Goal: Task Accomplishment & Management: Use online tool/utility

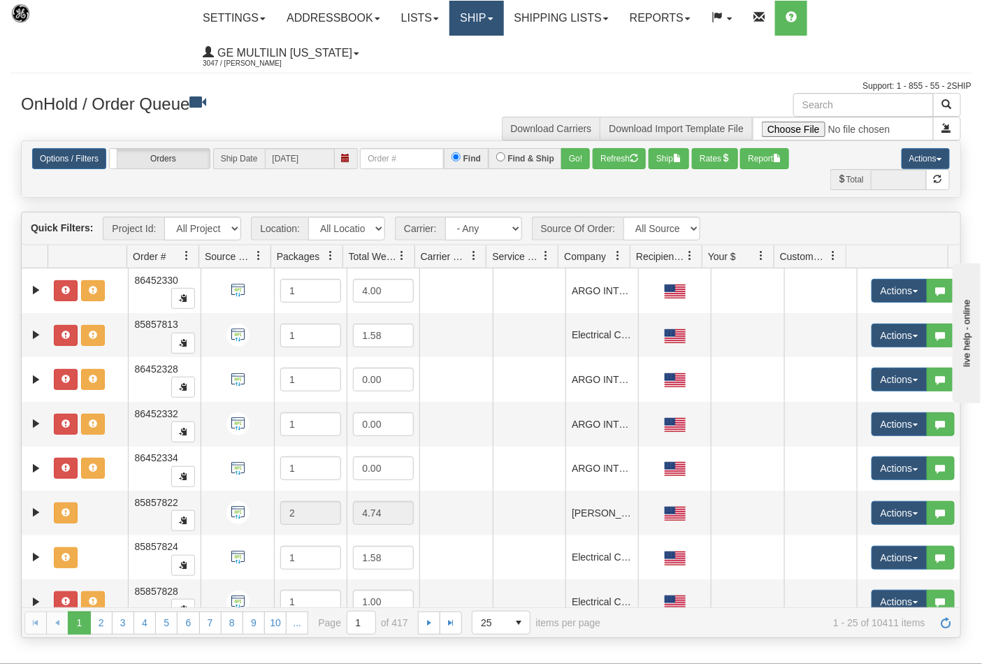
click at [482, 17] on link "Ship" at bounding box center [476, 18] width 54 height 35
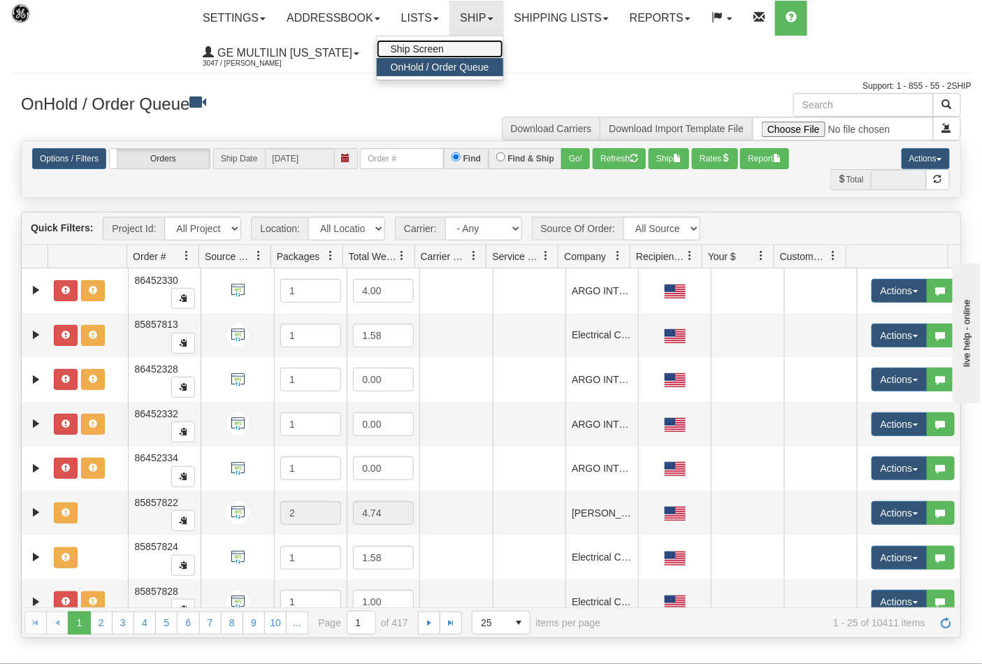
click at [442, 41] on link "Ship Screen" at bounding box center [440, 49] width 127 height 18
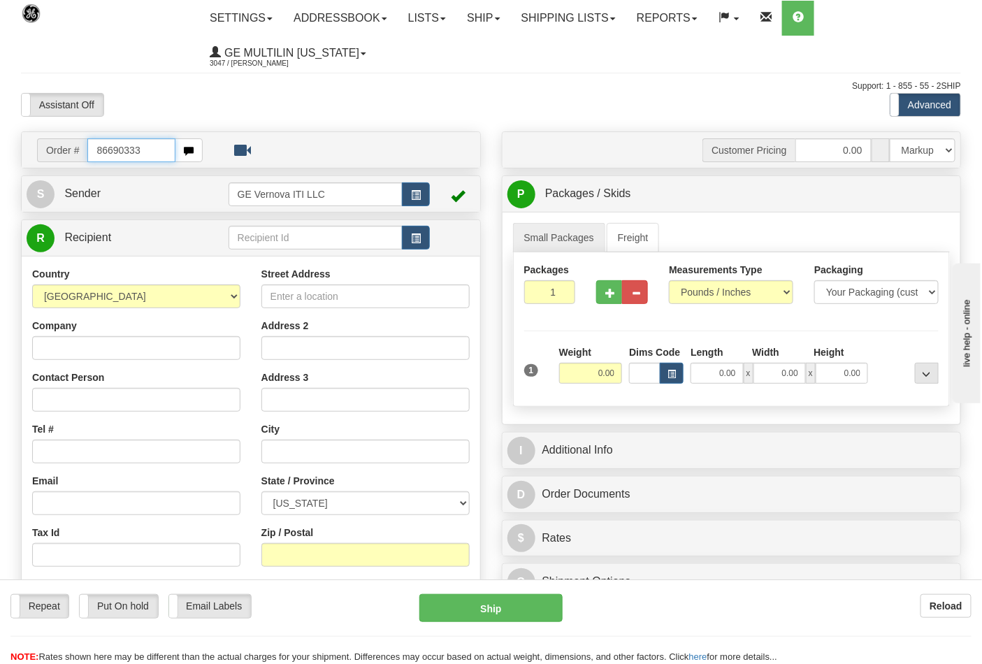
type input "86690333"
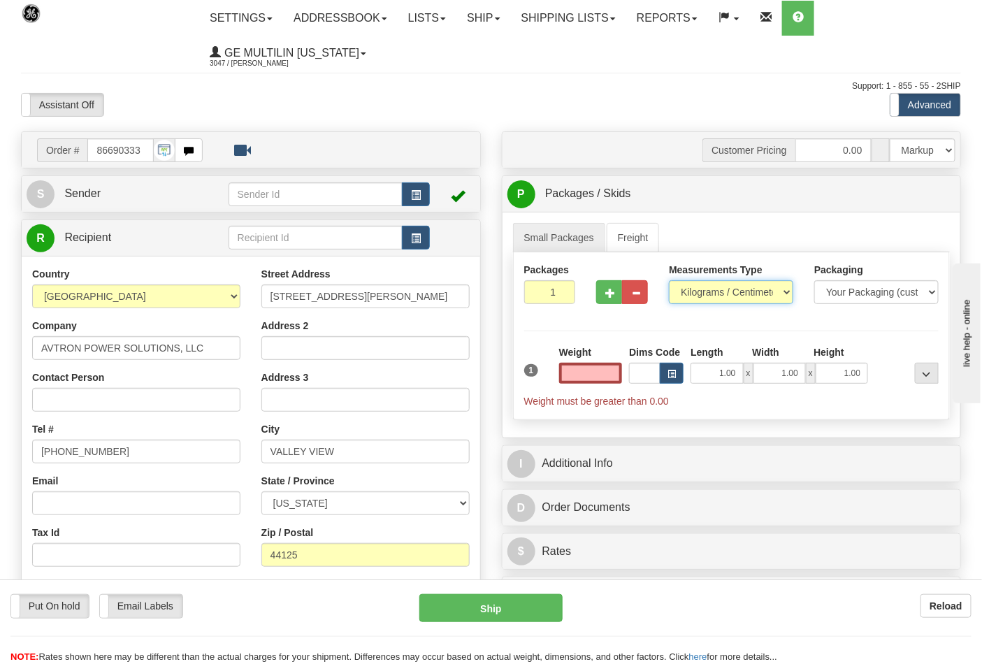
type input "0.00"
click at [691, 290] on select "Pounds / Inches Kilograms / Centimeters" at bounding box center [731, 292] width 124 height 24
select select "0"
click at [669, 281] on select "Pounds / Inches Kilograms / Centimeters" at bounding box center [731, 292] width 124 height 24
click at [610, 382] on input "0.00" at bounding box center [591, 373] width 64 height 21
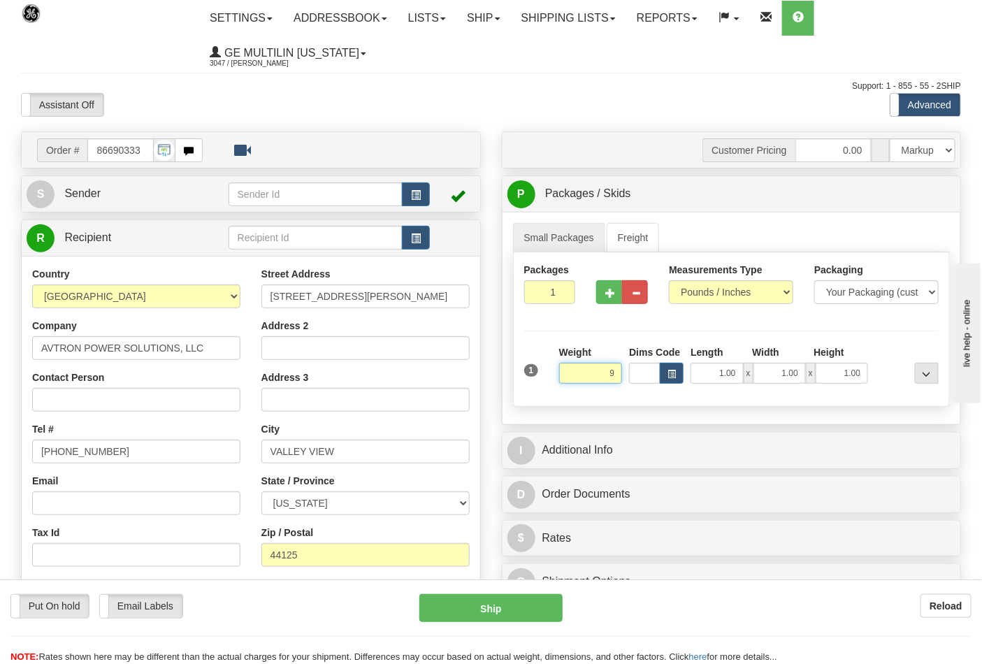
click button "Delete" at bounding box center [0, 0] width 0 height 0
type input "9.00"
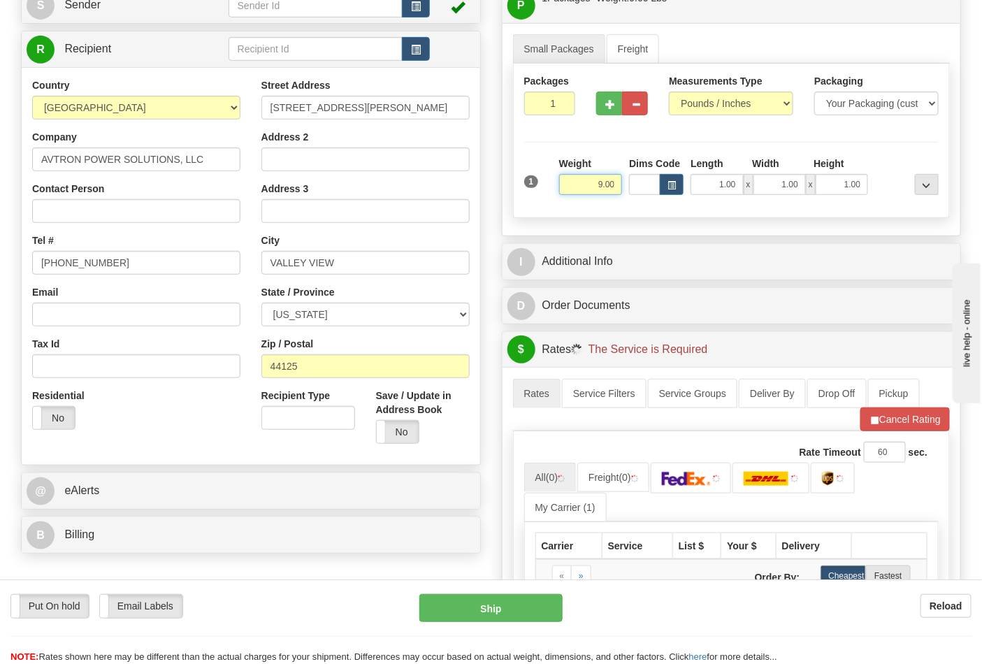
scroll to position [310, 0]
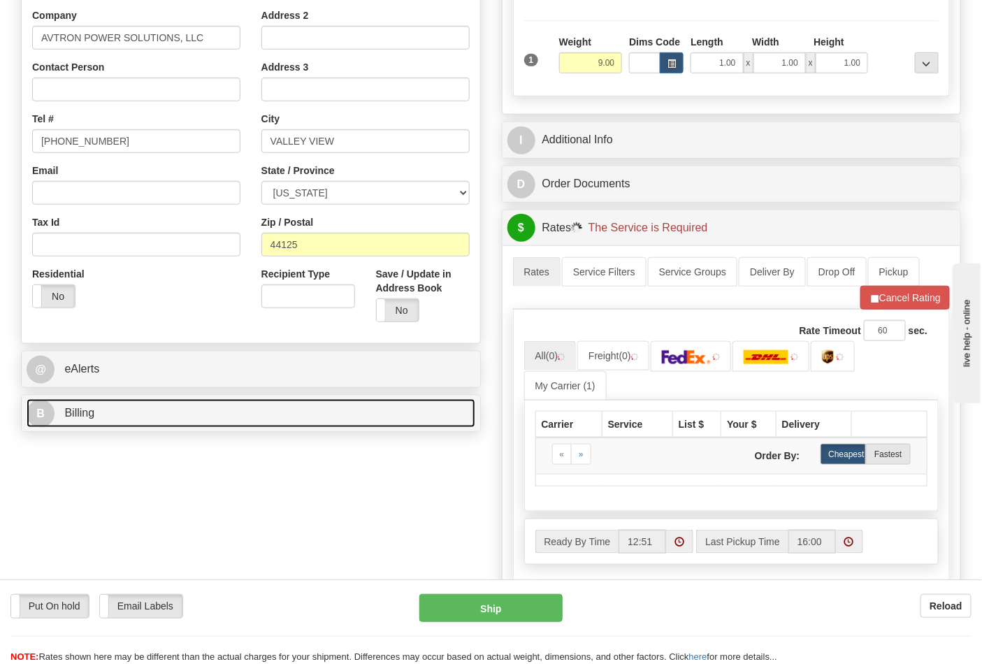
click at [161, 417] on link "B Billing" at bounding box center [251, 413] width 449 height 29
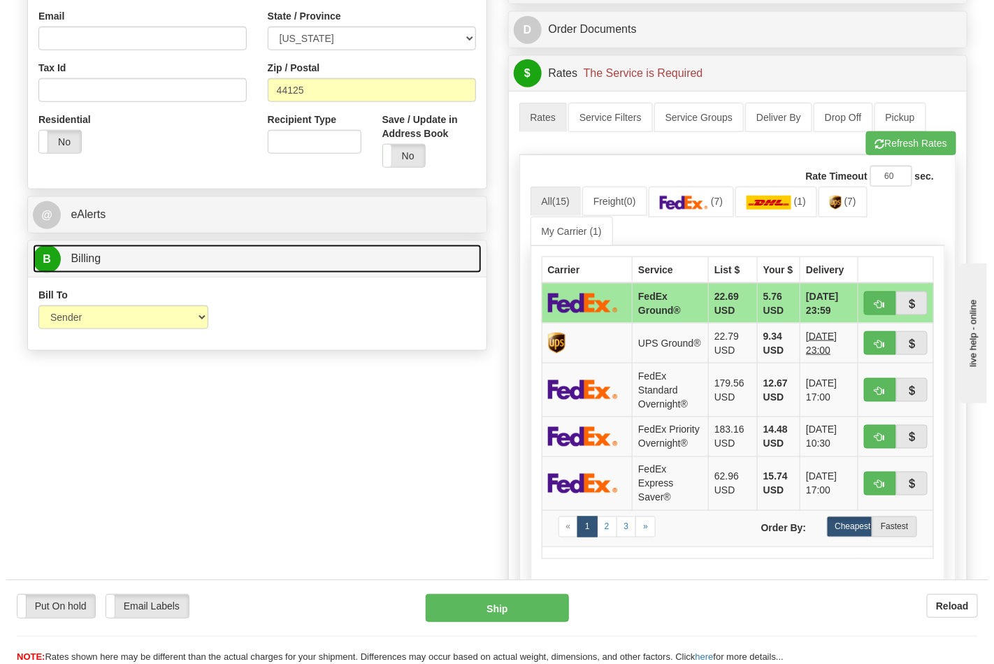
scroll to position [465, 0]
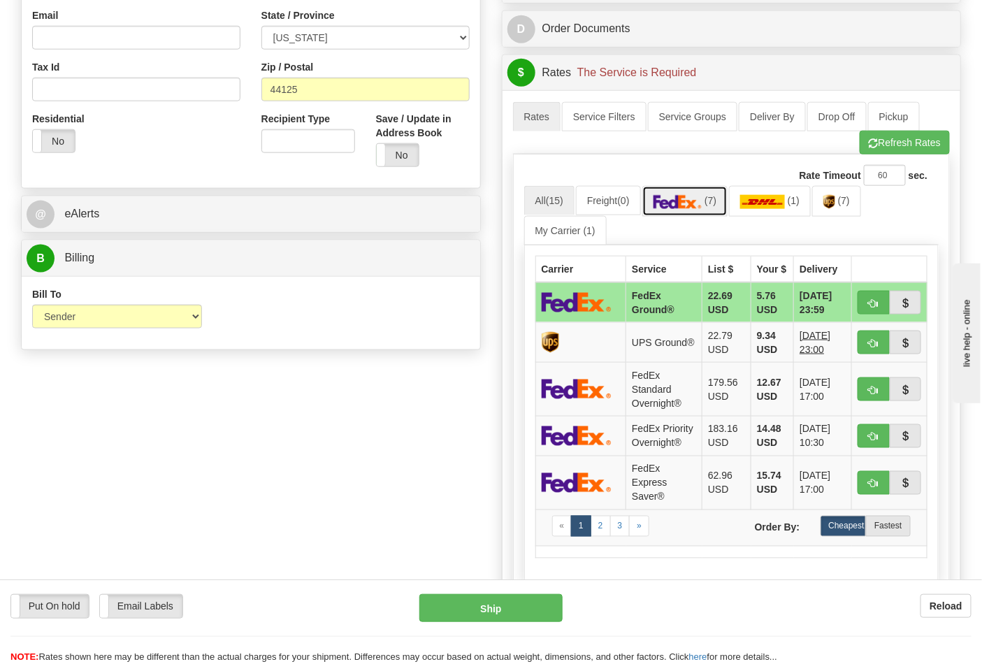
click at [702, 200] on img at bounding box center [678, 202] width 49 height 14
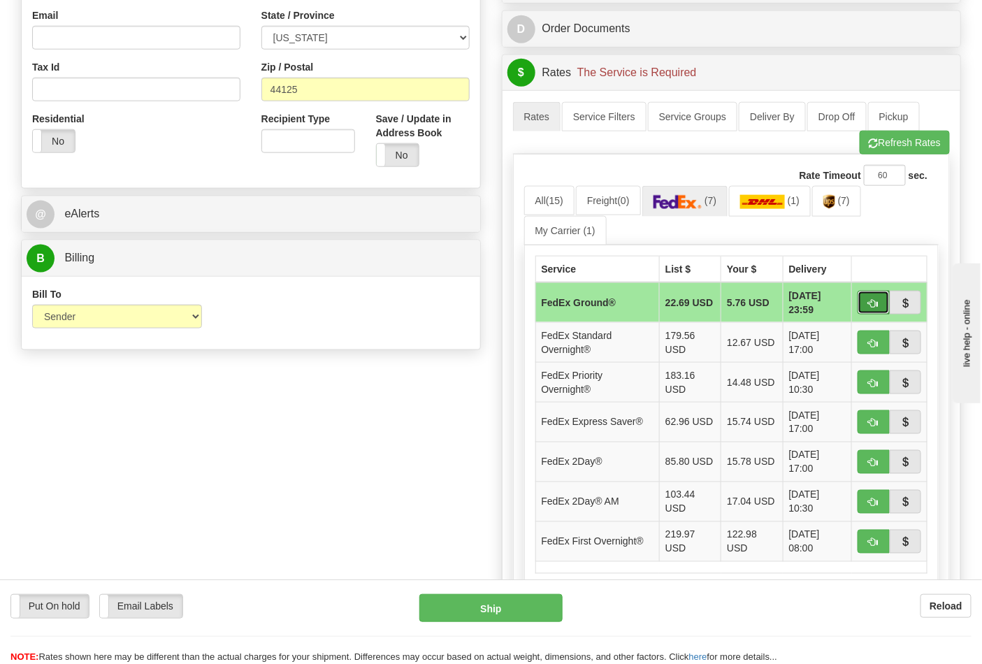
click at [871, 301] on span "button" at bounding box center [874, 303] width 10 height 9
type input "92"
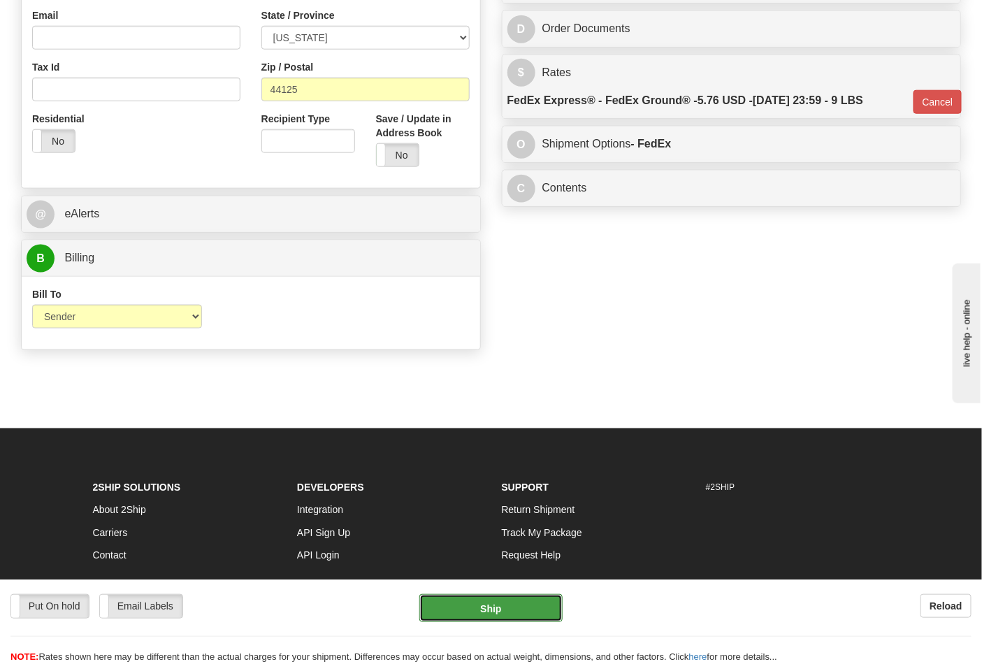
click at [491, 607] on button "Ship" at bounding box center [490, 608] width 143 height 28
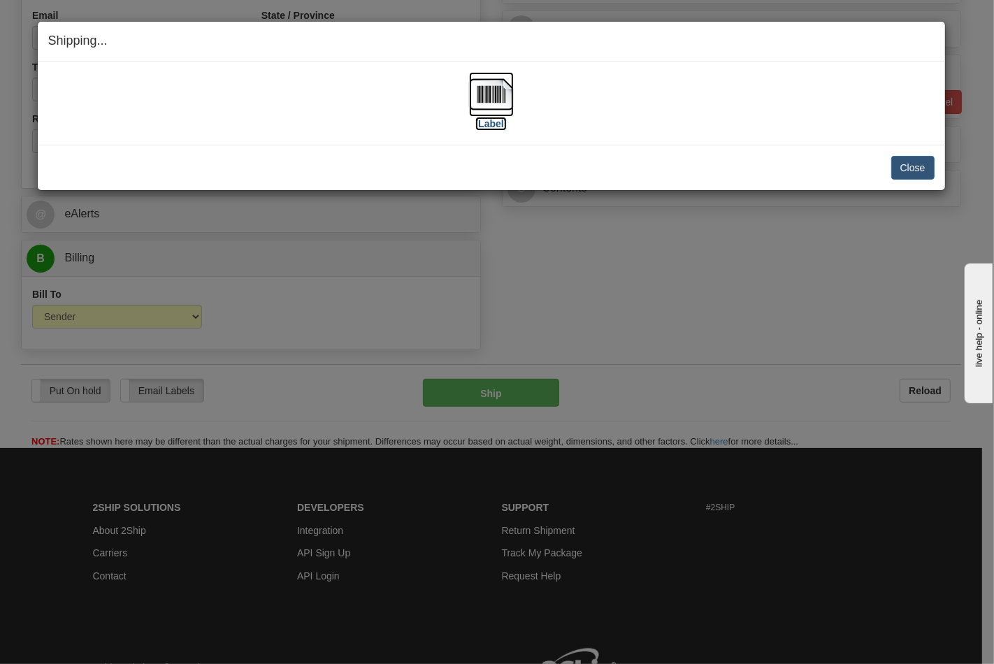
click at [491, 109] on img at bounding box center [491, 94] width 45 height 45
click at [902, 165] on button "Close" at bounding box center [912, 168] width 43 height 24
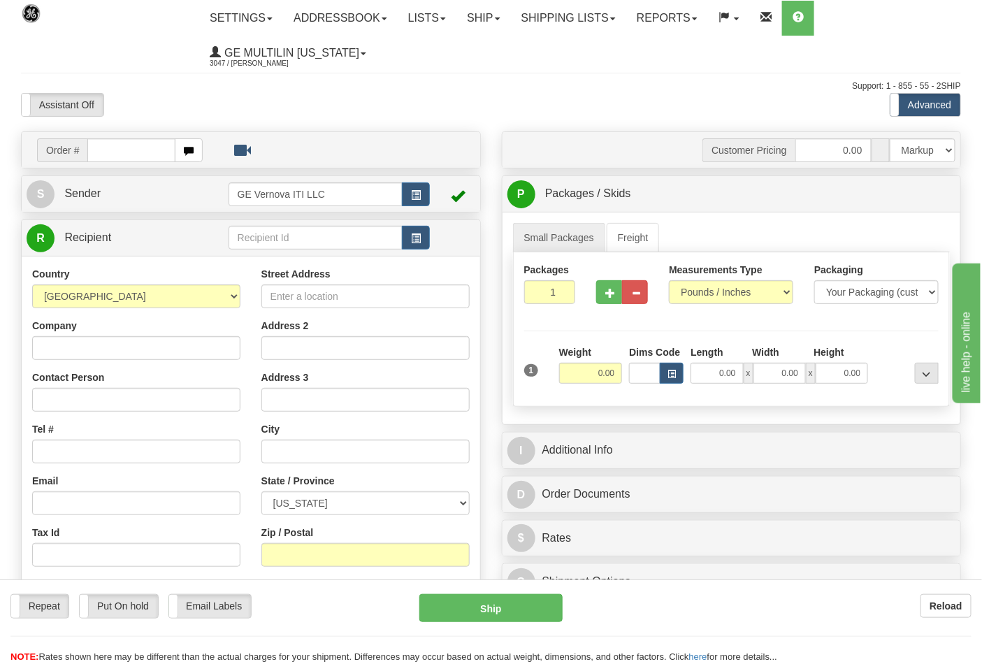
click at [245, 19] on div "Toggle navigation Settings Shipping Preferences Fields Preferences New" at bounding box center [491, 410] width 982 height 821
click at [233, 26] on link "Settings" at bounding box center [241, 18] width 84 height 35
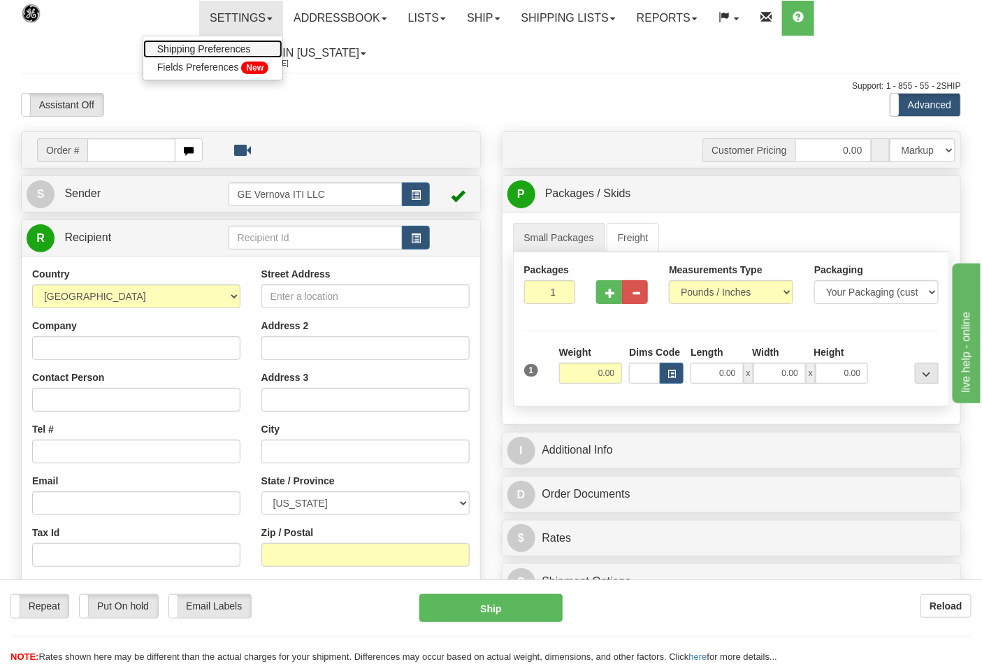
click at [235, 48] on span "Shipping Preferences" at bounding box center [204, 48] width 94 height 11
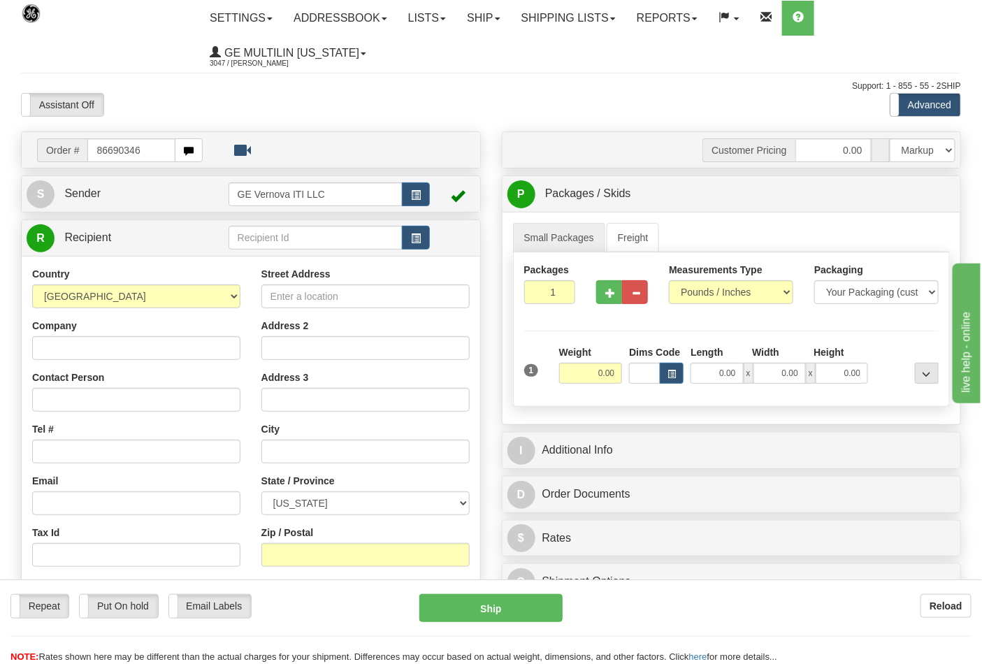
type input "86690346"
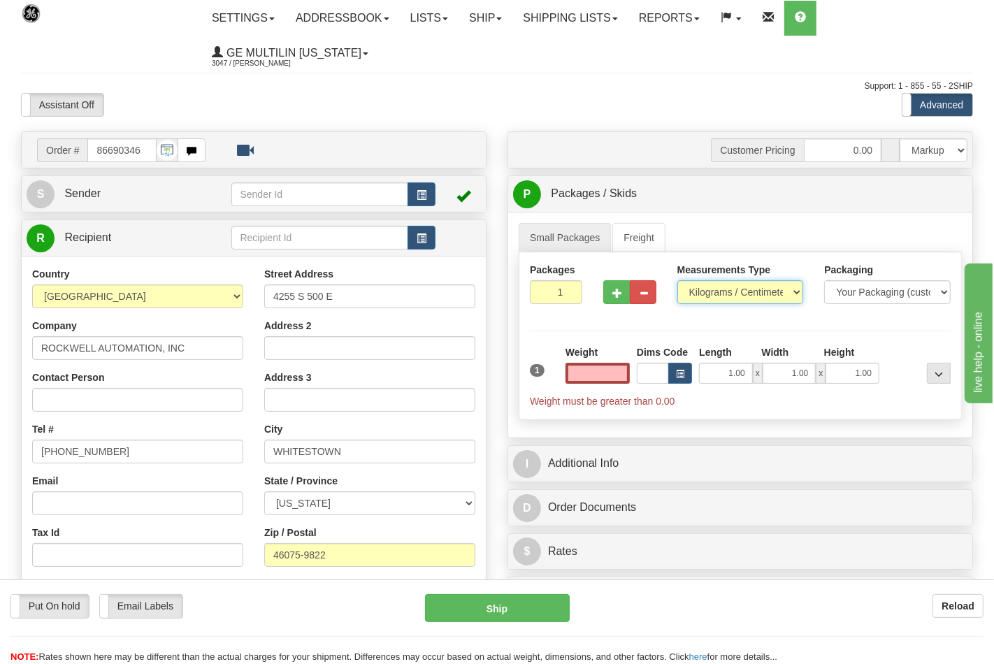
type input "0.00"
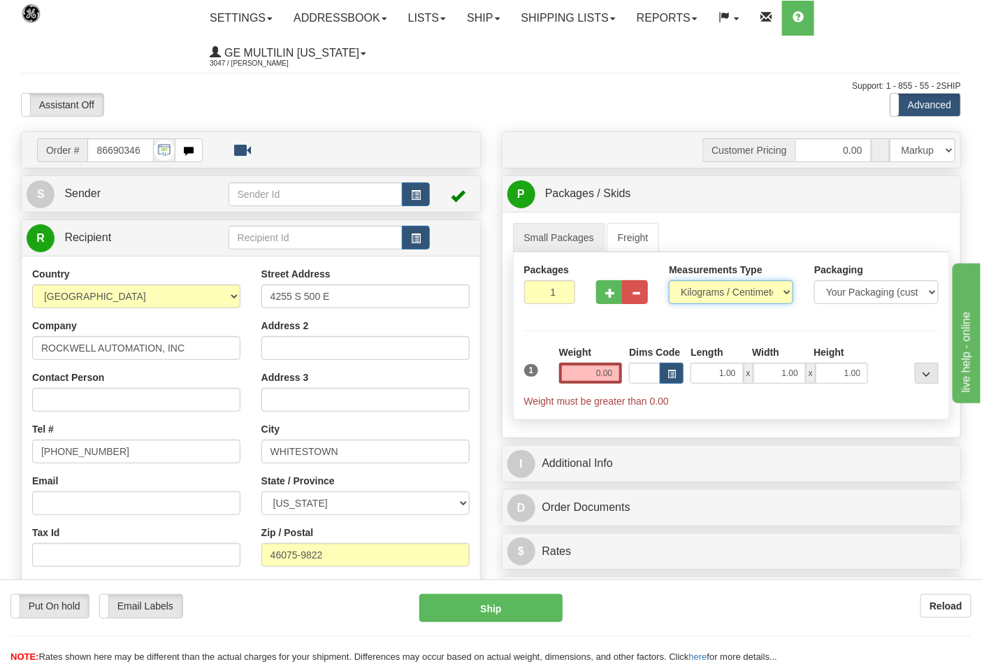
click at [709, 296] on select "Pounds / Inches Kilograms / Centimeters" at bounding box center [731, 292] width 124 height 24
select select "0"
click at [669, 281] on select "Pounds / Inches Kilograms / Centimeters" at bounding box center [731, 292] width 124 height 24
click at [616, 376] on input "0.00" at bounding box center [591, 373] width 64 height 21
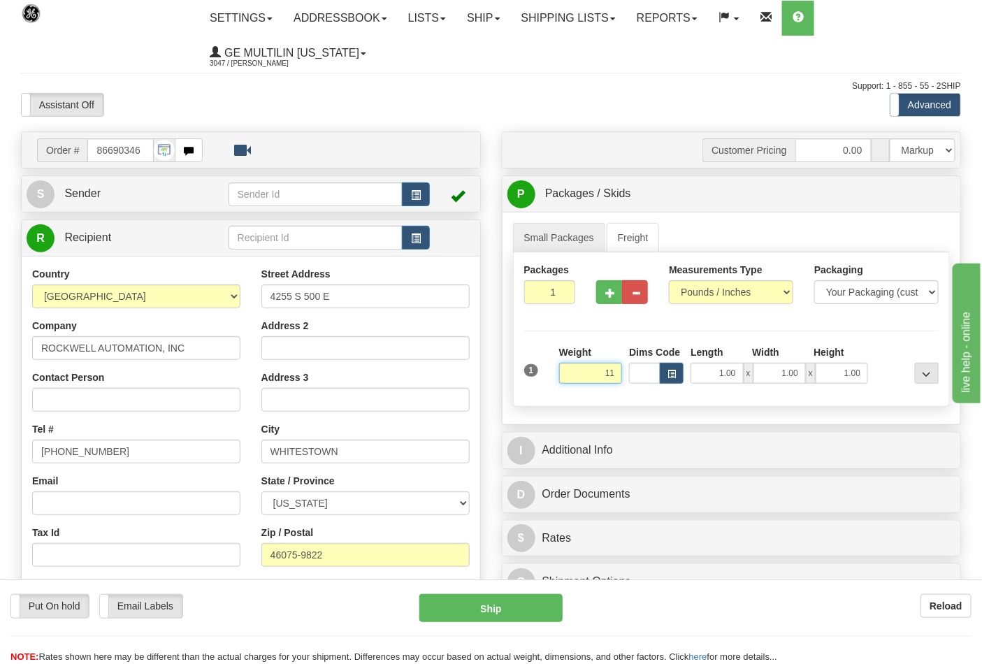
click button "Delete" at bounding box center [0, 0] width 0 height 0
type input "11.00"
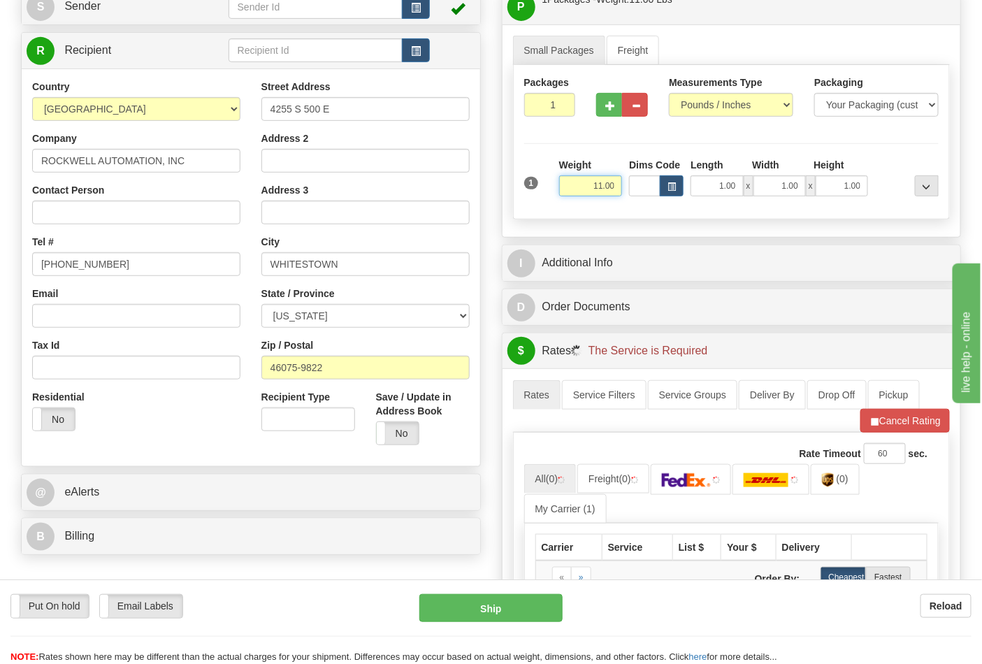
scroll to position [310, 0]
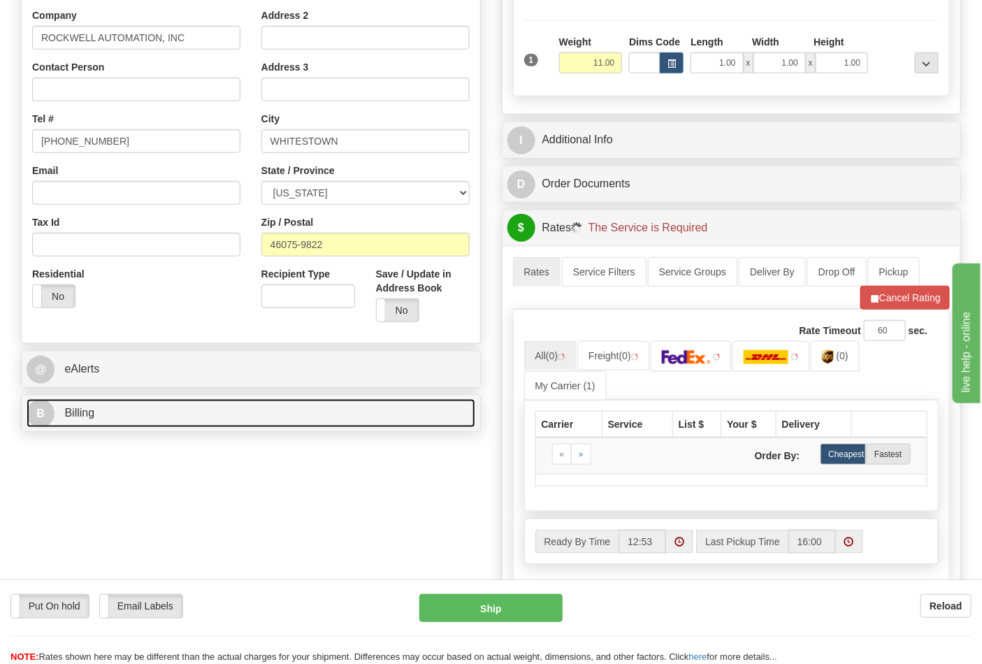
click at [155, 408] on link "B Billing" at bounding box center [251, 413] width 449 height 29
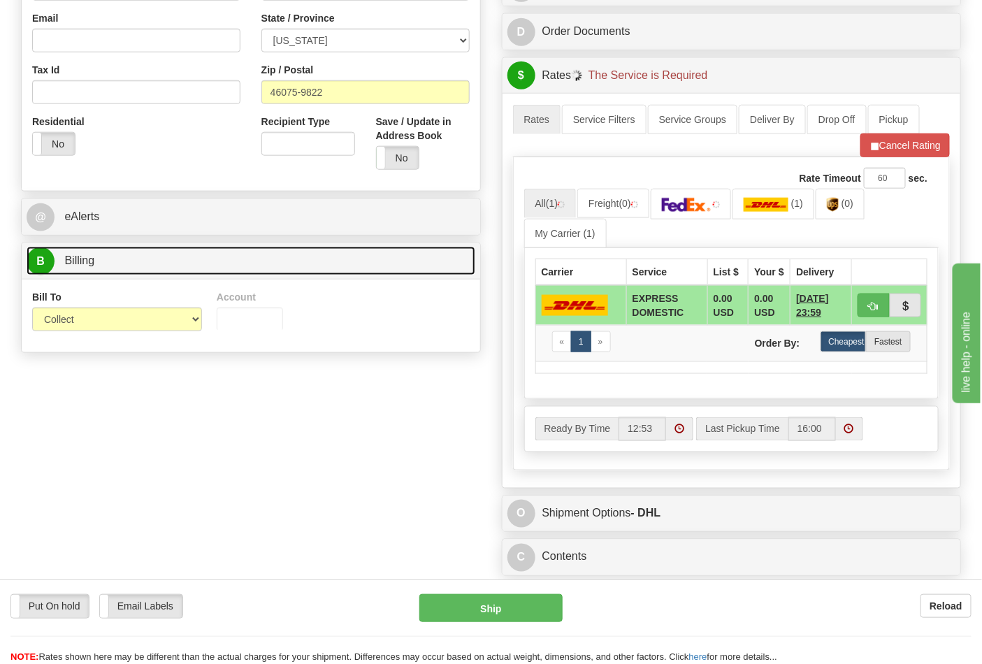
scroll to position [465, 0]
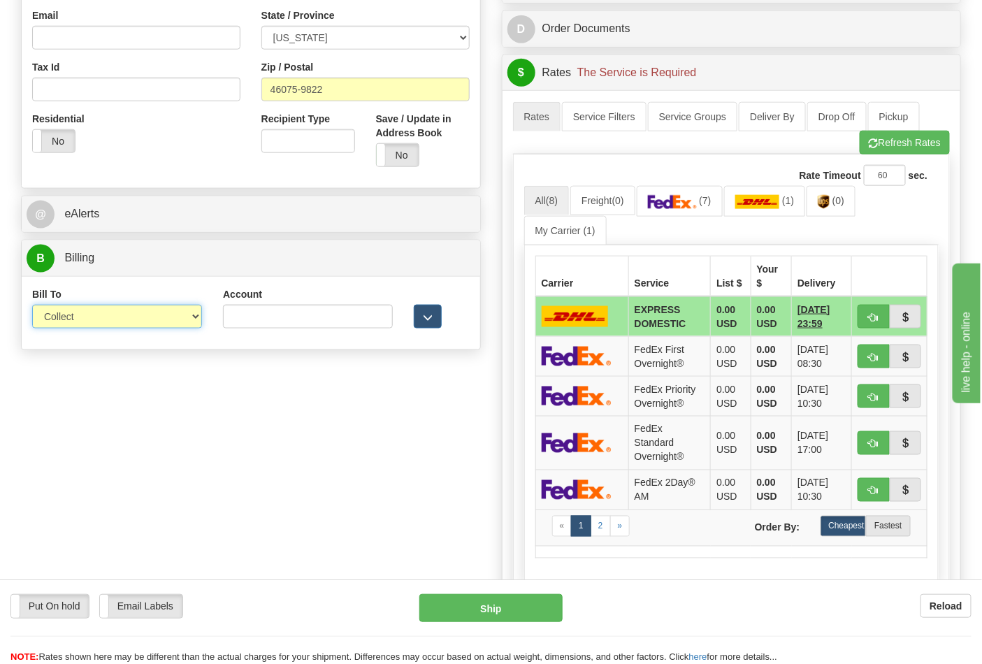
click at [93, 322] on select "Sender Recipient Third Party Collect" at bounding box center [117, 317] width 170 height 24
select select "2"
click at [32, 306] on select "Sender Recipient Third Party Collect" at bounding box center [117, 317] width 170 height 24
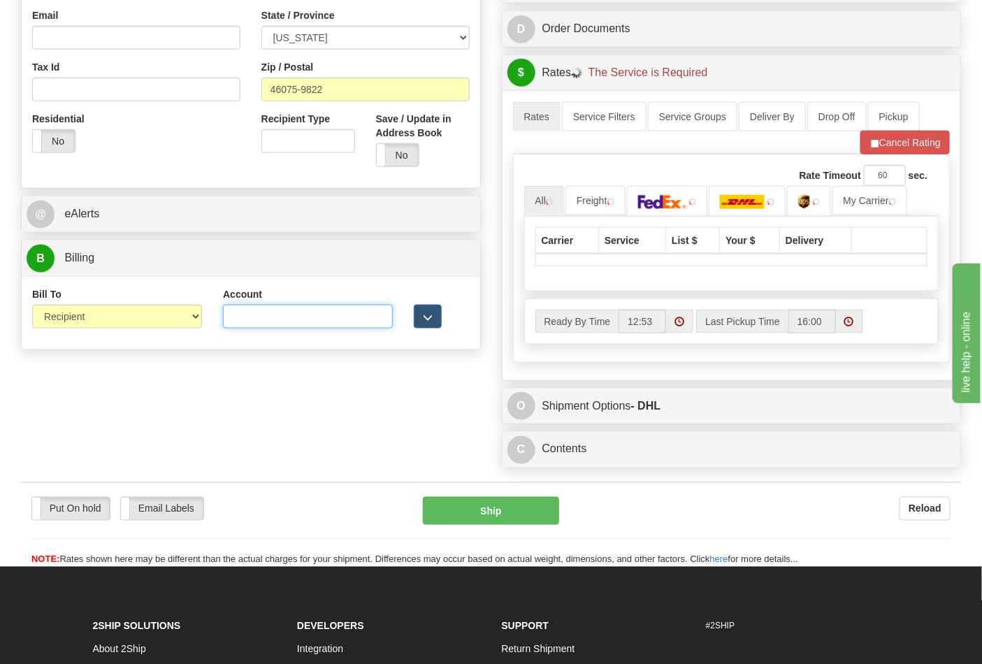
click at [280, 322] on input "Account" at bounding box center [308, 317] width 170 height 24
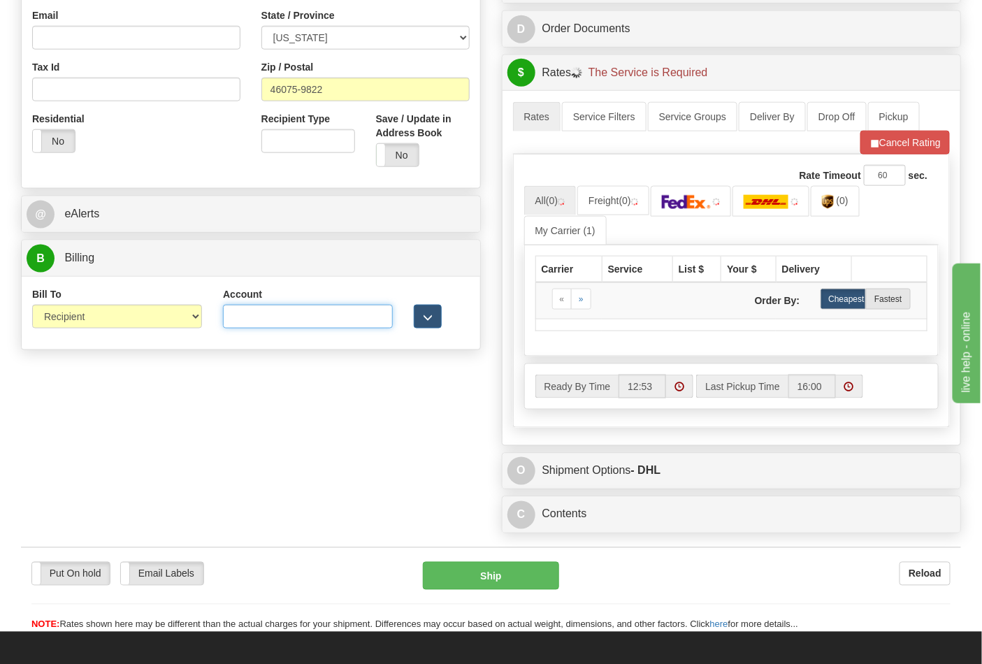
type input "587102"
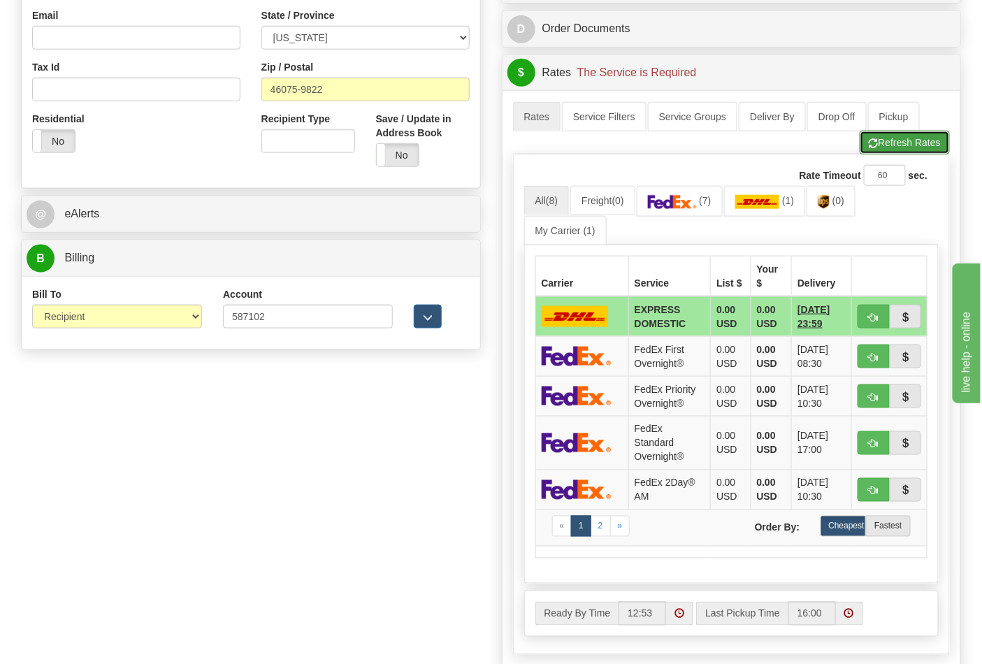
click at [895, 145] on button "Refresh Rates" at bounding box center [905, 143] width 90 height 24
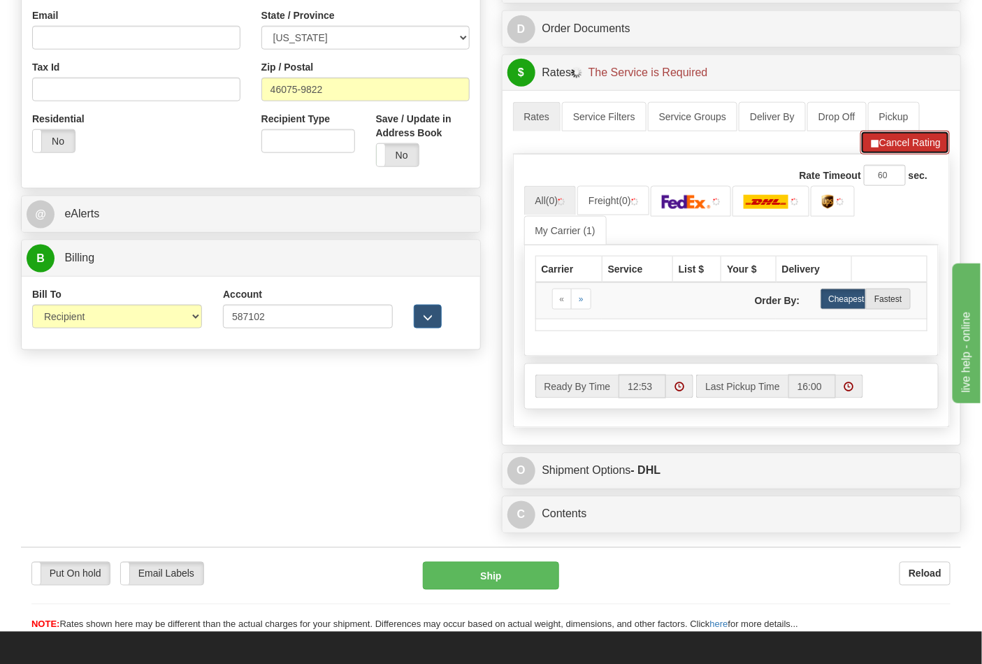
click at [871, 148] on span "button" at bounding box center [874, 143] width 10 height 9
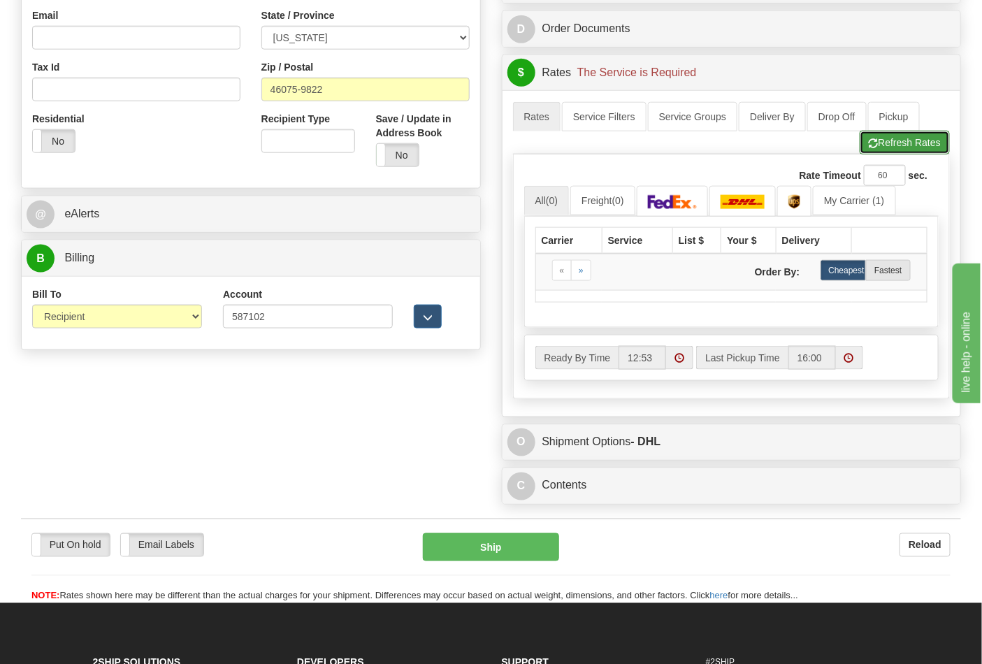
click at [875, 154] on button "Refresh Rates" at bounding box center [905, 143] width 90 height 24
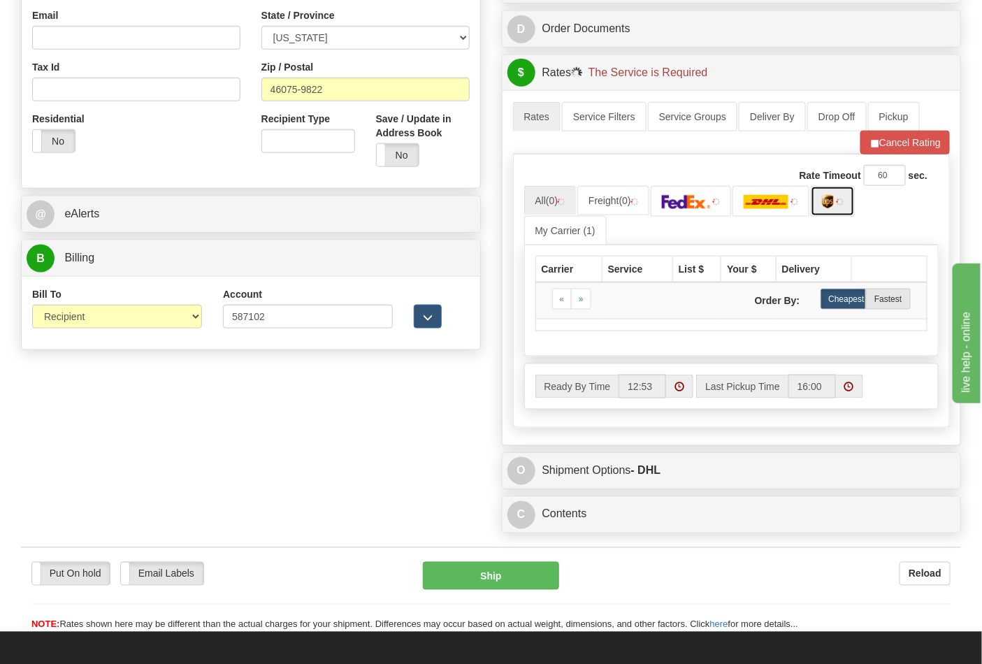
click at [832, 201] on img at bounding box center [828, 202] width 12 height 14
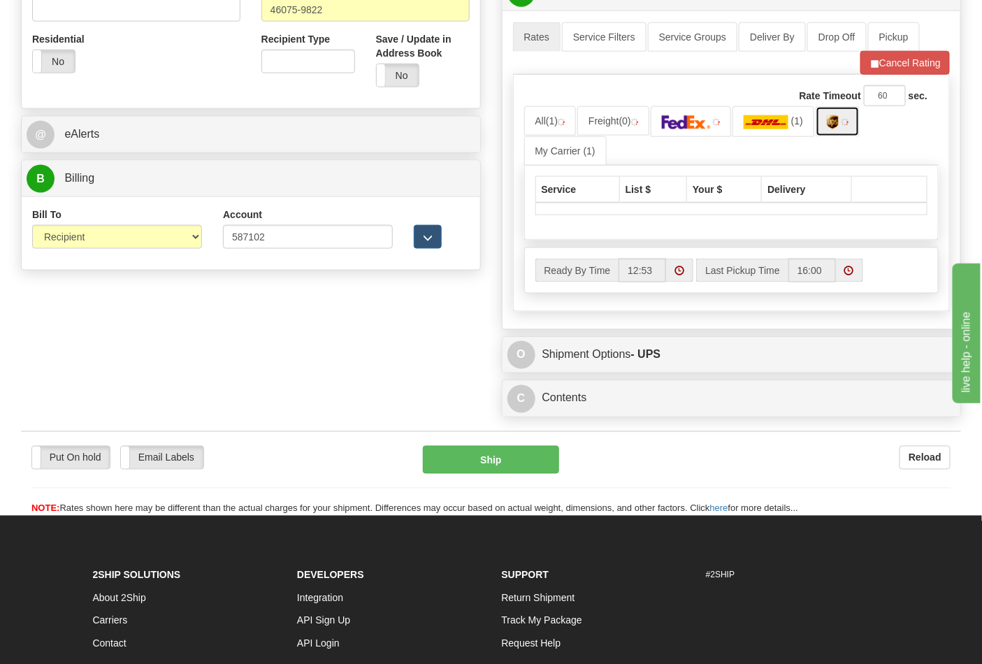
scroll to position [621, 0]
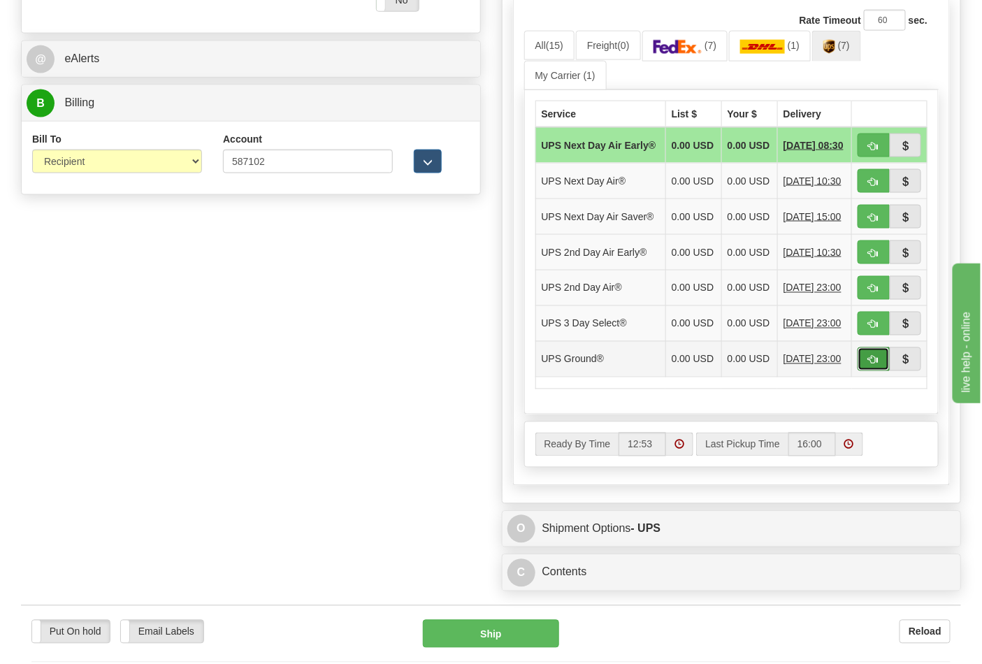
click at [865, 371] on button "button" at bounding box center [874, 359] width 32 height 24
type input "03"
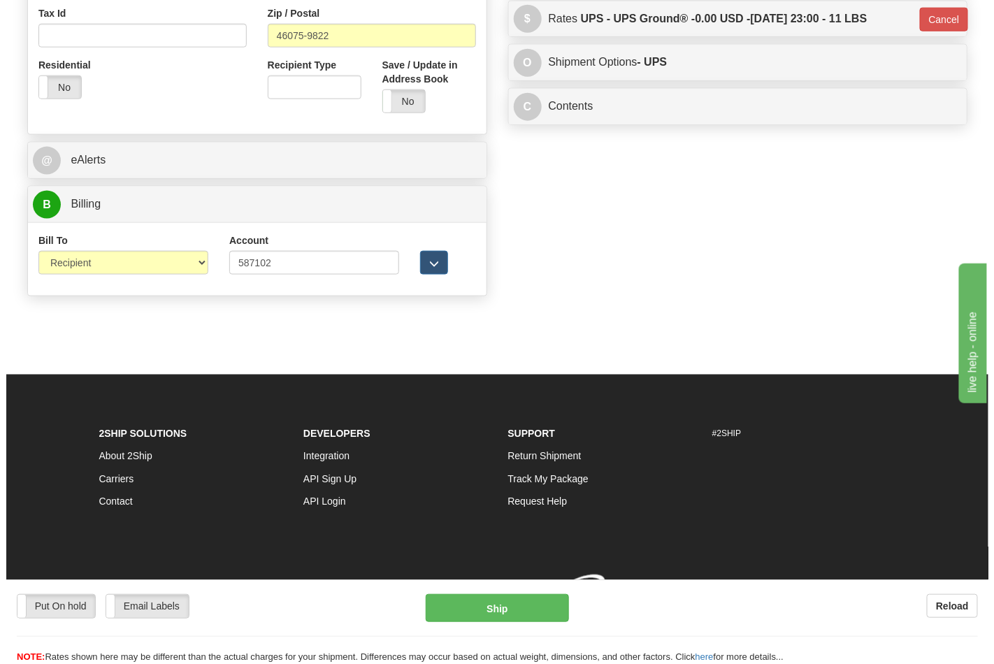
scroll to position [542, 0]
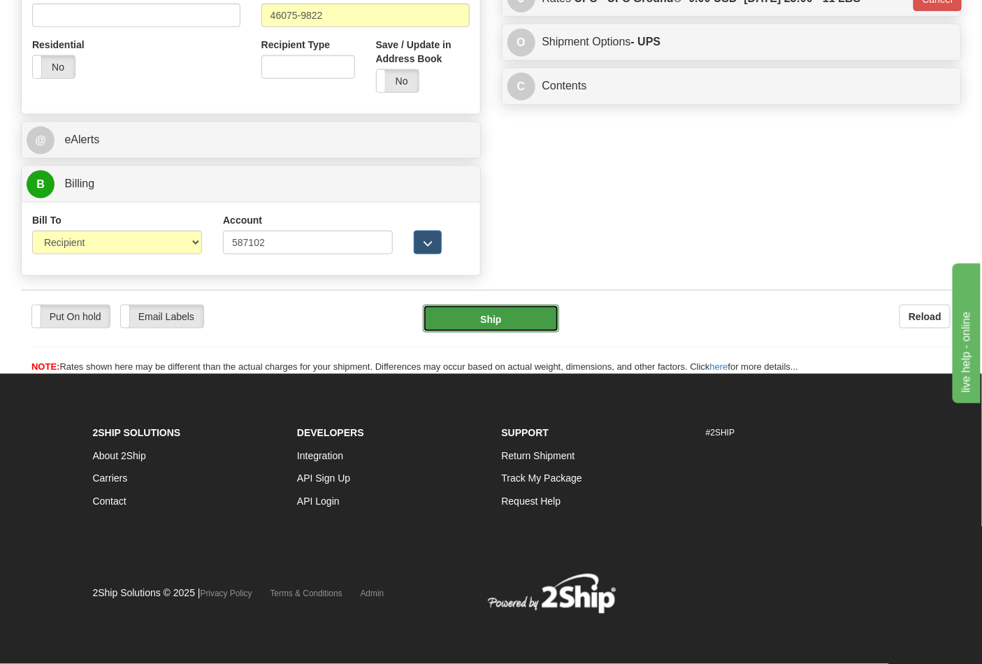
click at [520, 320] on button "Ship" at bounding box center [491, 319] width 136 height 28
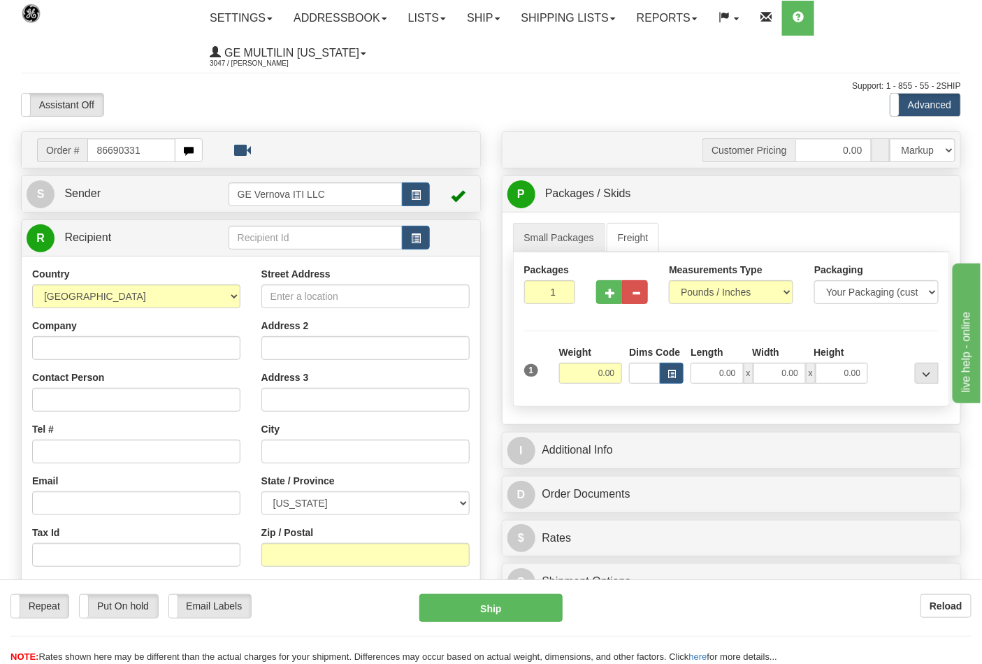
type input "86690331"
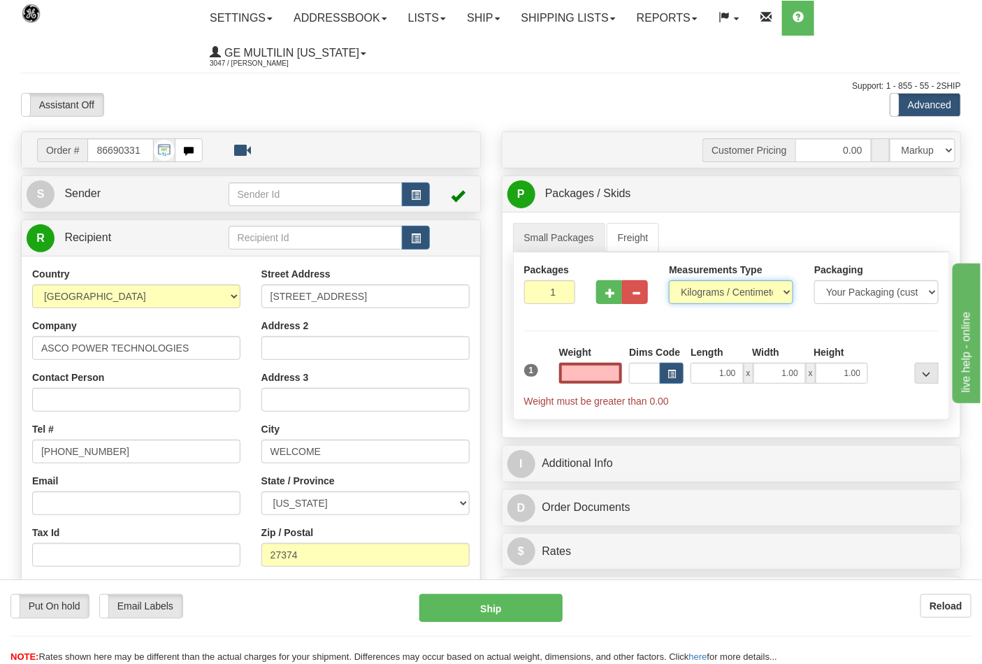
type input "0.00"
click at [700, 296] on select "Pounds / Inches Kilograms / Centimeters" at bounding box center [731, 292] width 124 height 24
select select "0"
click at [669, 281] on select "Pounds / Inches Kilograms / Centimeters" at bounding box center [731, 292] width 124 height 24
click at [608, 366] on input "0.00" at bounding box center [591, 373] width 64 height 21
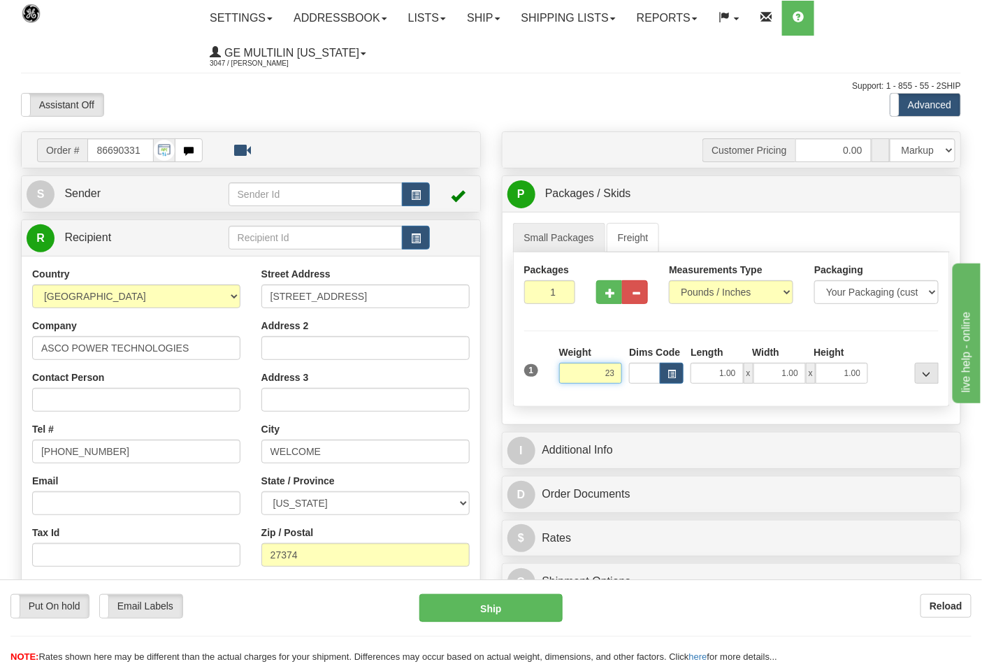
click button "Delete" at bounding box center [0, 0] width 0 height 0
type input "23.00"
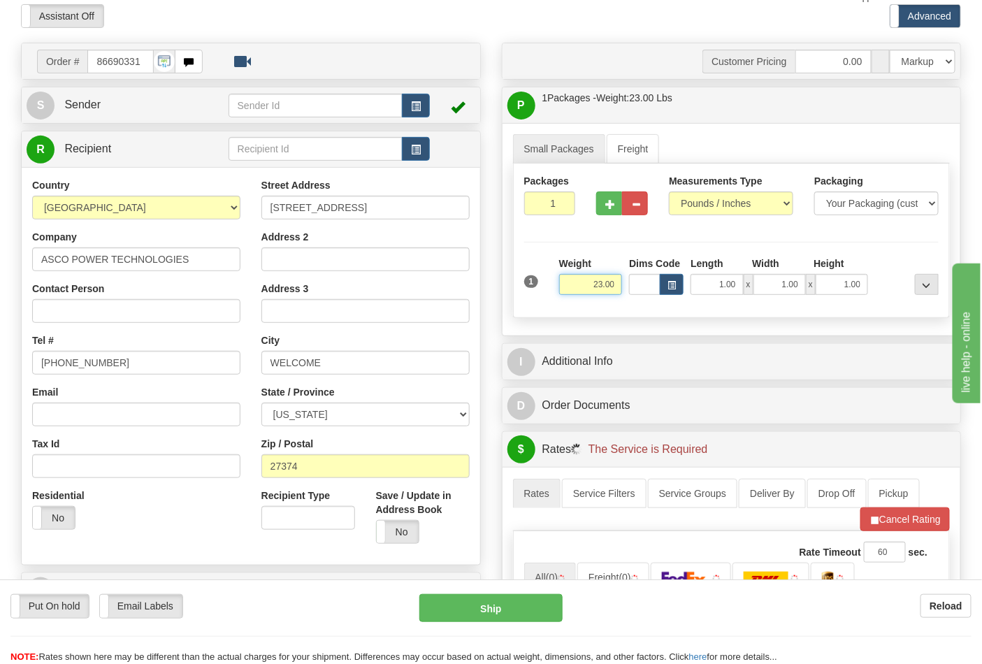
scroll to position [310, 0]
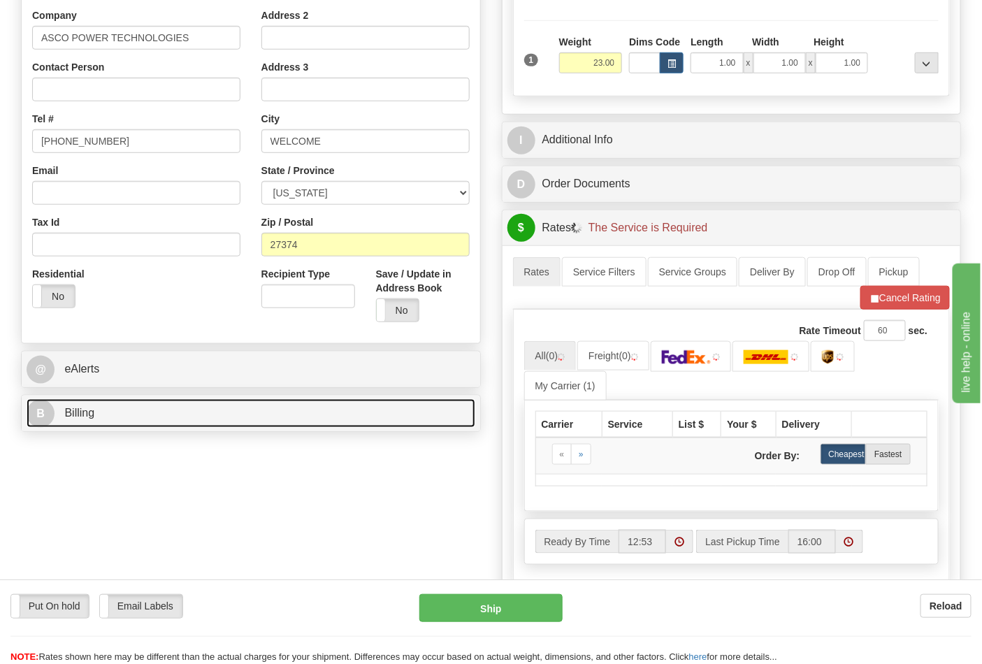
click at [128, 421] on link "B Billing" at bounding box center [251, 413] width 449 height 29
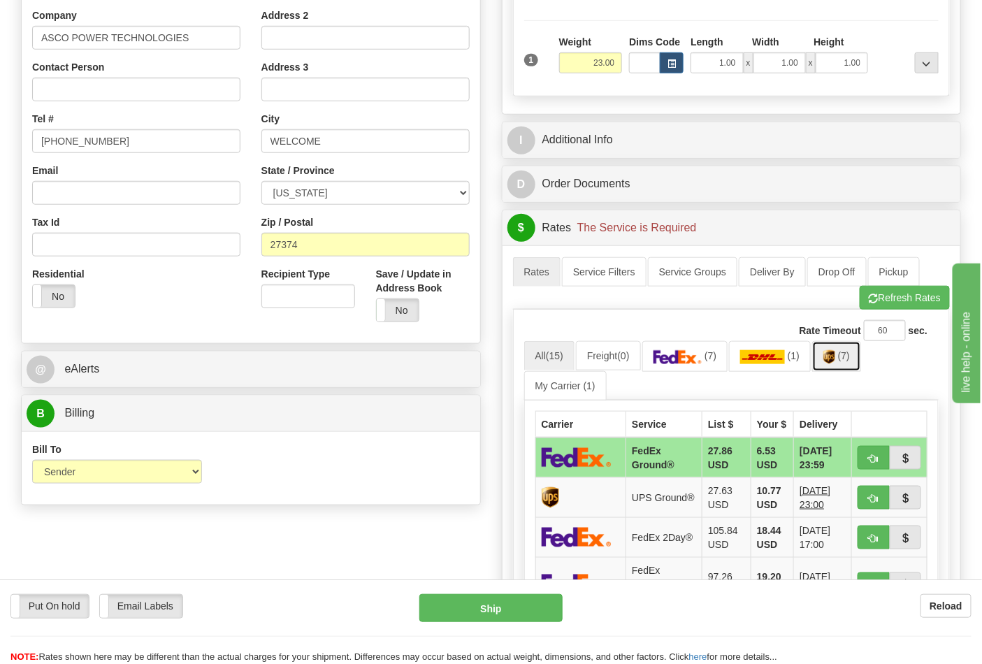
click at [842, 363] on link "(7)" at bounding box center [836, 356] width 49 height 30
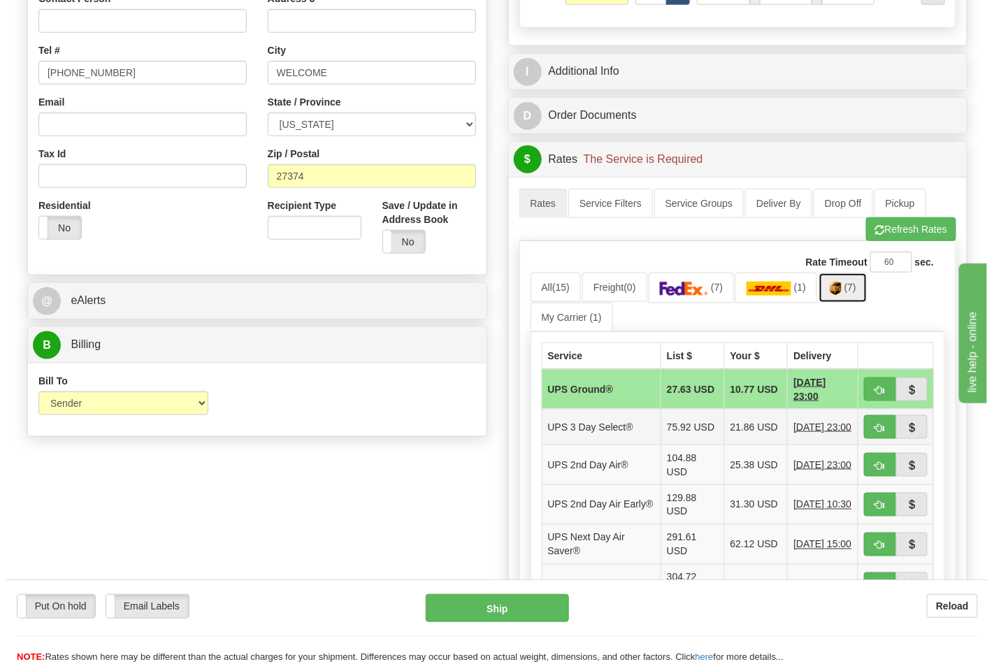
scroll to position [465, 0]
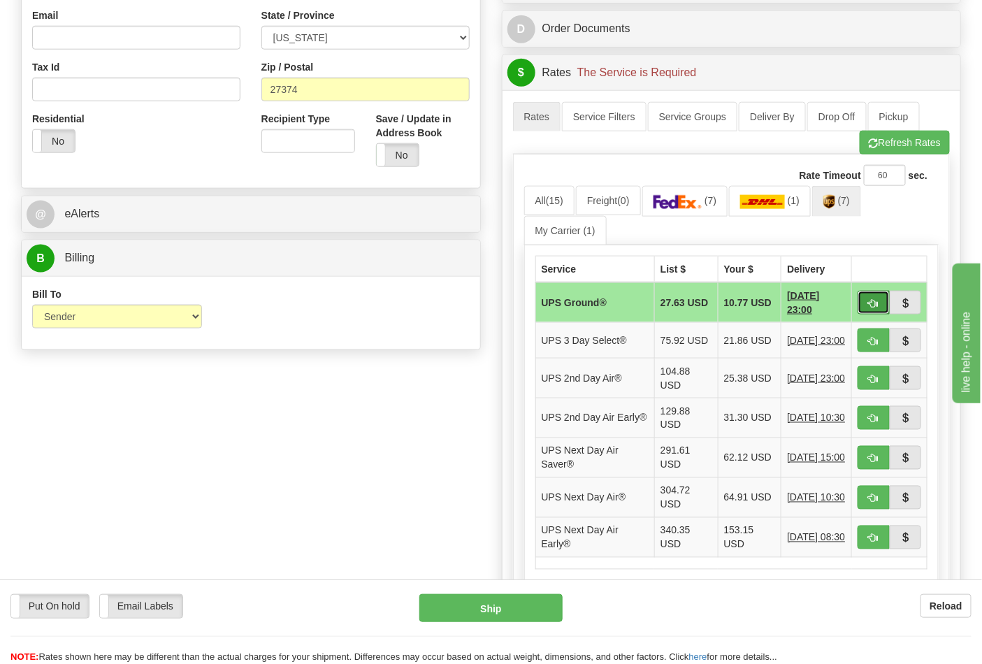
click at [874, 304] on span "button" at bounding box center [874, 303] width 10 height 9
type input "03"
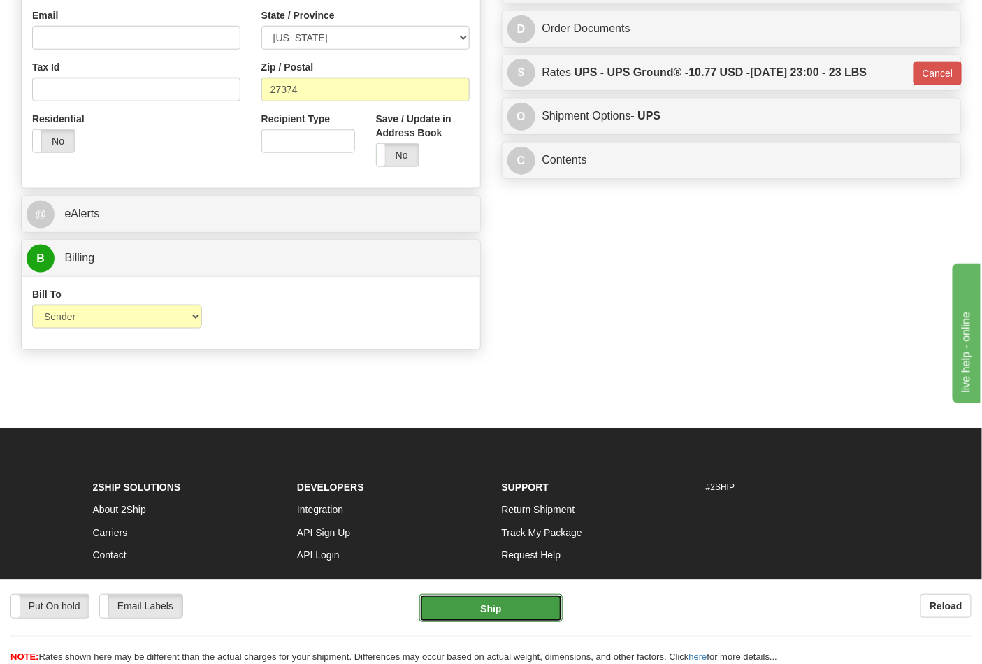
click at [496, 609] on button "Ship" at bounding box center [490, 608] width 143 height 28
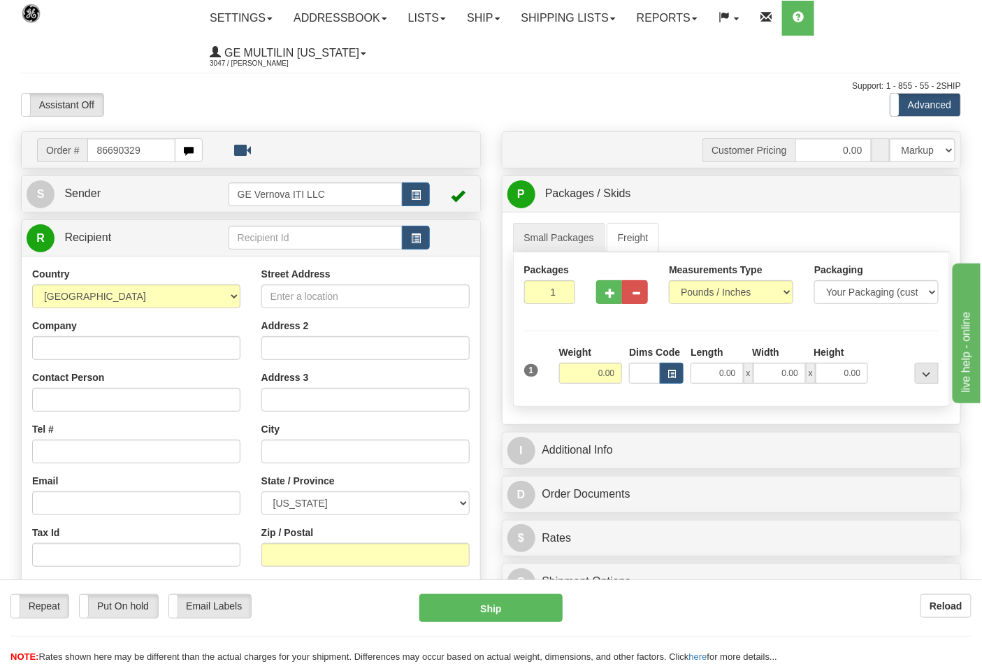
type input "86690329"
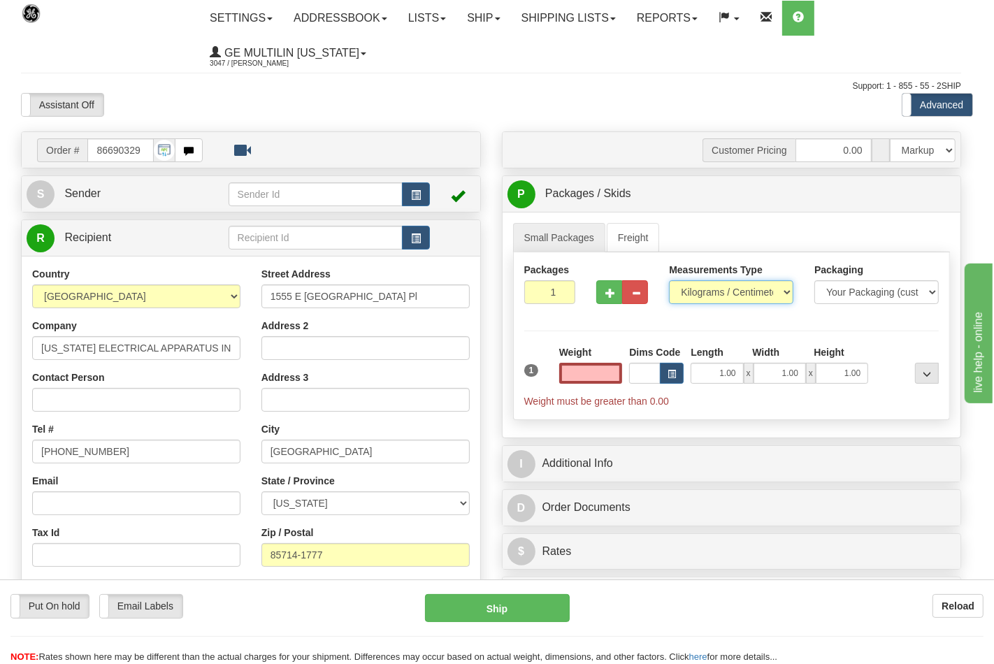
type input "0.00"
click at [707, 296] on select "Pounds / Inches Kilograms / Centimeters" at bounding box center [731, 292] width 124 height 24
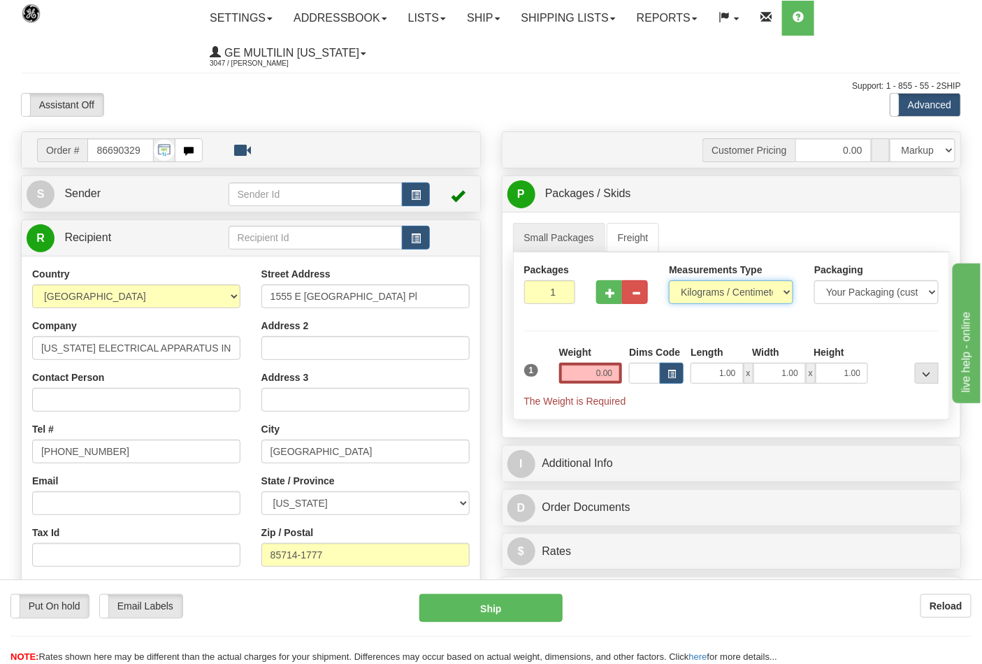
select select "0"
click at [669, 281] on select "Pounds / Inches Kilograms / Centimeters" at bounding box center [731, 292] width 124 height 24
click at [616, 373] on input "0.00" at bounding box center [591, 373] width 64 height 21
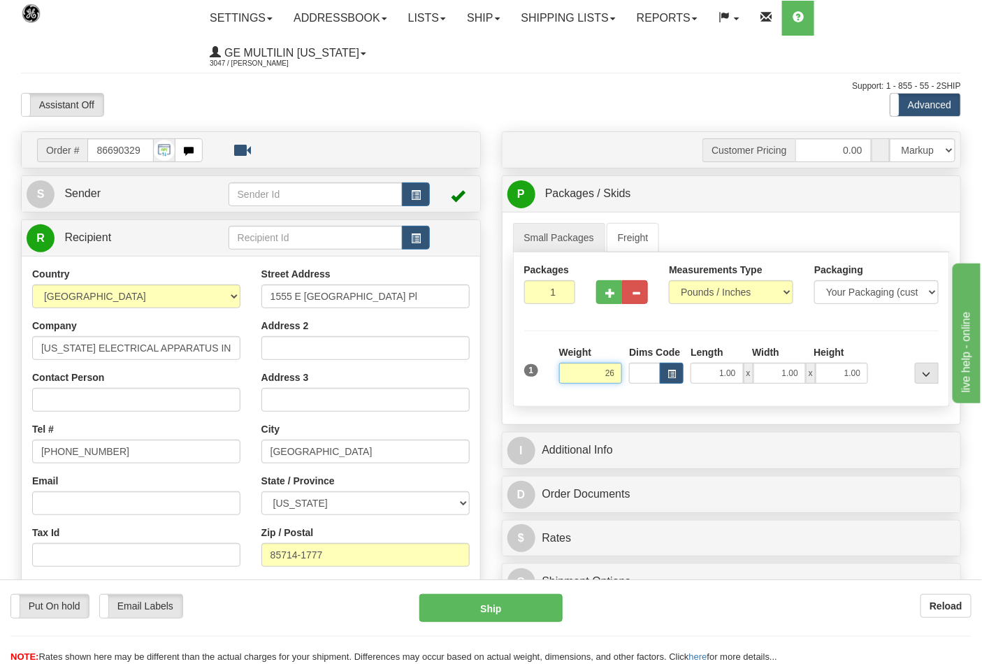
click button "Delete" at bounding box center [0, 0] width 0 height 0
type input "26.00"
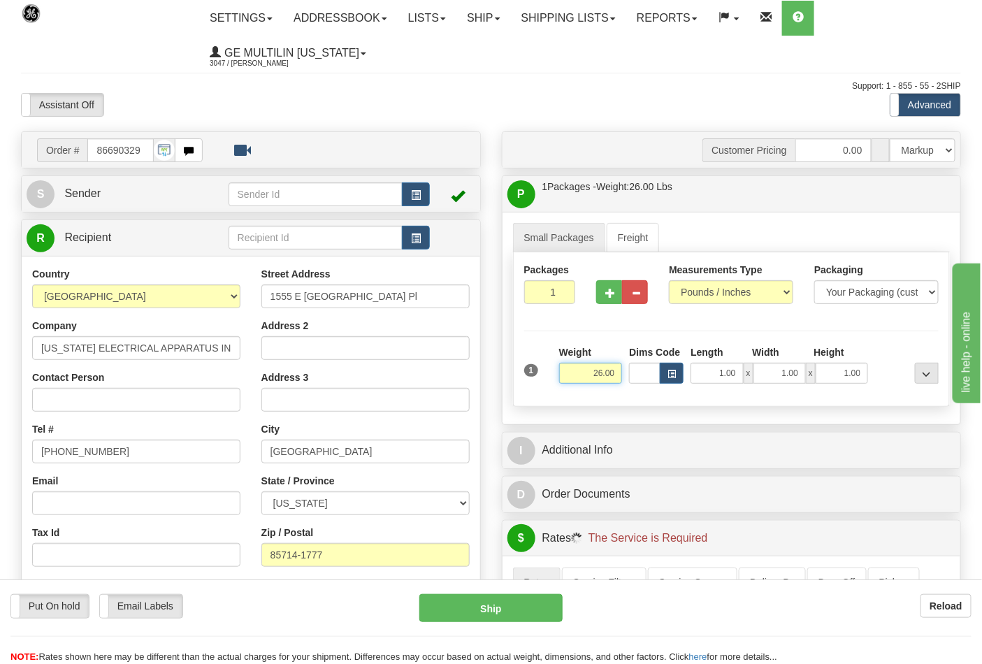
scroll to position [310, 0]
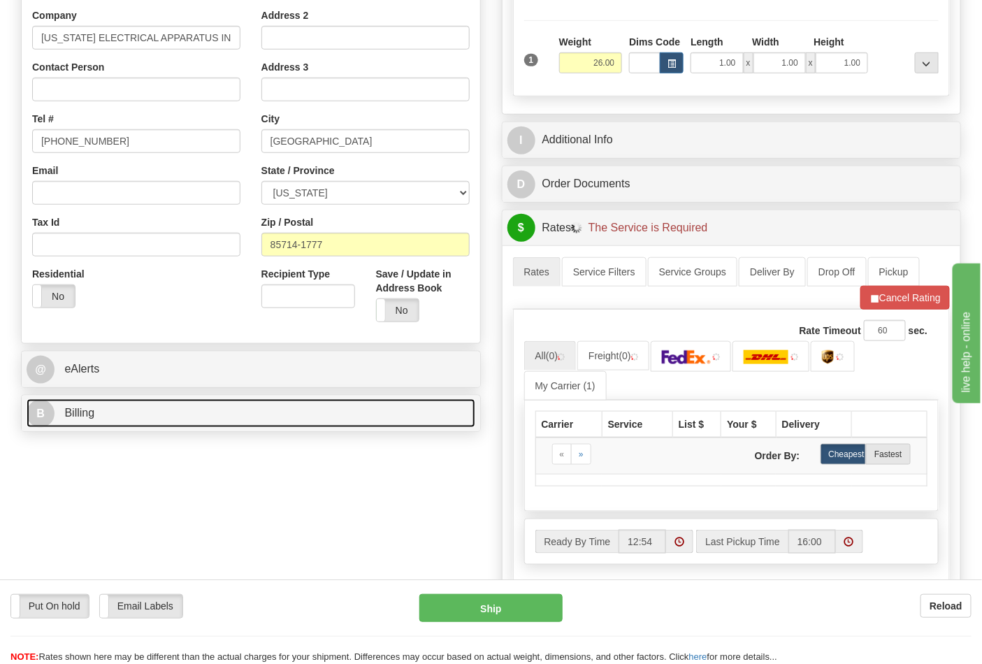
click at [180, 407] on link "B Billing" at bounding box center [251, 413] width 449 height 29
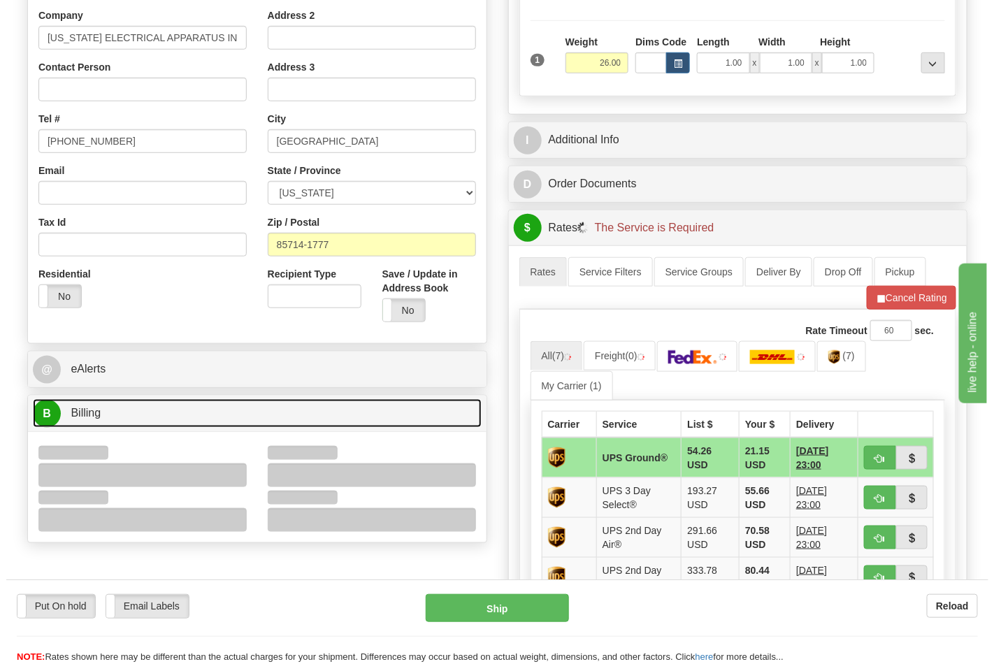
scroll to position [465, 0]
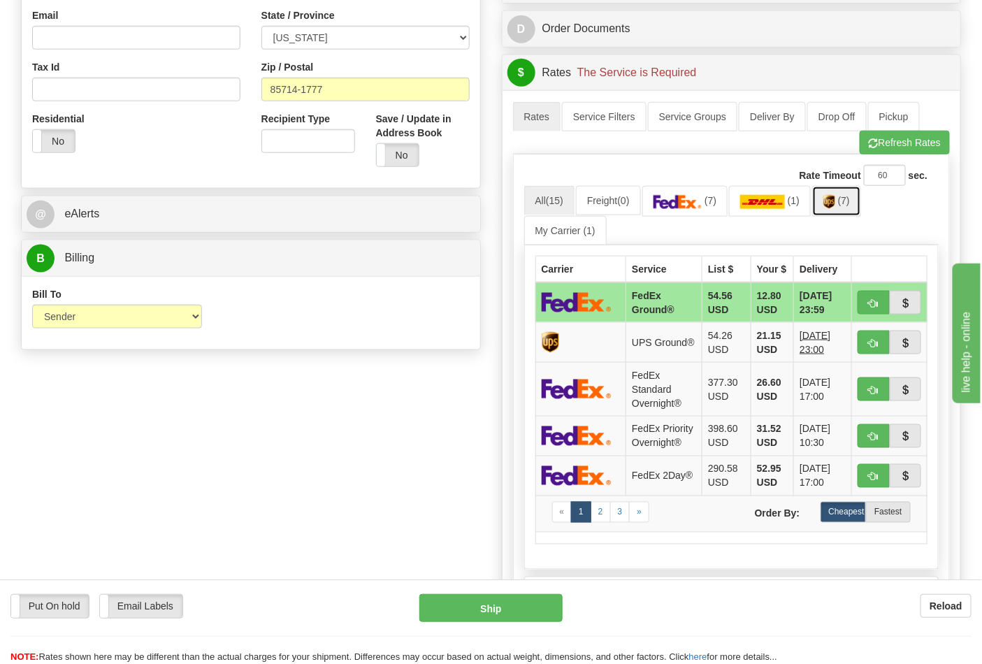
click at [850, 206] on span "(7)" at bounding box center [844, 200] width 12 height 11
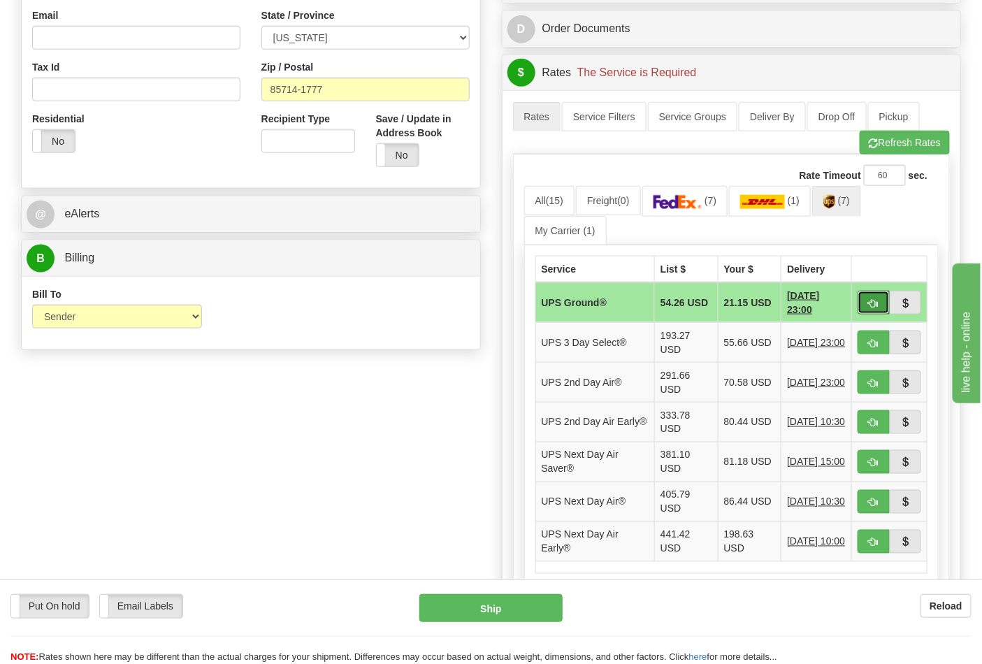
click at [878, 296] on button "button" at bounding box center [874, 303] width 32 height 24
type input "03"
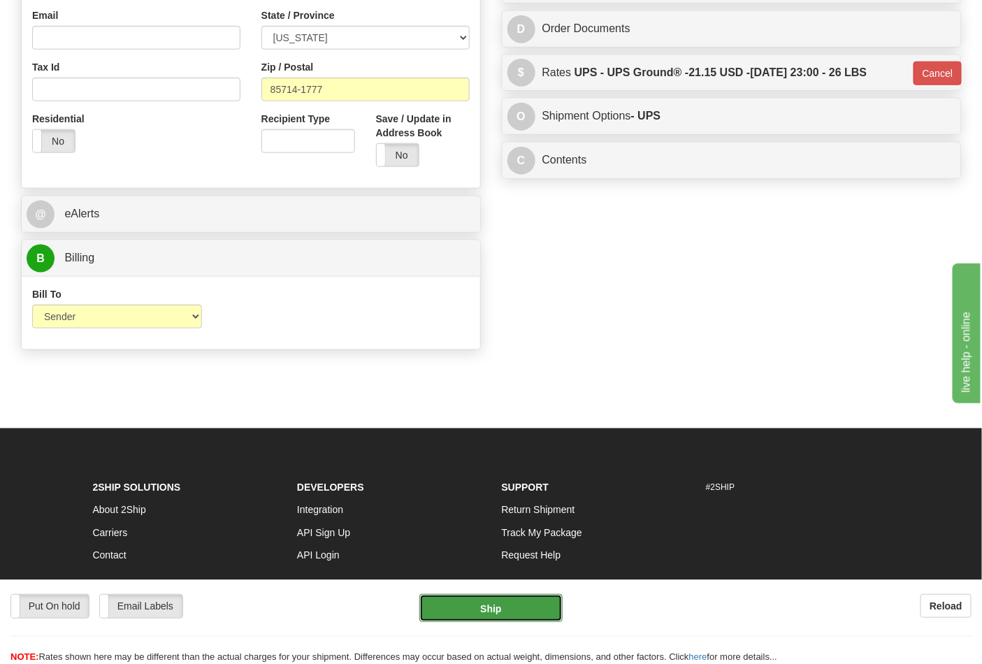
click at [493, 615] on button "Ship" at bounding box center [490, 608] width 143 height 28
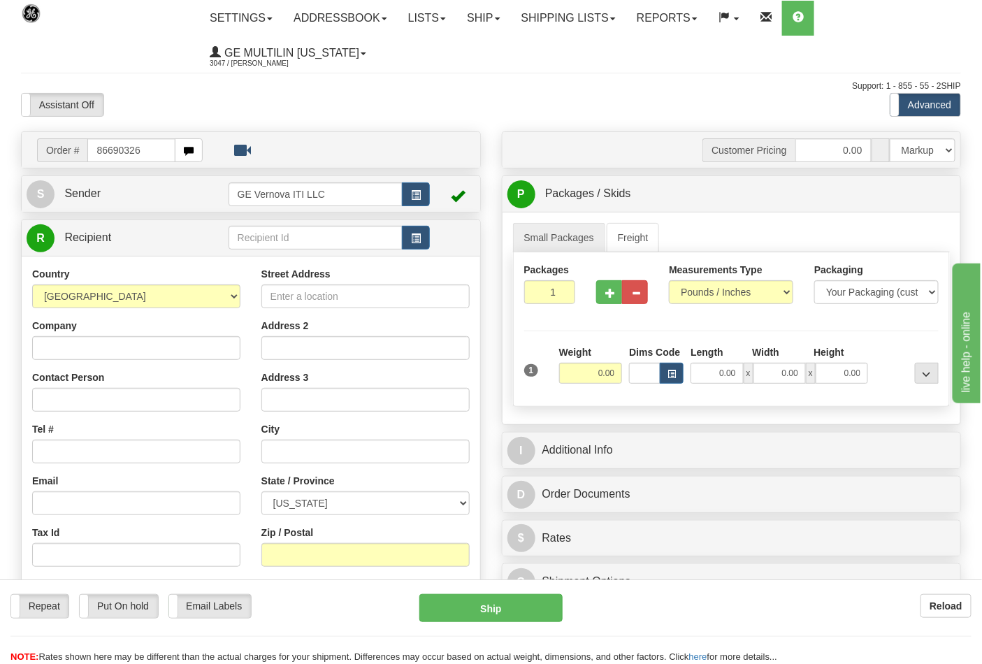
type input "86690326"
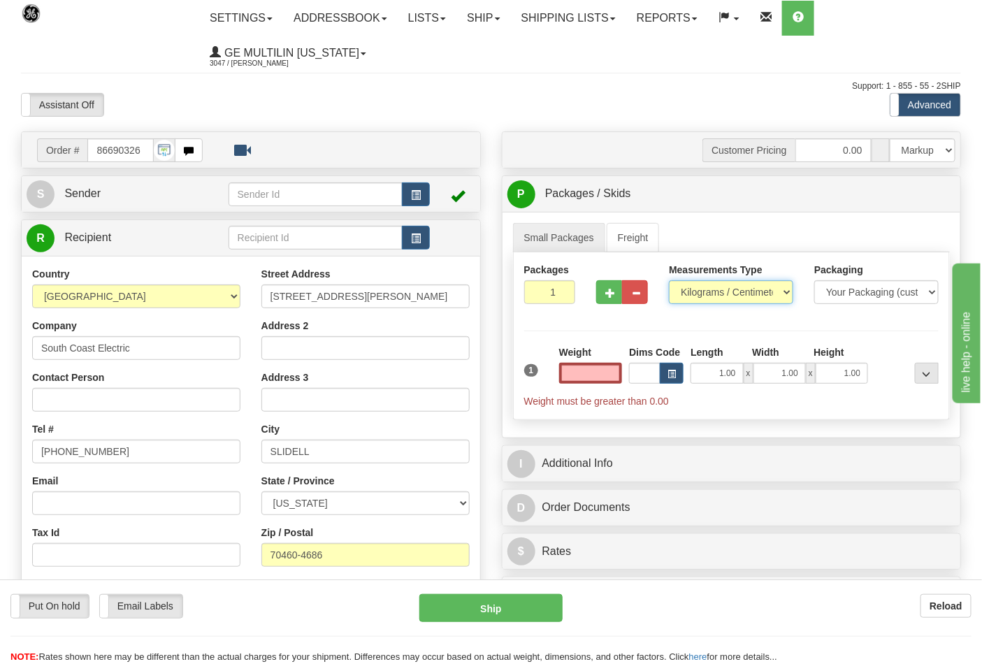
type input "0.00"
click at [705, 292] on select "Pounds / Inches Kilograms / Centimeters" at bounding box center [731, 292] width 124 height 24
select select "0"
click at [669, 281] on select "Pounds / Inches Kilograms / Centimeters" at bounding box center [731, 292] width 124 height 24
click at [616, 374] on input "0.00" at bounding box center [591, 373] width 64 height 21
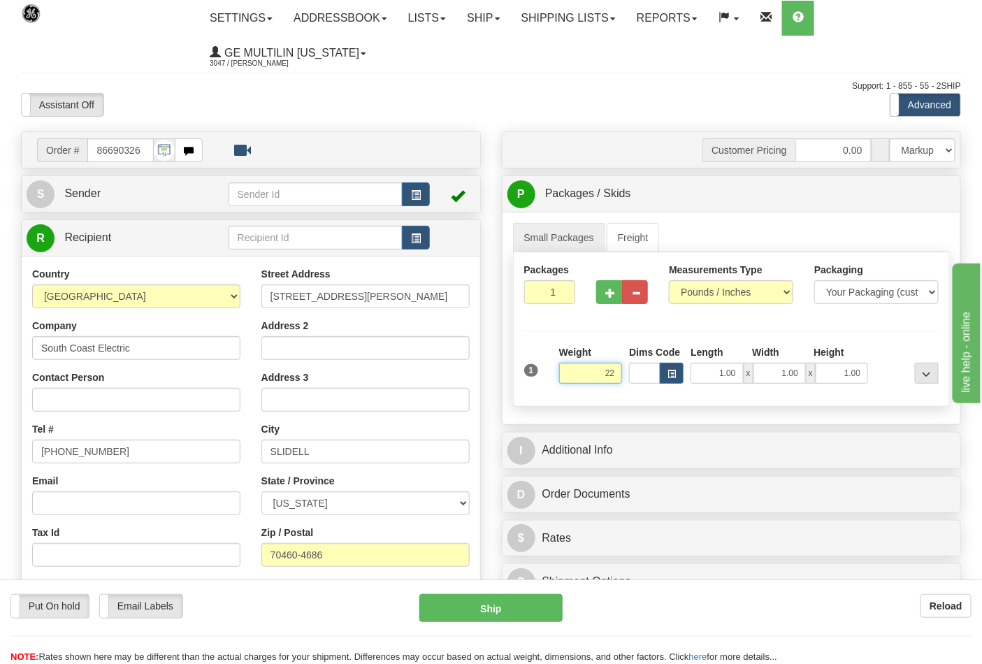
click button "Delete" at bounding box center [0, 0] width 0 height 0
type input "22.00"
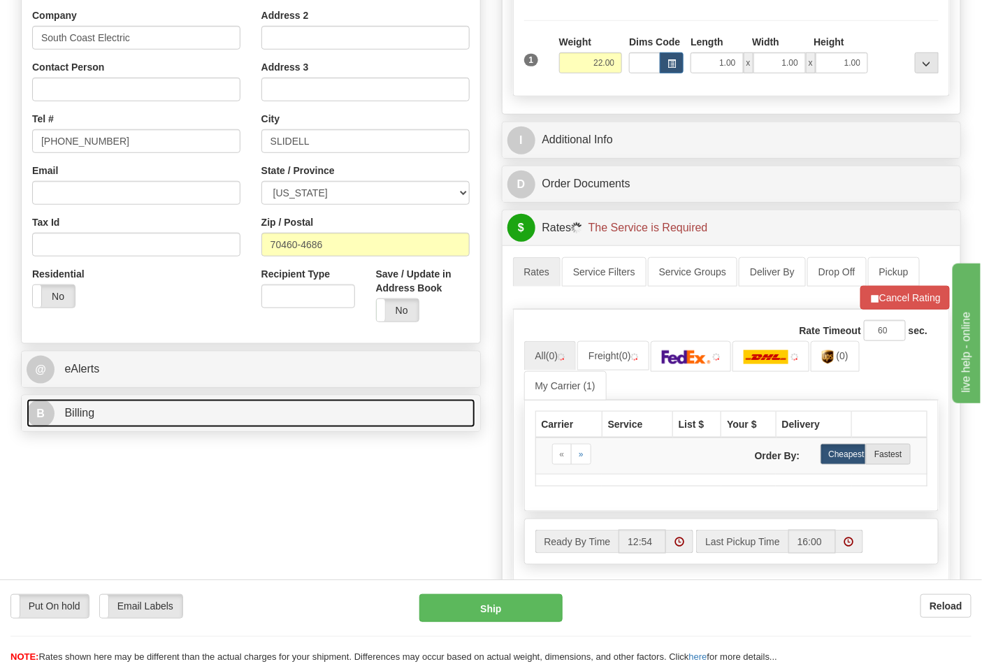
click at [154, 420] on link "B Billing" at bounding box center [251, 413] width 449 height 29
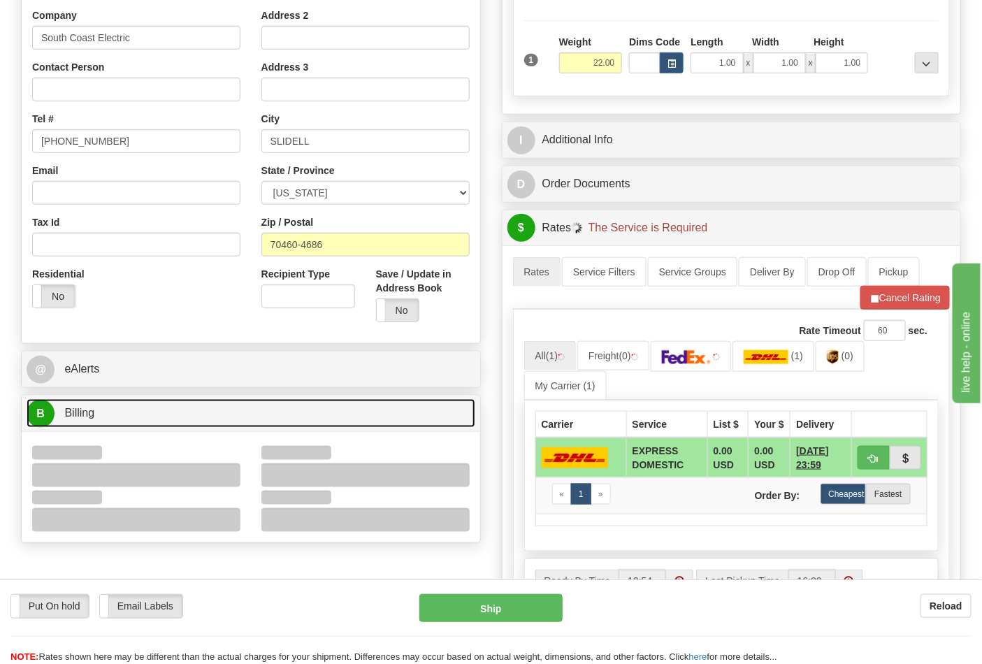
scroll to position [543, 0]
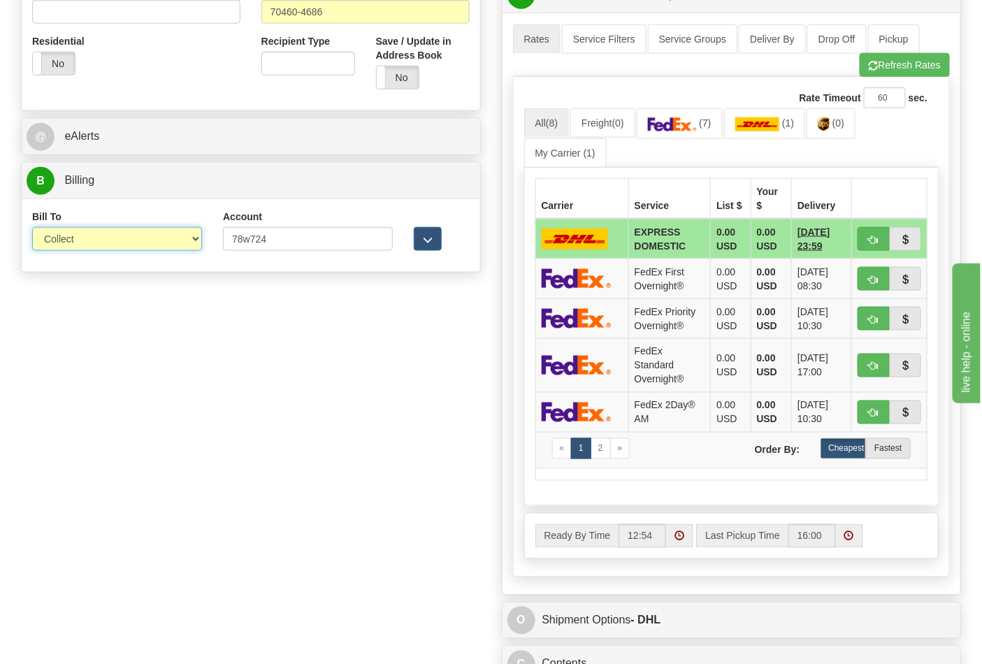
click at [72, 229] on select "Sender Recipient Third Party Collect" at bounding box center [117, 239] width 170 height 24
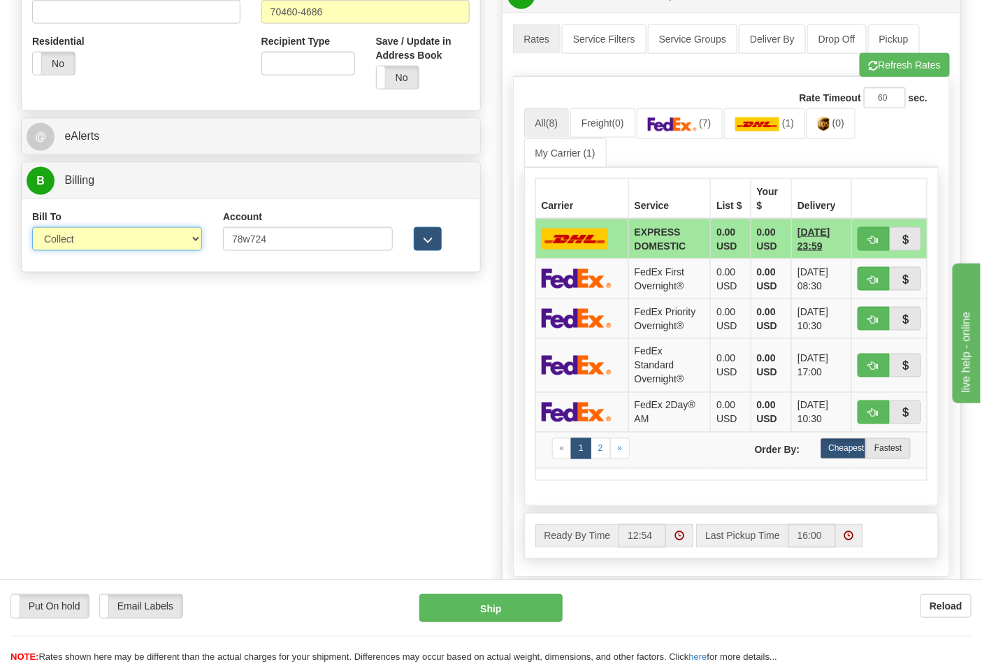
select select "2"
click at [32, 229] on select "Sender Recipient Third Party Collect" at bounding box center [117, 239] width 170 height 24
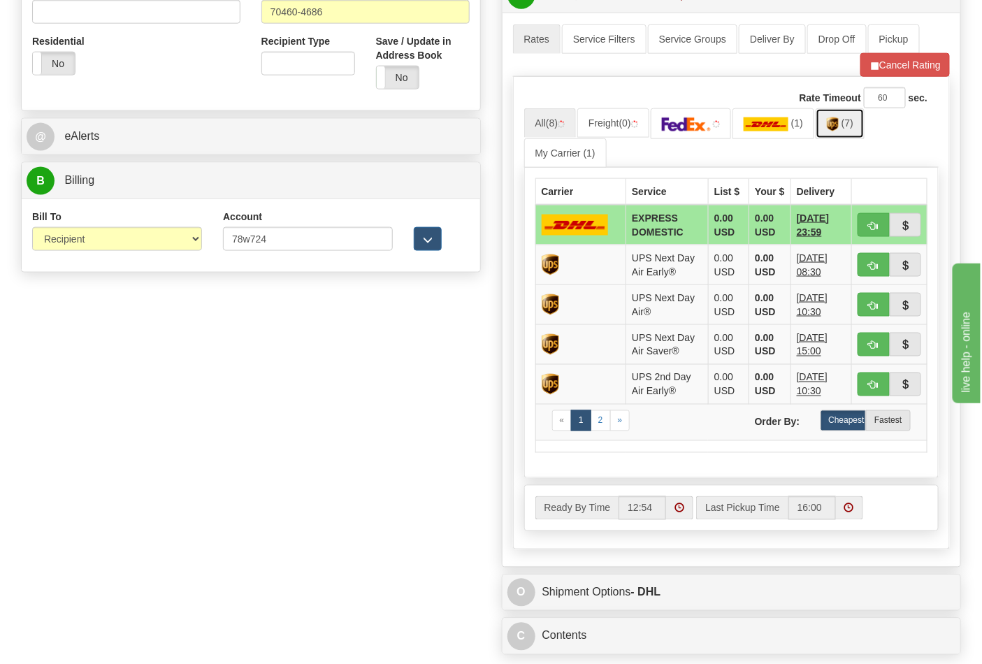
click at [839, 129] on img at bounding box center [833, 124] width 12 height 14
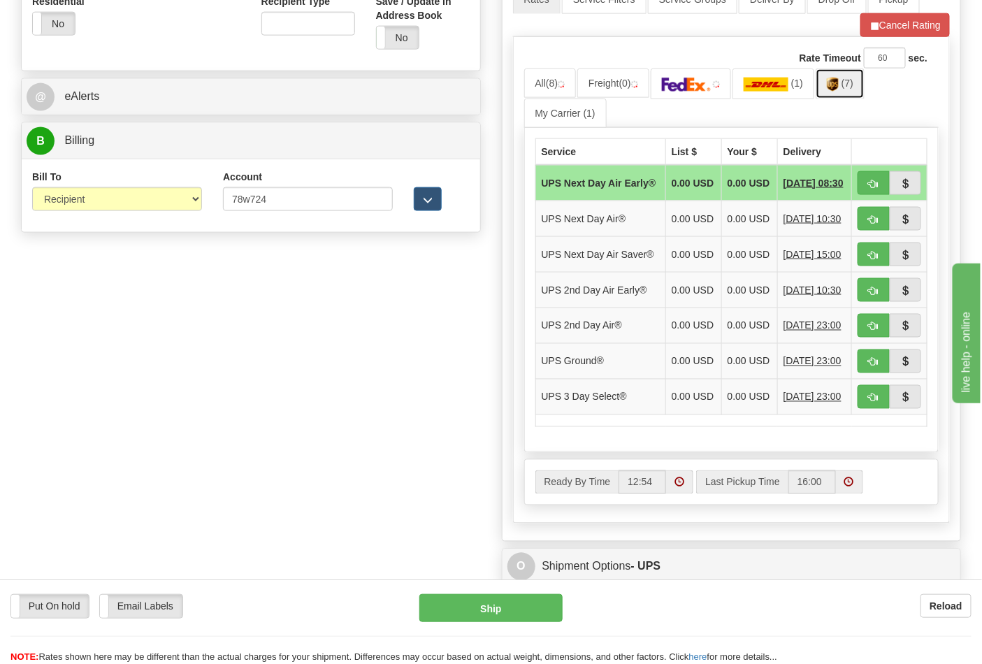
scroll to position [621, 0]
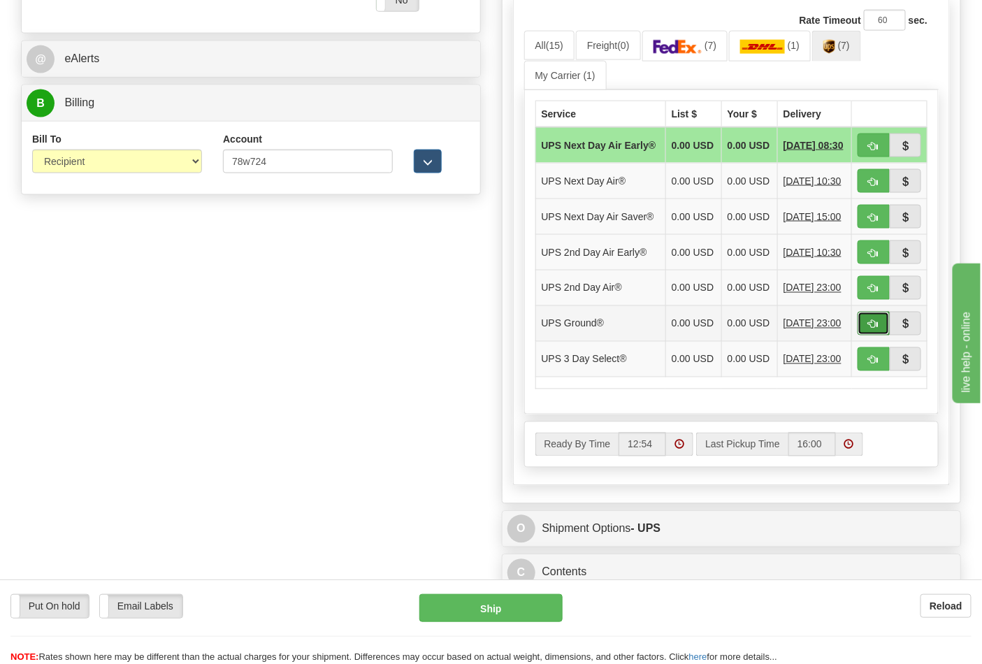
click at [867, 335] on button "button" at bounding box center [874, 324] width 32 height 24
type input "03"
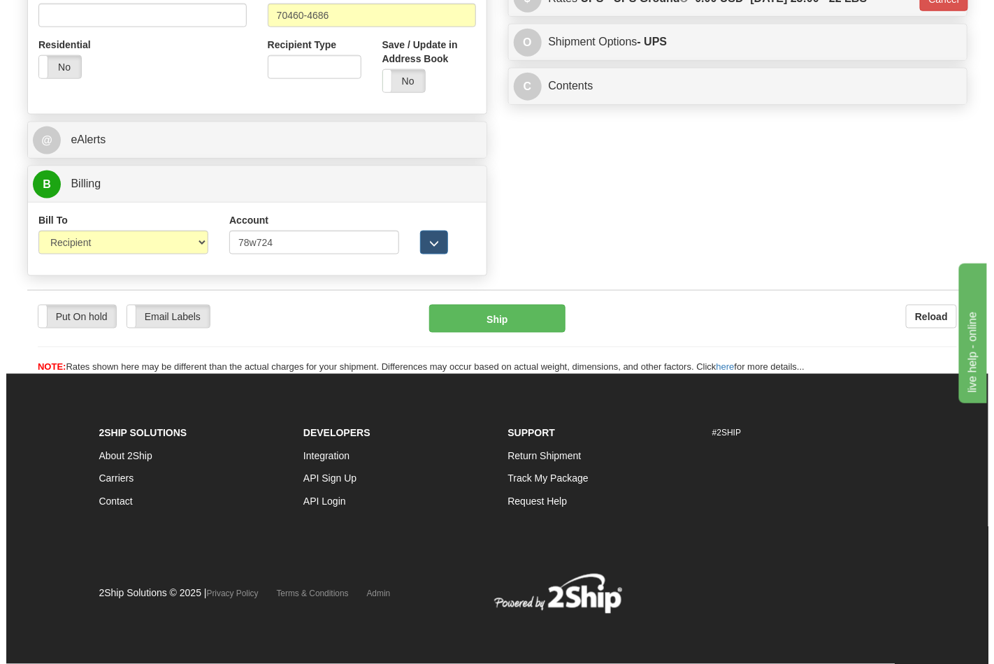
scroll to position [542, 0]
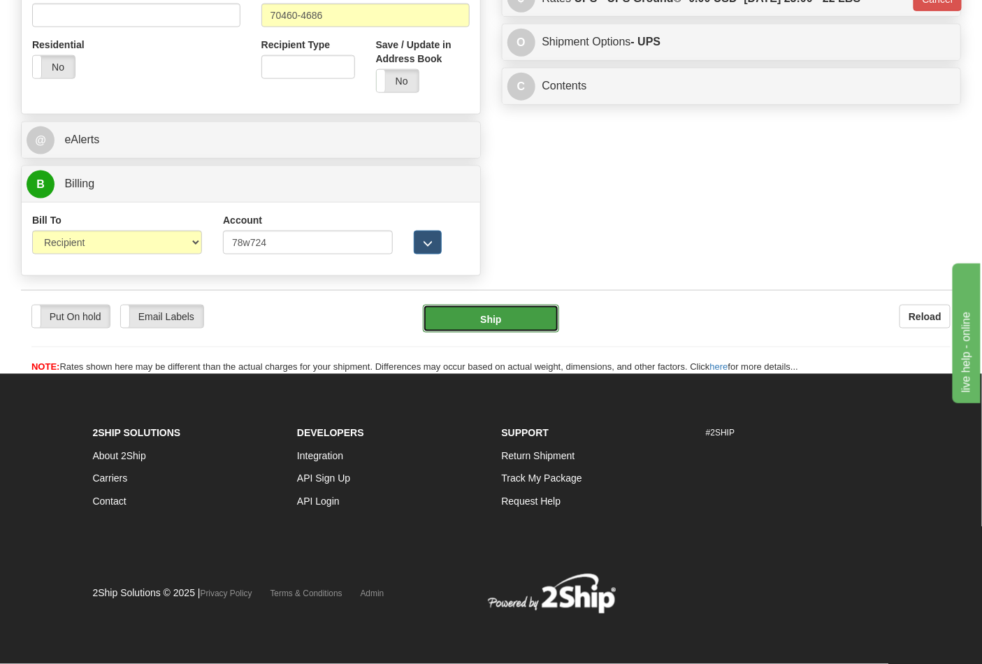
click at [547, 319] on button "Ship" at bounding box center [491, 319] width 136 height 28
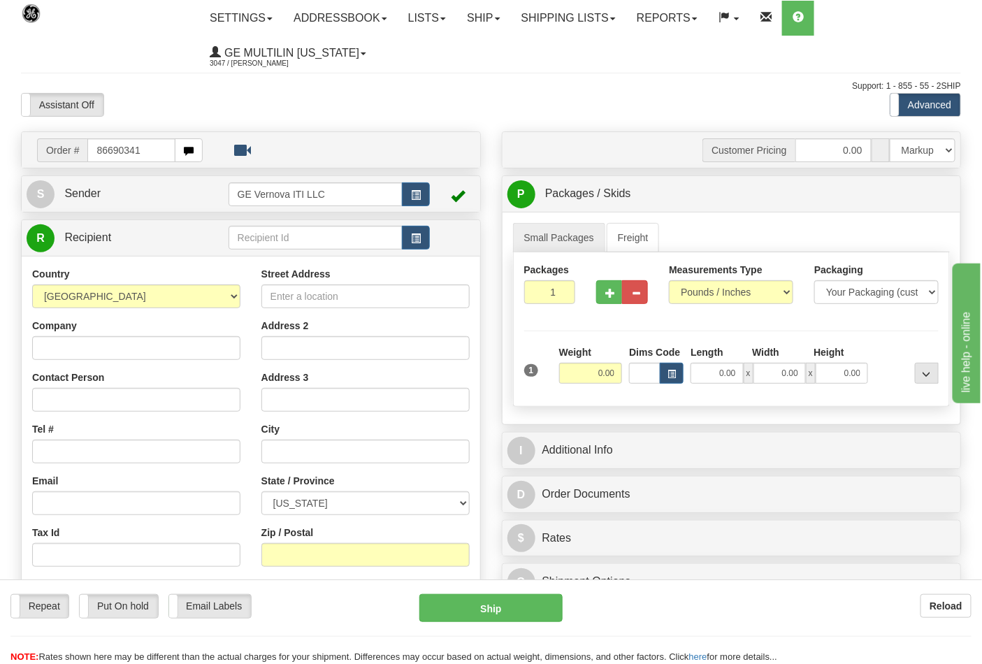
type input "86690341"
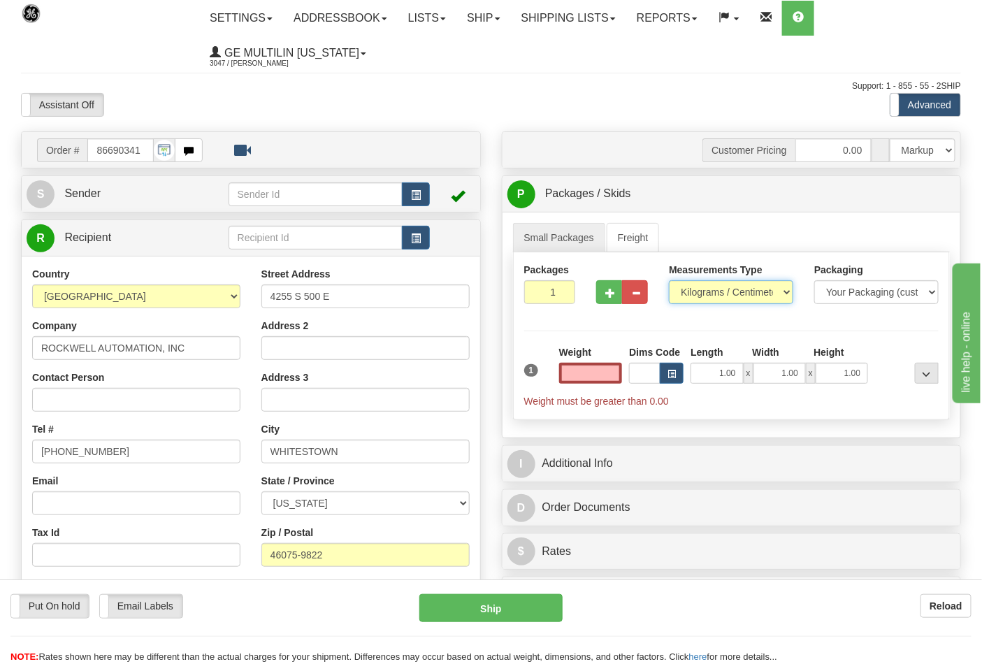
type input "0.00"
click at [704, 296] on select "Pounds / Inches Kilograms / Centimeters" at bounding box center [731, 292] width 124 height 24
select select "0"
click at [669, 281] on select "Pounds / Inches Kilograms / Centimeters" at bounding box center [731, 292] width 124 height 24
click at [607, 378] on input "0.00" at bounding box center [591, 373] width 64 height 21
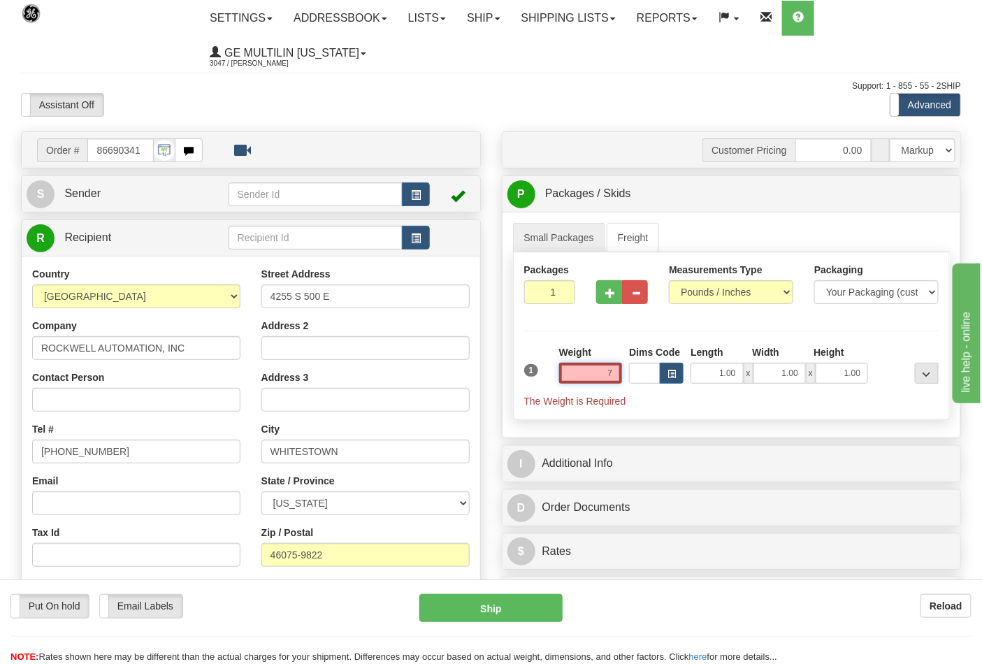
click button "Delete" at bounding box center [0, 0] width 0 height 0
type input "7.00"
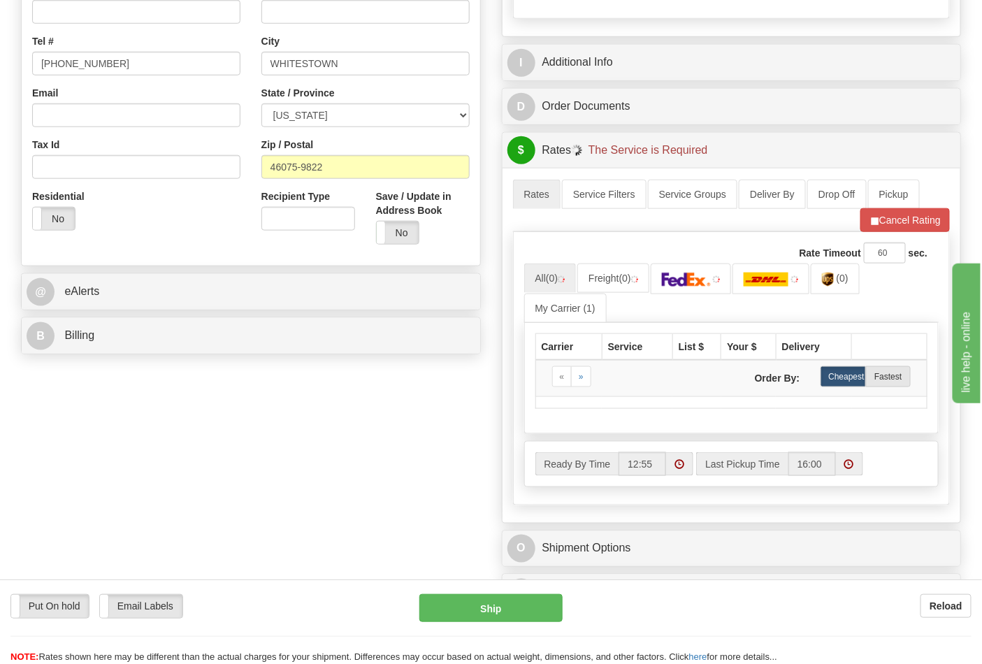
click at [133, 352] on div "B Billing" at bounding box center [251, 336] width 459 height 36
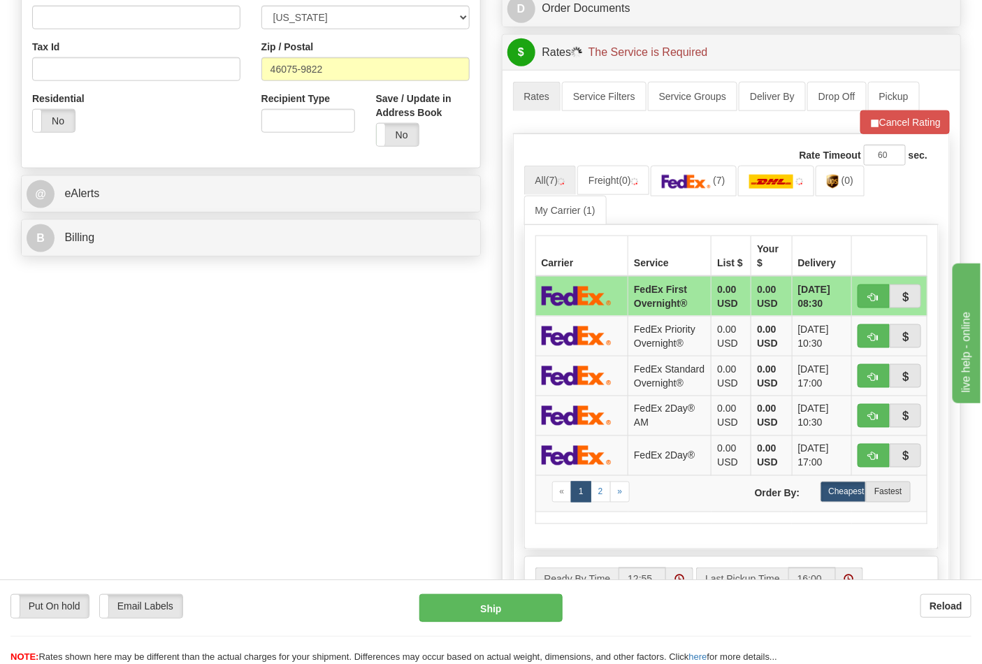
scroll to position [621, 0]
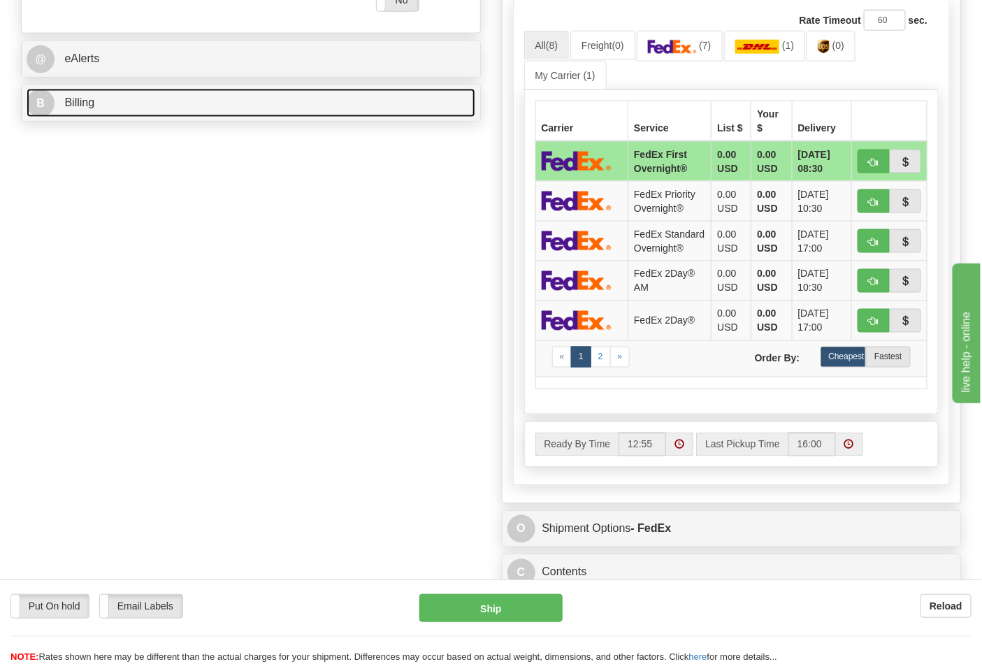
click at [108, 112] on link "B Billing" at bounding box center [251, 103] width 449 height 29
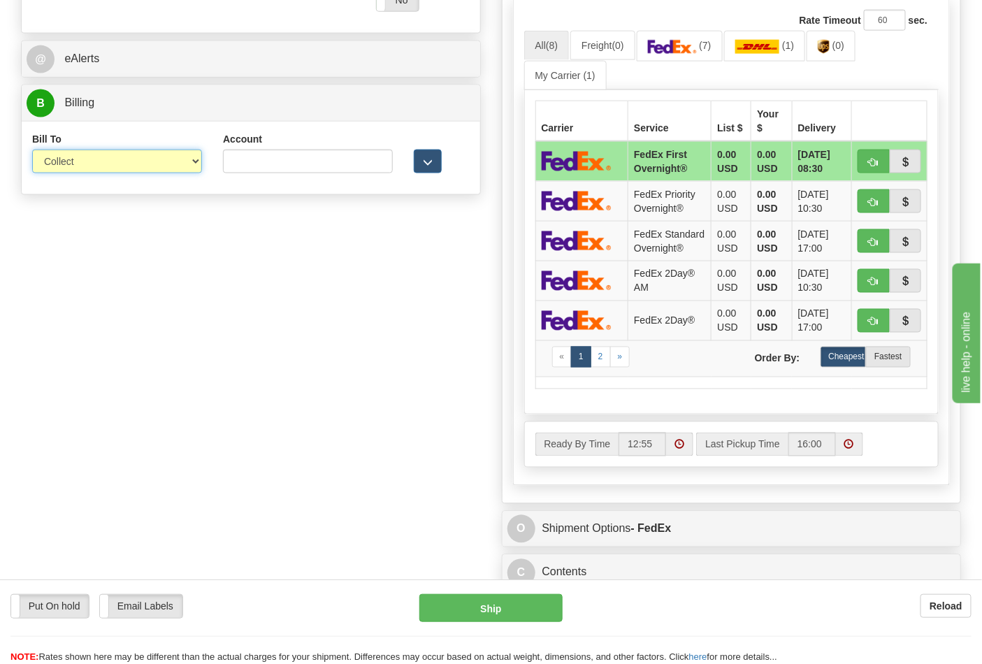
drag, startPoint x: 89, startPoint y: 164, endPoint x: 87, endPoint y: 173, distance: 9.2
click at [88, 164] on select "Sender Recipient Third Party Collect" at bounding box center [117, 162] width 170 height 24
select select "2"
click at [32, 151] on select "Sender Recipient Third Party Collect" at bounding box center [117, 162] width 170 height 24
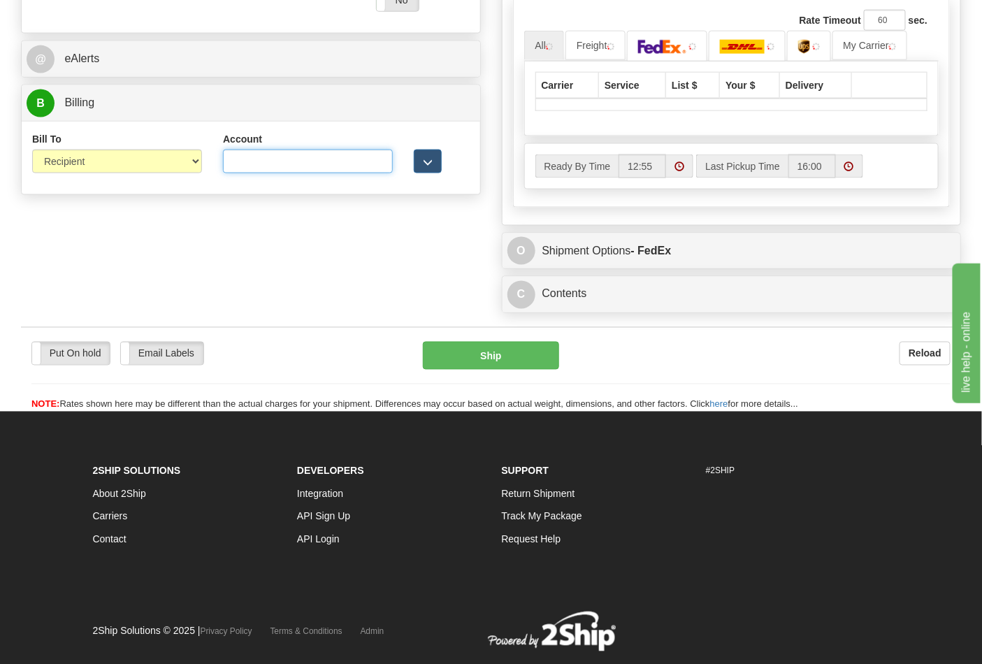
click at [263, 161] on input "Account" at bounding box center [308, 162] width 170 height 24
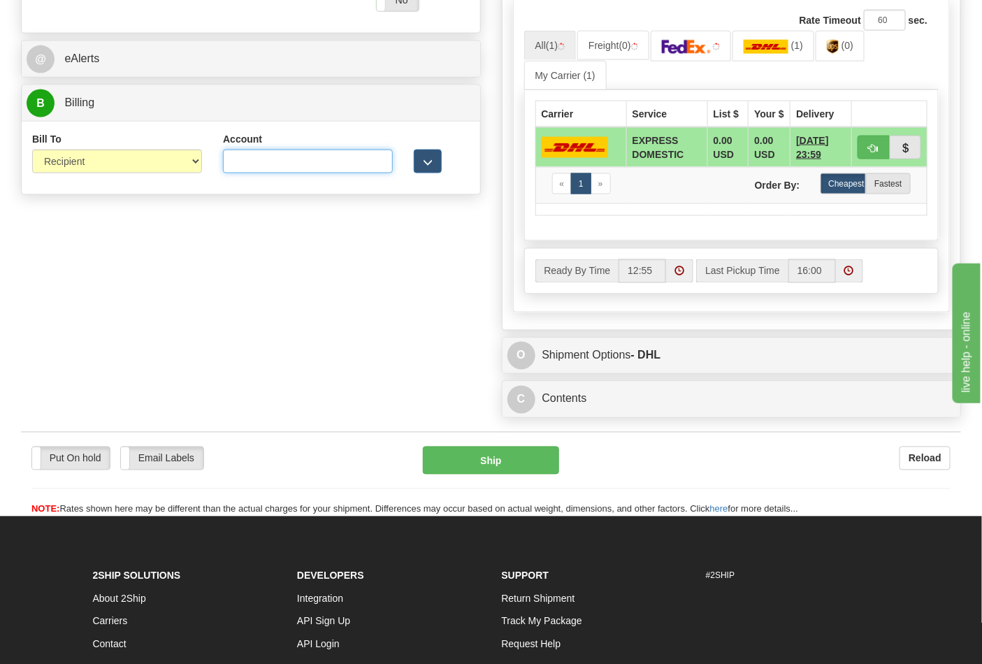
type input "587102"
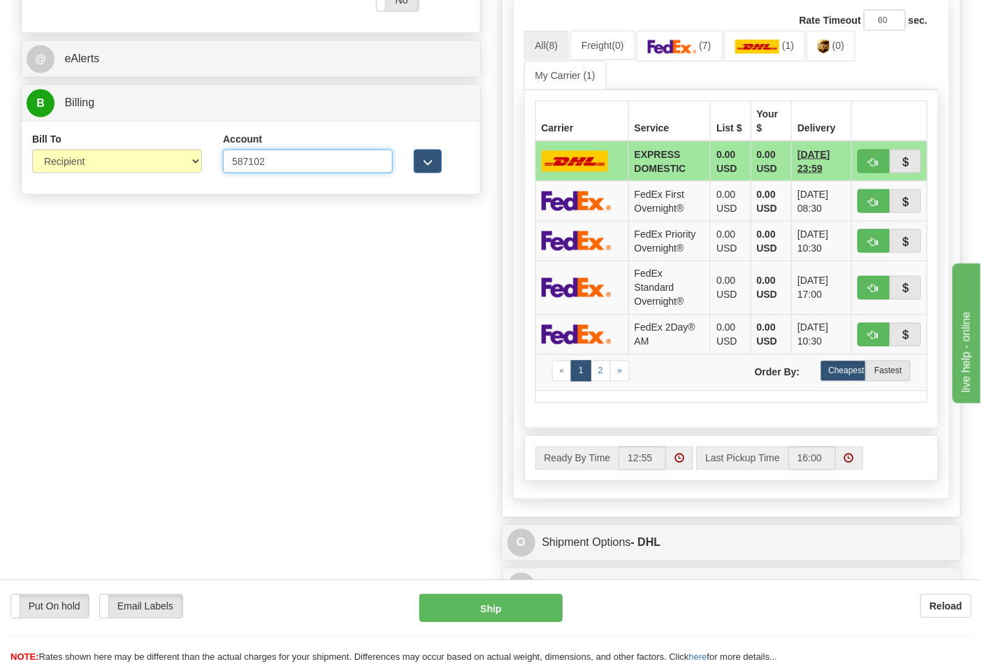
scroll to position [465, 0]
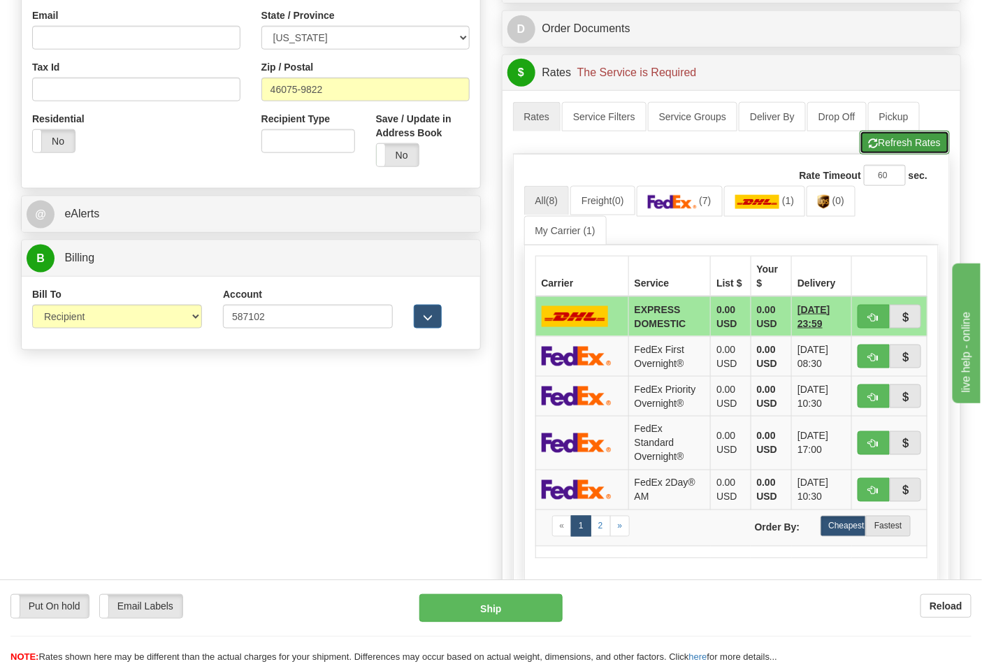
click at [893, 143] on button "Refresh Rates" at bounding box center [905, 143] width 90 height 24
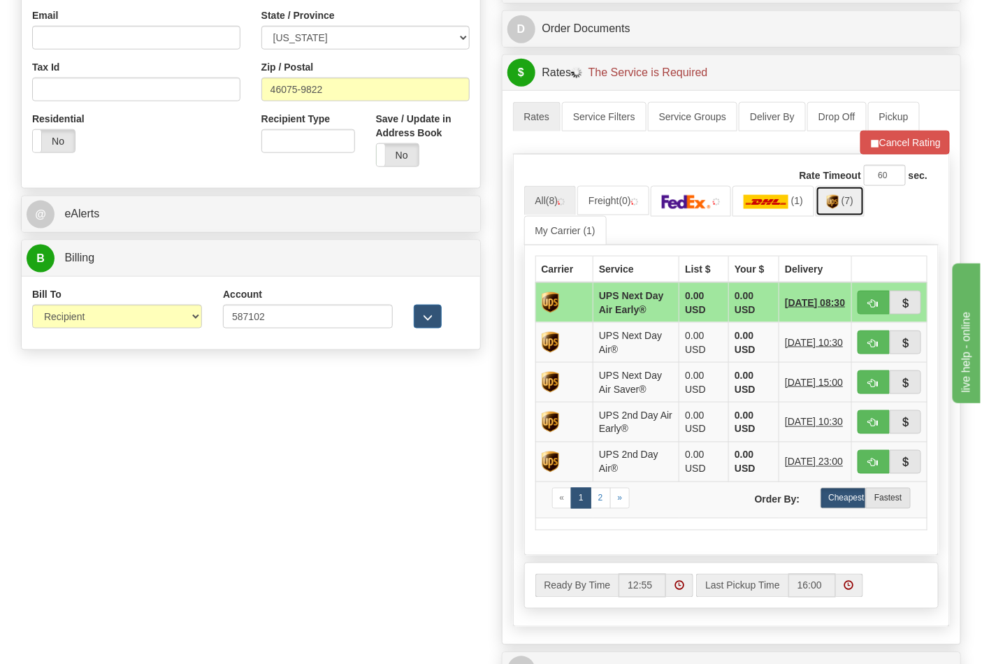
click at [839, 208] on img at bounding box center [833, 202] width 12 height 14
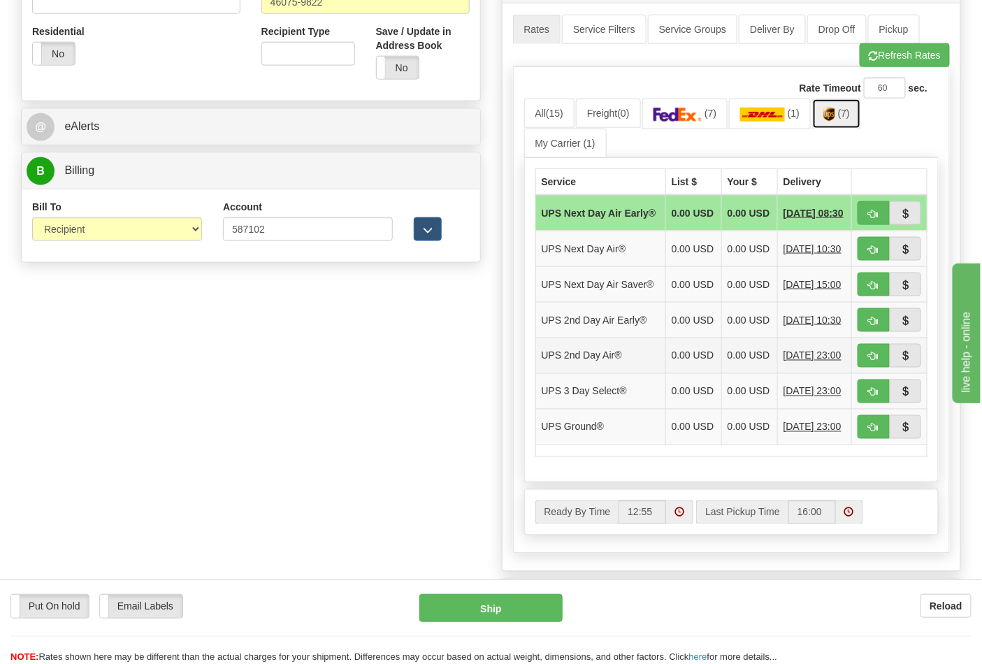
scroll to position [621, 0]
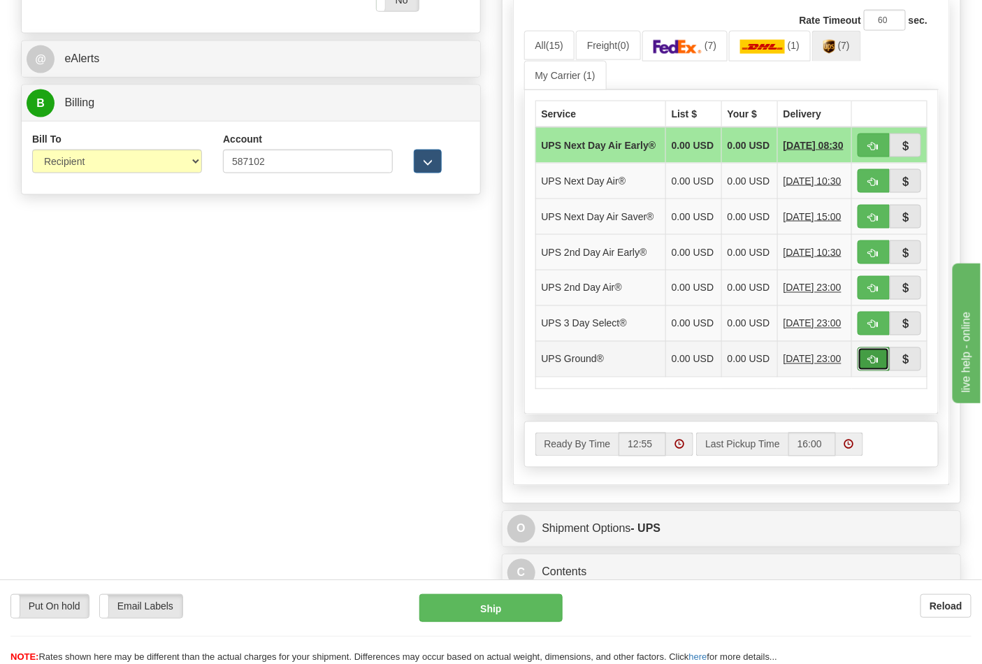
click at [869, 365] on span "button" at bounding box center [874, 360] width 10 height 9
type input "03"
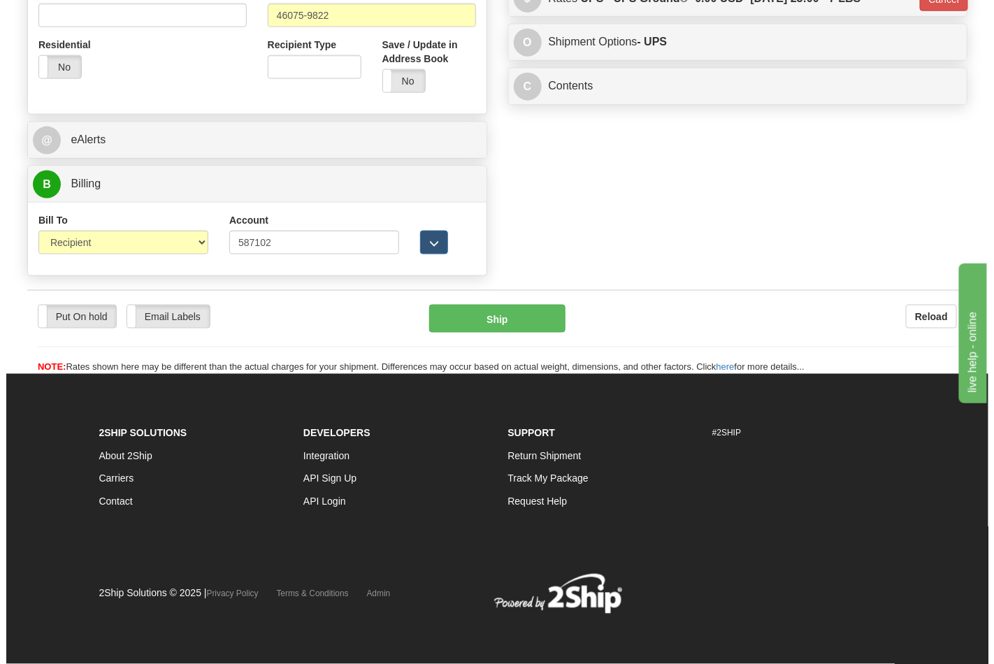
scroll to position [542, 0]
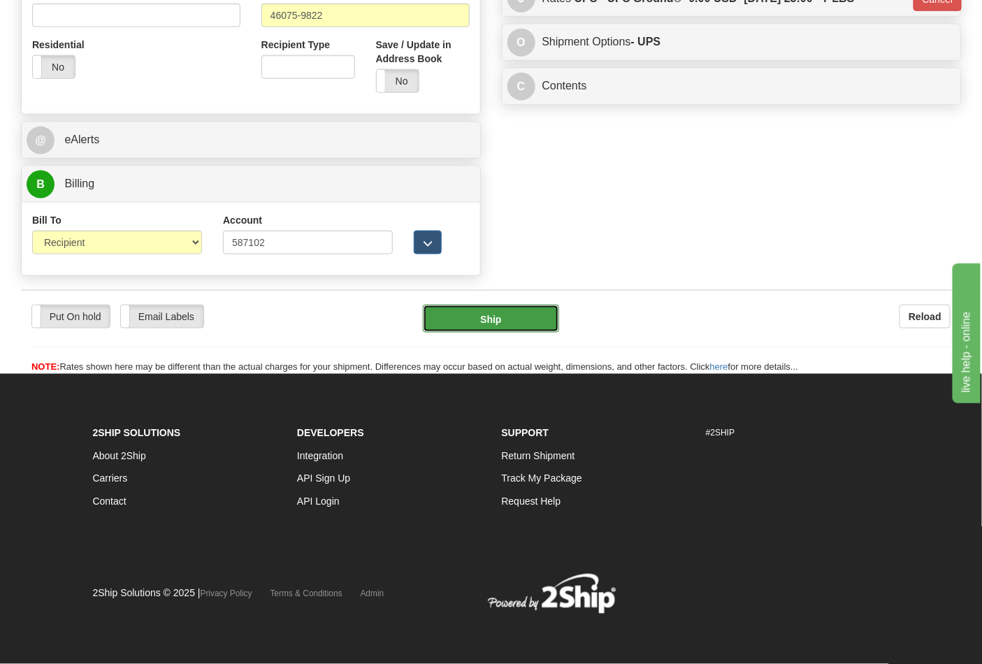
click at [505, 311] on button "Ship" at bounding box center [491, 319] width 136 height 28
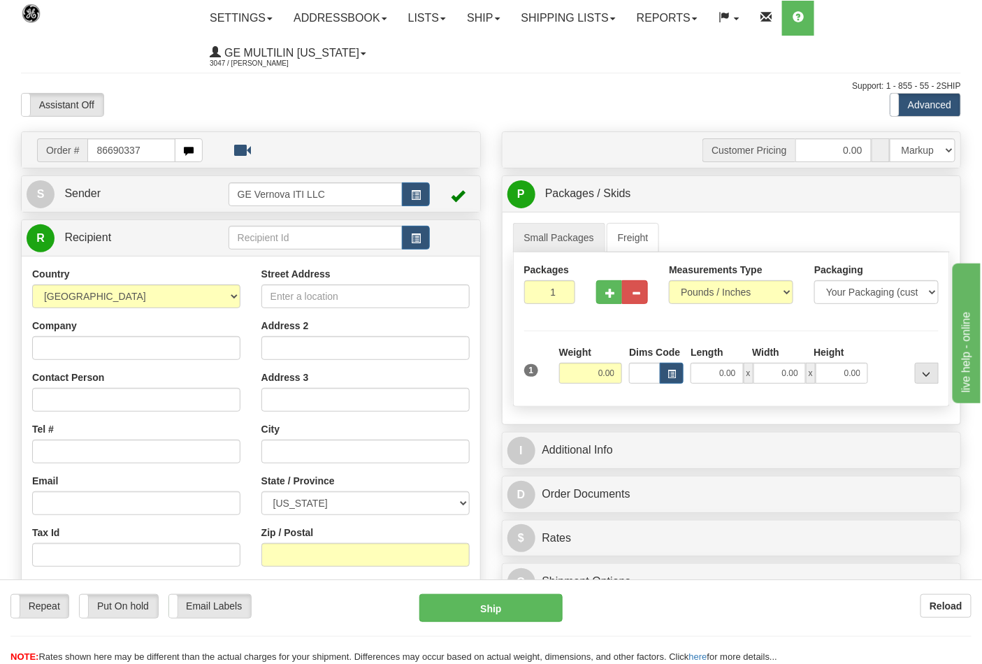
type input "86690337"
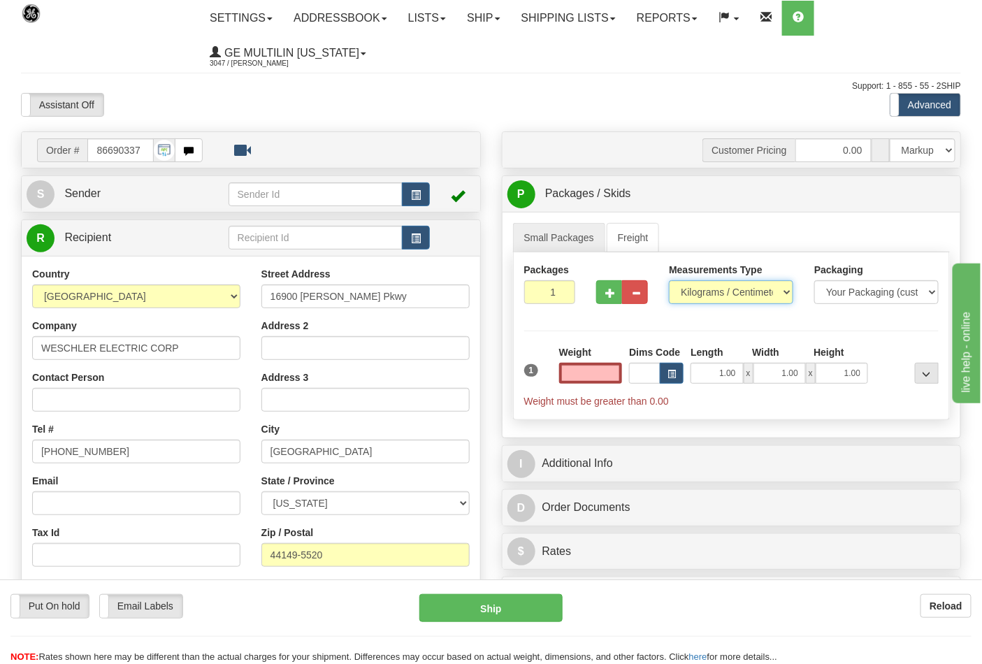
type input "0.00"
click at [701, 296] on select "Pounds / Inches Kilograms / Centimeters" at bounding box center [731, 292] width 124 height 24
select select "0"
click at [669, 281] on select "Pounds / Inches Kilograms / Centimeters" at bounding box center [731, 292] width 124 height 24
click at [618, 375] on input "0.00" at bounding box center [591, 373] width 64 height 21
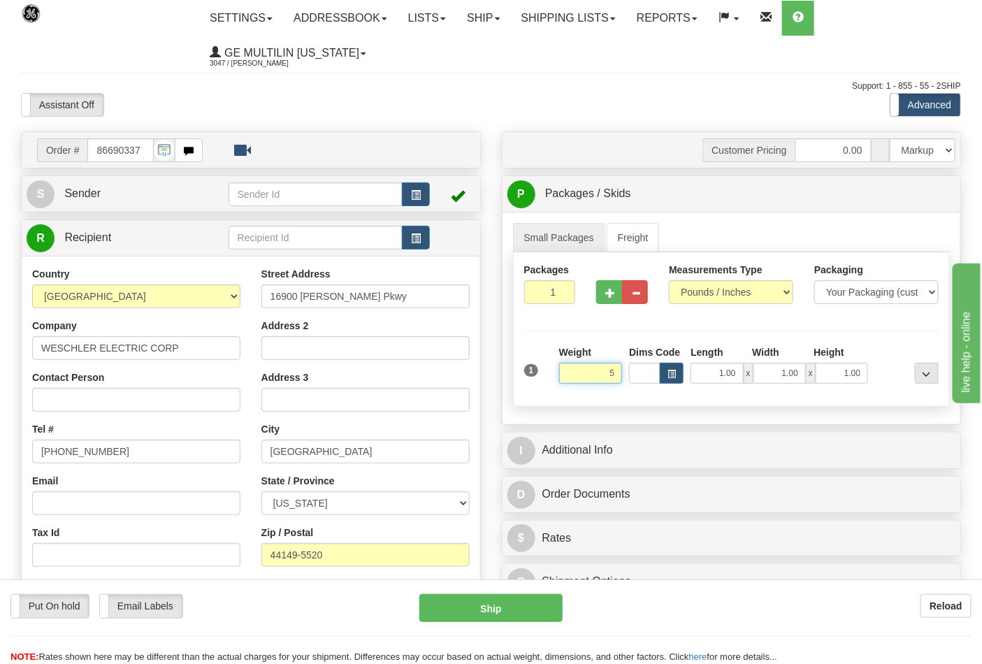
click button "Delete" at bounding box center [0, 0] width 0 height 0
type input "5.00"
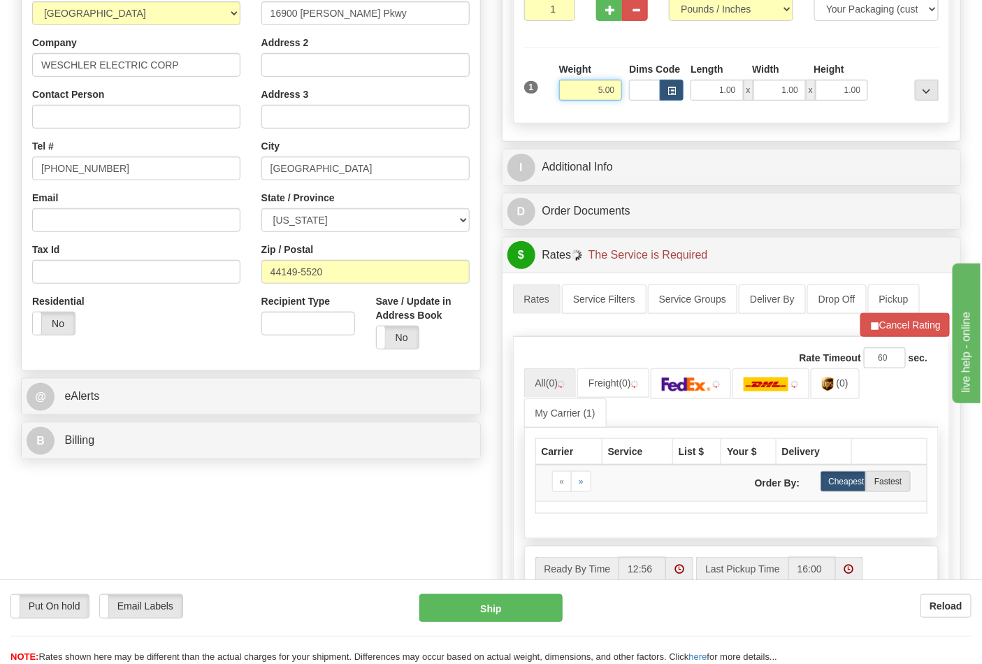
scroll to position [310, 0]
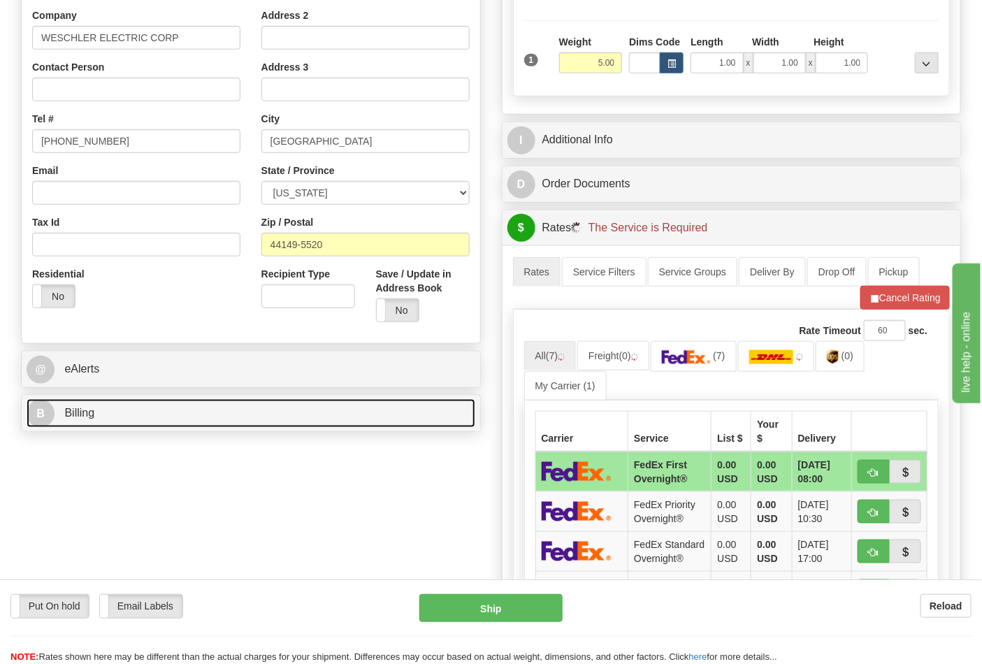
click at [156, 421] on link "B Billing" at bounding box center [251, 413] width 449 height 29
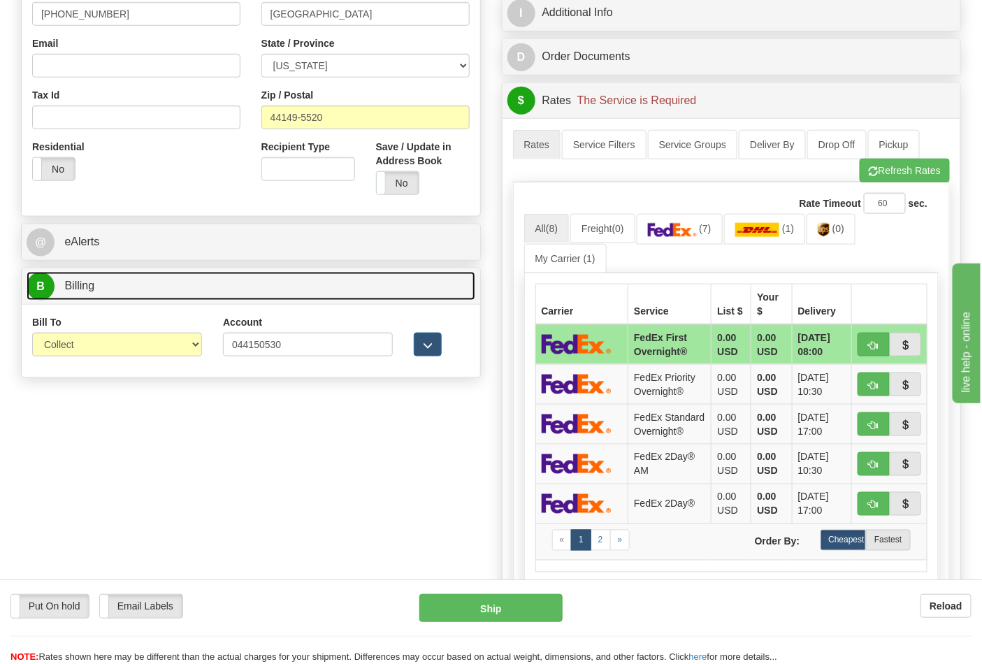
scroll to position [465, 0]
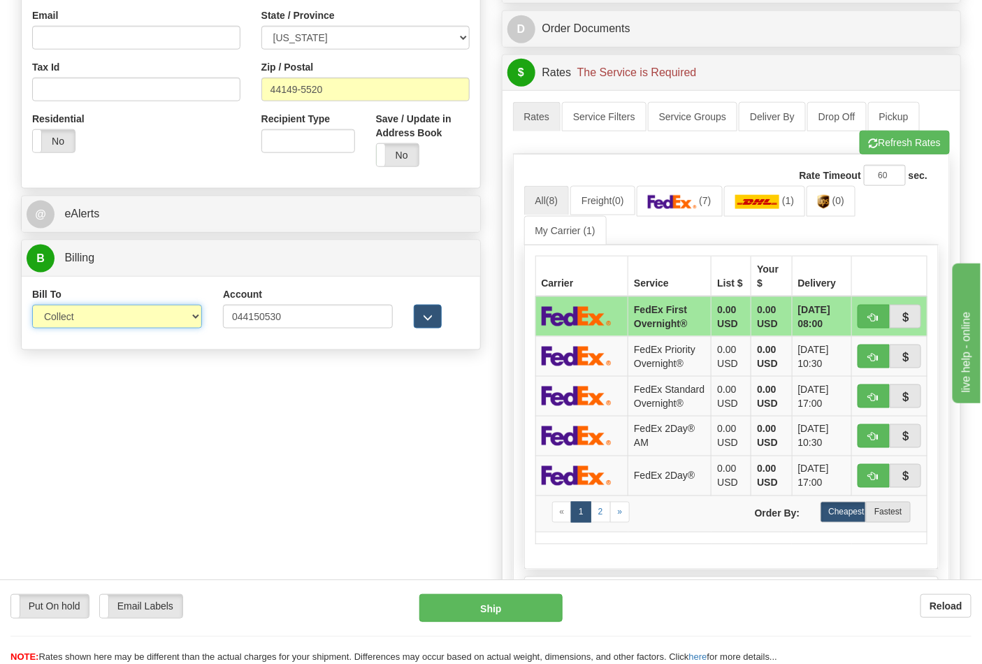
click at [99, 326] on select "Sender Recipient Third Party Collect" at bounding box center [117, 317] width 170 height 24
select select "2"
click at [32, 306] on select "Sender Recipient Third Party Collect" at bounding box center [117, 317] width 170 height 24
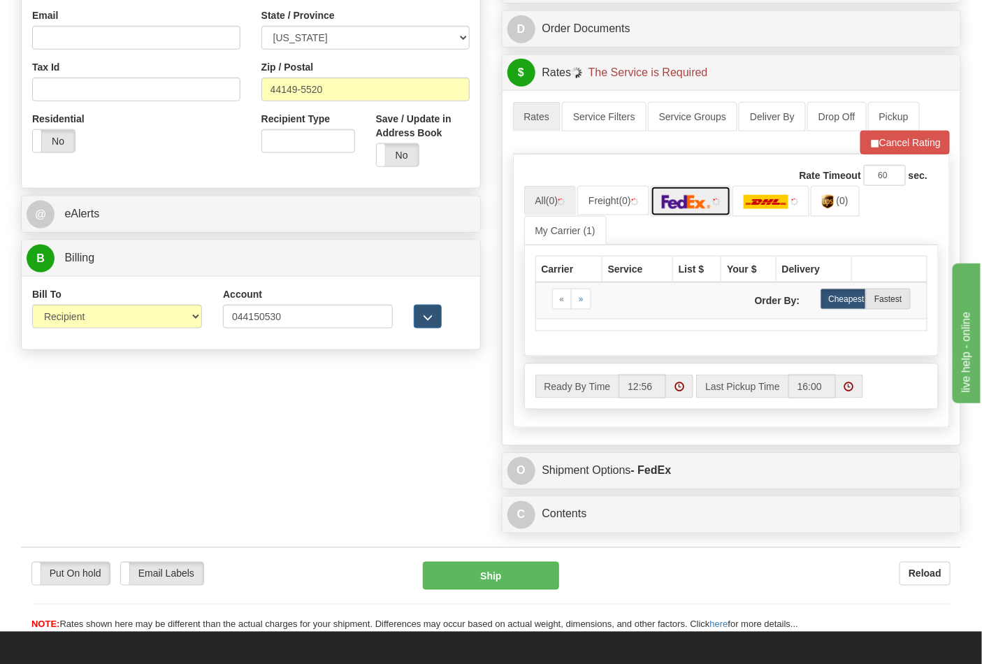
click at [693, 212] on link at bounding box center [691, 201] width 81 height 30
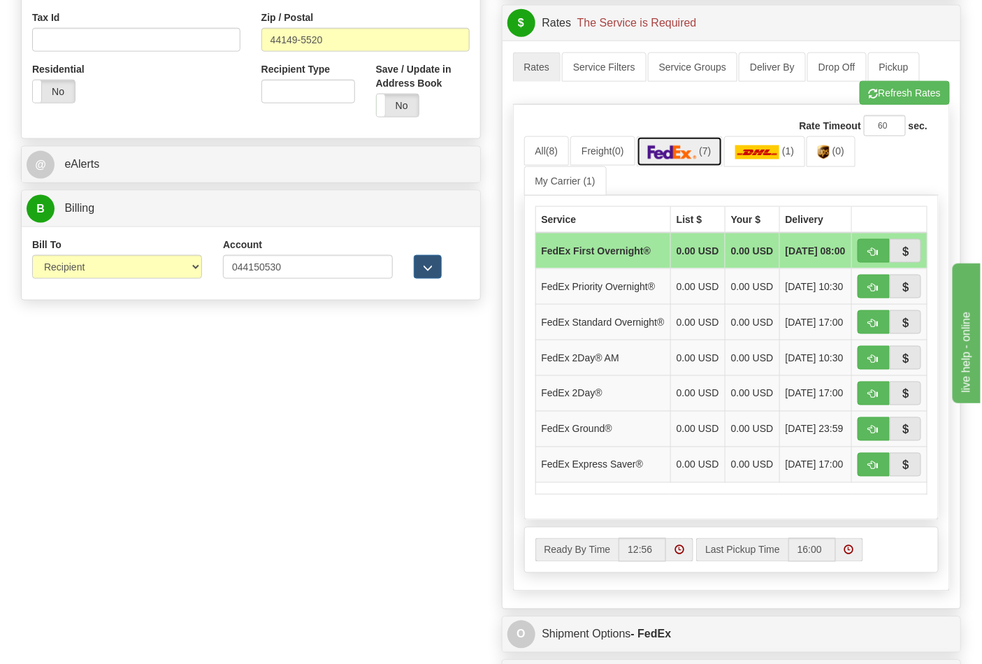
scroll to position [543, 0]
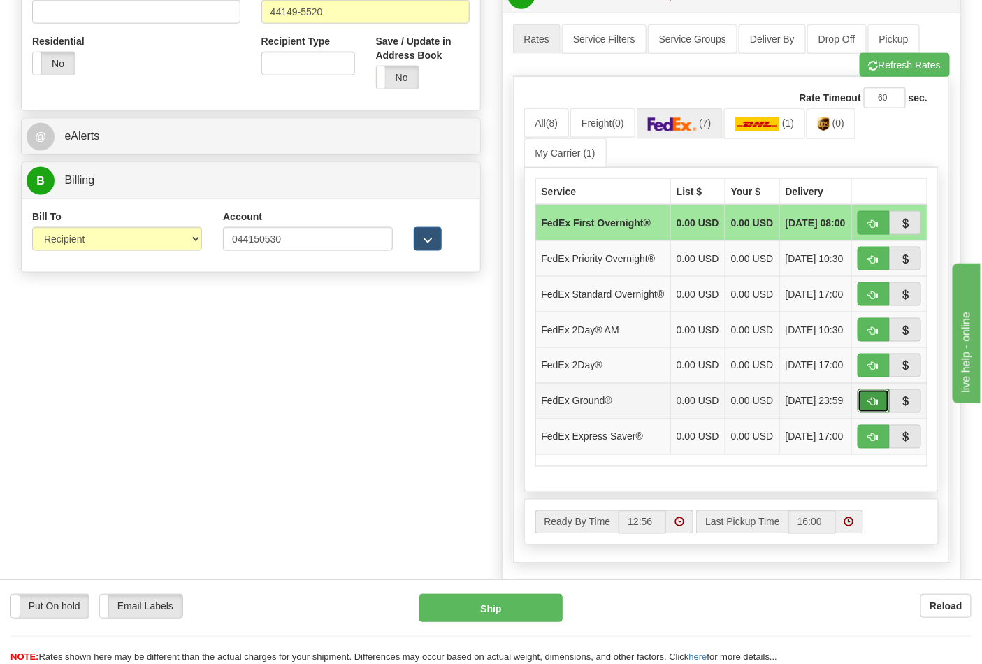
click at [877, 407] on span "button" at bounding box center [874, 402] width 10 height 9
type input "92"
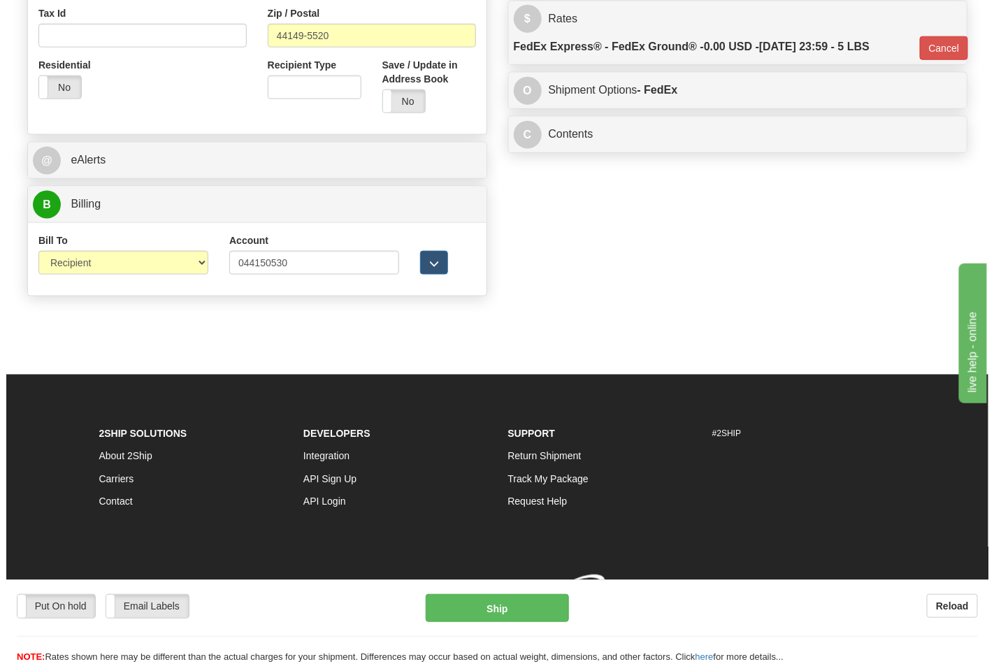
scroll to position [521, 0]
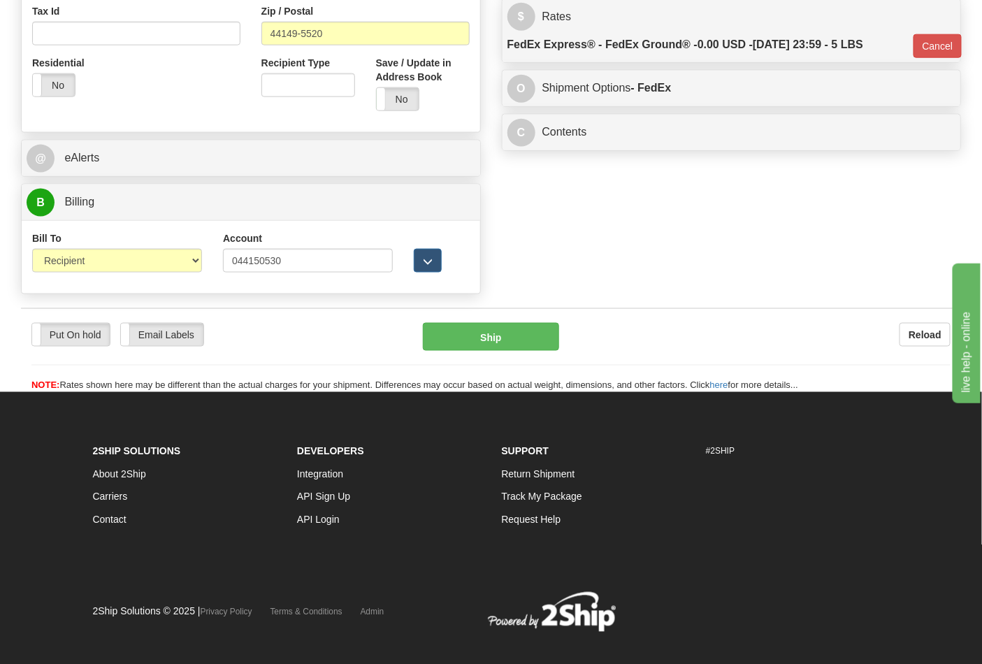
click at [510, 355] on div "Put On hold Put On hold Email Labels Email Labels Edit Reload Ship" at bounding box center [491, 358] width 940 height 70
click at [505, 344] on button "Ship" at bounding box center [491, 337] width 136 height 28
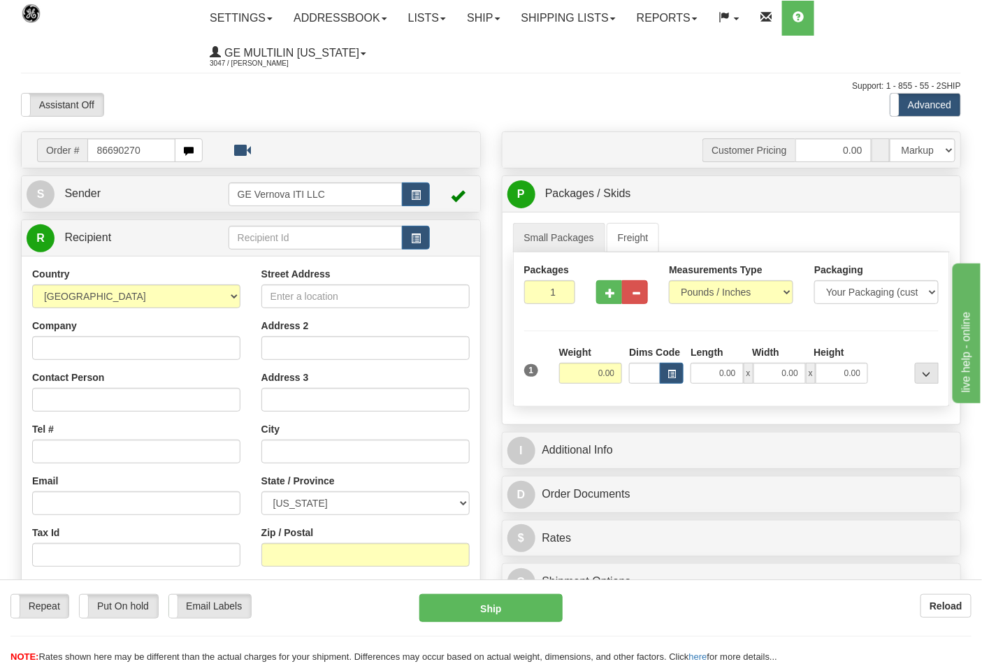
type input "86690270"
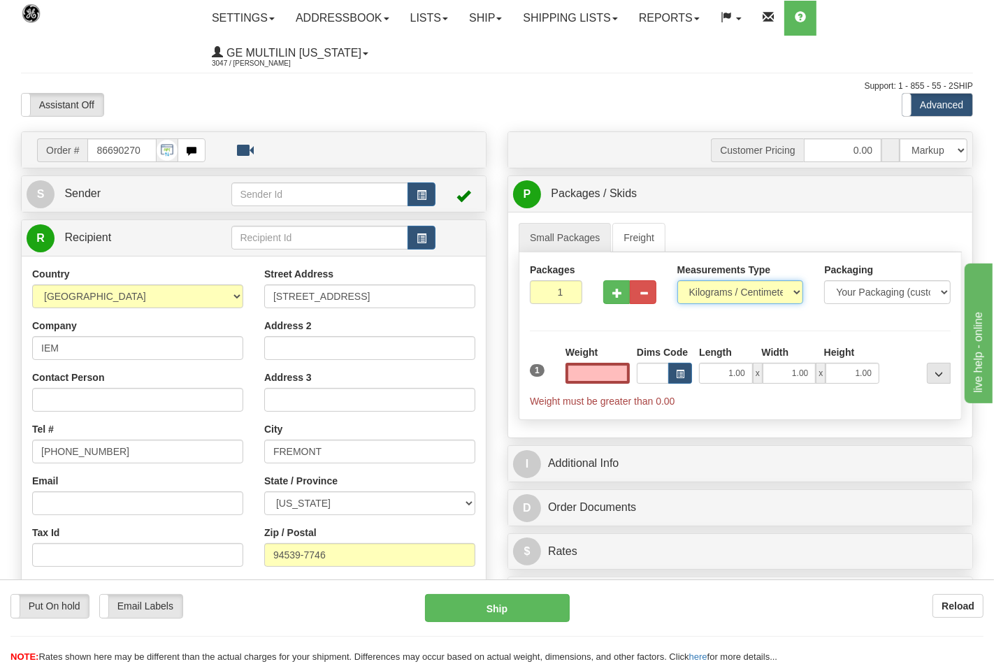
type input "0.00"
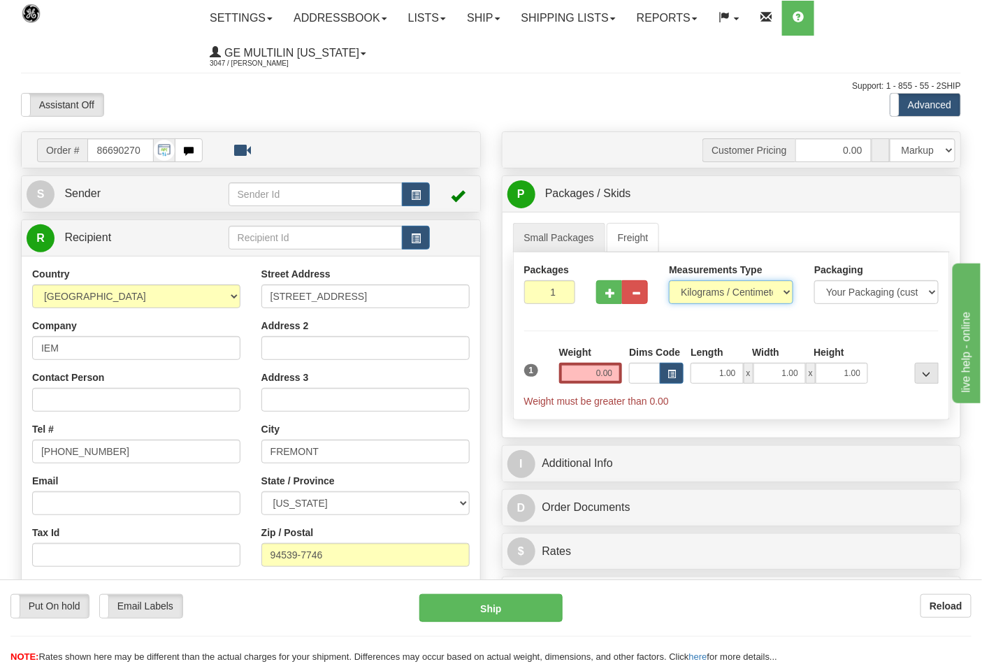
click at [701, 291] on select "Pounds / Inches Kilograms / Centimeters" at bounding box center [731, 292] width 124 height 24
click at [702, 303] on select "Pounds / Inches Kilograms / Centimeters" at bounding box center [731, 292] width 124 height 24
click at [696, 298] on select "Pounds / Inches Kilograms / Centimeters" at bounding box center [731, 292] width 124 height 24
select select "0"
click at [669, 281] on select "Pounds / Inches Kilograms / Centimeters" at bounding box center [731, 292] width 124 height 24
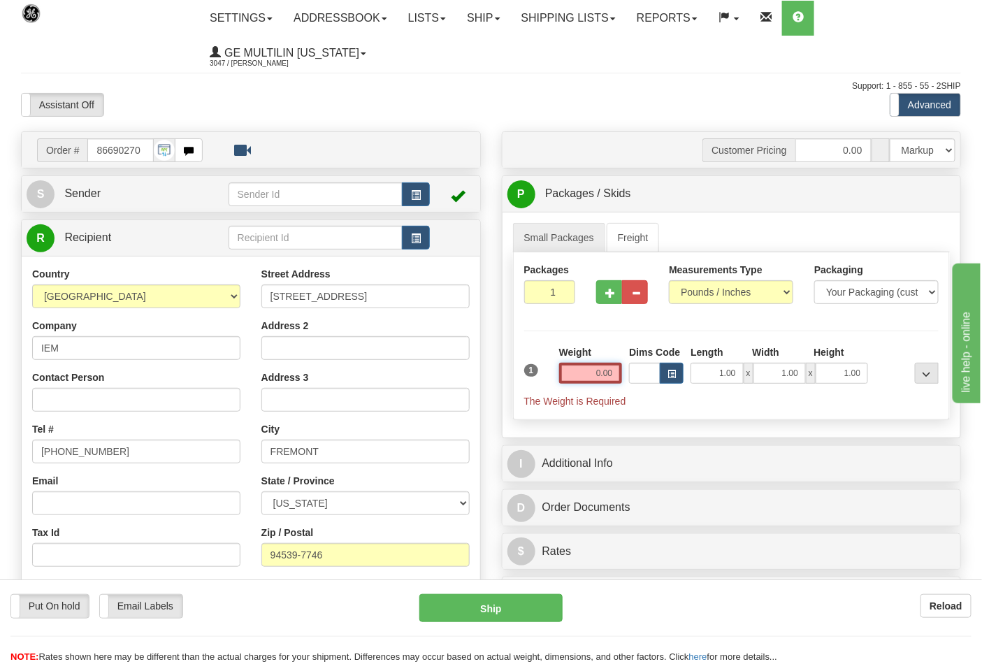
click at [612, 370] on input "0.00" at bounding box center [591, 373] width 64 height 21
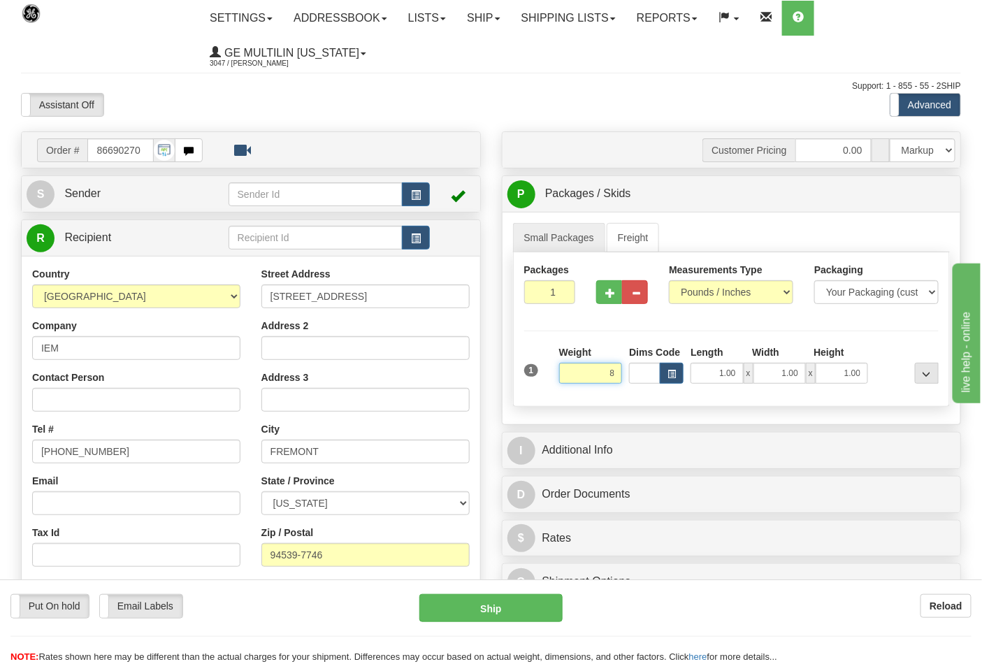
click button "Delete" at bounding box center [0, 0] width 0 height 0
type input "8.00"
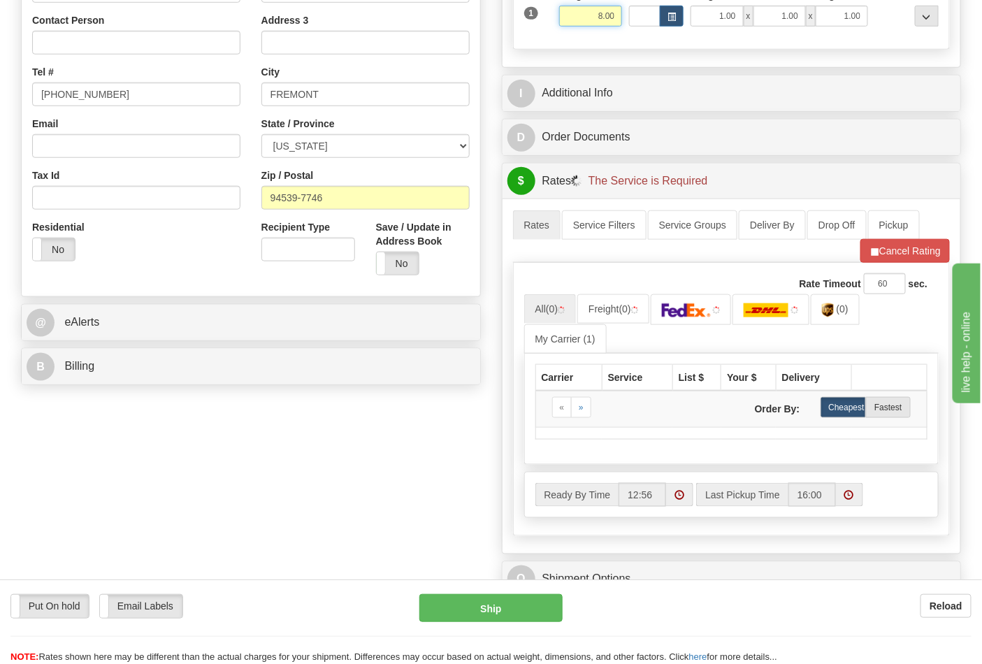
scroll to position [388, 0]
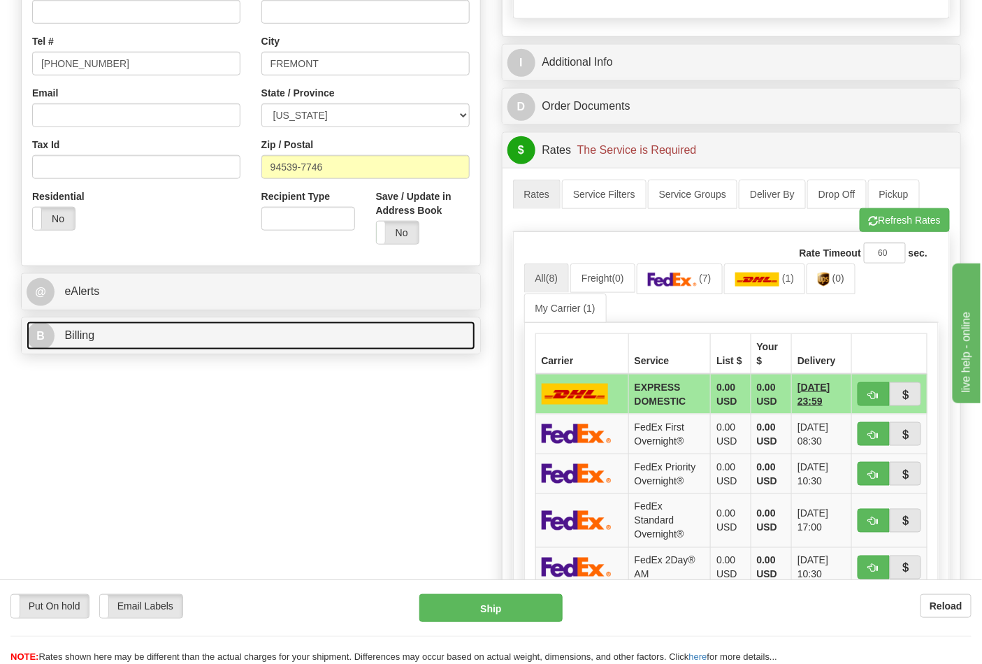
click at [99, 347] on link "B Billing" at bounding box center [251, 336] width 449 height 29
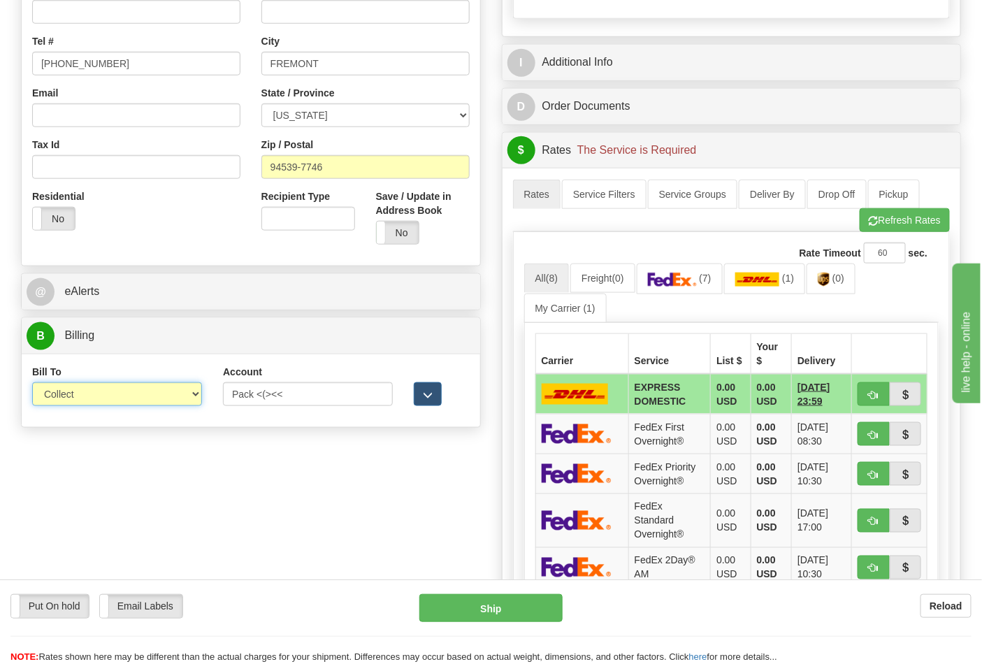
drag, startPoint x: 100, startPoint y: 393, endPoint x: 101, endPoint y: 406, distance: 13.4
click at [100, 393] on select "Sender Recipient Third Party Collect" at bounding box center [117, 394] width 170 height 24
select select "2"
click at [32, 384] on select "Sender Recipient Third Party Collect" at bounding box center [117, 394] width 170 height 24
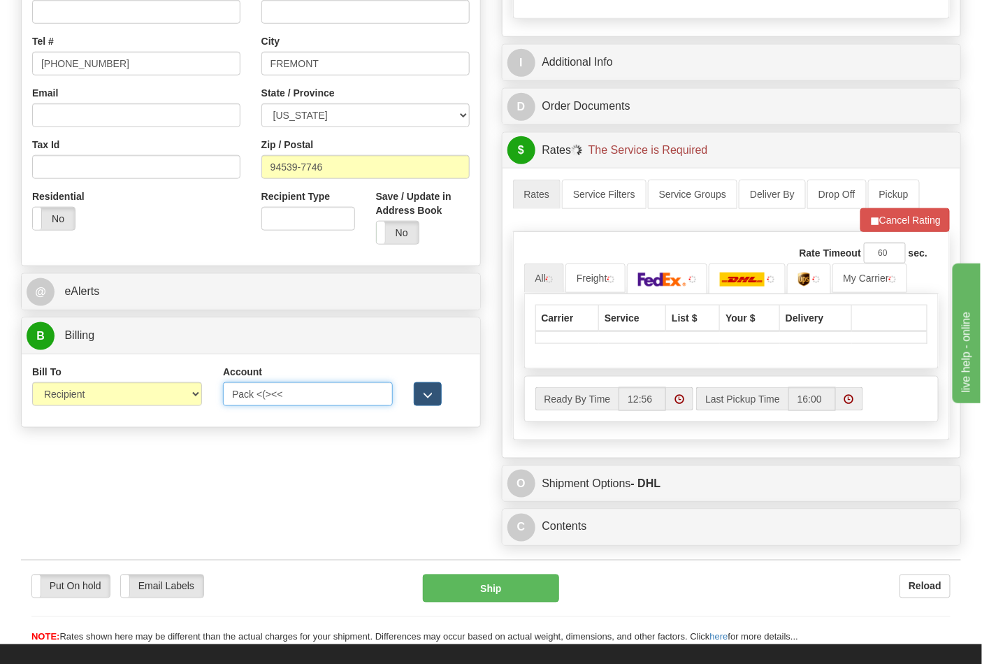
drag, startPoint x: 294, startPoint y: 403, endPoint x: 182, endPoint y: 403, distance: 111.8
click at [182, 403] on div "Bill To Sender Recipient Third Party Collect Account Pack <(><< 3rd Party Accou…" at bounding box center [251, 391] width 459 height 52
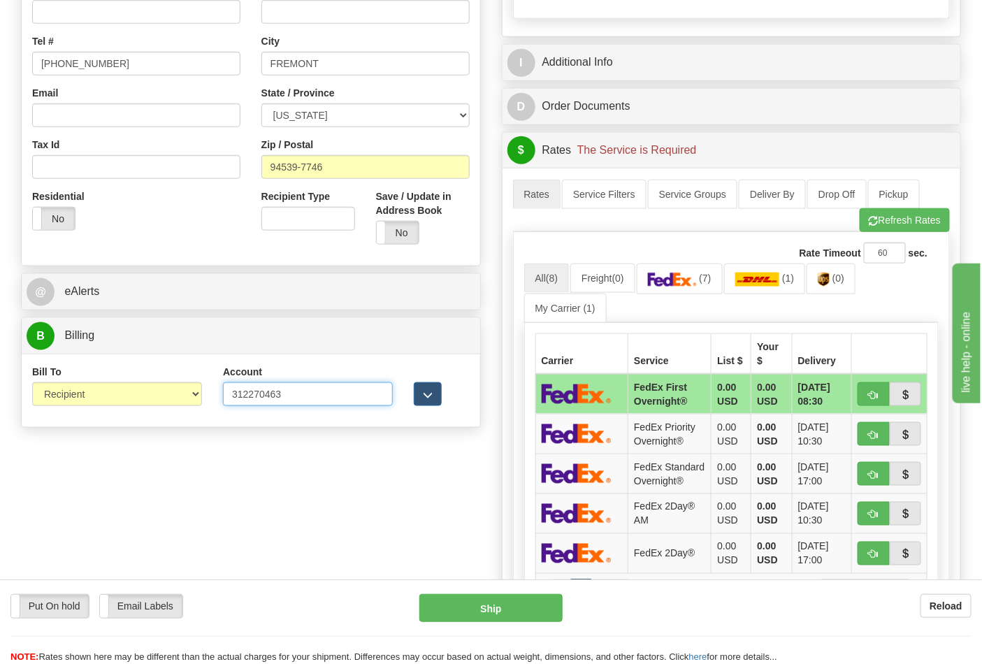
type input "312270463"
click button "Delete" at bounding box center [0, 0] width 0 height 0
click at [696, 289] on link "(7)" at bounding box center [680, 278] width 86 height 30
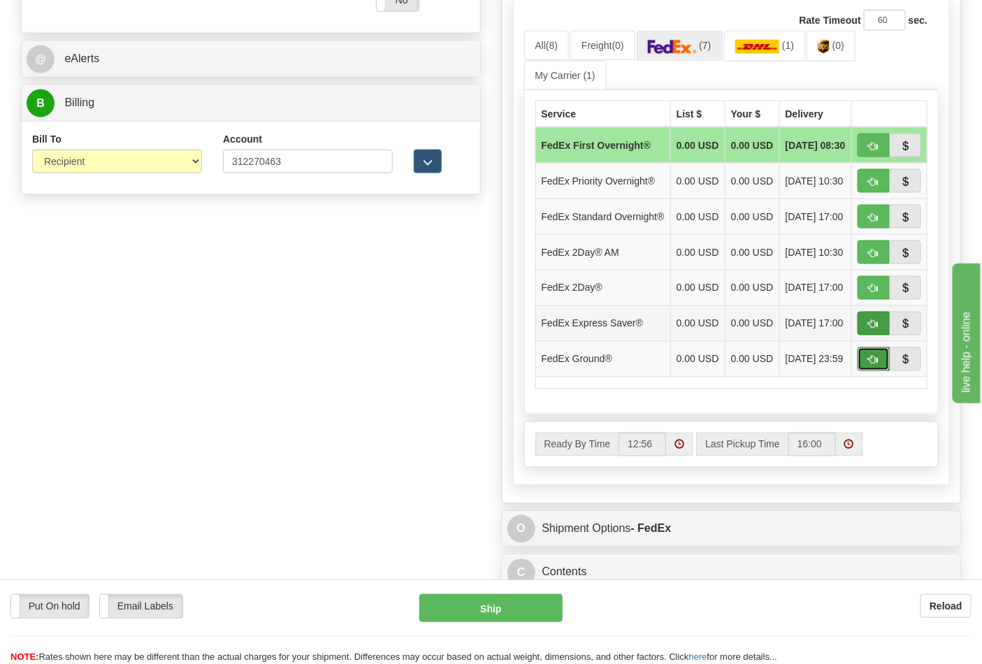
click at [869, 365] on span "button" at bounding box center [874, 360] width 10 height 9
type input "92"
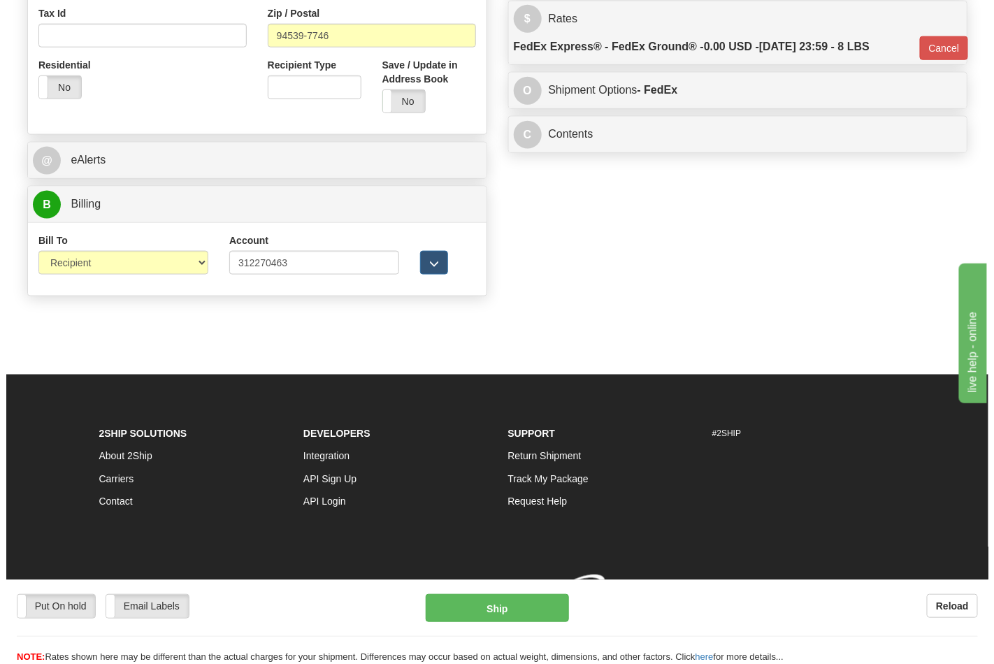
scroll to position [542, 0]
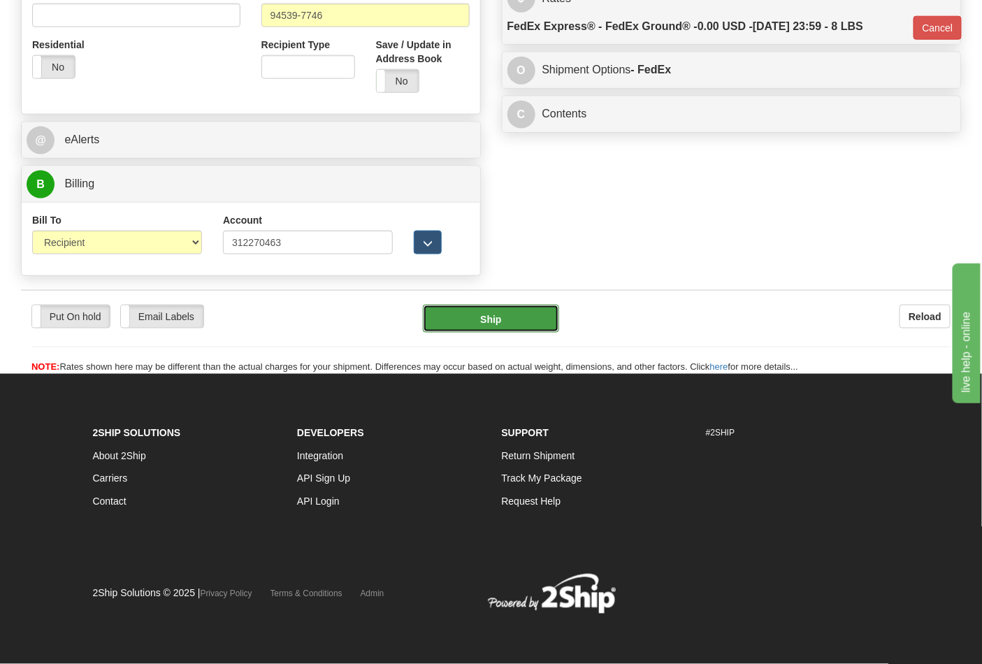
click at [507, 315] on button "Ship" at bounding box center [491, 319] width 136 height 28
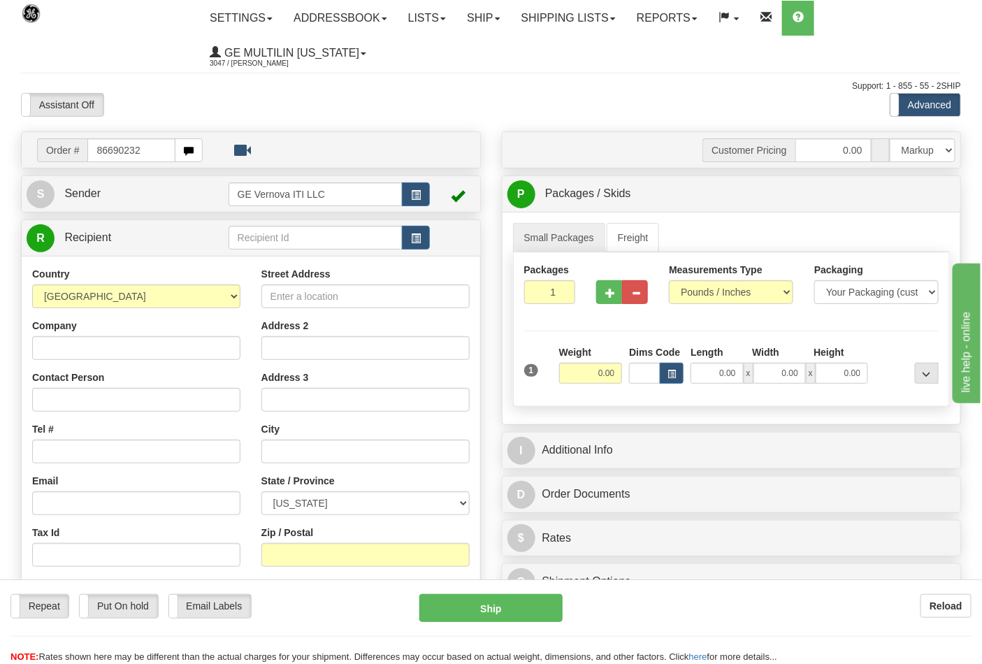
type input "86690232"
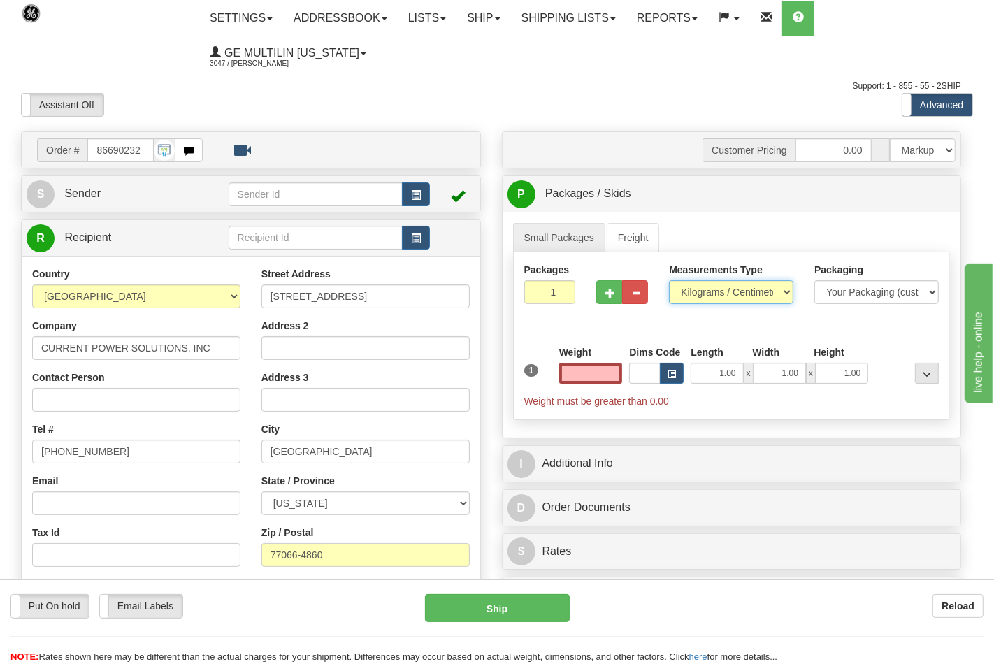
type input "0.00"
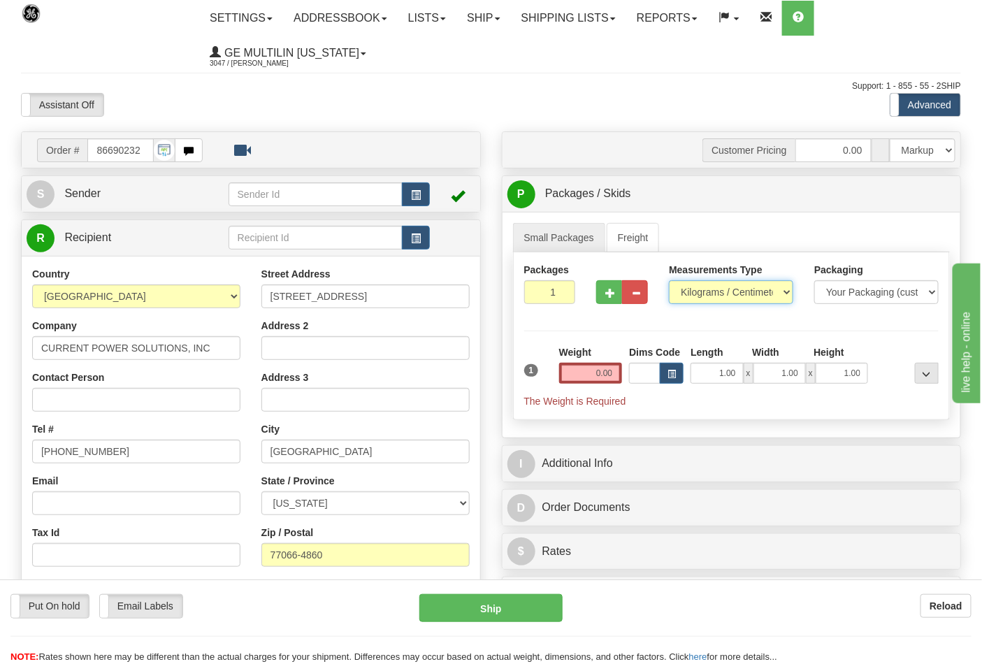
click at [708, 296] on select "Pounds / Inches Kilograms / Centimeters" at bounding box center [731, 292] width 124 height 24
select select "0"
click at [669, 281] on select "Pounds / Inches Kilograms / Centimeters" at bounding box center [731, 292] width 124 height 24
click at [612, 378] on input "0.00" at bounding box center [591, 373] width 64 height 21
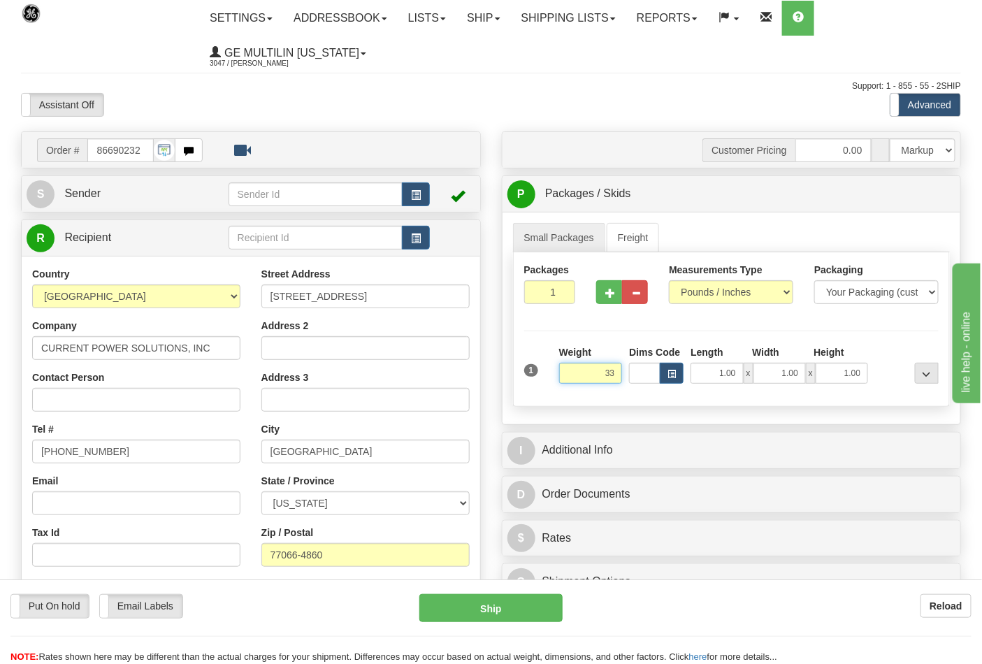
click button "Delete" at bounding box center [0, 0] width 0 height 0
type input "33.00"
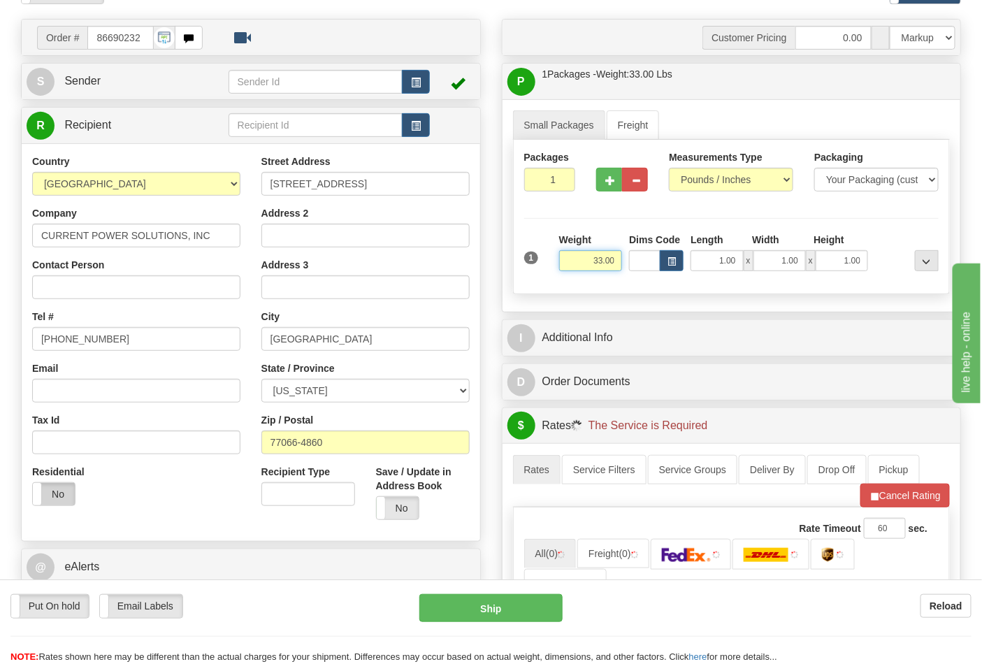
scroll to position [233, 0]
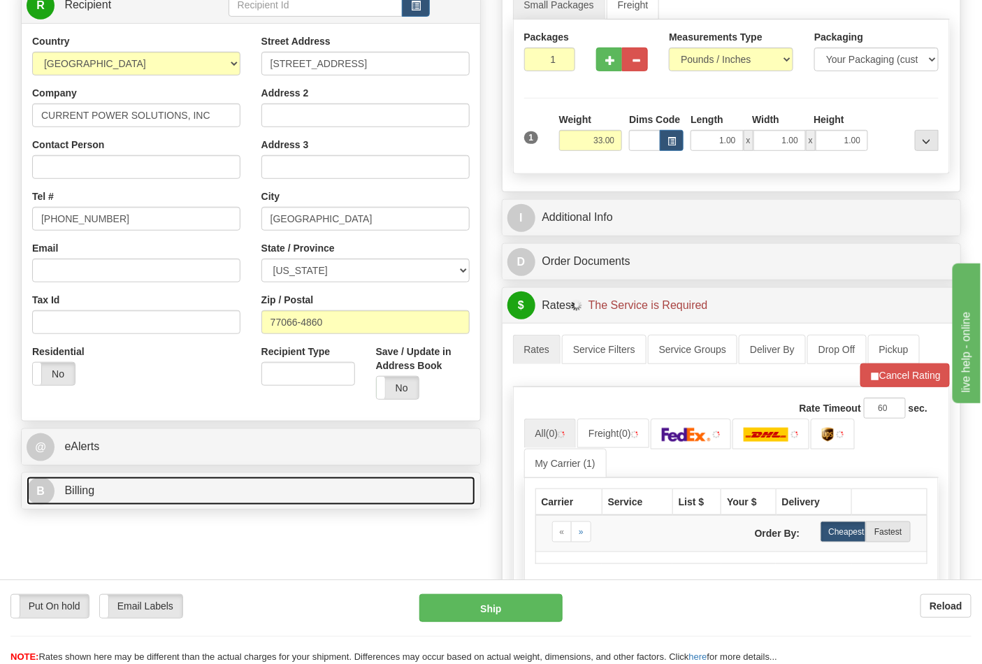
click at [103, 488] on link "B Billing" at bounding box center [251, 491] width 449 height 29
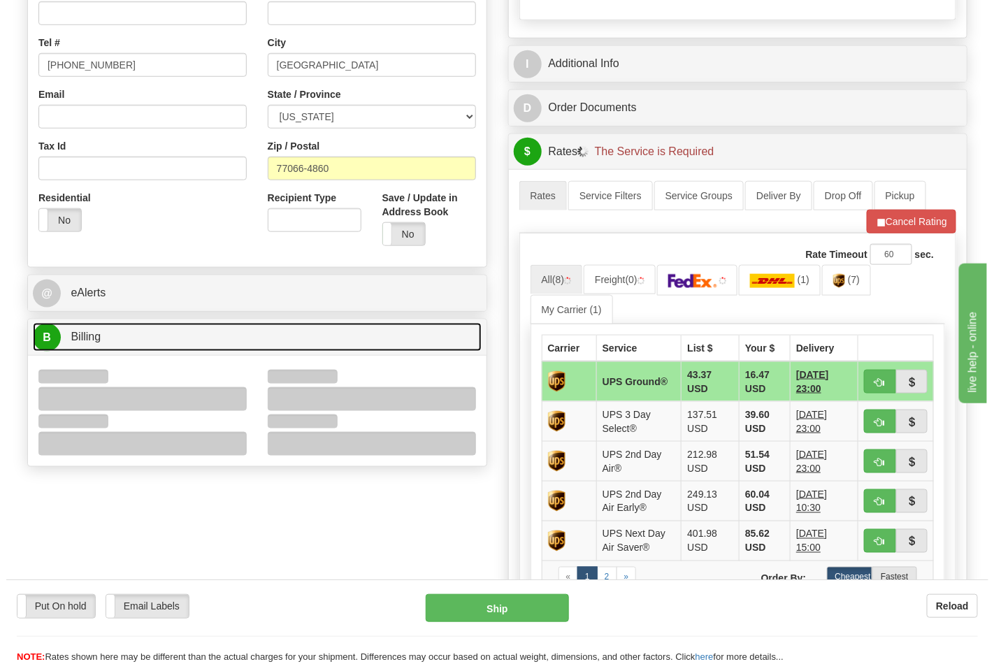
scroll to position [388, 0]
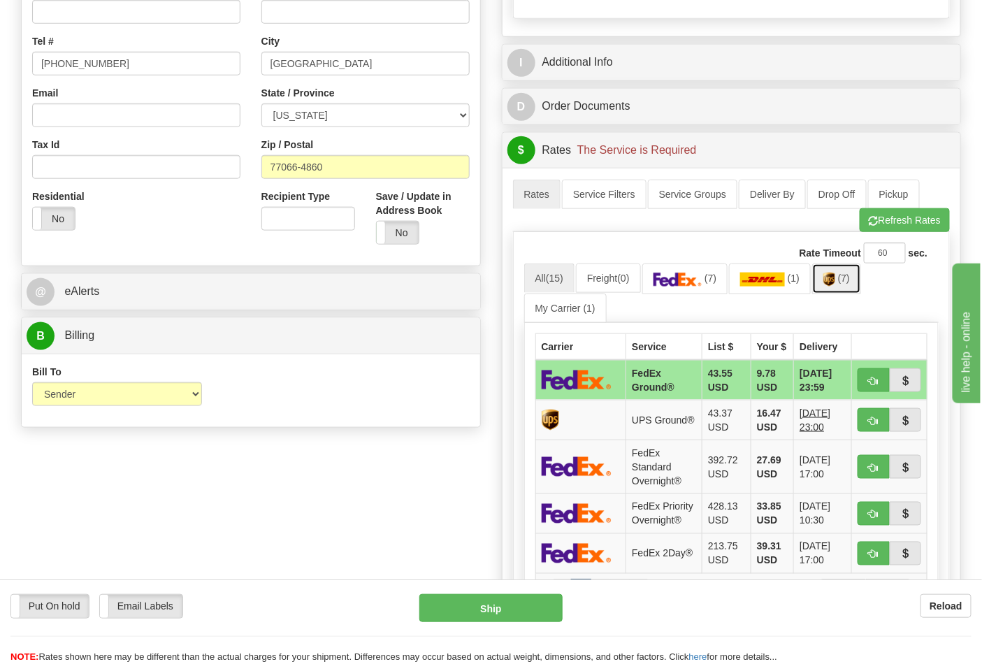
click at [836, 289] on link "(7)" at bounding box center [836, 278] width 49 height 30
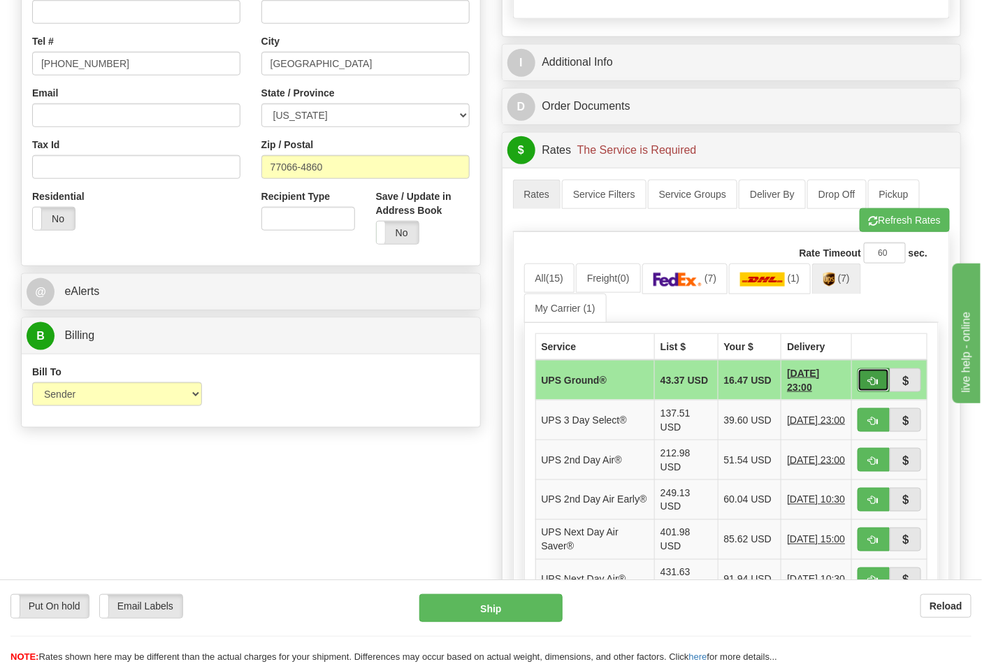
click at [881, 381] on button "button" at bounding box center [874, 380] width 32 height 24
type input "03"
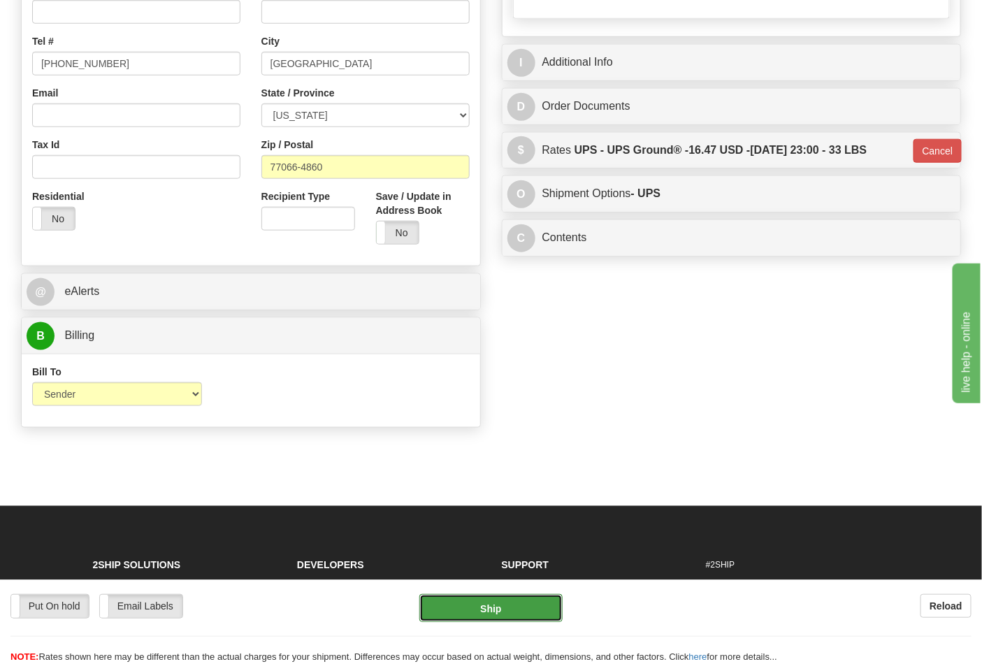
click at [505, 608] on button "Ship" at bounding box center [490, 608] width 143 height 28
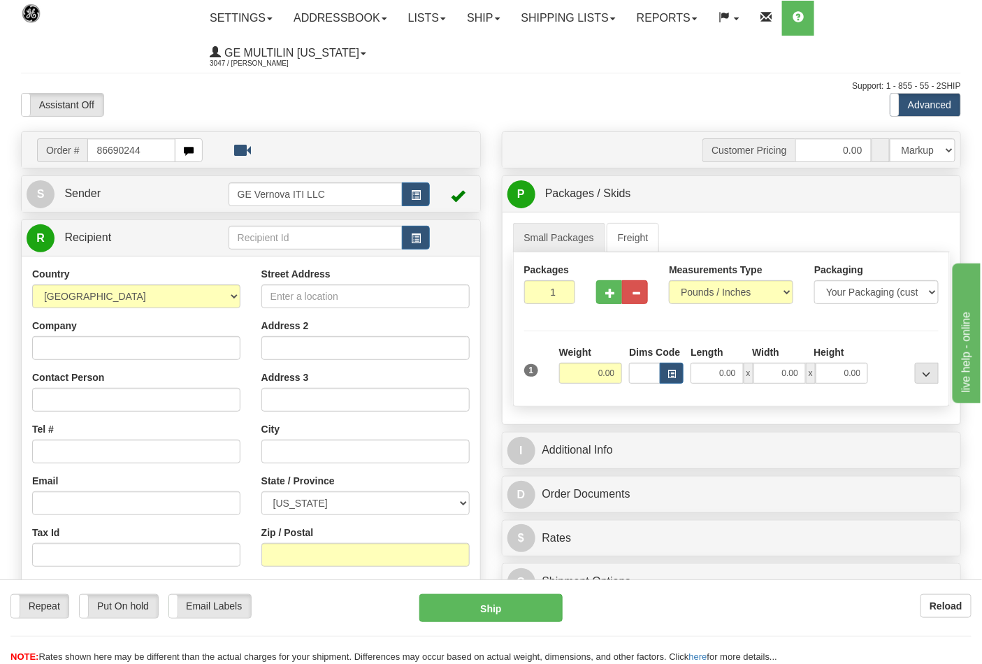
type input "86690244"
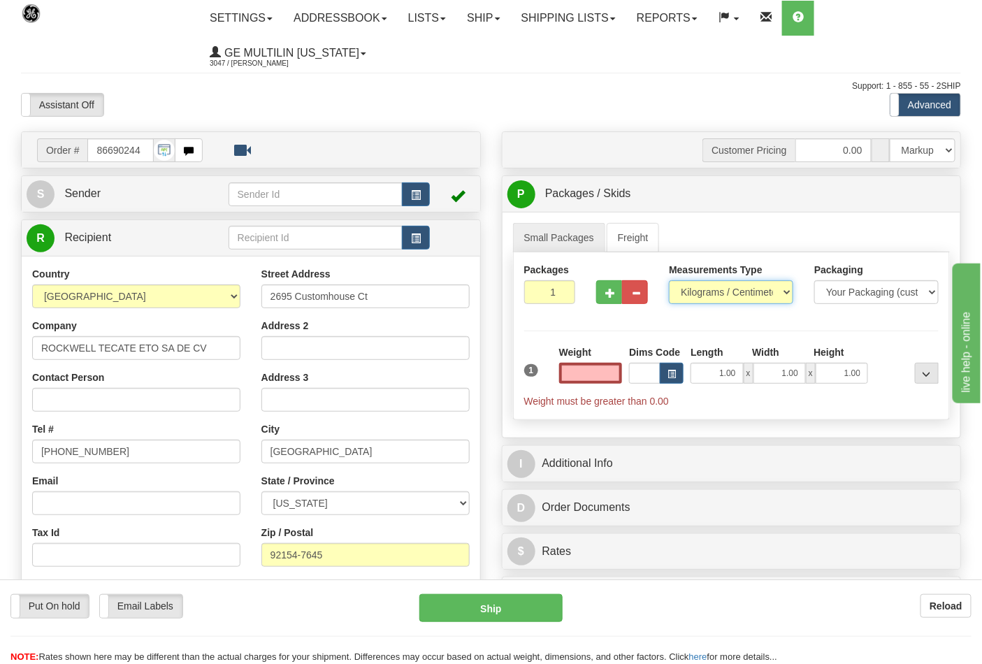
type input "0.00"
click at [696, 294] on select "Pounds / Inches Kilograms / Centimeters" at bounding box center [731, 292] width 124 height 24
select select "0"
click at [669, 281] on select "Pounds / Inches Kilograms / Centimeters" at bounding box center [731, 292] width 124 height 24
click at [613, 382] on input "0.00" at bounding box center [591, 373] width 64 height 21
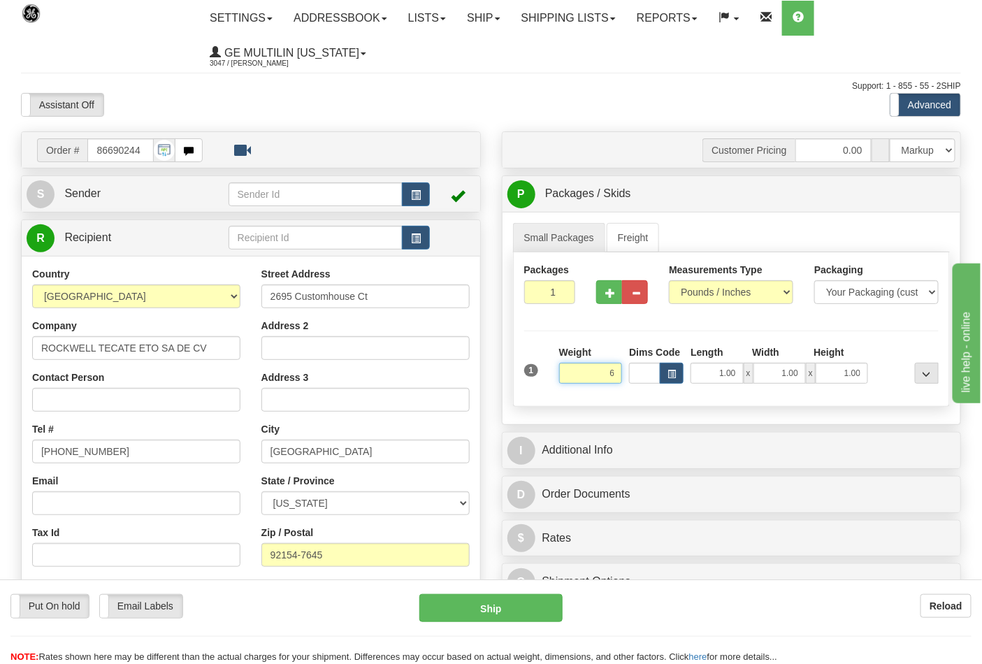
click button "Delete" at bounding box center [0, 0] width 0 height 0
type input "6.00"
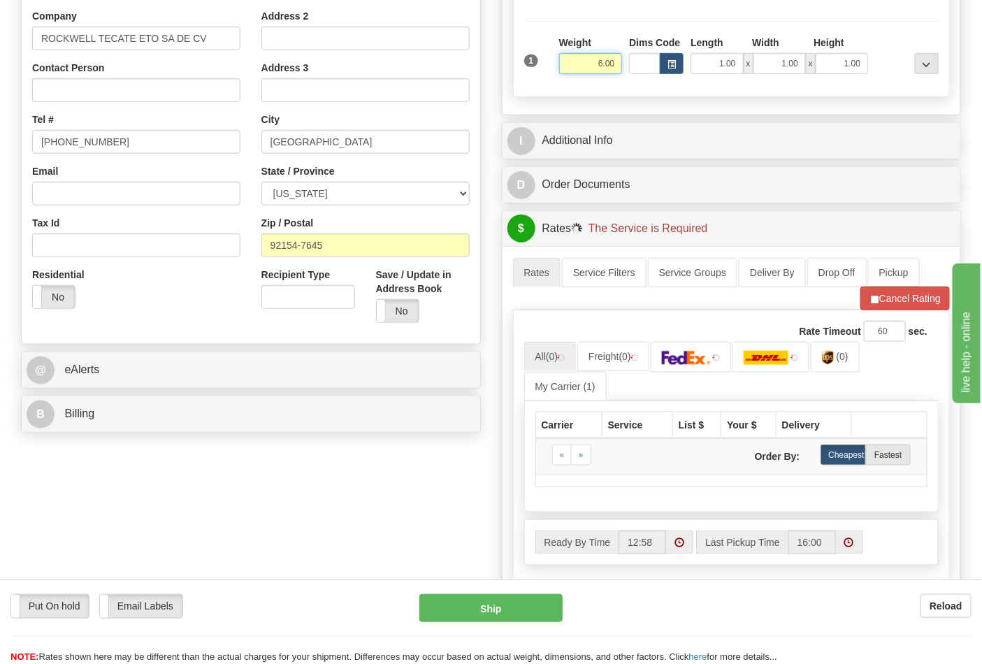
scroll to position [310, 0]
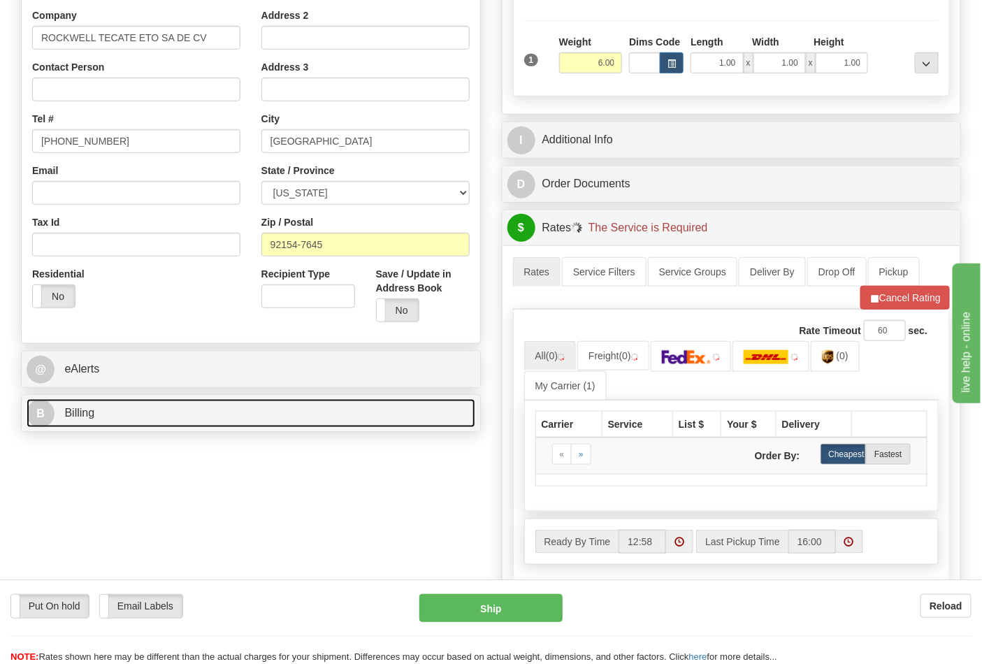
click at [143, 410] on link "B Billing" at bounding box center [251, 413] width 449 height 29
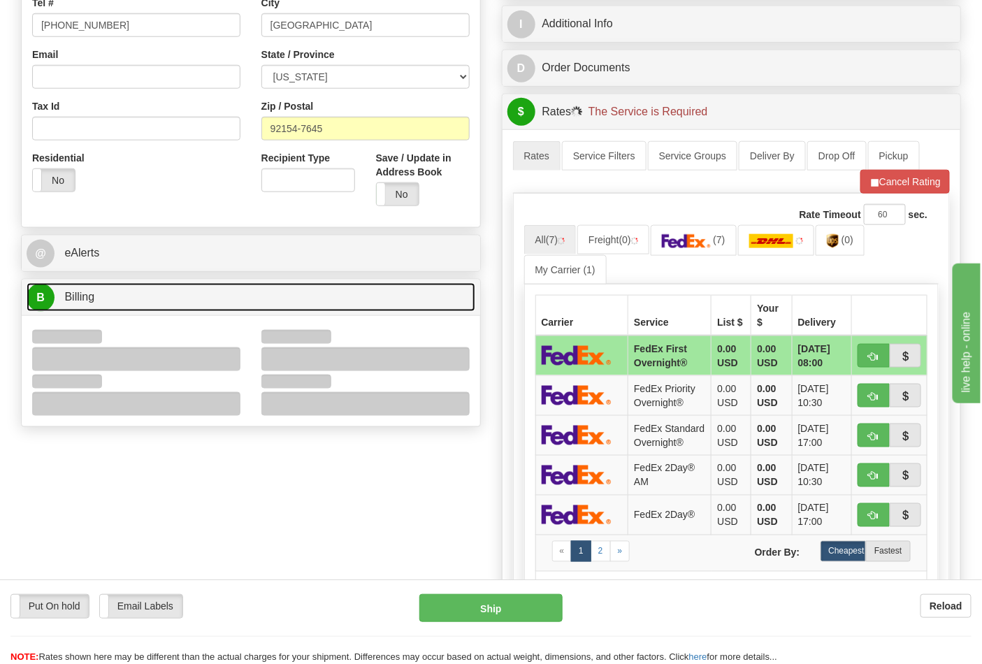
scroll to position [543, 0]
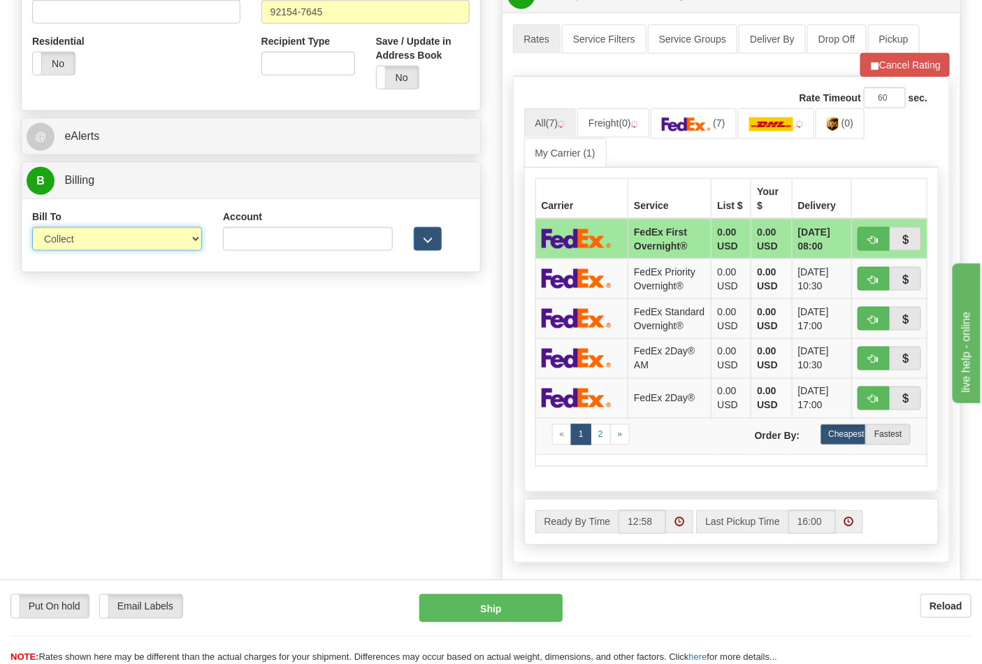
drag, startPoint x: 64, startPoint y: 238, endPoint x: 72, endPoint y: 250, distance: 14.7
click at [64, 238] on select "Sender Recipient Third Party Collect" at bounding box center [117, 239] width 170 height 24
select select "2"
click at [32, 229] on select "Sender Recipient Third Party Collect" at bounding box center [117, 239] width 170 height 24
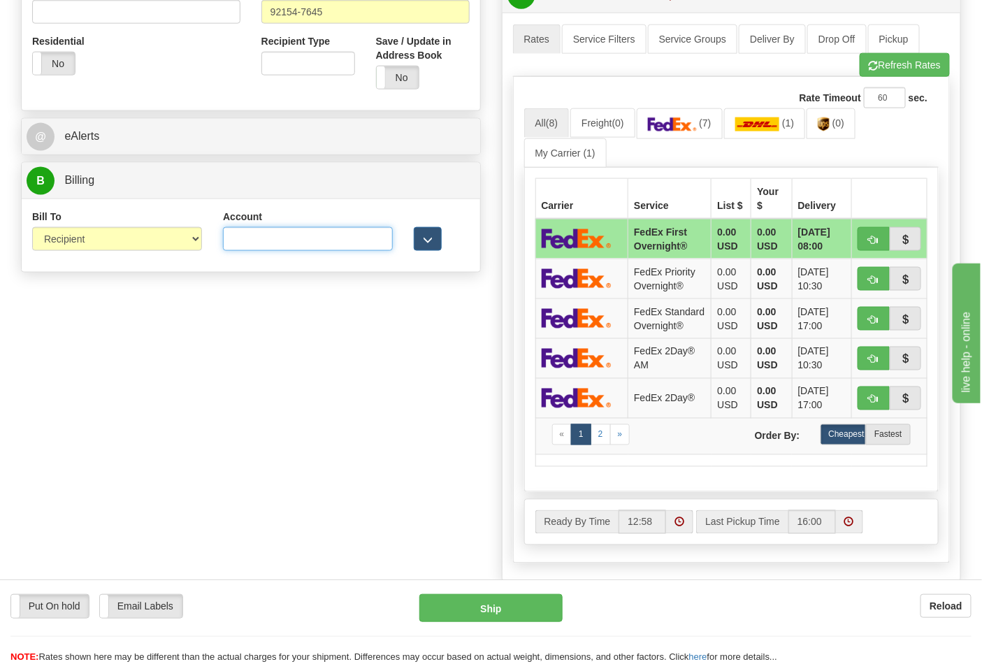
click at [243, 247] on input "Account" at bounding box center [308, 239] width 170 height 24
paste input "688W15"
type input "688W15"
click at [874, 66] on span "button" at bounding box center [874, 66] width 10 height 9
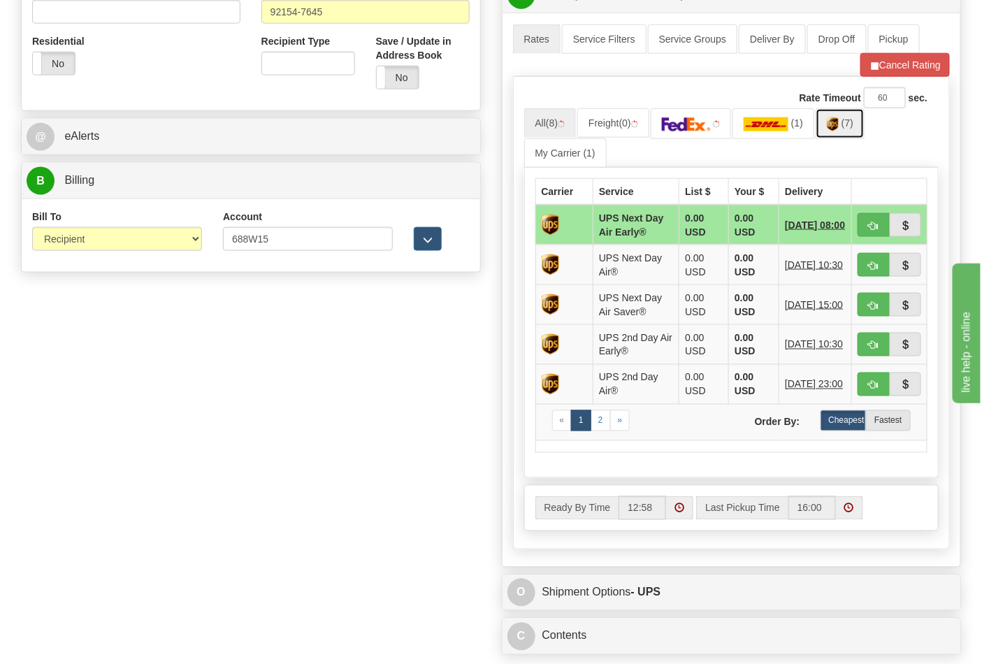
click at [844, 131] on link "(7)" at bounding box center [840, 123] width 49 height 30
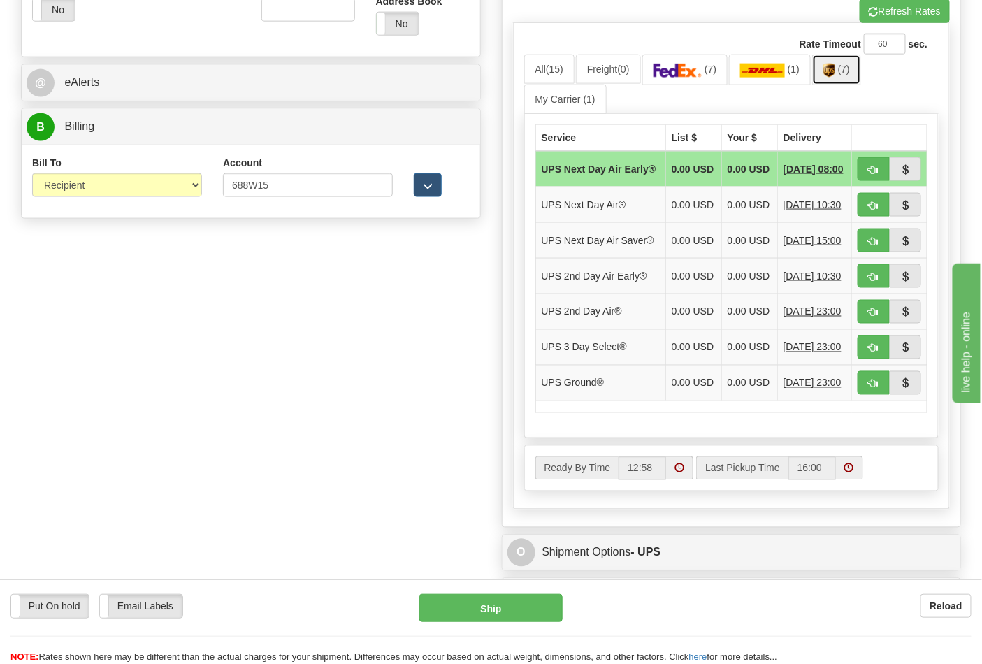
scroll to position [621, 0]
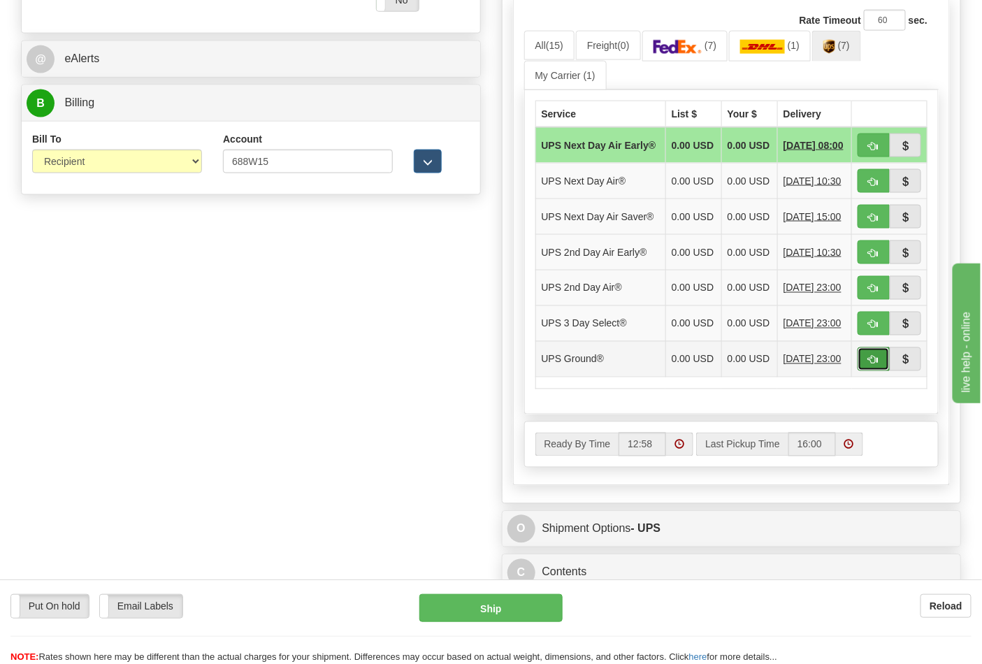
click at [872, 365] on span "button" at bounding box center [874, 360] width 10 height 9
type input "03"
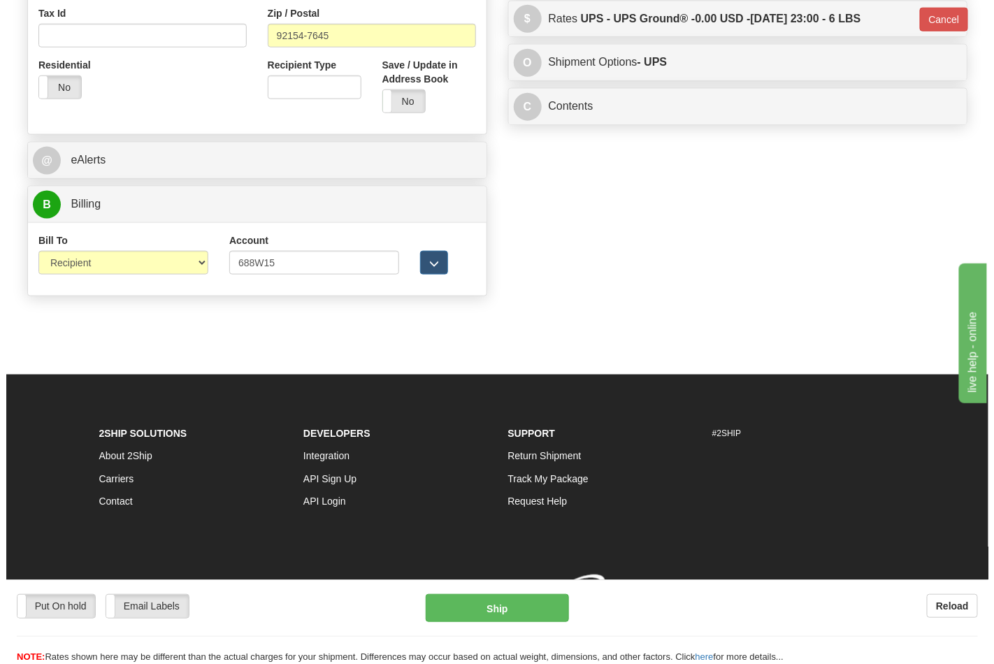
scroll to position [542, 0]
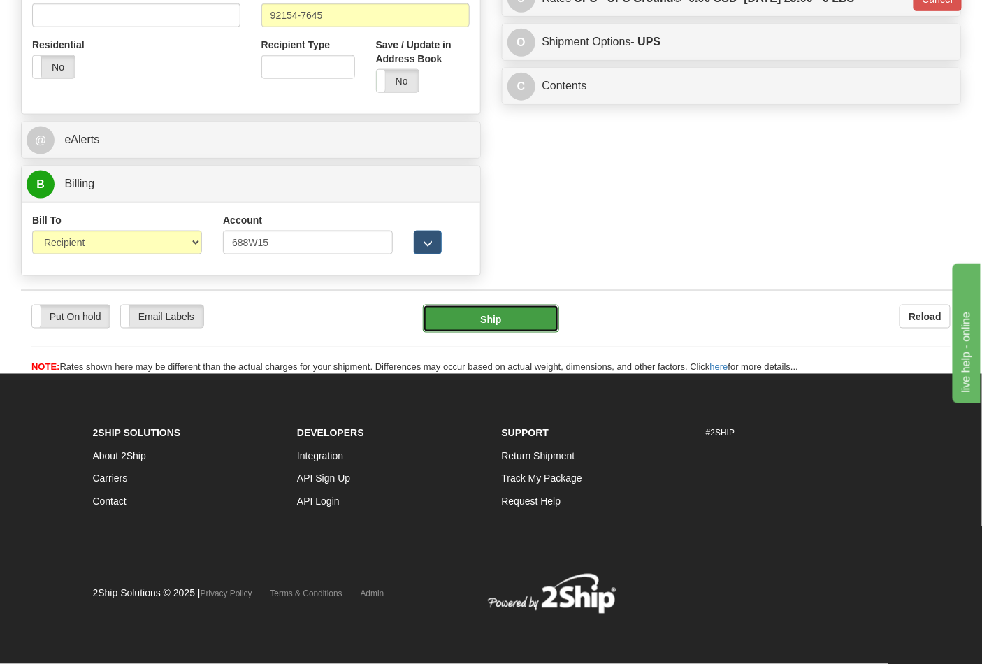
click at [511, 311] on button "Ship" at bounding box center [491, 319] width 136 height 28
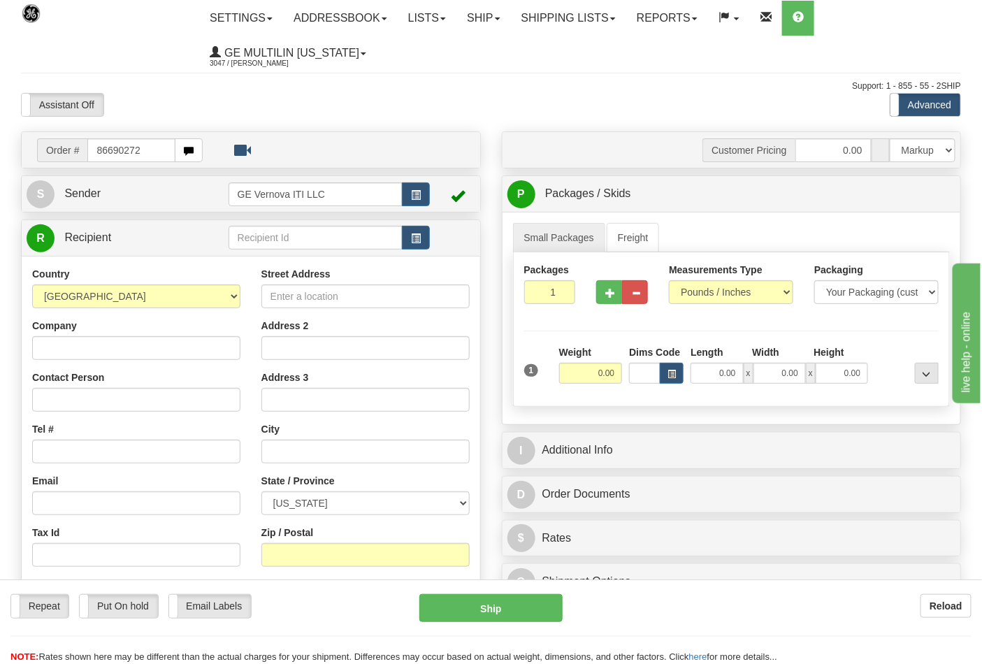
type input "86690272"
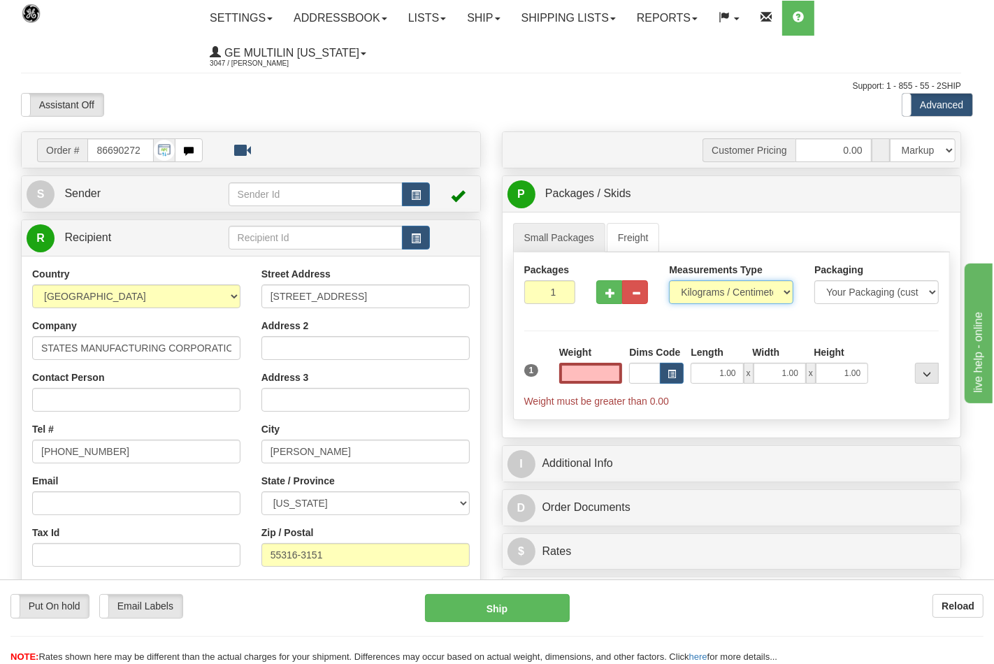
type input "0.00"
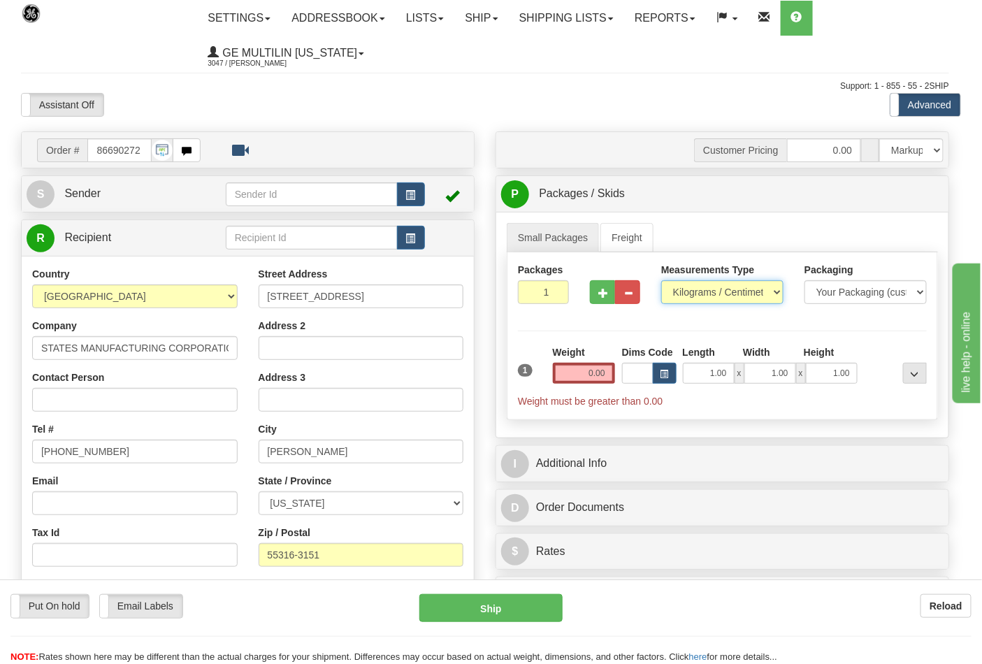
click at [694, 294] on select "Pounds / Inches Kilograms / Centimeters" at bounding box center [722, 292] width 122 height 24
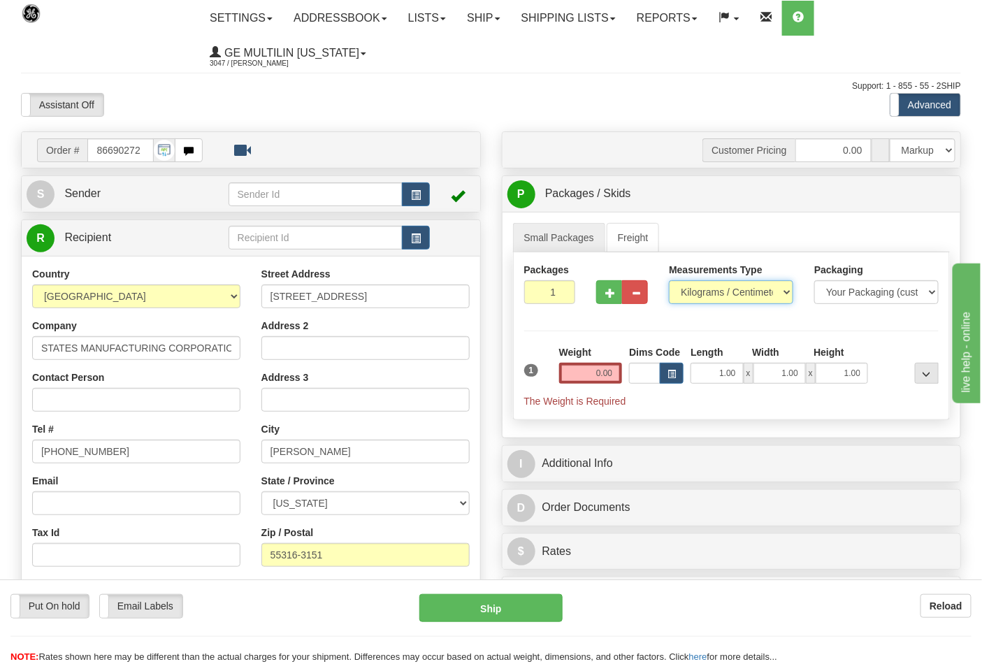
select select "0"
click at [669, 281] on select "Pounds / Inches Kilograms / Centimeters" at bounding box center [731, 292] width 124 height 24
click at [616, 368] on input "0.00" at bounding box center [591, 373] width 64 height 21
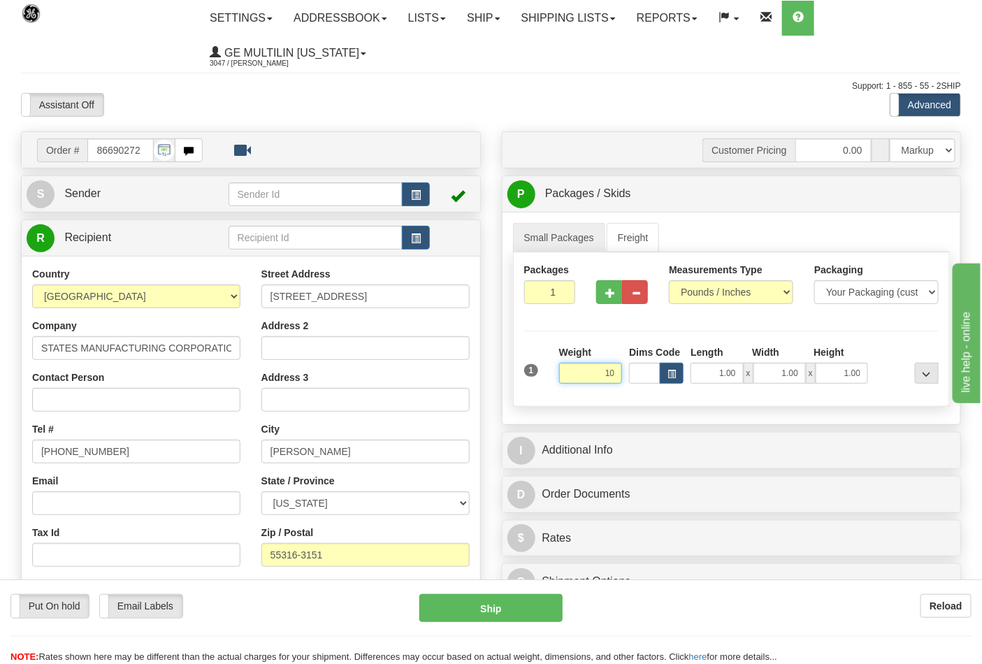
click button "Delete" at bounding box center [0, 0] width 0 height 0
type input "10.00"
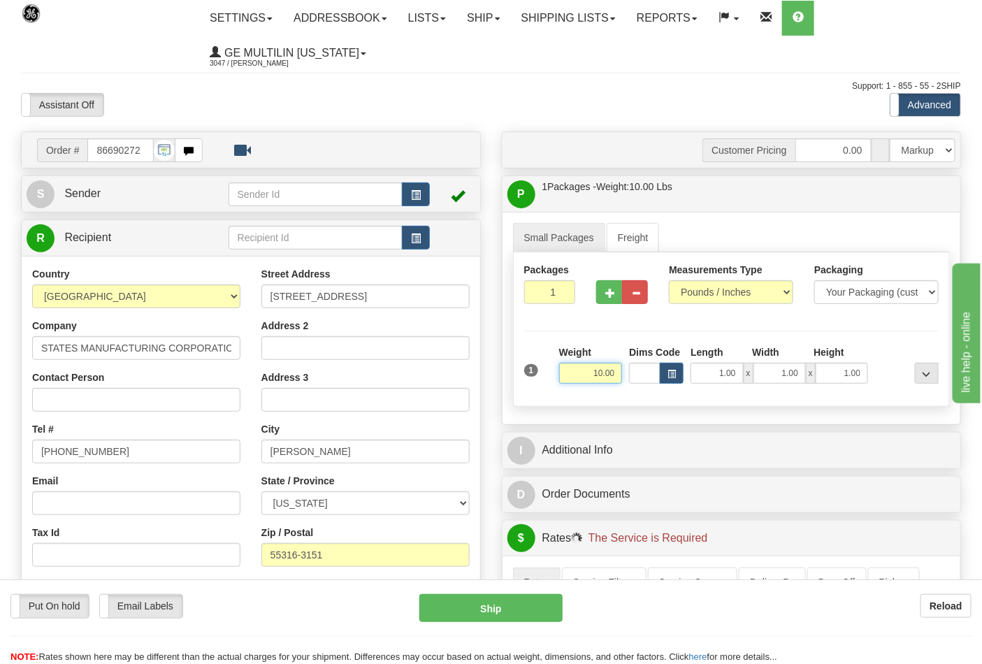
scroll to position [233, 0]
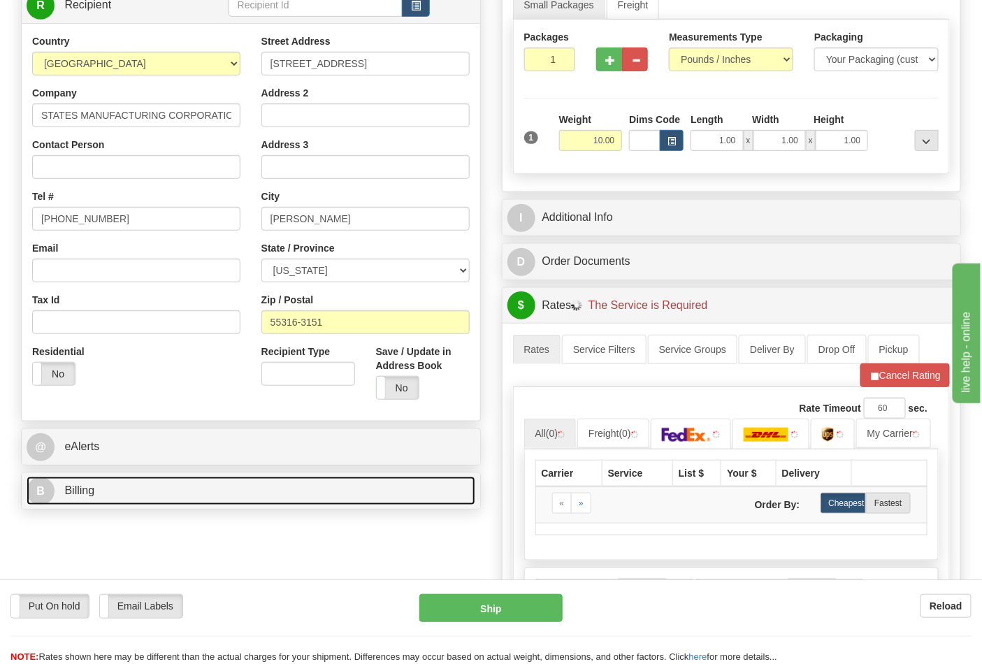
click at [103, 497] on link "B Billing" at bounding box center [251, 491] width 449 height 29
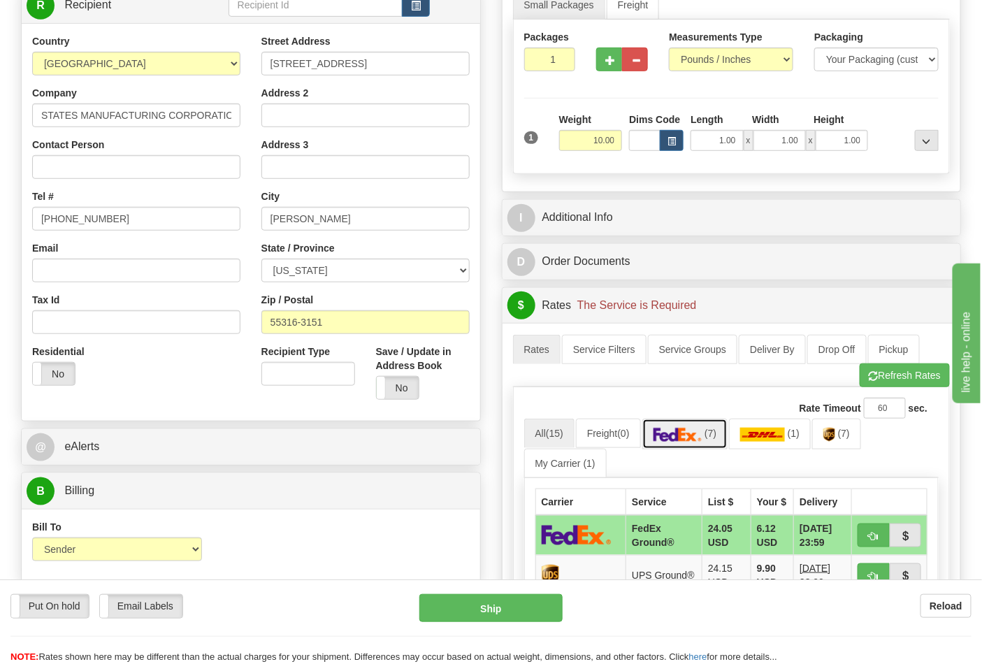
drag, startPoint x: 720, startPoint y: 436, endPoint x: 717, endPoint y: 428, distance: 8.2
click at [716, 436] on span "(7)" at bounding box center [711, 433] width 12 height 11
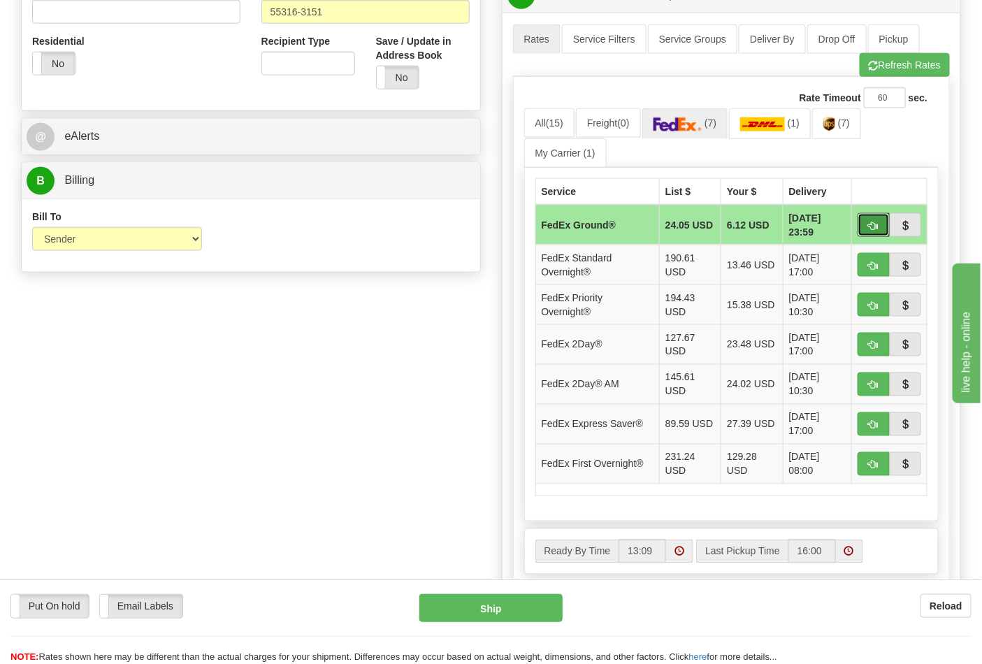
click at [876, 218] on button "button" at bounding box center [874, 225] width 32 height 24
type input "92"
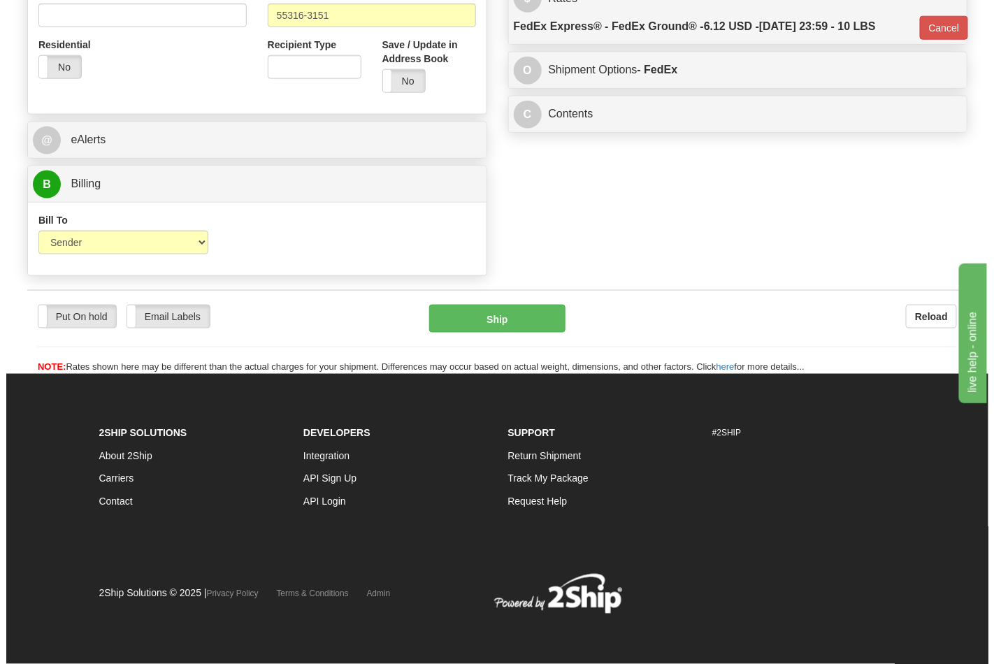
scroll to position [521, 0]
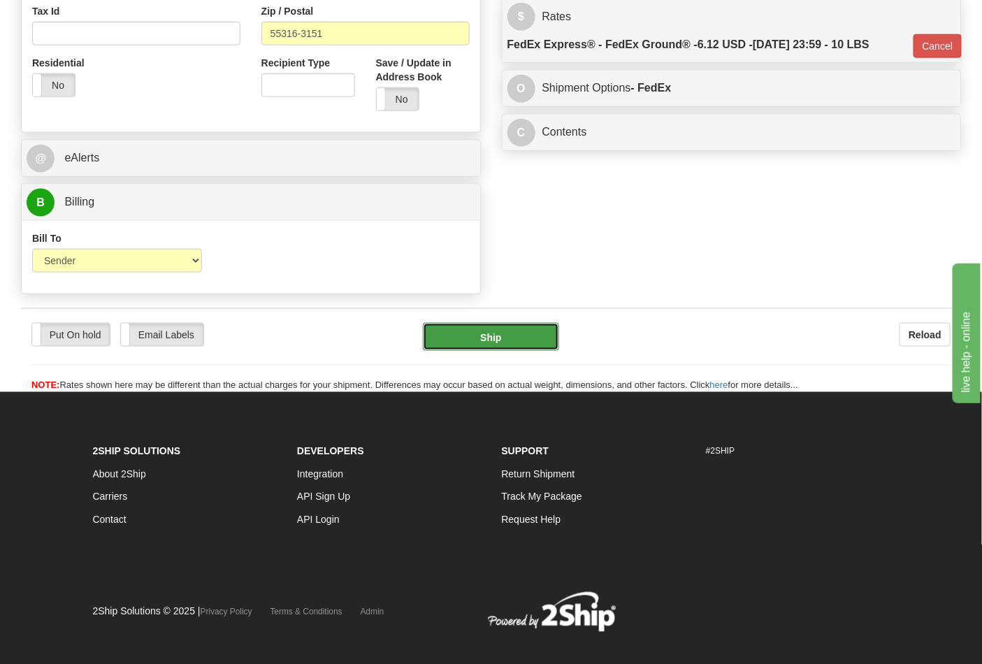
click at [497, 335] on button "Ship" at bounding box center [491, 337] width 136 height 28
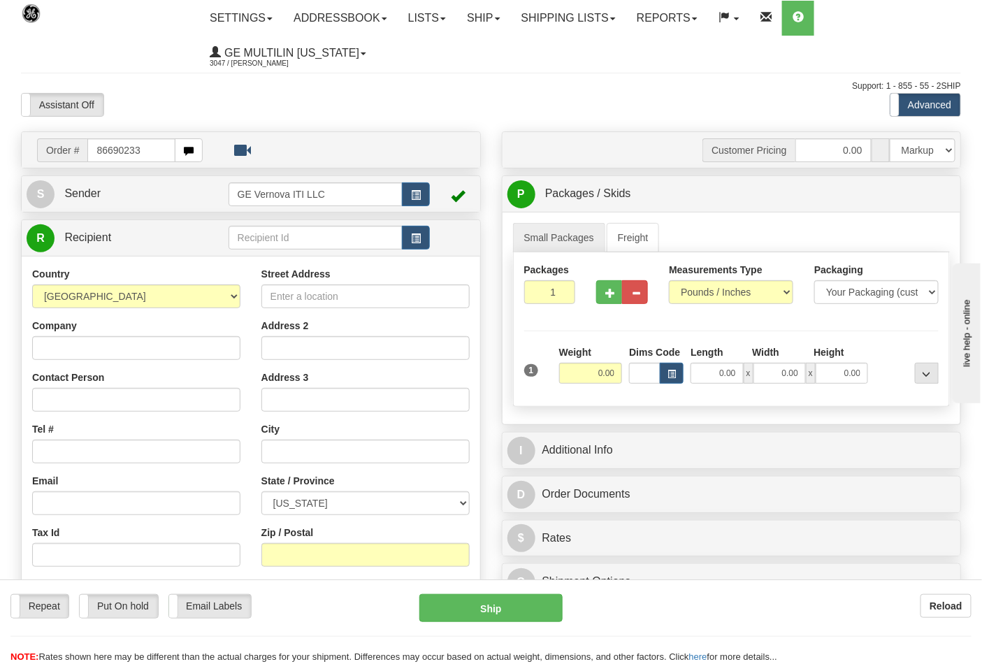
type input "86690233"
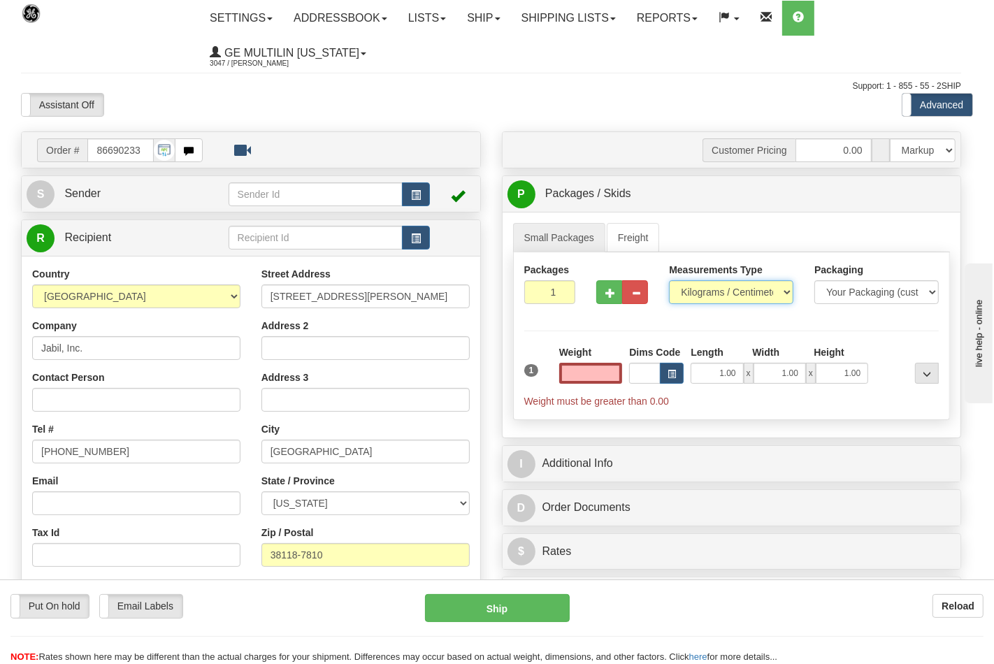
type input "0.00"
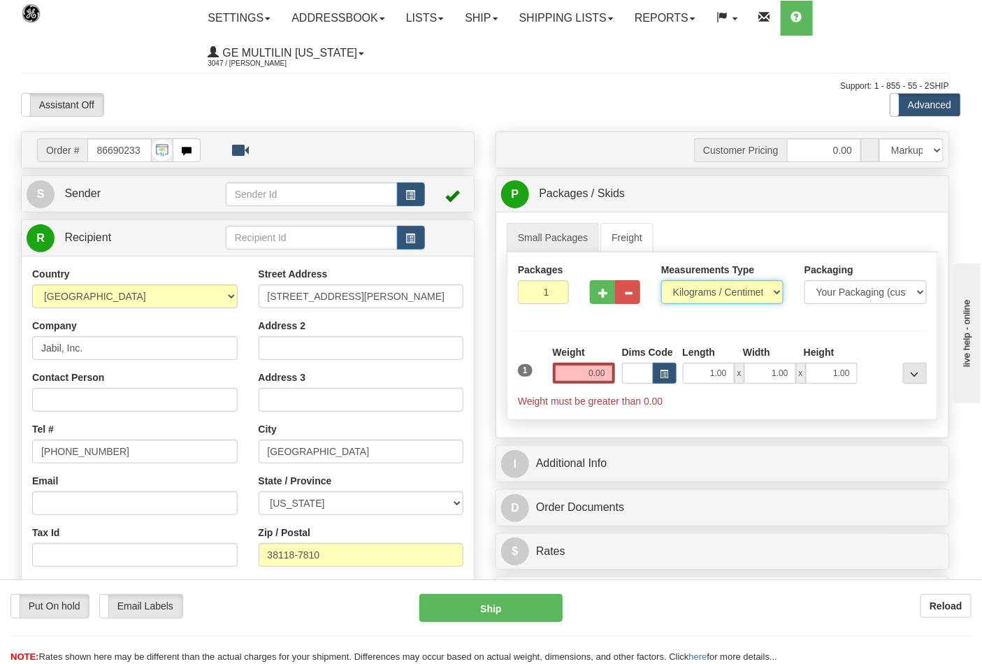
drag, startPoint x: 716, startPoint y: 294, endPoint x: 715, endPoint y: 303, distance: 9.1
click at [716, 294] on select "Pounds / Inches Kilograms / Centimeters" at bounding box center [722, 292] width 122 height 24
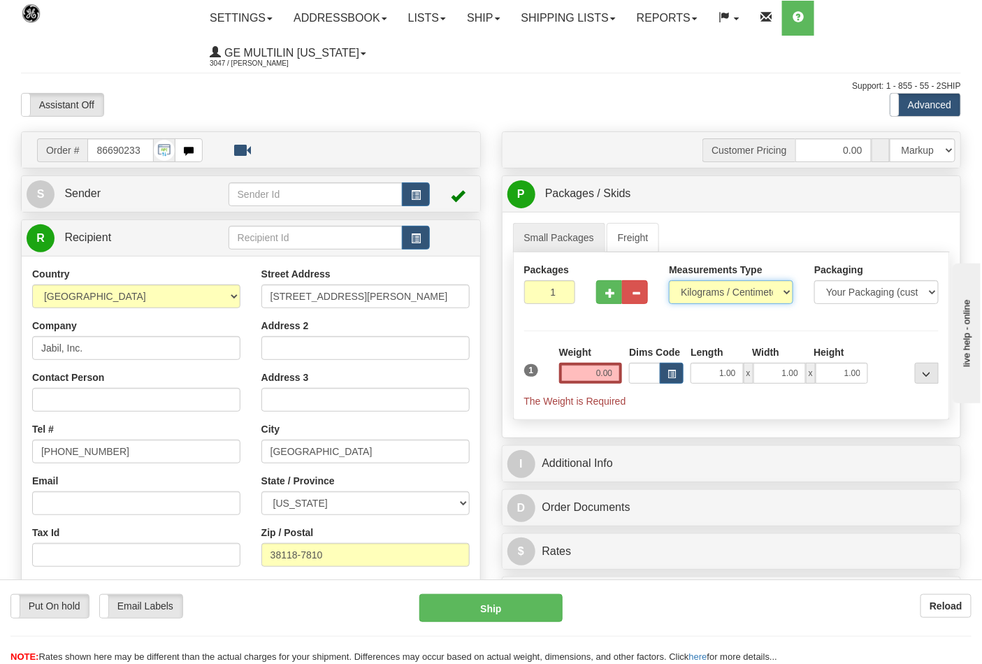
select select "0"
click at [669, 281] on select "Pounds / Inches Kilograms / Centimeters" at bounding box center [731, 292] width 124 height 24
click at [616, 377] on input "0.00" at bounding box center [591, 373] width 64 height 21
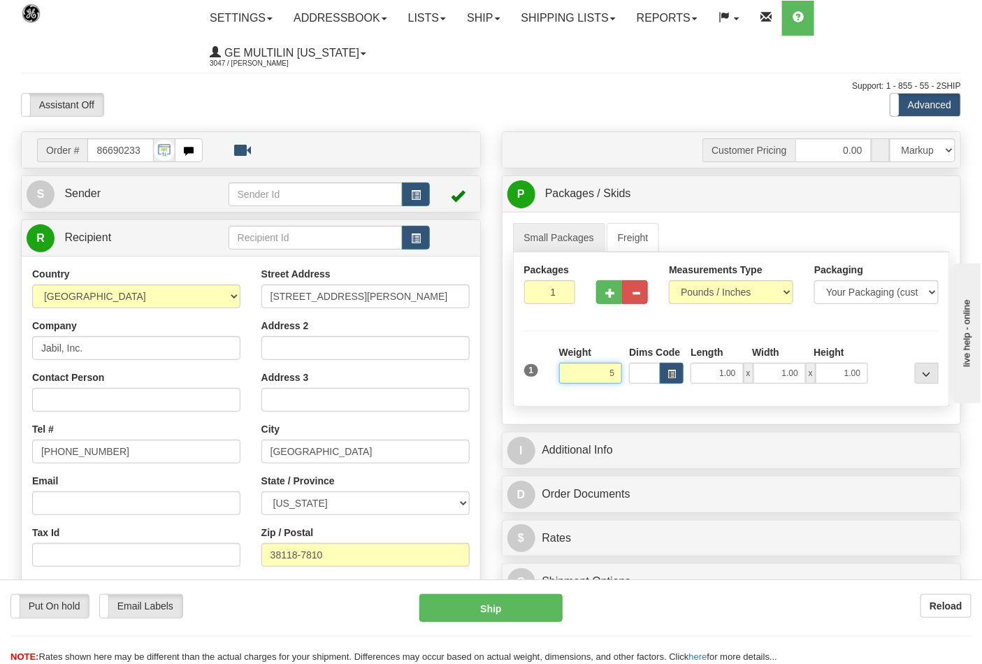
click button "Delete" at bounding box center [0, 0] width 0 height 0
type input "5.00"
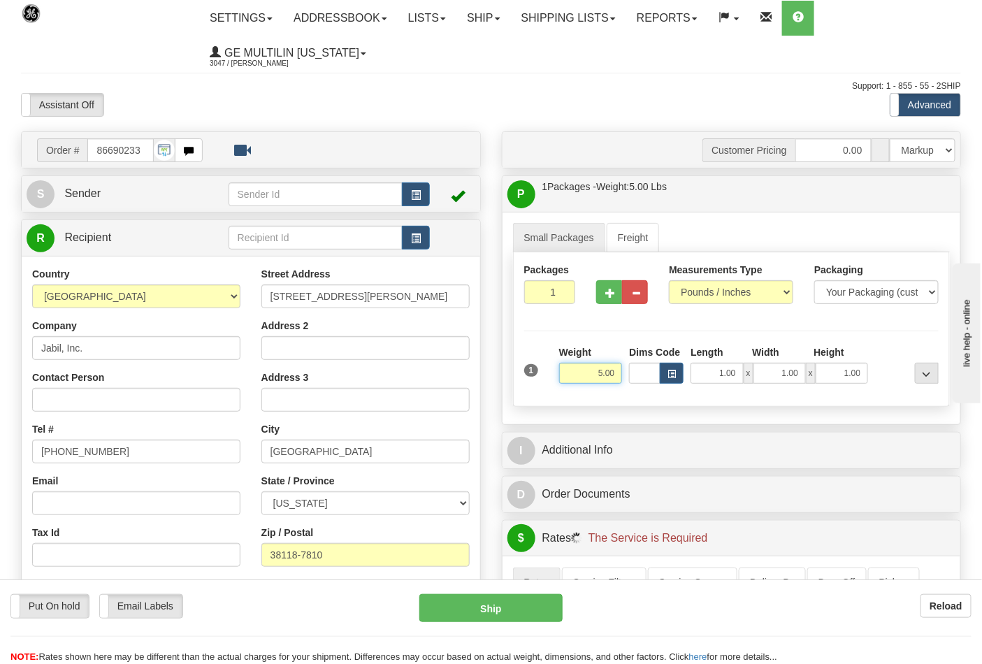
scroll to position [310, 0]
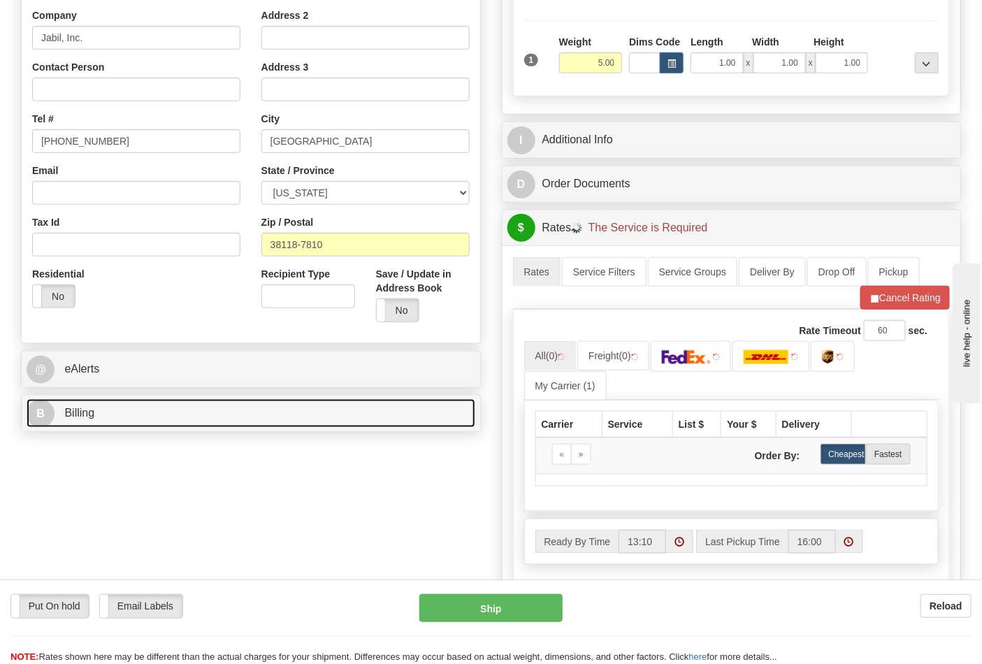
click at [186, 421] on link "B Billing" at bounding box center [251, 413] width 449 height 29
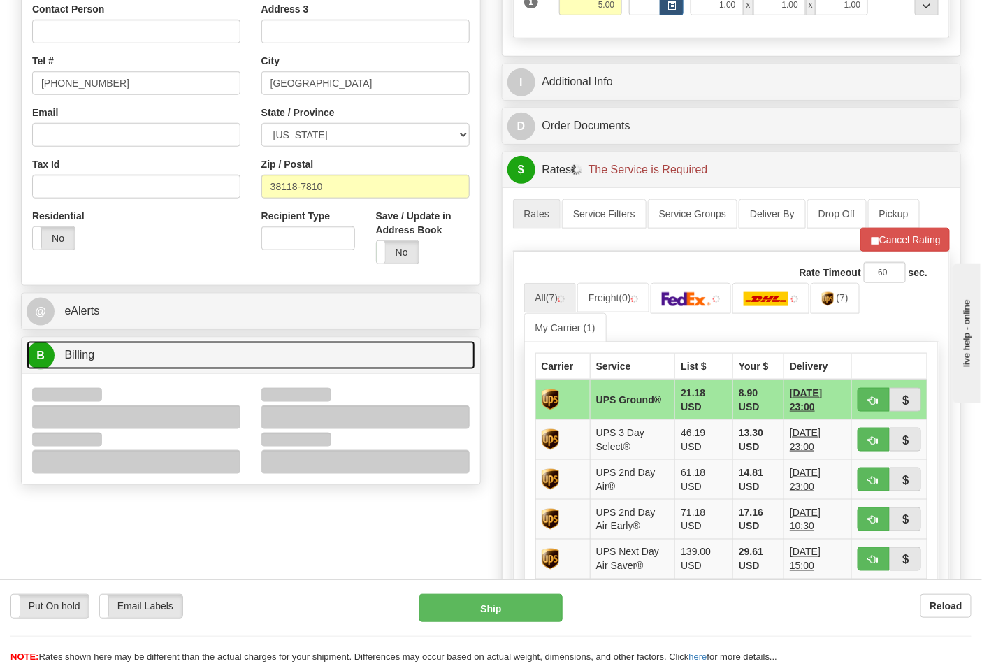
scroll to position [465, 0]
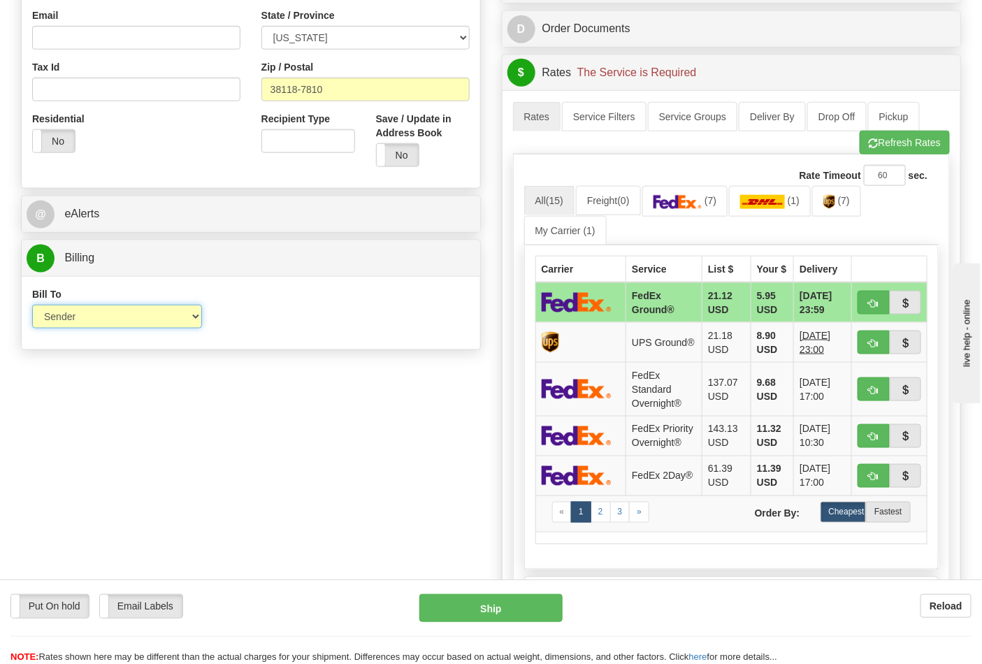
click at [78, 311] on select "Sender Recipient Third Party Collect" at bounding box center [117, 317] width 170 height 24
select select "2"
click at [32, 306] on select "Sender Recipient Third Party Collect" at bounding box center [117, 317] width 170 height 24
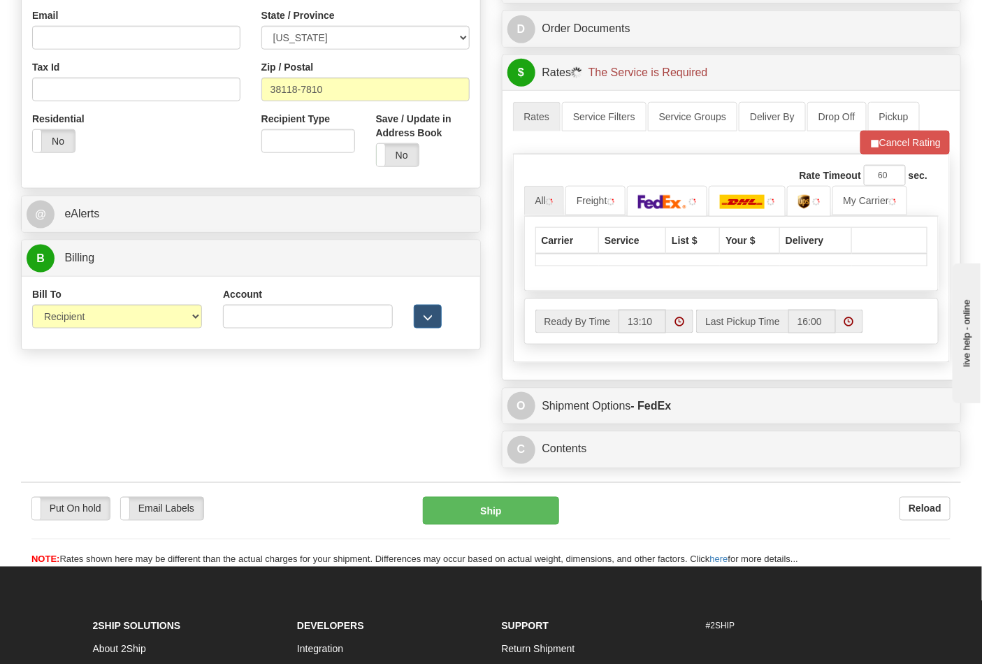
click at [275, 305] on div "Account" at bounding box center [308, 307] width 170 height 41
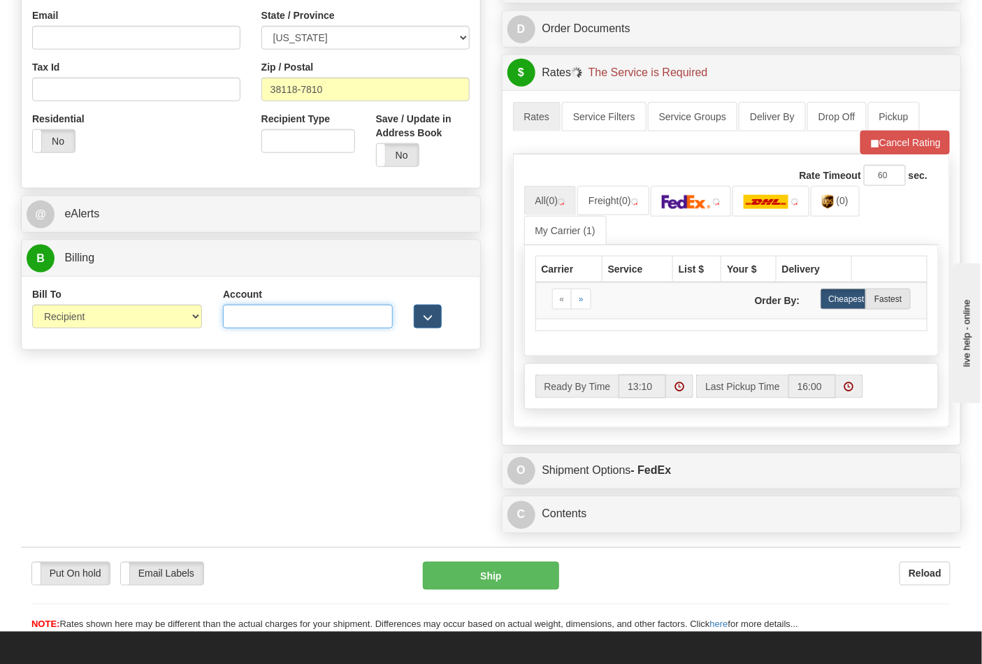
click at [275, 306] on input "Account" at bounding box center [308, 317] width 170 height 24
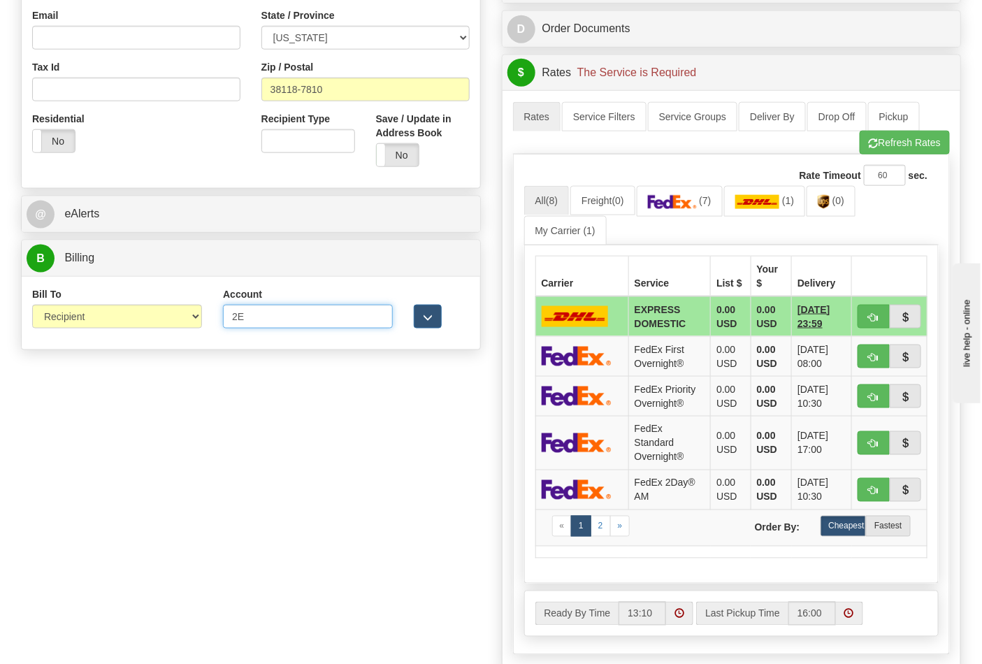
type input "2E882V"
click at [890, 145] on button "Refresh Rates" at bounding box center [905, 143] width 90 height 24
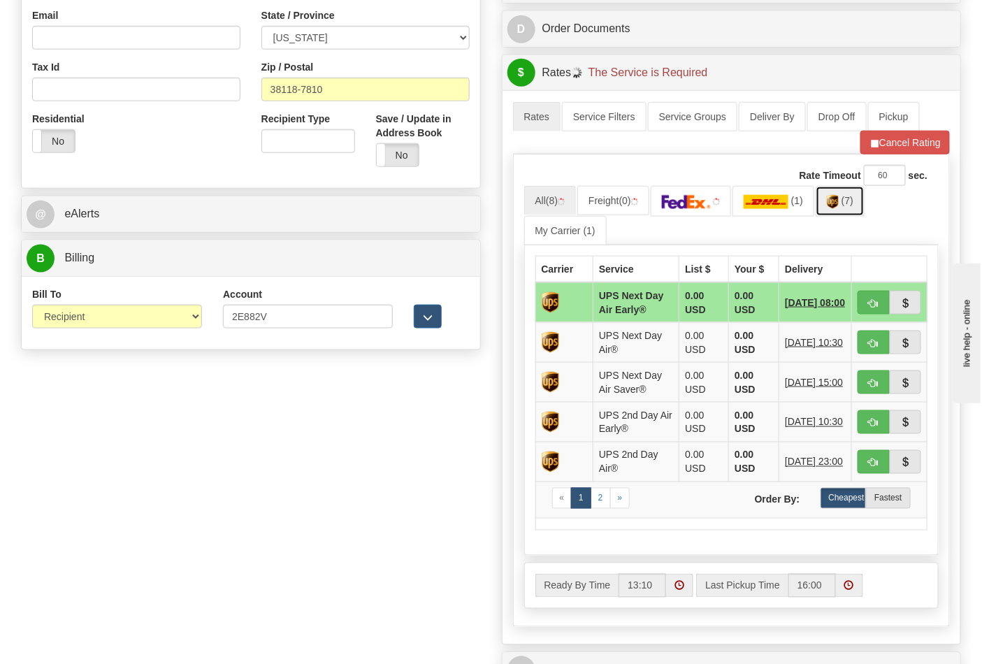
click at [850, 206] on span "(7)" at bounding box center [848, 200] width 12 height 11
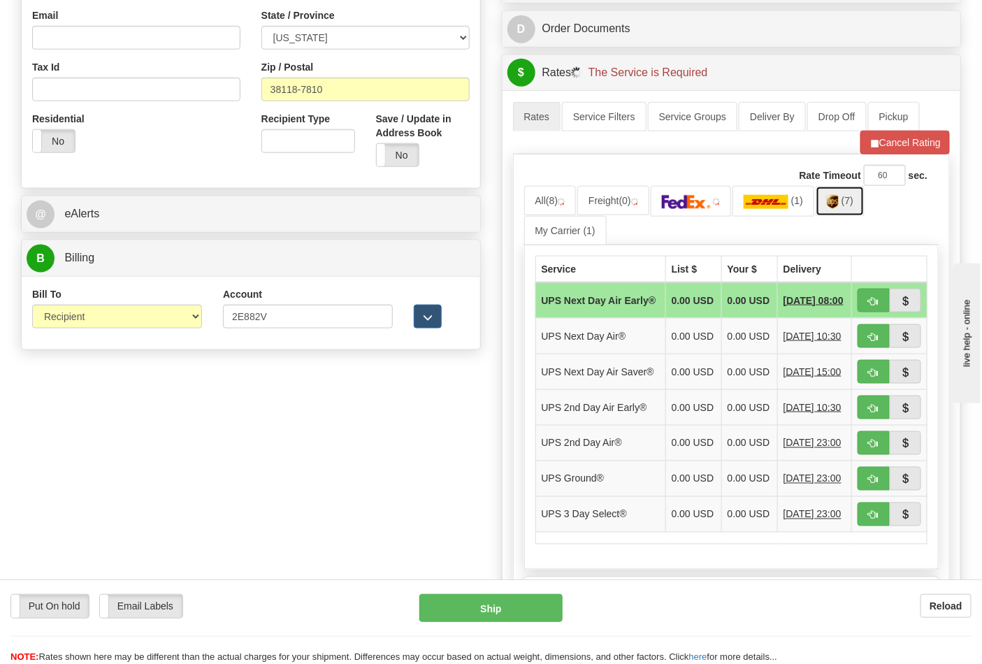
scroll to position [621, 0]
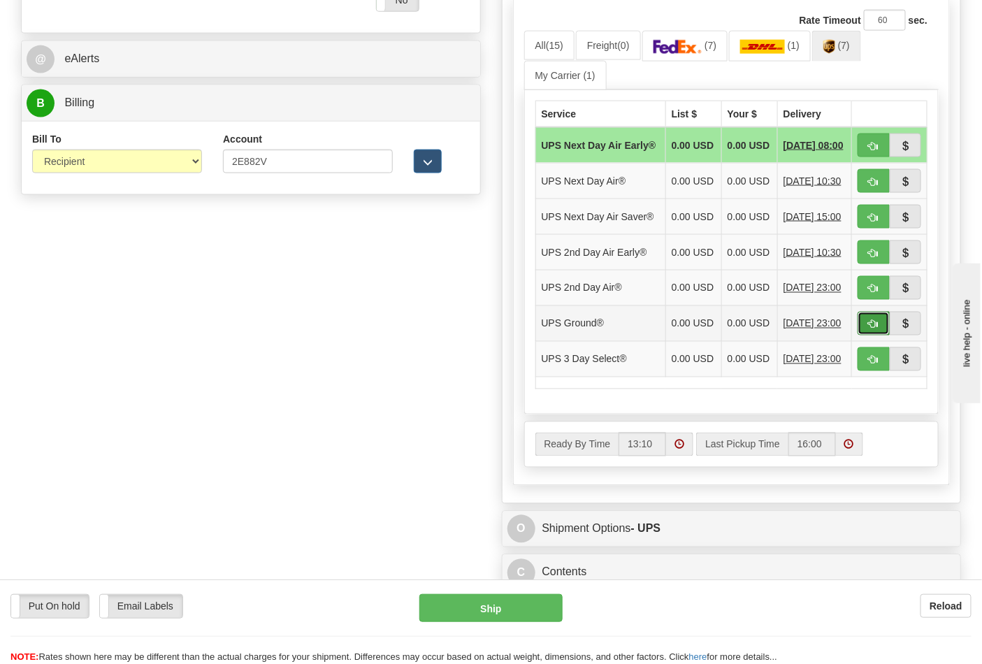
click at [878, 329] on span "button" at bounding box center [874, 324] width 10 height 9
type input "03"
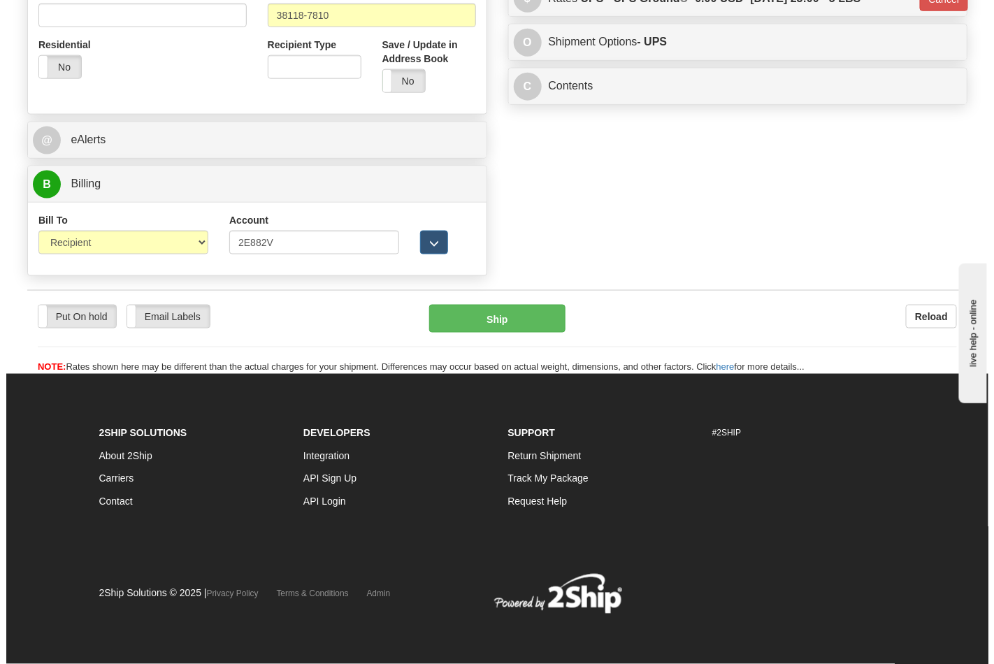
scroll to position [542, 0]
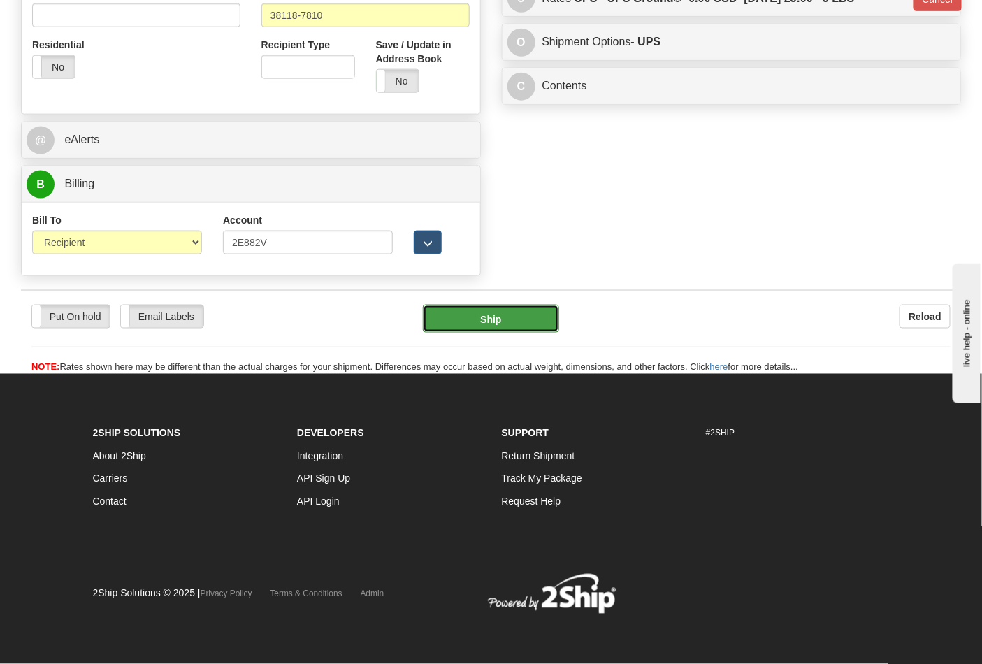
click at [497, 327] on button "Ship" at bounding box center [491, 319] width 136 height 28
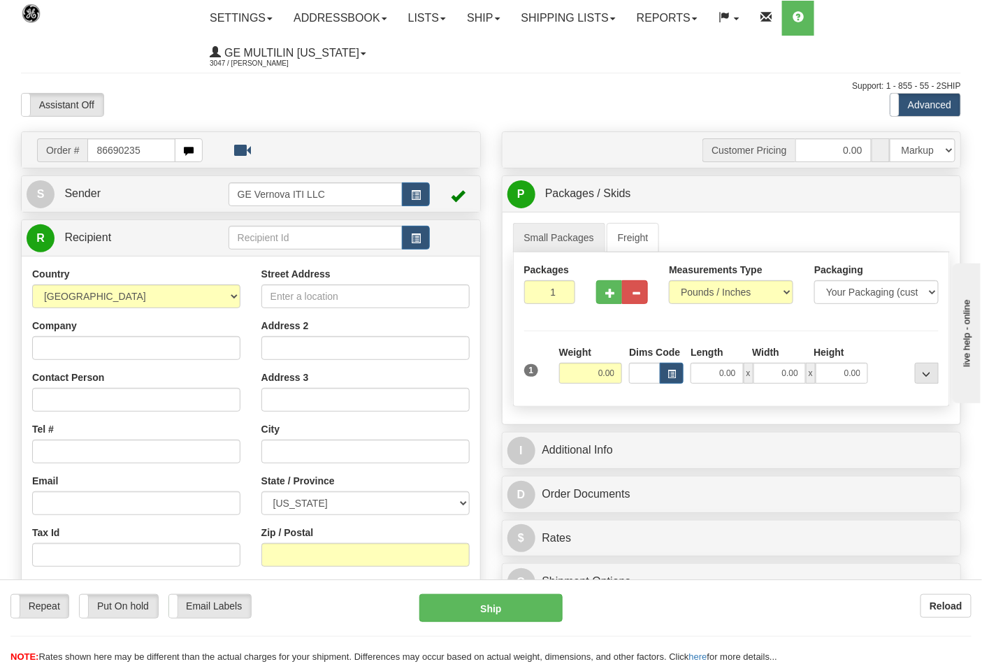
type input "86690235"
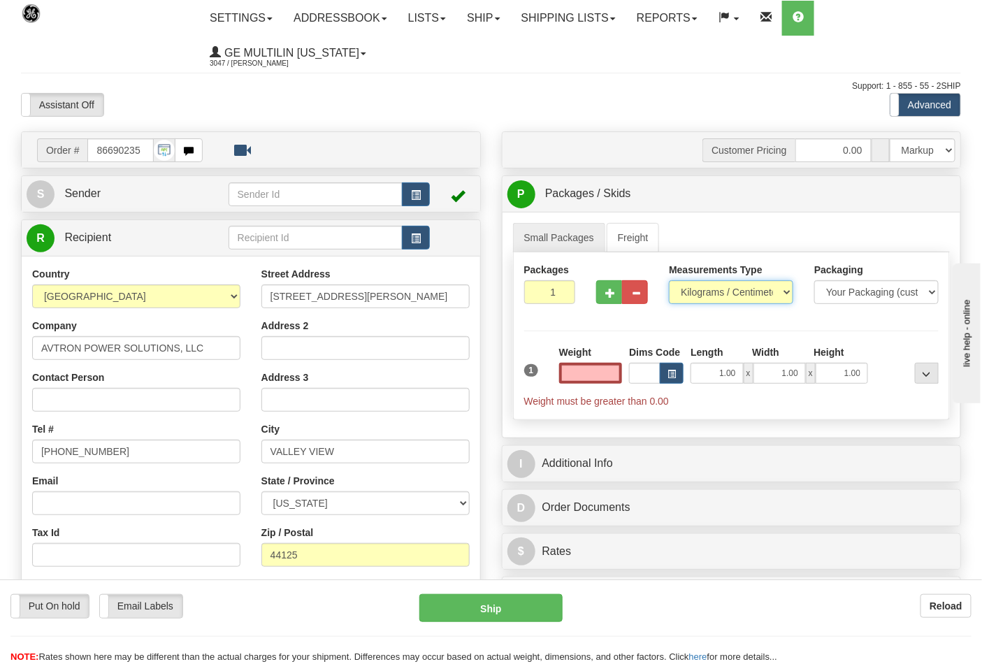
type input "0.00"
click at [721, 291] on select "Pounds / Inches Kilograms / Centimeters" at bounding box center [731, 292] width 124 height 24
select select "0"
click at [669, 281] on select "Pounds / Inches Kilograms / Centimeters" at bounding box center [731, 292] width 124 height 24
click at [612, 371] on input "0.00" at bounding box center [591, 373] width 64 height 21
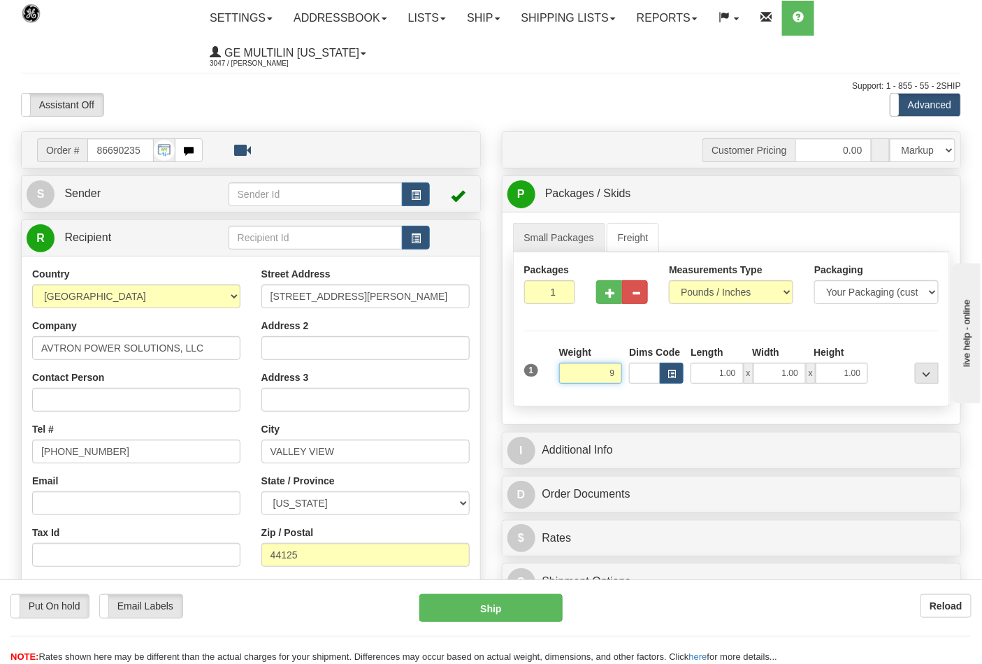
click button "Delete" at bounding box center [0, 0] width 0 height 0
type input "9.00"
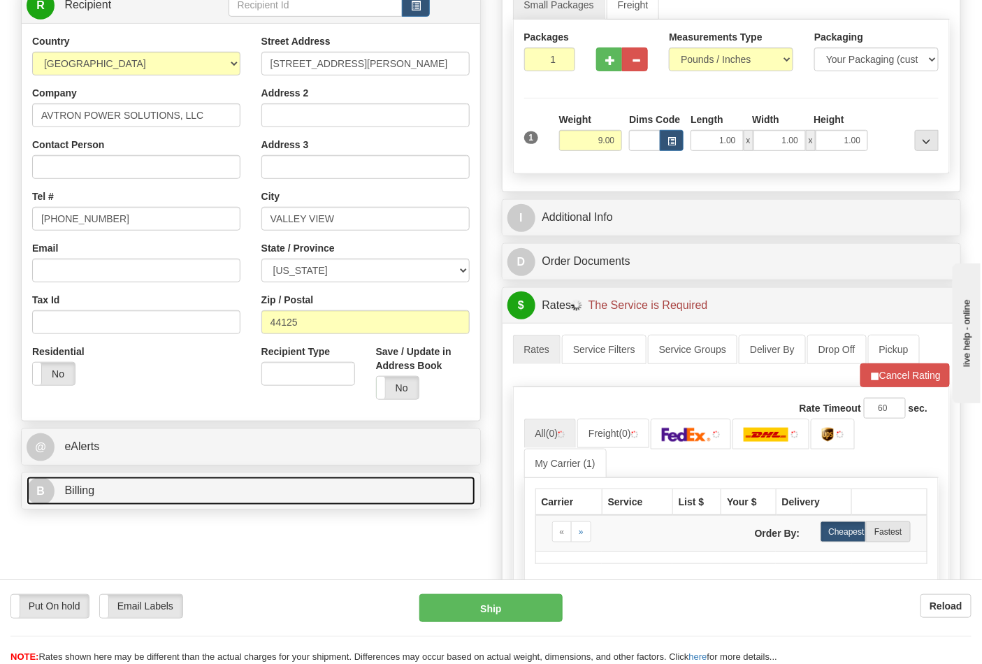
click at [161, 489] on link "B Billing" at bounding box center [251, 491] width 449 height 29
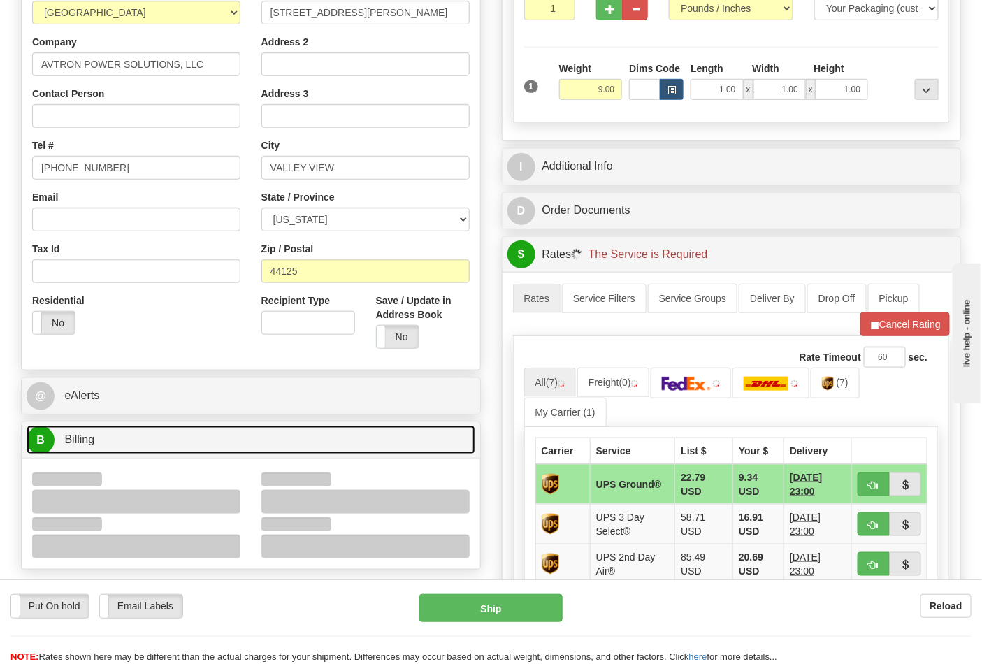
scroll to position [310, 0]
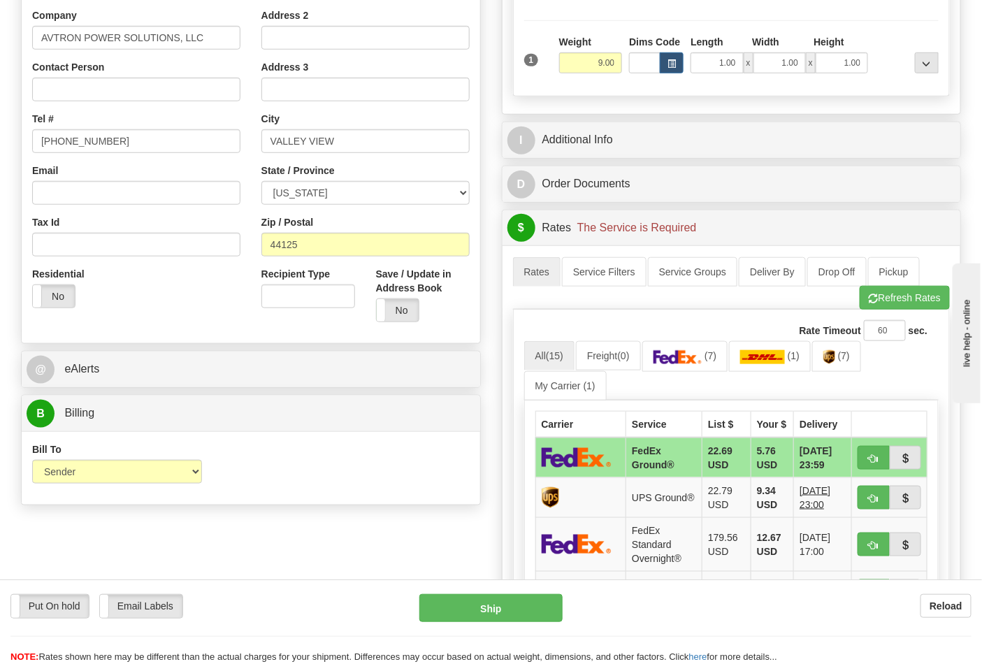
click at [117, 459] on div "Bill To Sender Recipient Third Party Collect" at bounding box center [117, 462] width 170 height 41
click at [844, 366] on link "(7)" at bounding box center [836, 356] width 49 height 30
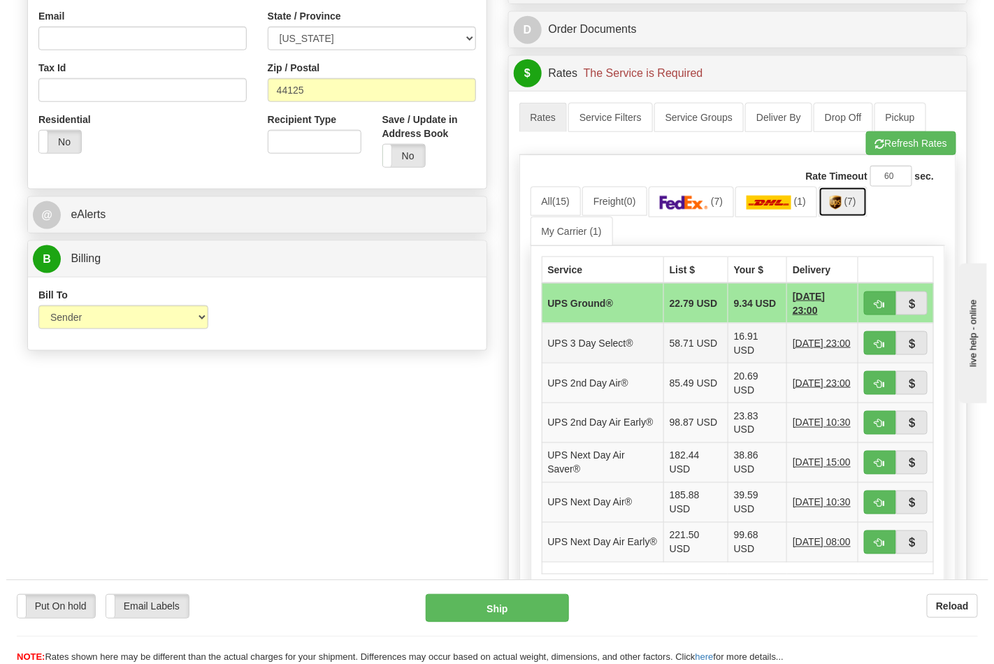
scroll to position [465, 0]
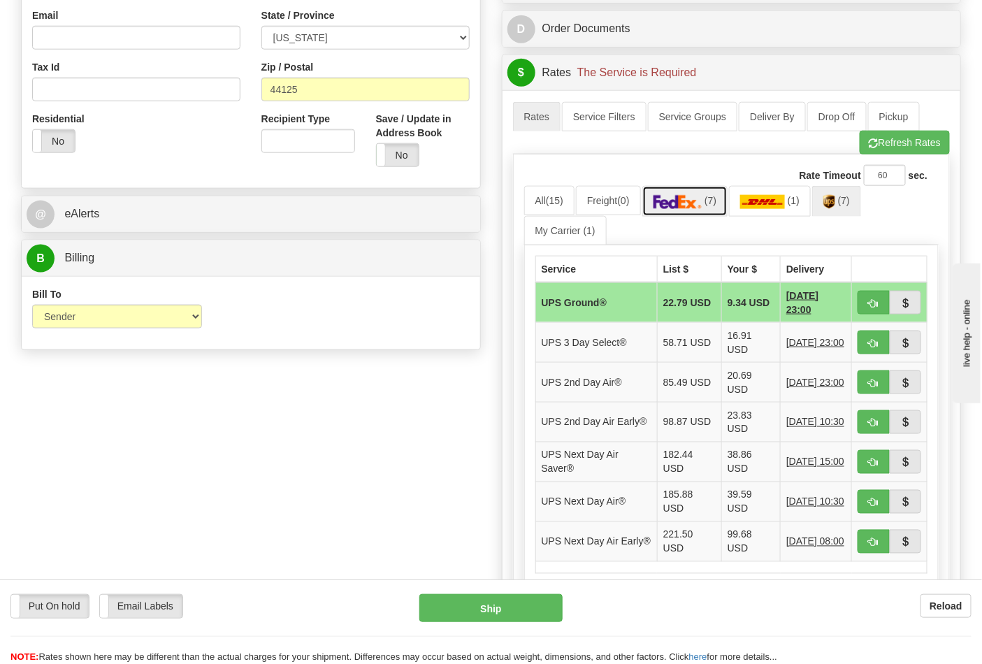
click at [702, 204] on img at bounding box center [678, 202] width 49 height 14
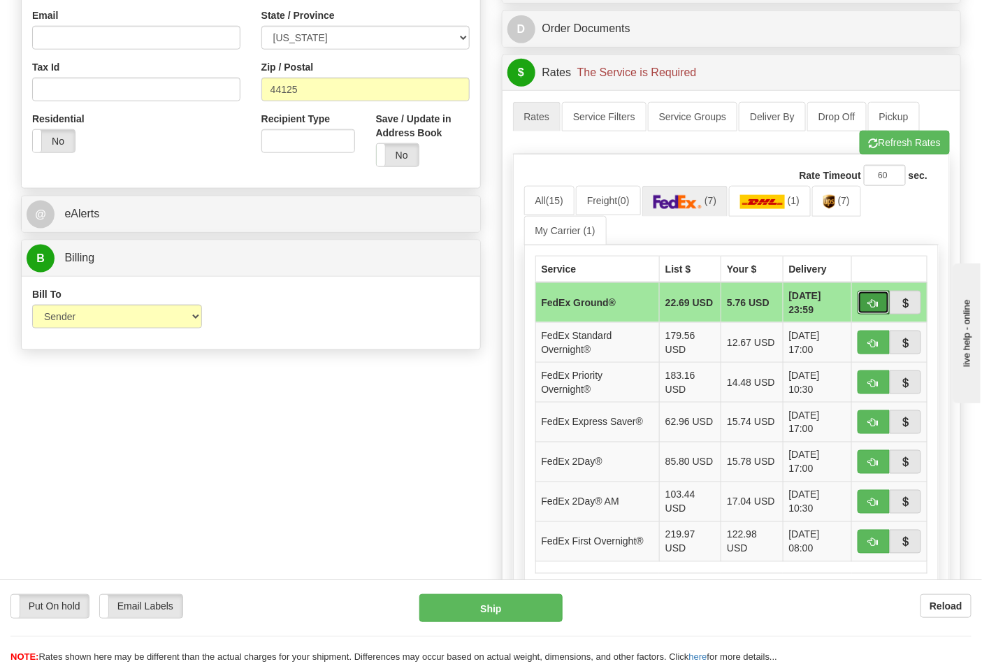
click at [863, 304] on button "button" at bounding box center [874, 303] width 32 height 24
type input "92"
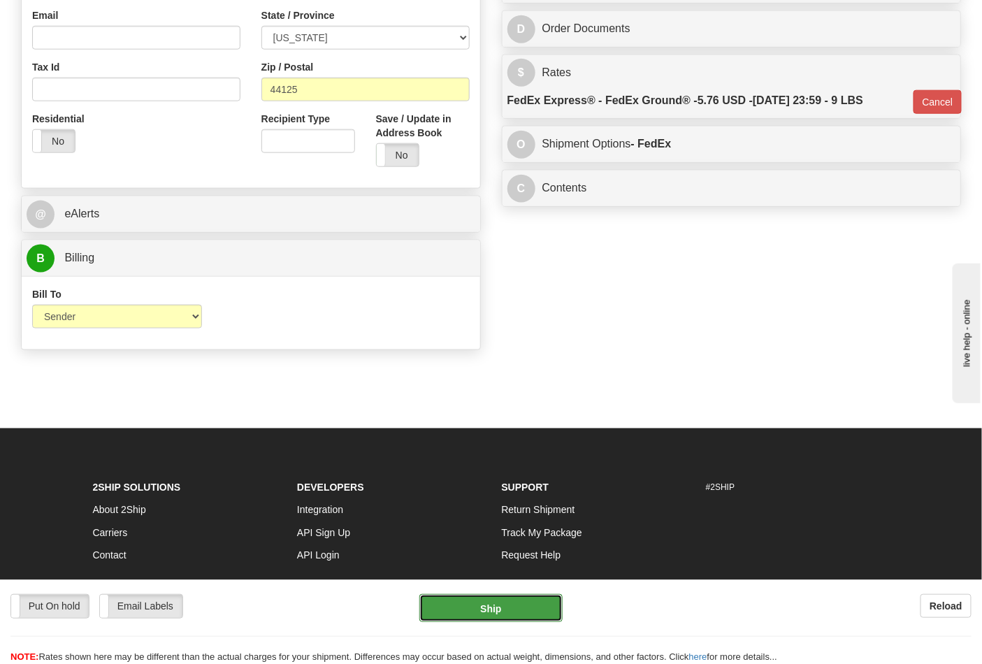
click at [512, 604] on button "Ship" at bounding box center [490, 608] width 143 height 28
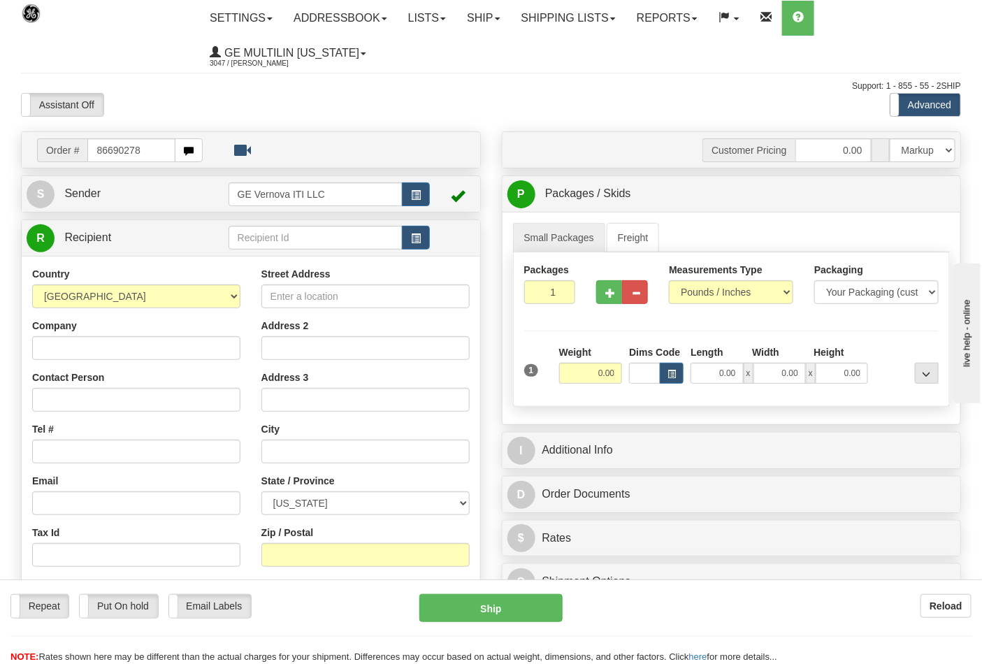
type input "86690278"
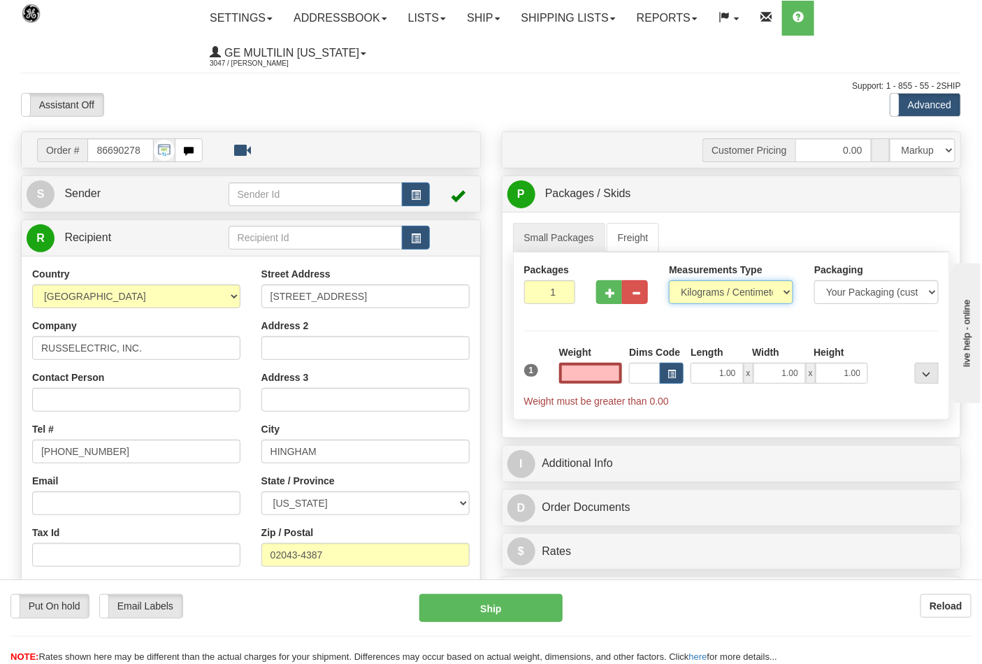
type input "0.00"
click at [704, 294] on select "Pounds / Inches Kilograms / Centimeters" at bounding box center [731, 292] width 124 height 24
select select "0"
click at [669, 281] on select "Pounds / Inches Kilograms / Centimeters" at bounding box center [731, 292] width 124 height 24
click at [618, 383] on input "0.00" at bounding box center [591, 373] width 64 height 21
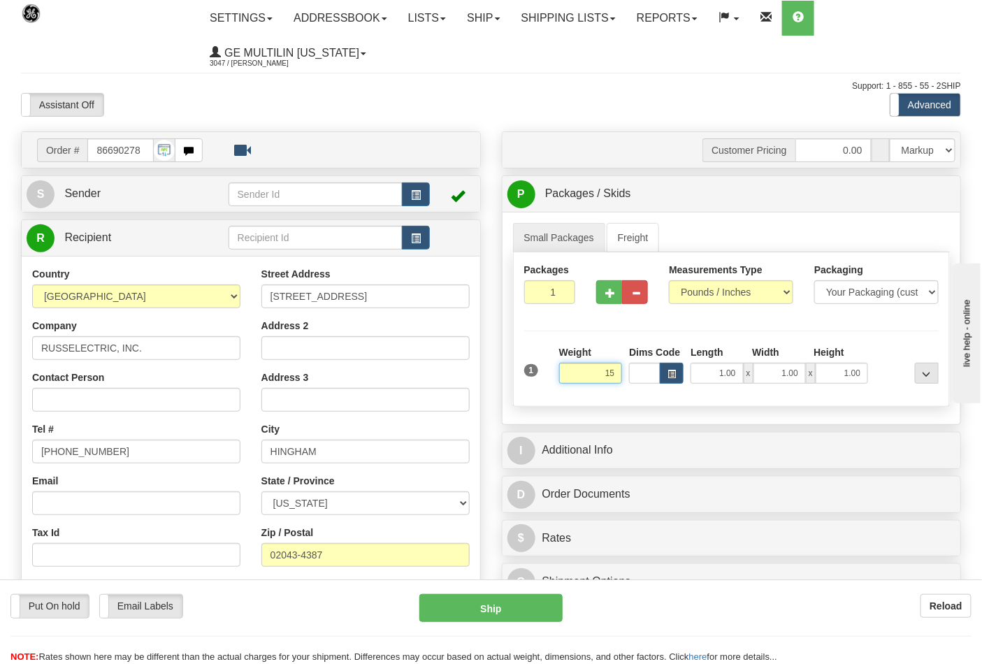
click button "Delete" at bounding box center [0, 0] width 0 height 0
type input "15.00"
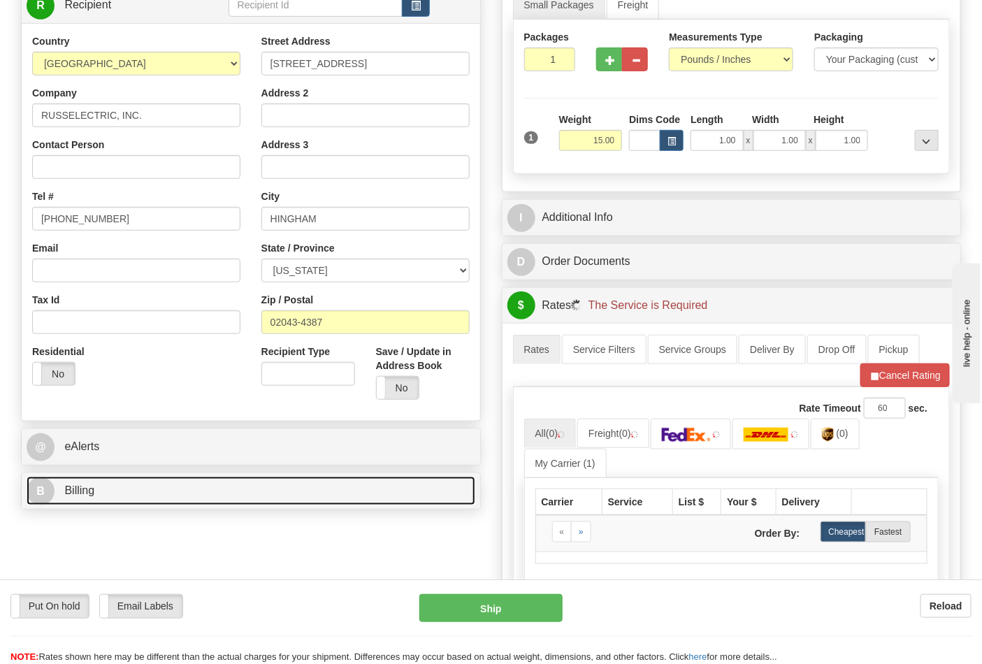
click at [143, 500] on link "B Billing" at bounding box center [251, 491] width 449 height 29
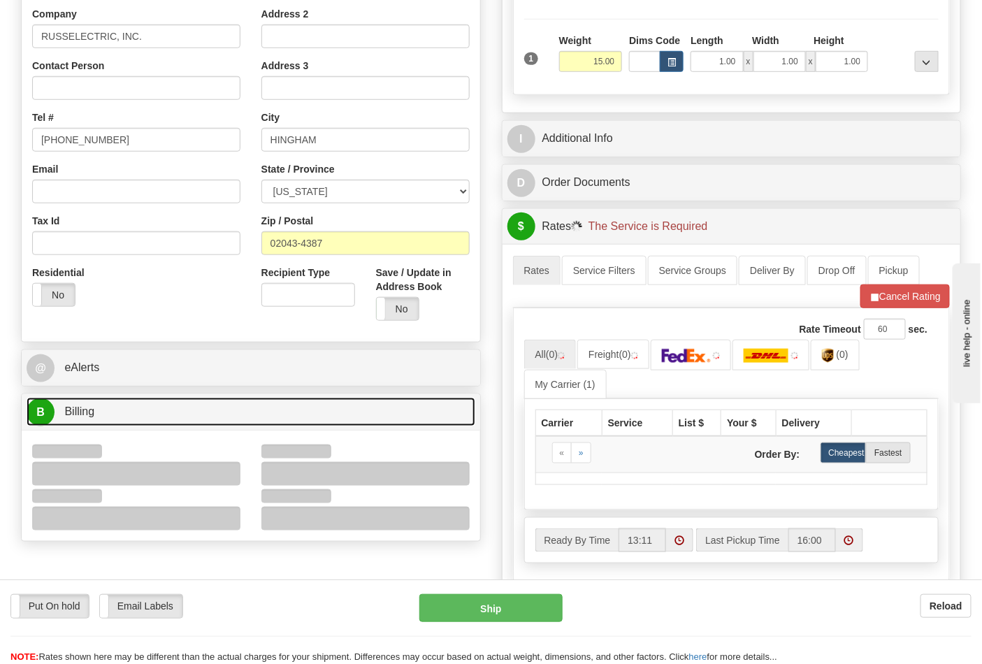
scroll to position [388, 0]
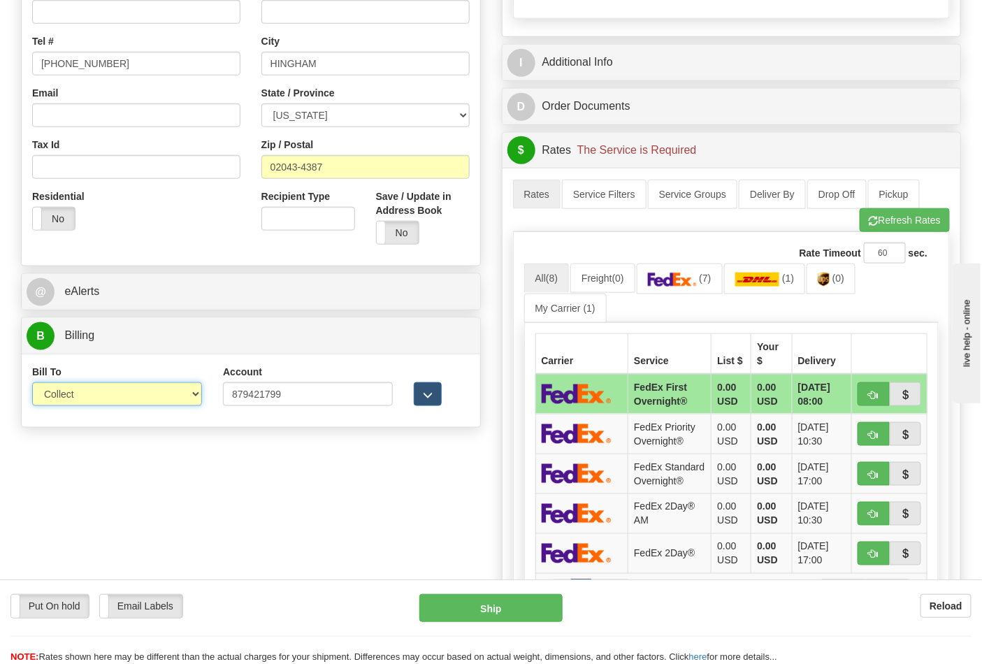
click at [86, 393] on select "Sender Recipient Third Party Collect" at bounding box center [117, 394] width 170 height 24
select select "2"
click at [32, 384] on select "Sender Recipient Third Party Collect" at bounding box center [117, 394] width 170 height 24
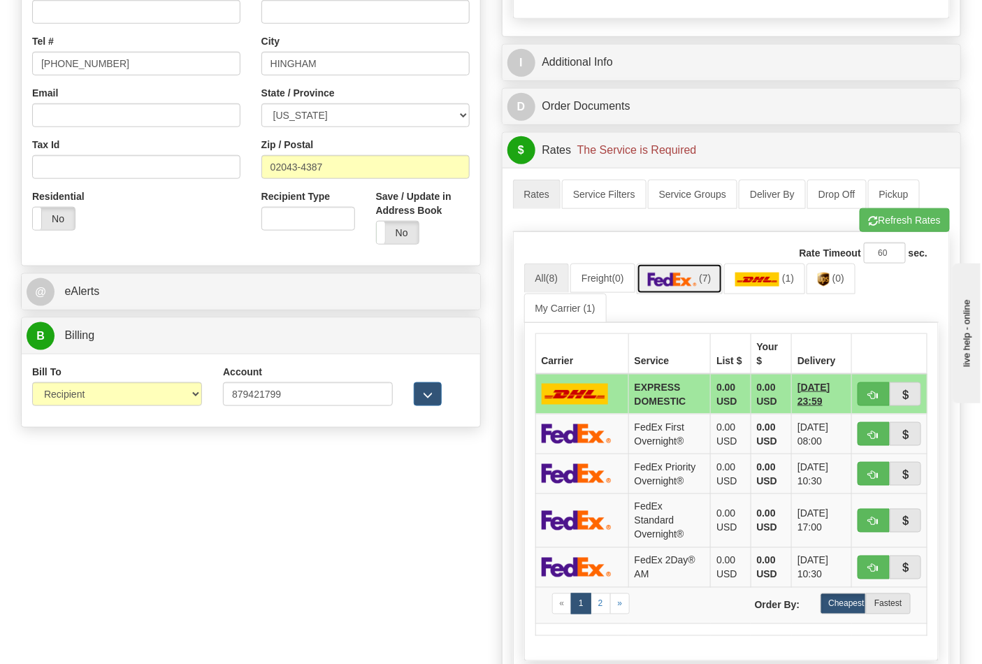
click at [707, 283] on span "(7)" at bounding box center [705, 278] width 12 height 11
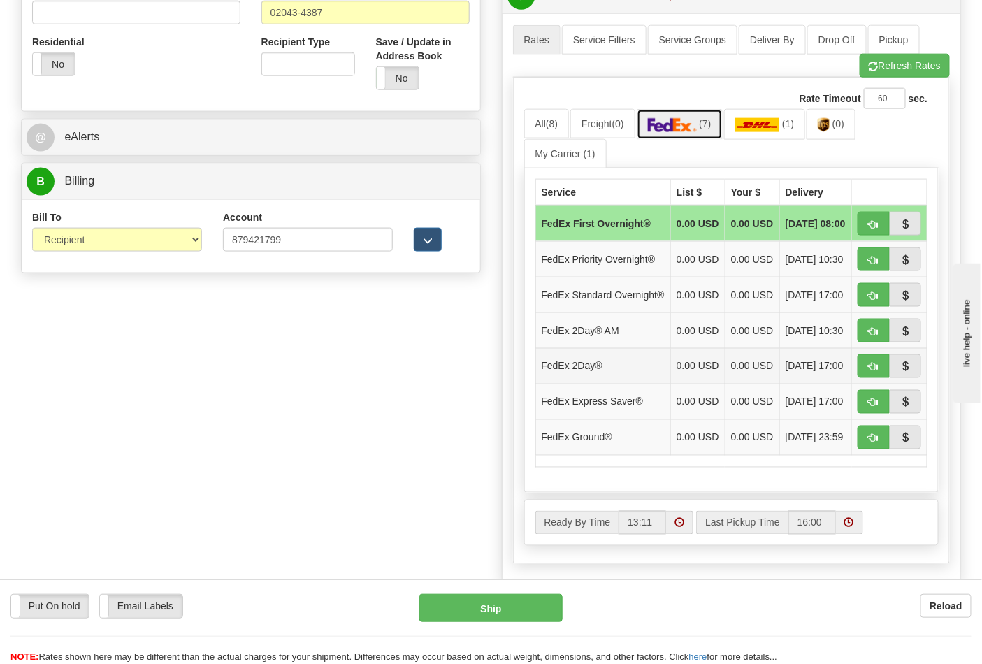
scroll to position [543, 0]
drag, startPoint x: 877, startPoint y: 469, endPoint x: 867, endPoint y: 465, distance: 10.4
click at [876, 442] on span "button" at bounding box center [874, 437] width 10 height 9
type input "92"
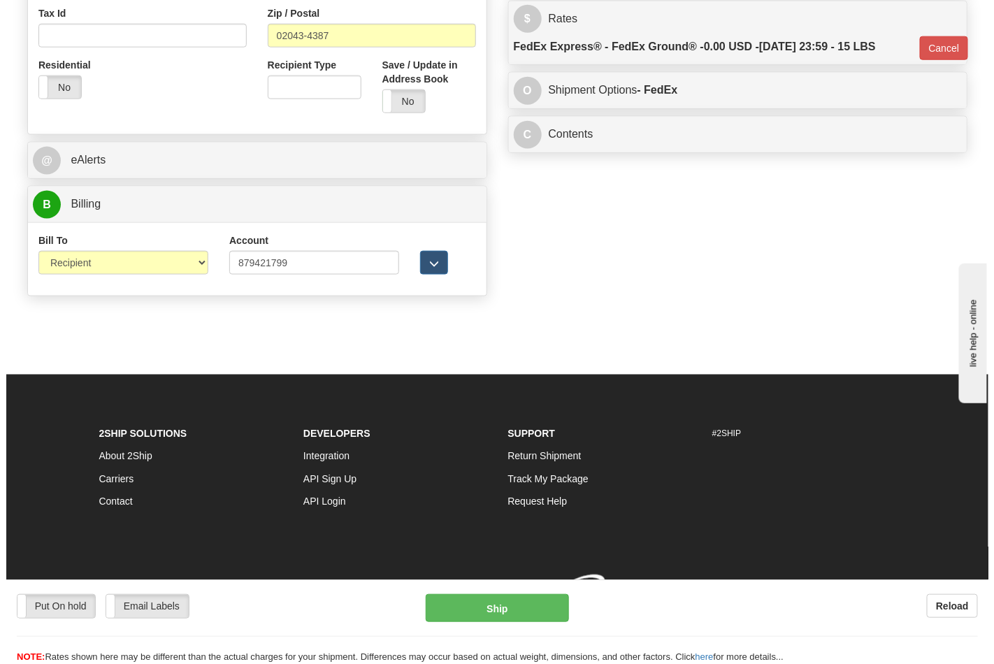
scroll to position [521, 0]
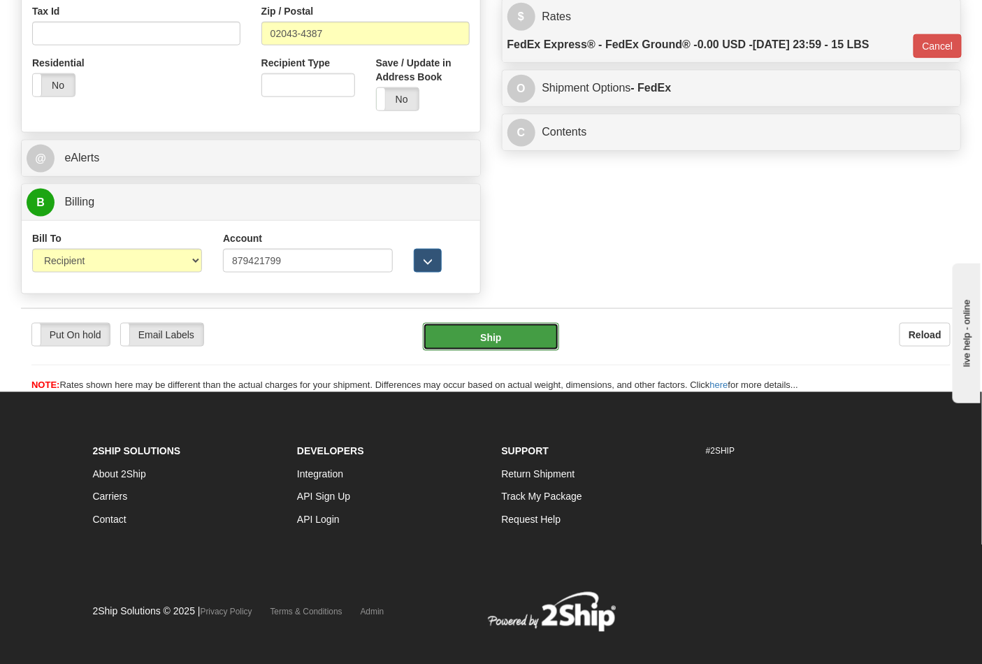
click at [494, 347] on button "Ship" at bounding box center [491, 337] width 136 height 28
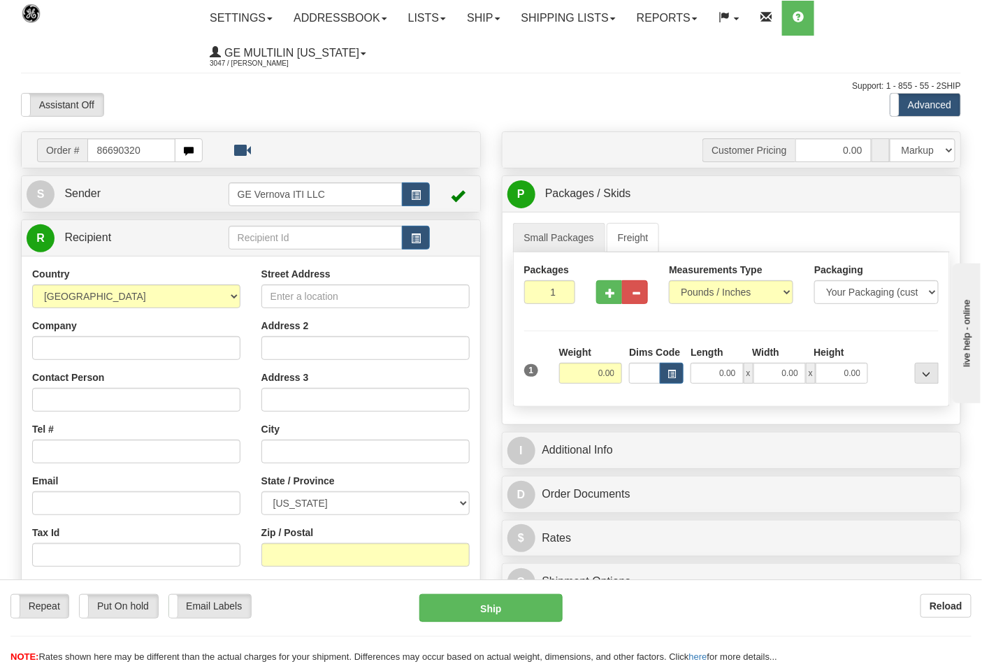
type input "86690320"
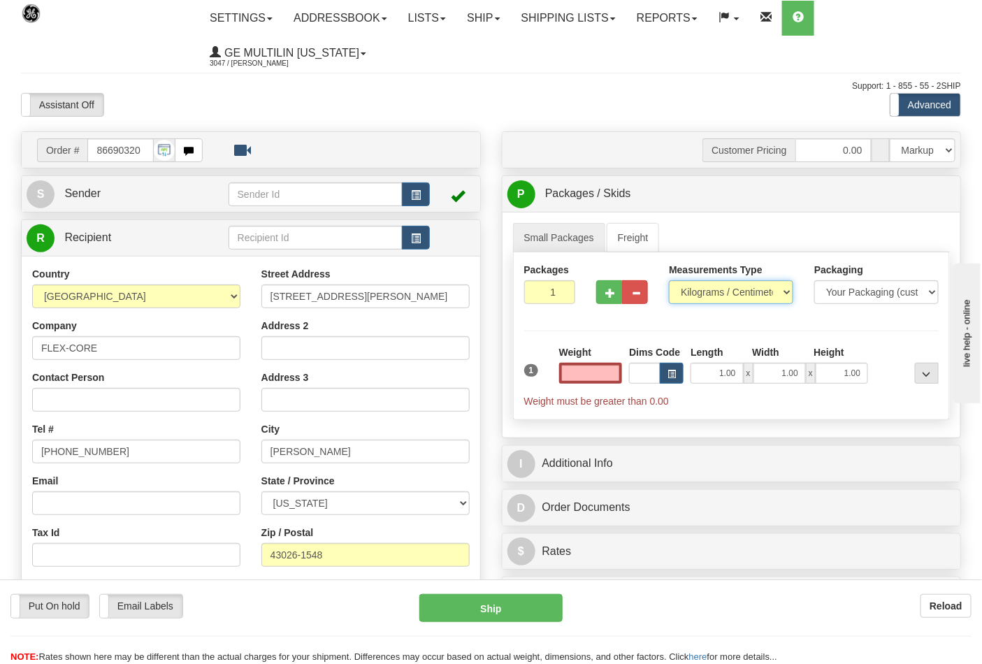
type input "0.00"
click at [687, 304] on select "Pounds / Inches Kilograms / Centimeters" at bounding box center [731, 292] width 124 height 24
select select "0"
click at [669, 281] on select "Pounds / Inches Kilograms / Centimeters" at bounding box center [731, 292] width 124 height 24
click at [614, 370] on input "0.00" at bounding box center [591, 373] width 64 height 21
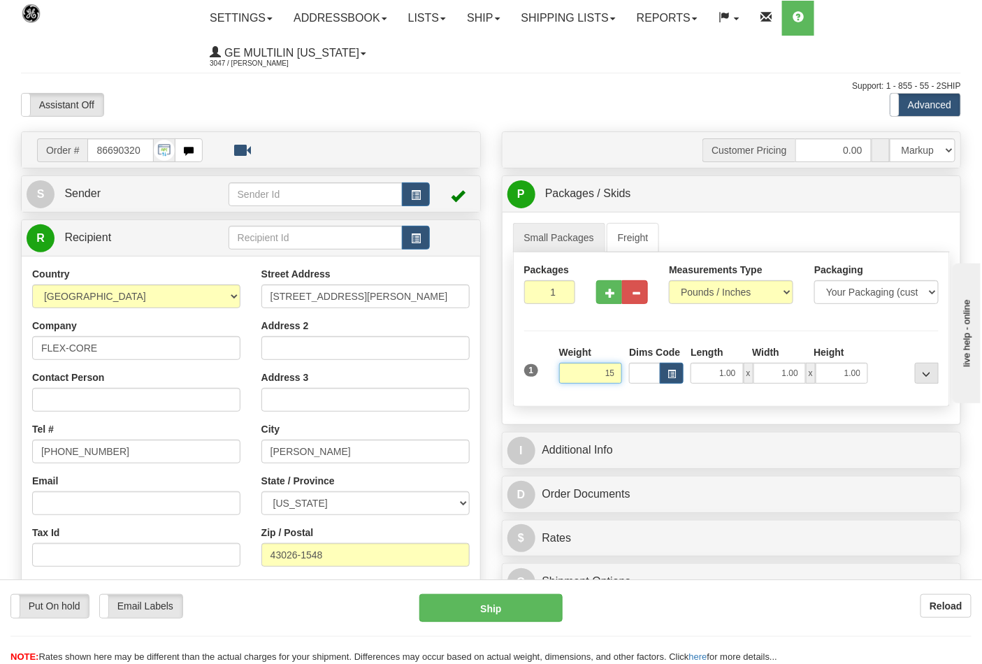
click button "Delete" at bounding box center [0, 0] width 0 height 0
type input "15.00"
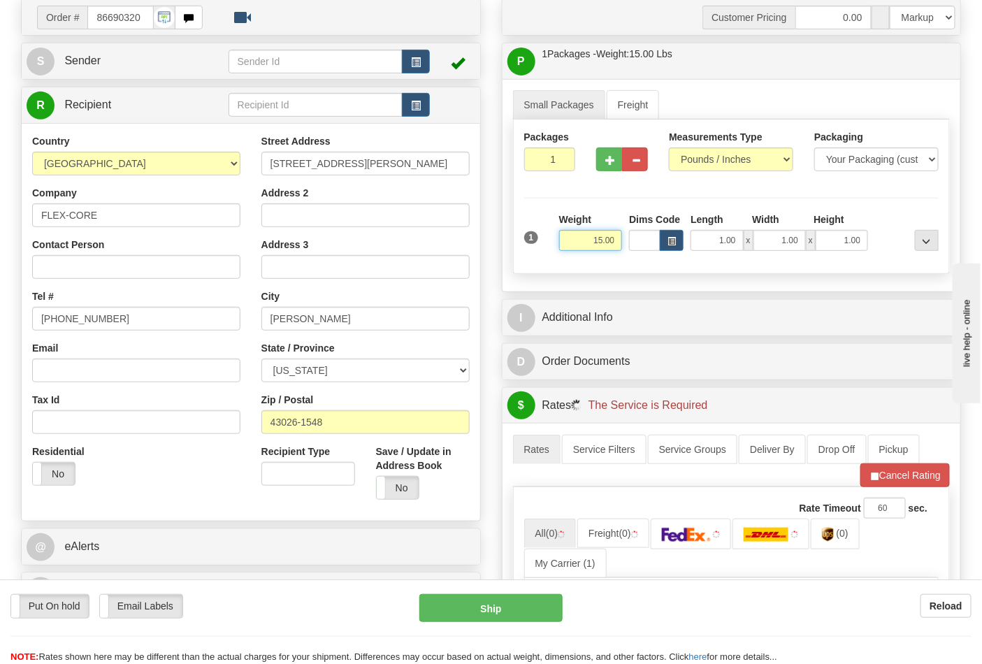
scroll to position [310, 0]
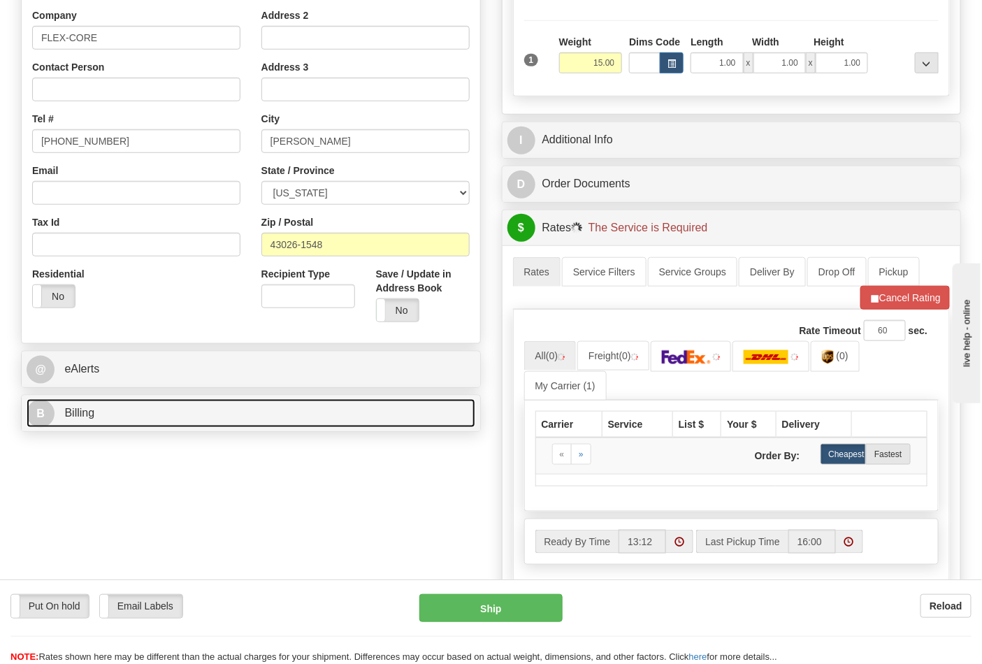
click at [179, 428] on link "B Billing" at bounding box center [251, 413] width 449 height 29
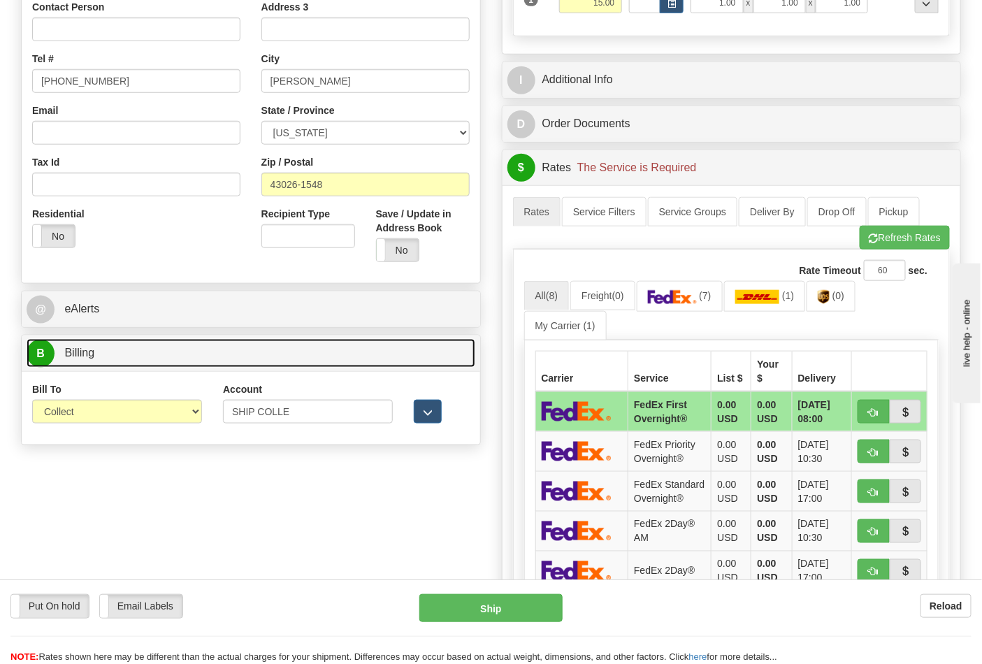
scroll to position [388, 0]
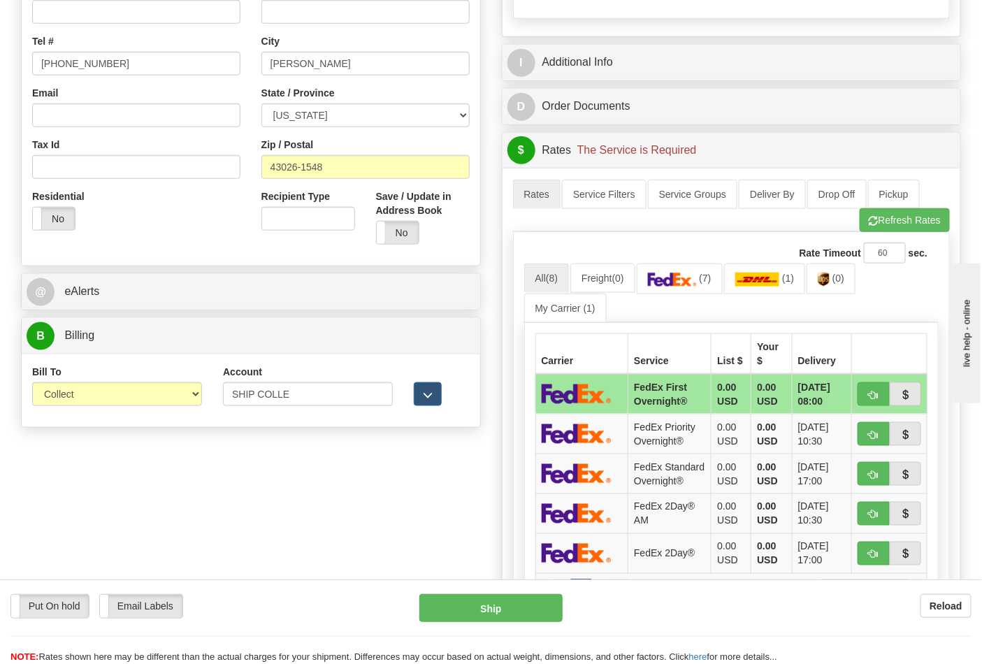
click at [115, 381] on div "Bill To Sender Recipient Third Party Collect" at bounding box center [117, 385] width 170 height 41
click at [116, 397] on select "Sender Recipient Third Party Collect" at bounding box center [117, 394] width 170 height 24
select select "2"
click at [32, 384] on select "Sender Recipient Third Party Collect" at bounding box center [117, 394] width 170 height 24
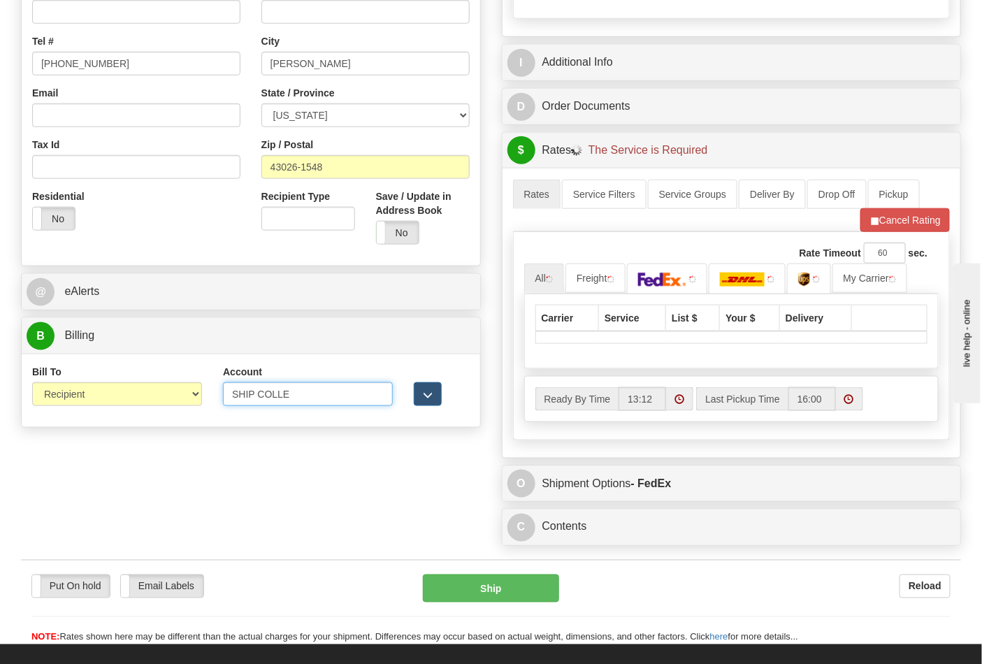
drag, startPoint x: 313, startPoint y: 402, endPoint x: 171, endPoint y: 396, distance: 142.0
click at [171, 396] on div "Bill To Sender Recipient Third Party Collect Account SHIP COLLE 3rd Party Accou…" at bounding box center [251, 391] width 459 height 52
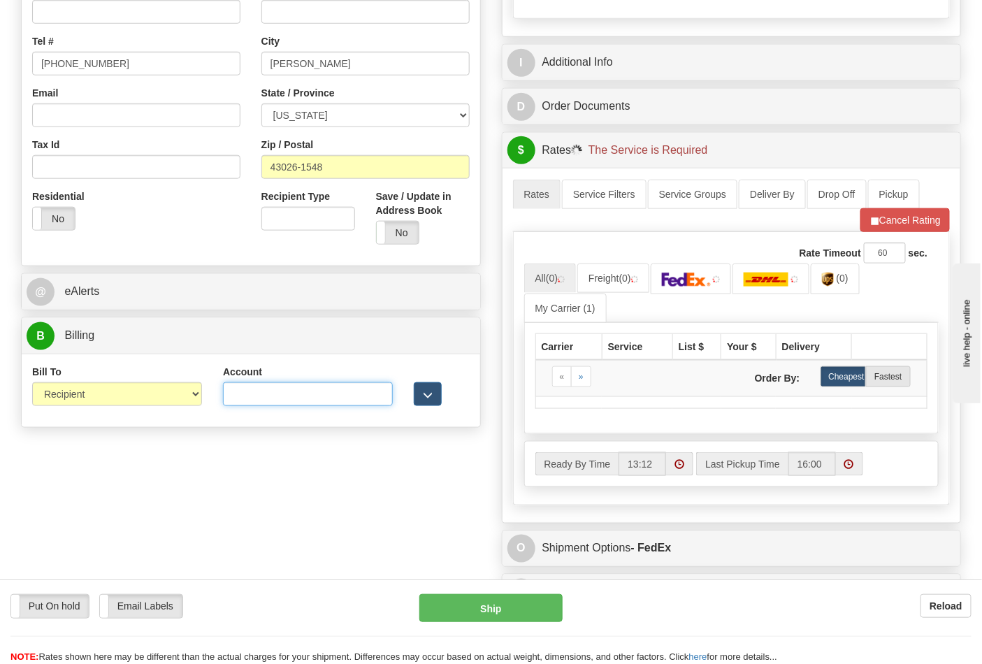
click at [255, 400] on input "Account" at bounding box center [308, 394] width 170 height 24
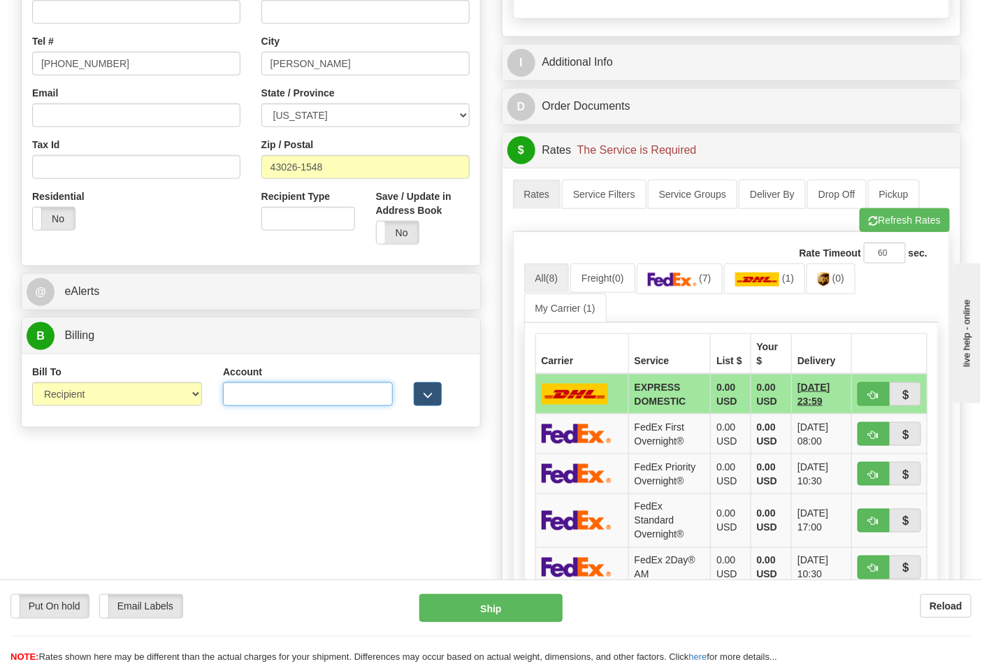
type input "473367"
click at [893, 228] on button "Refresh Rates" at bounding box center [905, 220] width 90 height 24
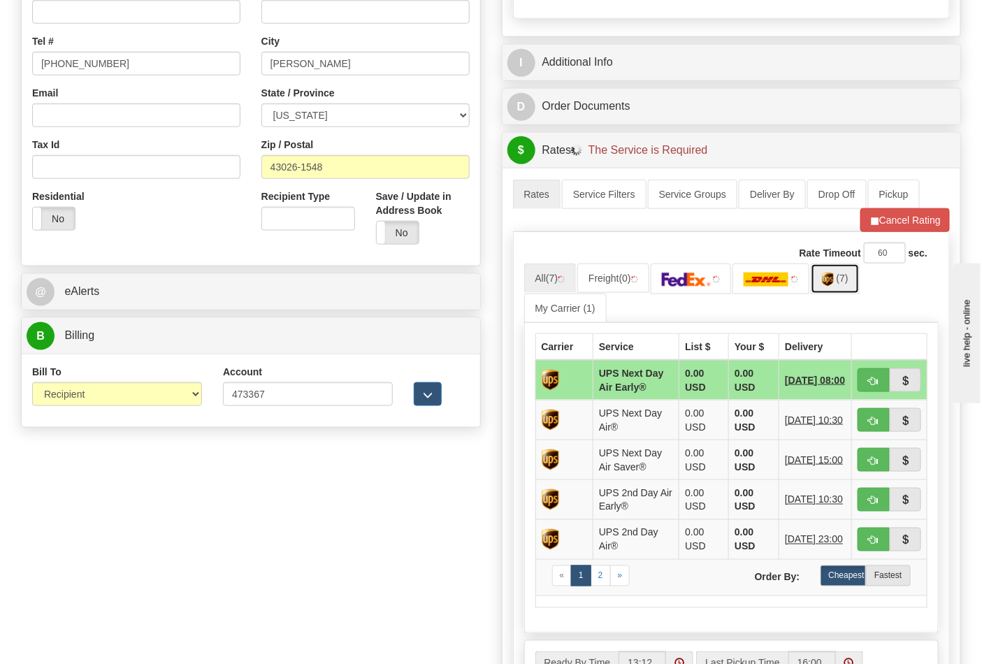
click at [848, 287] on link "(7)" at bounding box center [835, 278] width 49 height 30
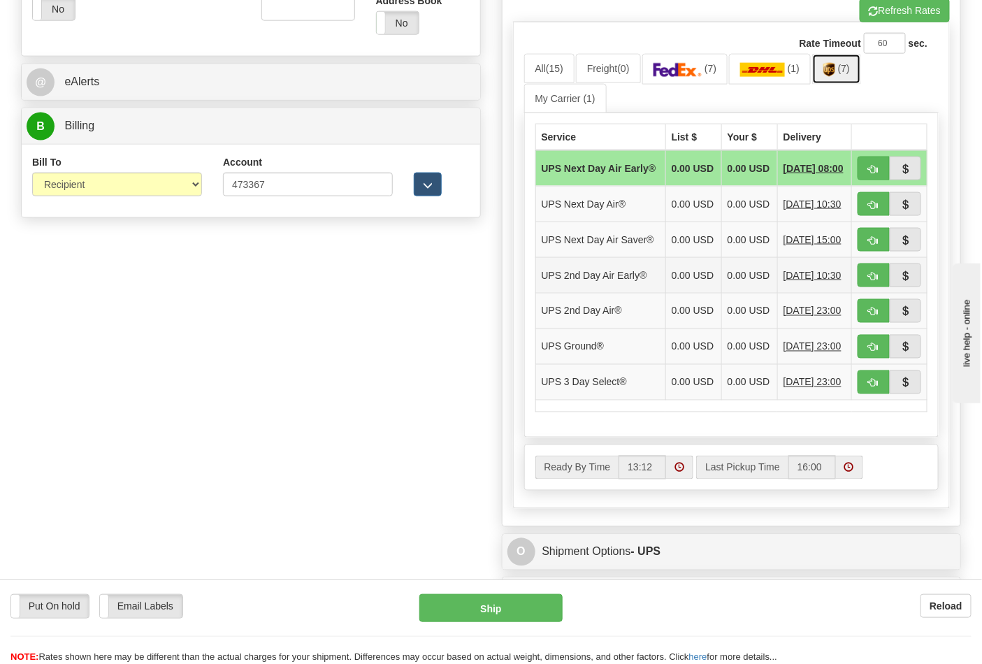
scroll to position [621, 0]
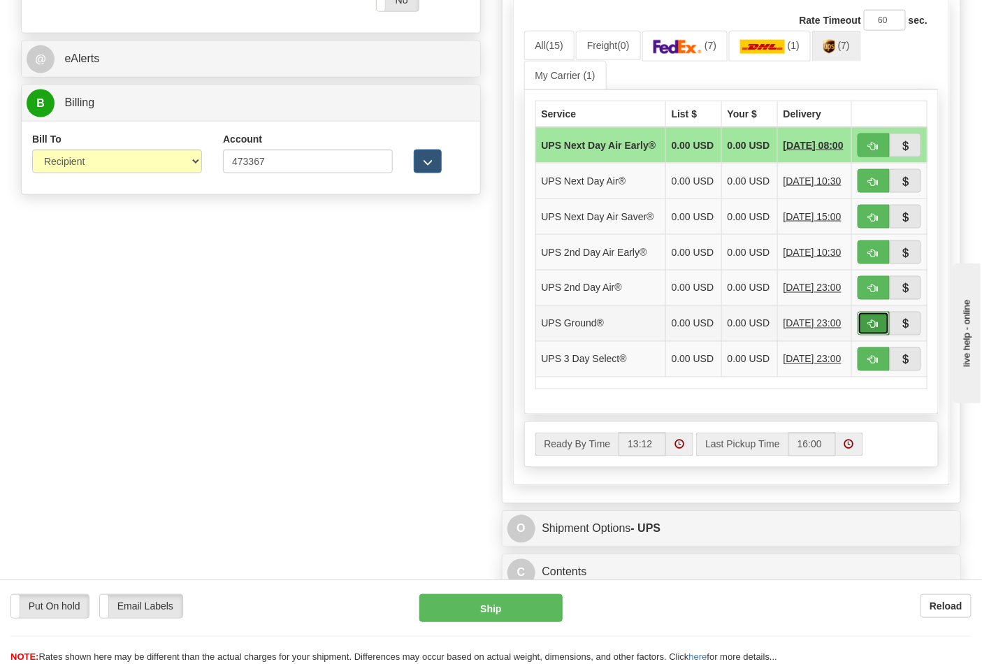
click at [869, 329] on span "button" at bounding box center [874, 324] width 10 height 9
type input "03"
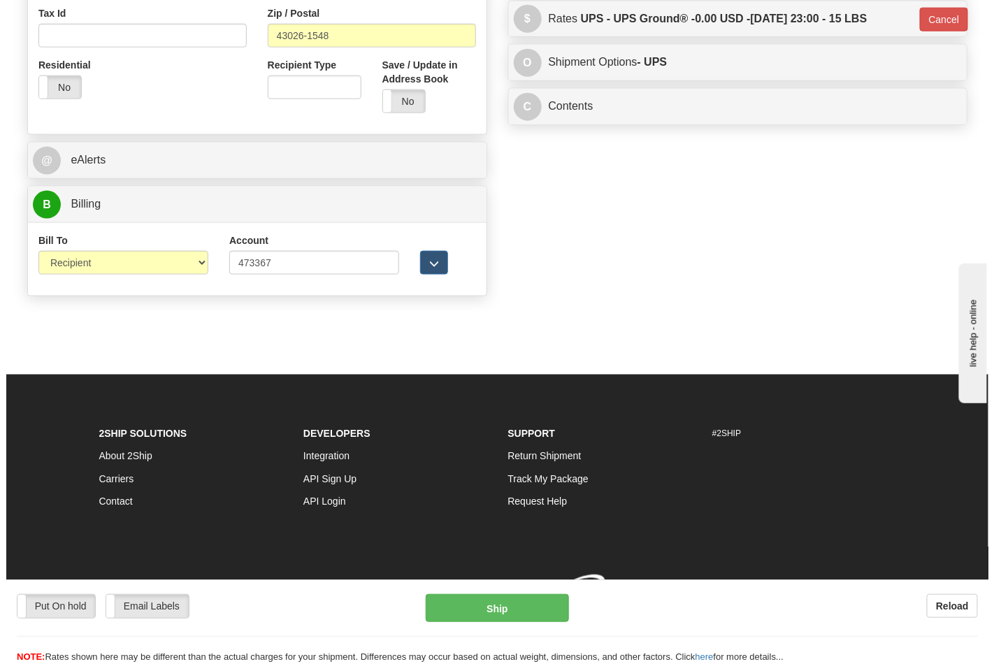
scroll to position [542, 0]
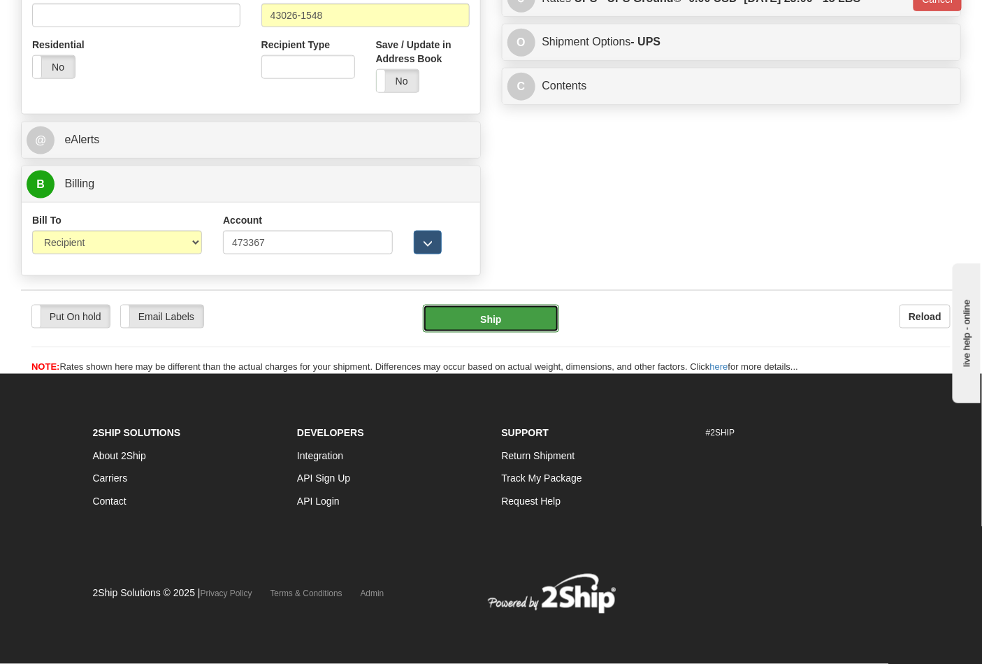
click at [501, 324] on button "Ship" at bounding box center [491, 319] width 136 height 28
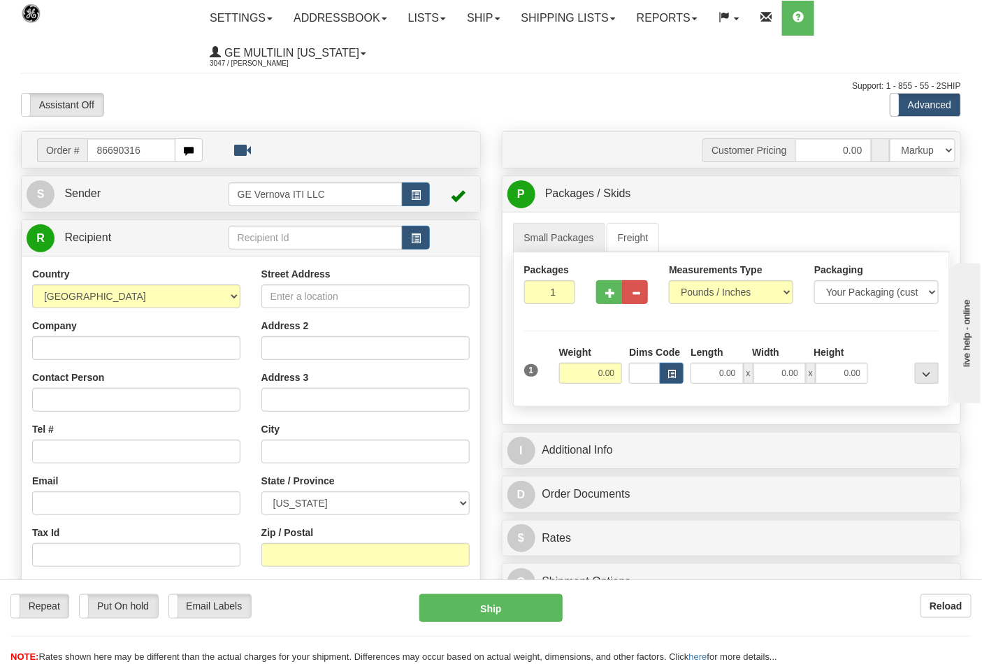
type input "86690316"
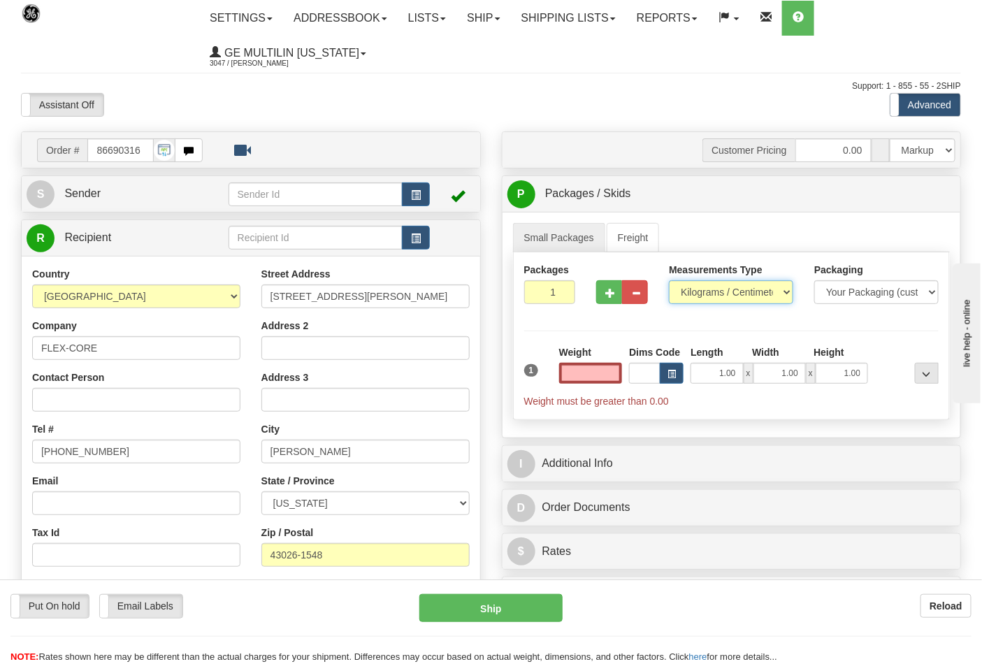
type input "0.00"
click at [696, 294] on select "Pounds / Inches Kilograms / Centimeters" at bounding box center [731, 292] width 124 height 24
select select "0"
click at [669, 281] on select "Pounds / Inches Kilograms / Centimeters" at bounding box center [731, 292] width 124 height 24
click at [614, 376] on input "0.00" at bounding box center [591, 373] width 64 height 21
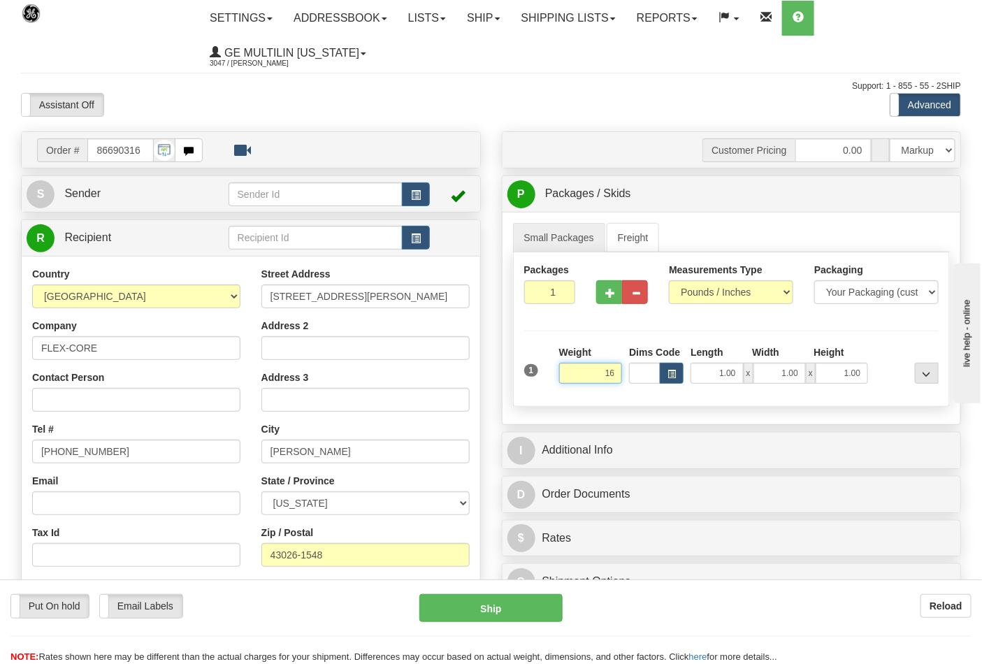
click button "Delete" at bounding box center [0, 0] width 0 height 0
type input "16.00"
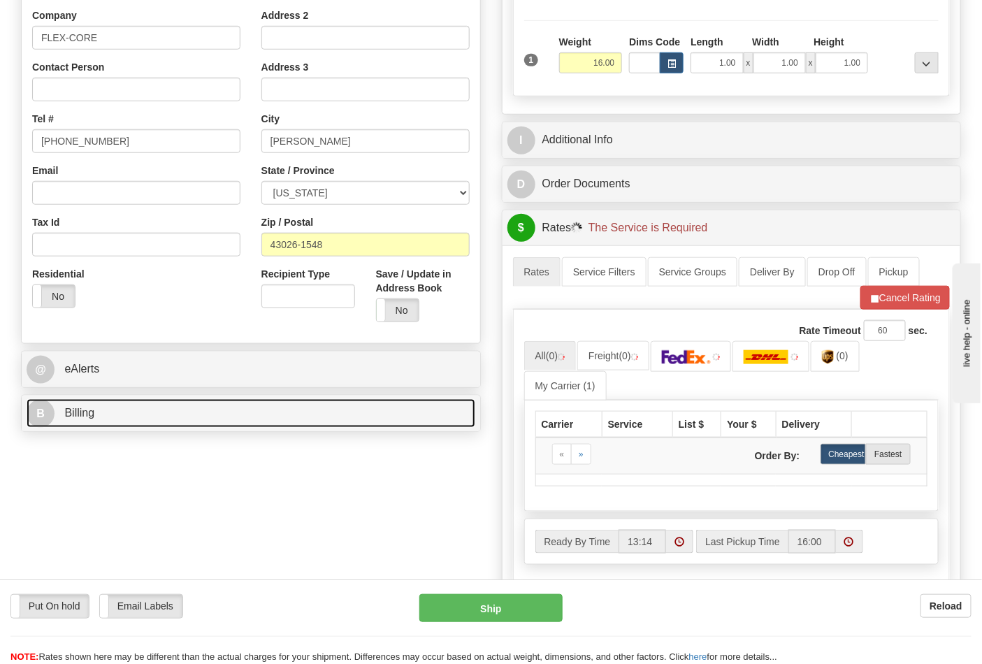
click at [137, 415] on link "B Billing" at bounding box center [251, 413] width 449 height 29
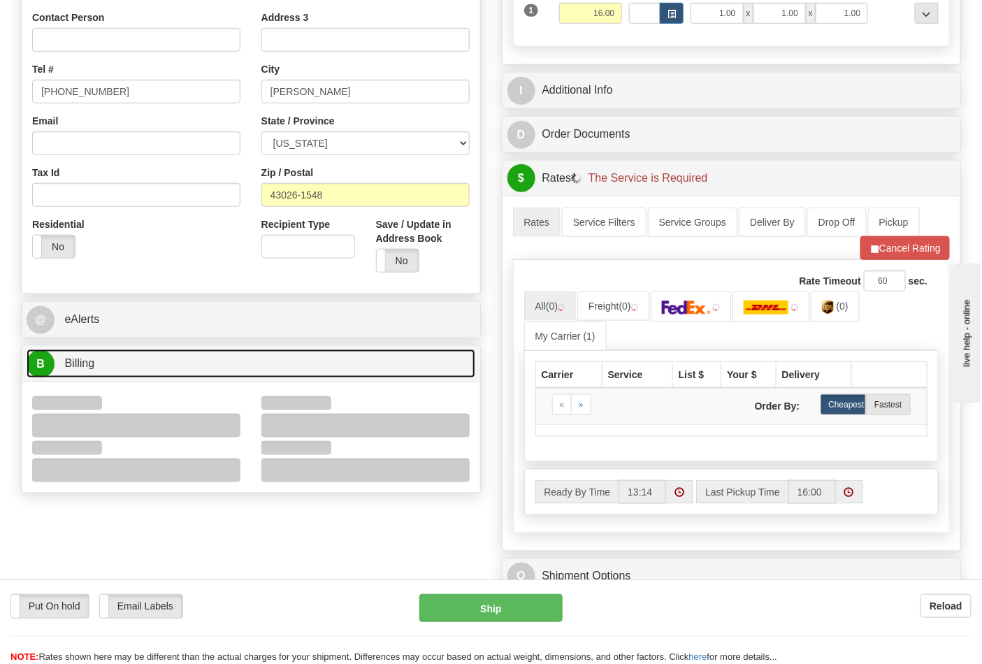
scroll to position [388, 0]
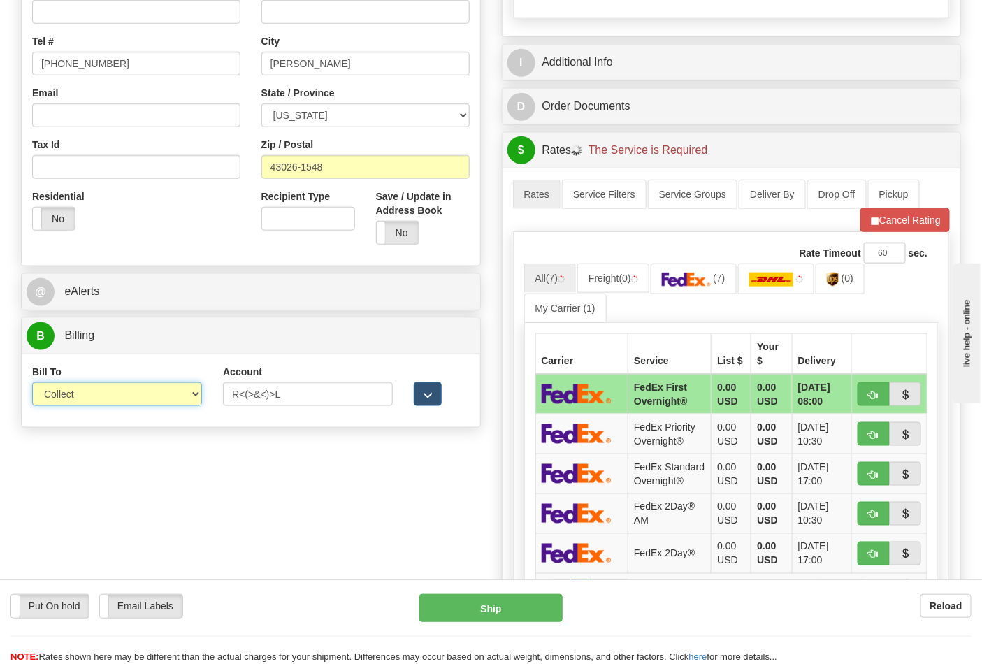
click at [100, 405] on select "Sender Recipient Third Party Collect" at bounding box center [117, 394] width 170 height 24
select select "2"
click at [32, 384] on select "Sender Recipient Third Party Collect" at bounding box center [117, 394] width 170 height 24
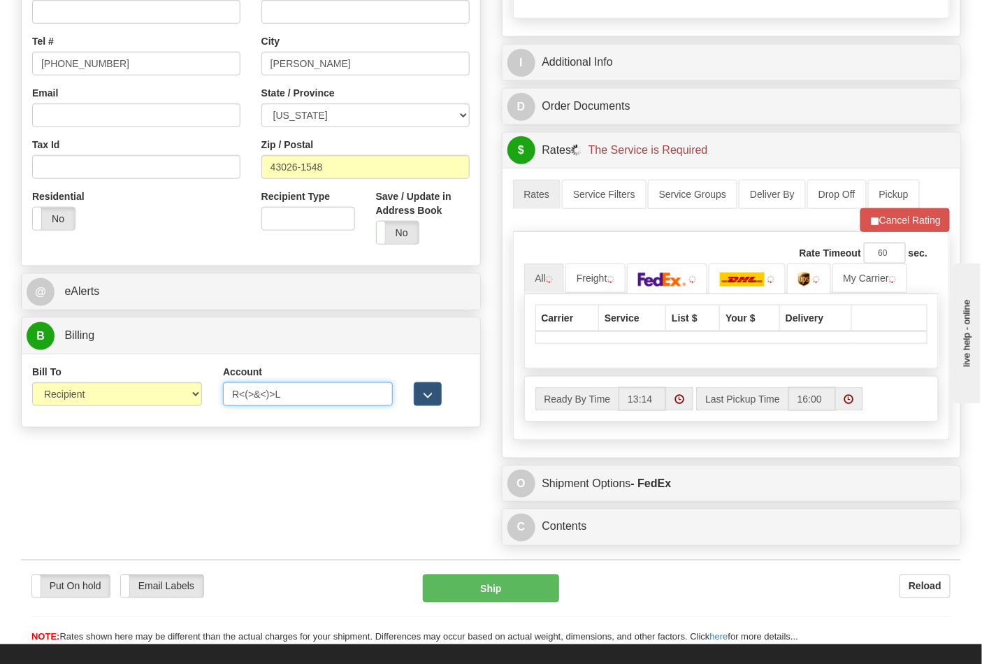
click at [194, 393] on div "Bill To Sender Recipient Third Party Collect Account R<(>&<)>L 3rd Party Accoun…" at bounding box center [251, 391] width 459 height 52
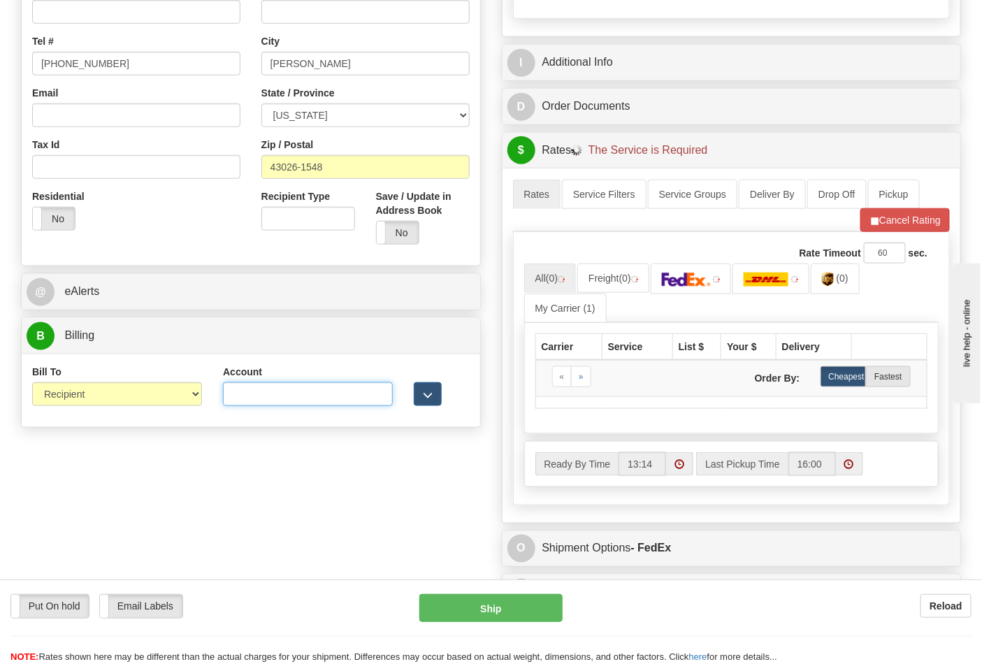
click at [247, 403] on input "Account" at bounding box center [308, 394] width 170 height 24
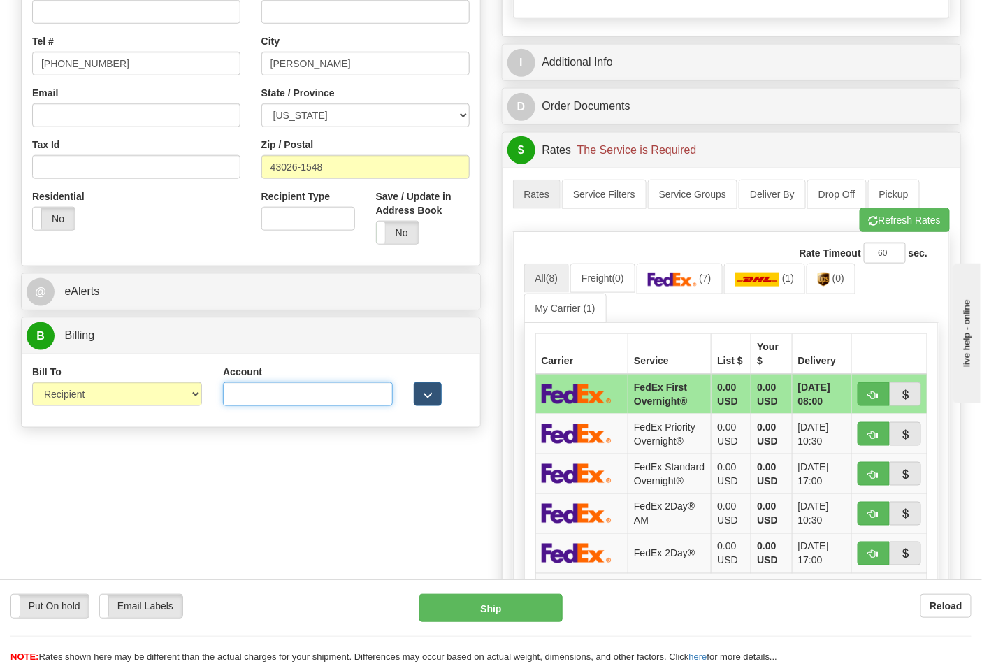
type input "473367"
click at [872, 232] on button "Refresh Rates" at bounding box center [905, 220] width 90 height 24
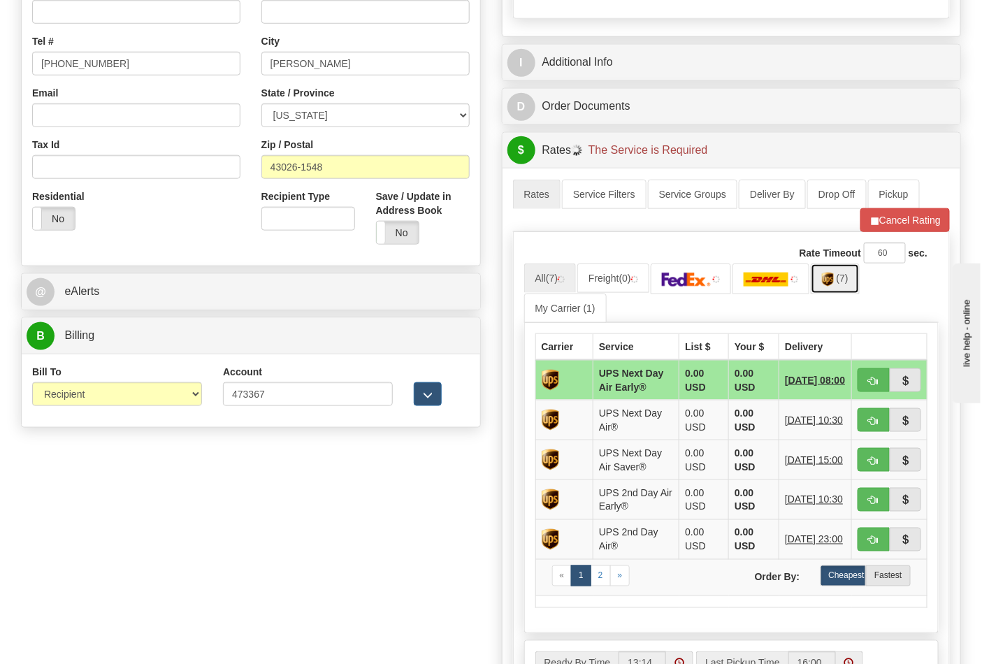
click at [849, 282] on span "(7)" at bounding box center [843, 278] width 12 height 11
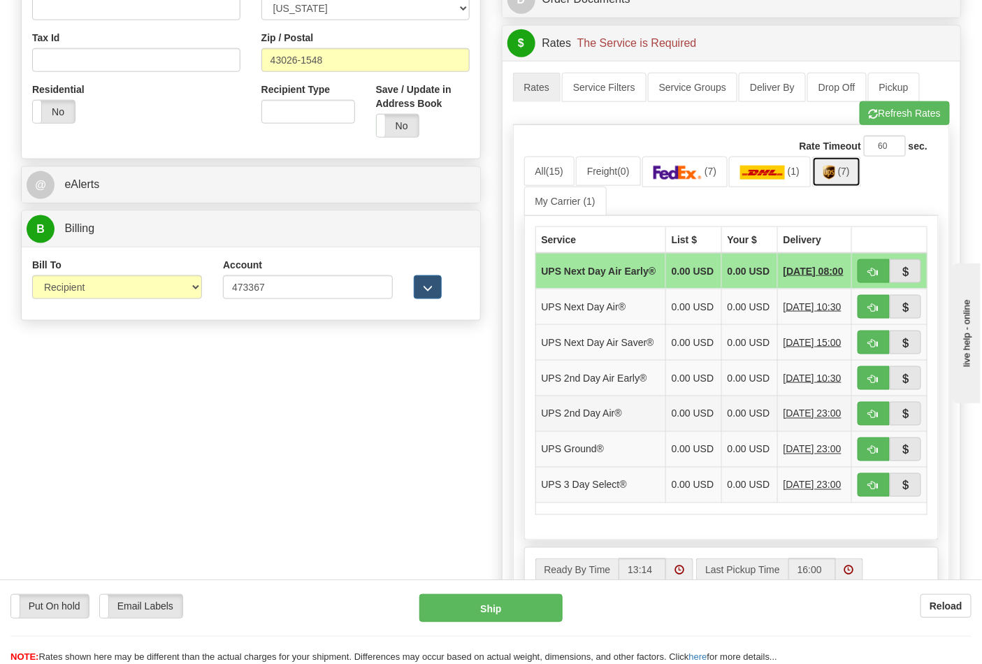
scroll to position [621, 0]
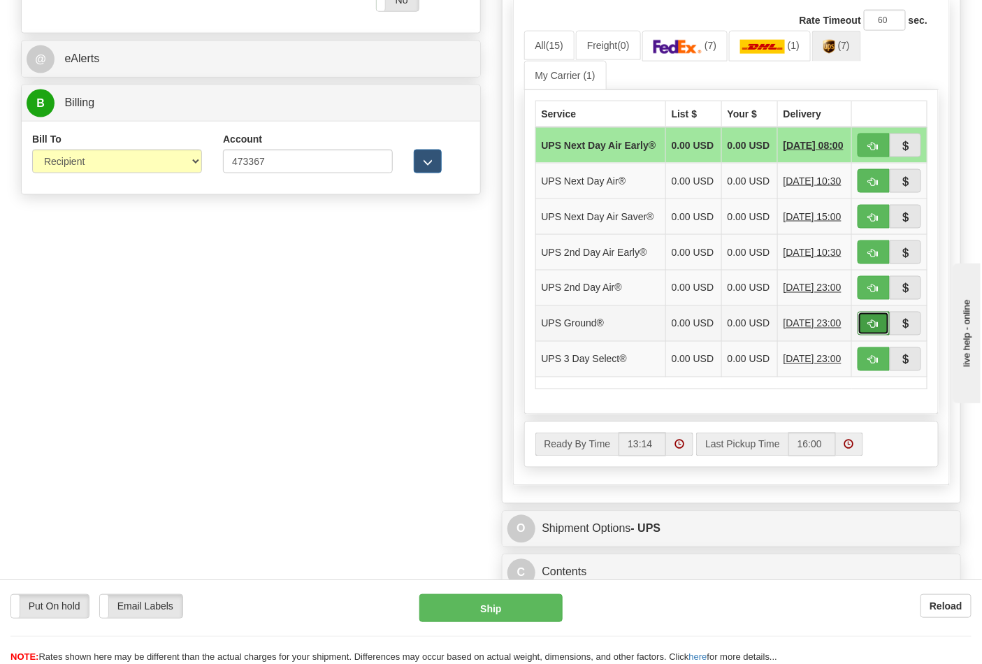
click at [867, 335] on button "button" at bounding box center [874, 324] width 32 height 24
type input "03"
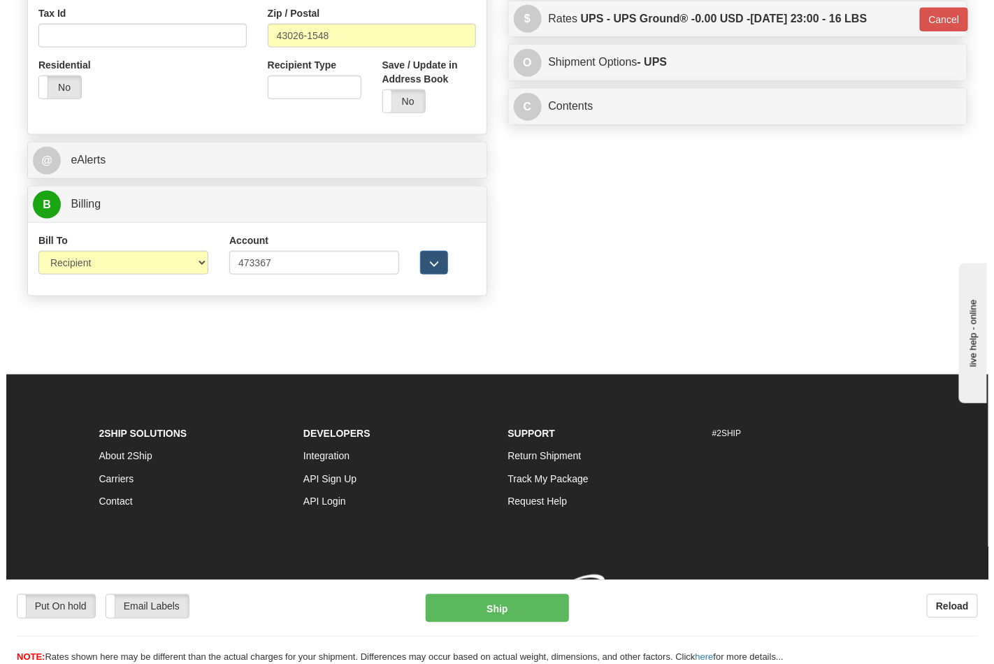
scroll to position [542, 0]
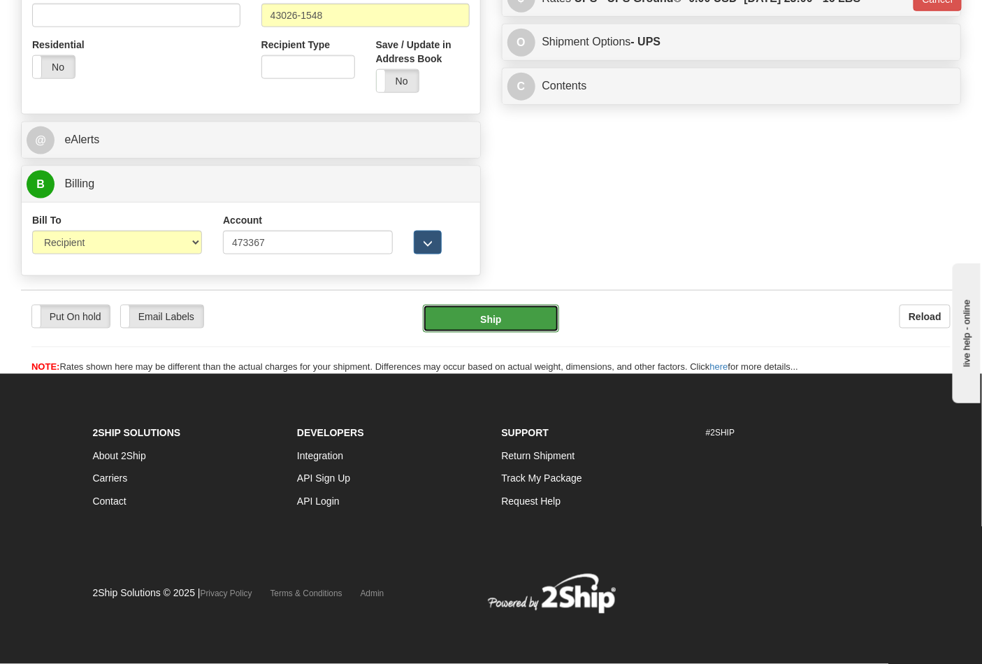
click at [486, 324] on button "Ship" at bounding box center [491, 319] width 136 height 28
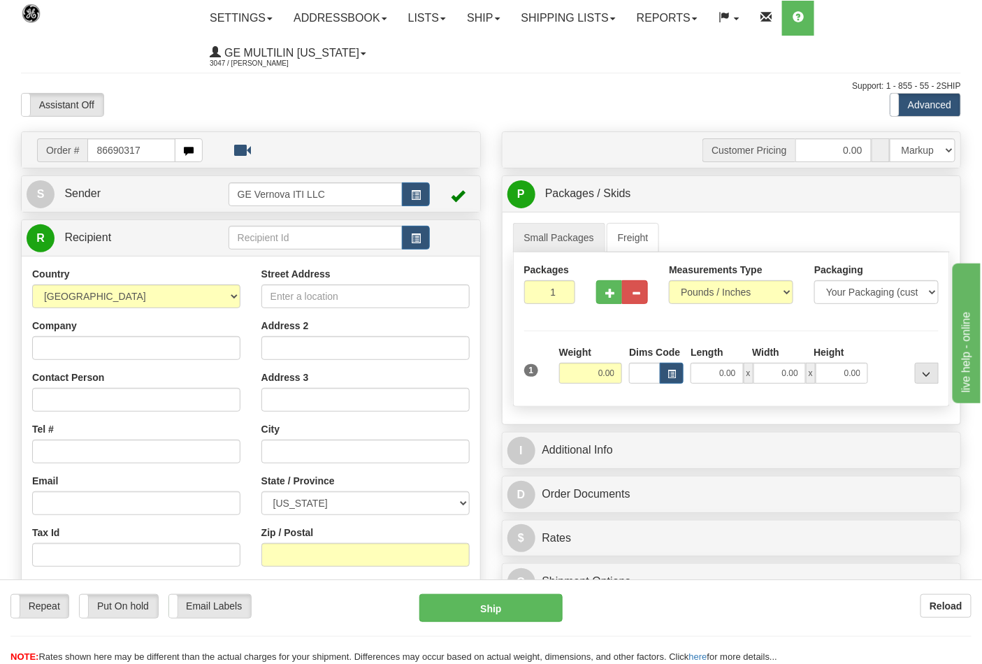
type input "86690317"
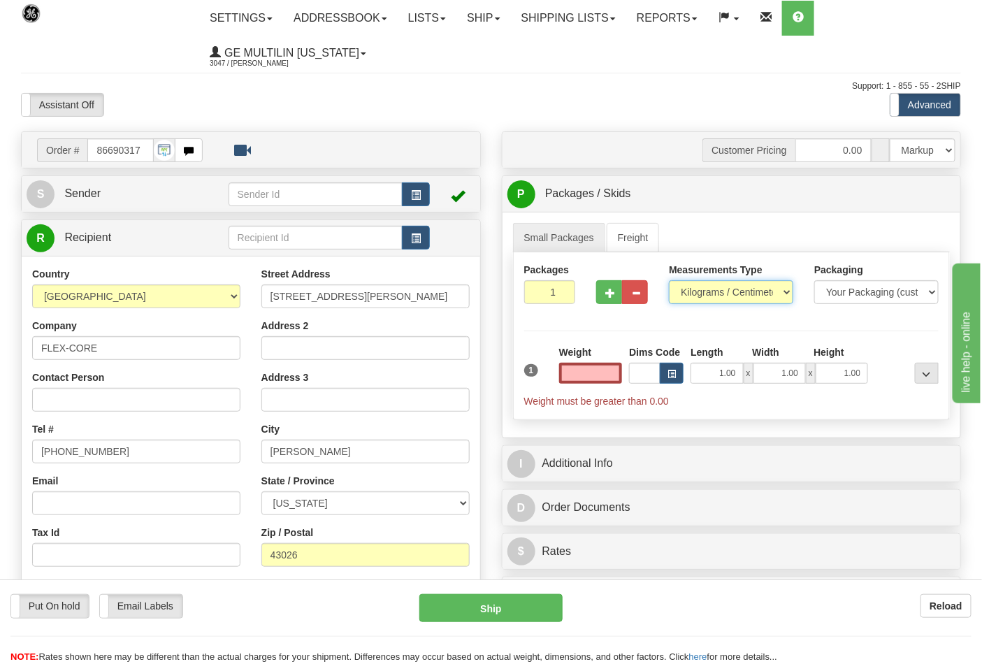
type input "0.00"
click at [705, 295] on select "Pounds / Inches Kilograms / Centimeters" at bounding box center [731, 292] width 124 height 24
select select "0"
click at [669, 281] on select "Pounds / Inches Kilograms / Centimeters" at bounding box center [731, 292] width 124 height 24
click at [605, 376] on input "0.00" at bounding box center [591, 373] width 64 height 21
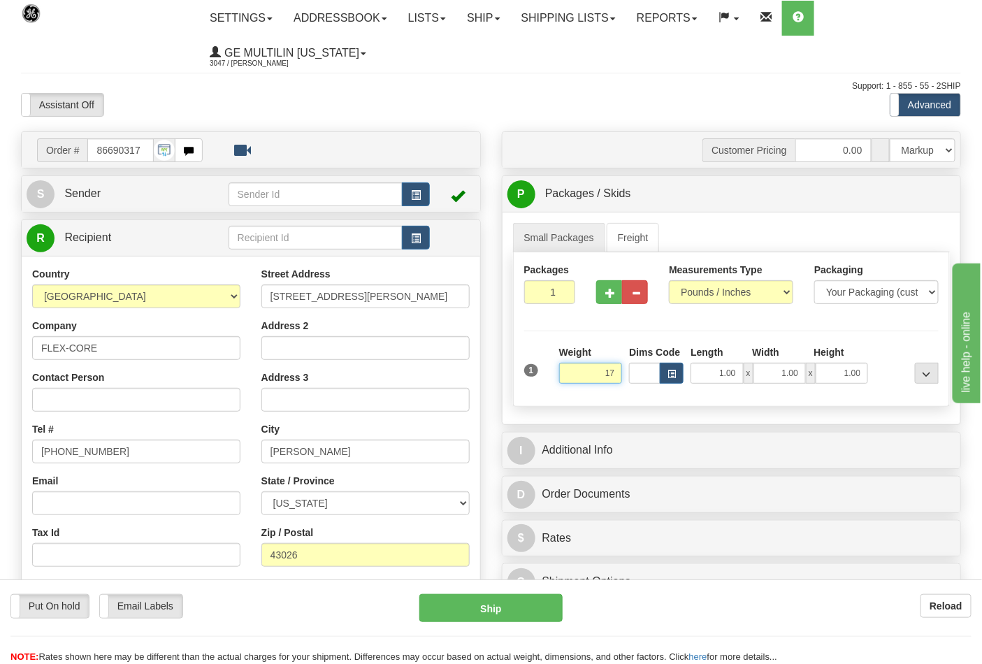
click button "Delete" at bounding box center [0, 0] width 0 height 0
type input "17.00"
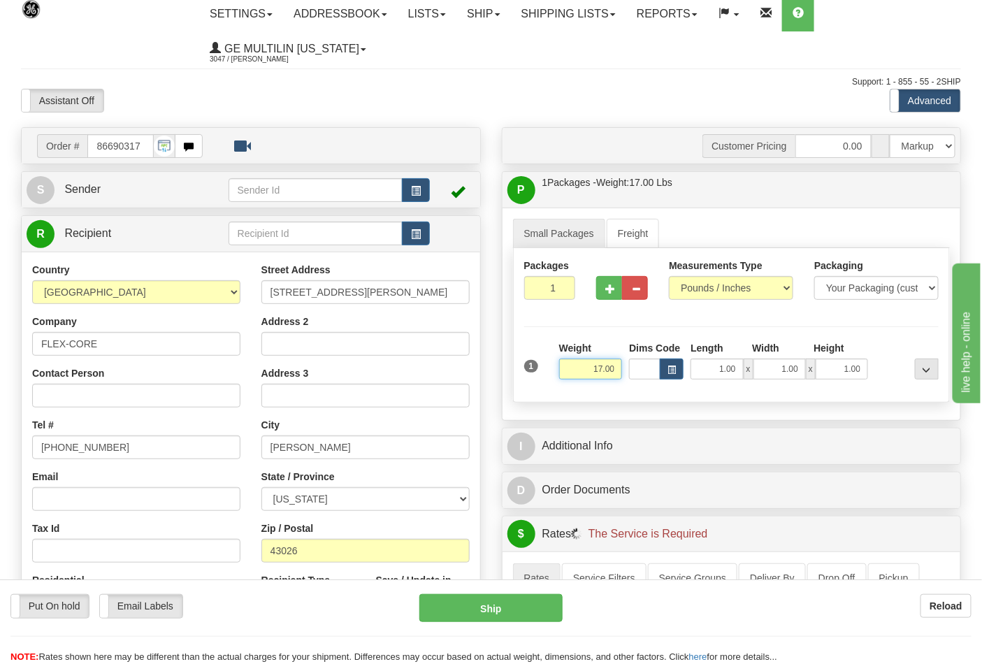
scroll to position [310, 0]
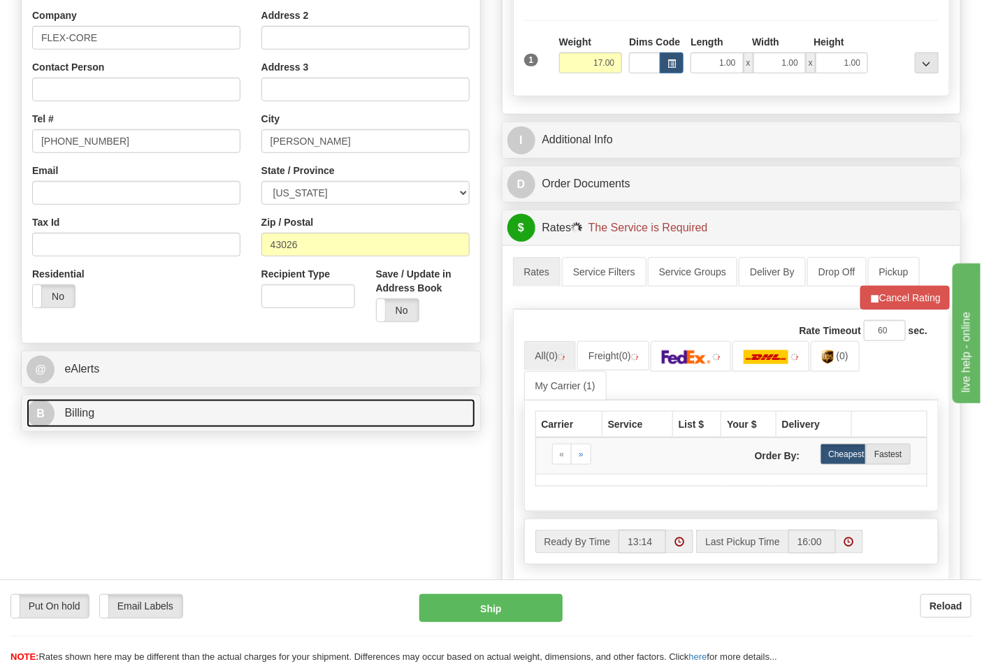
click at [184, 417] on link "B Billing" at bounding box center [251, 413] width 449 height 29
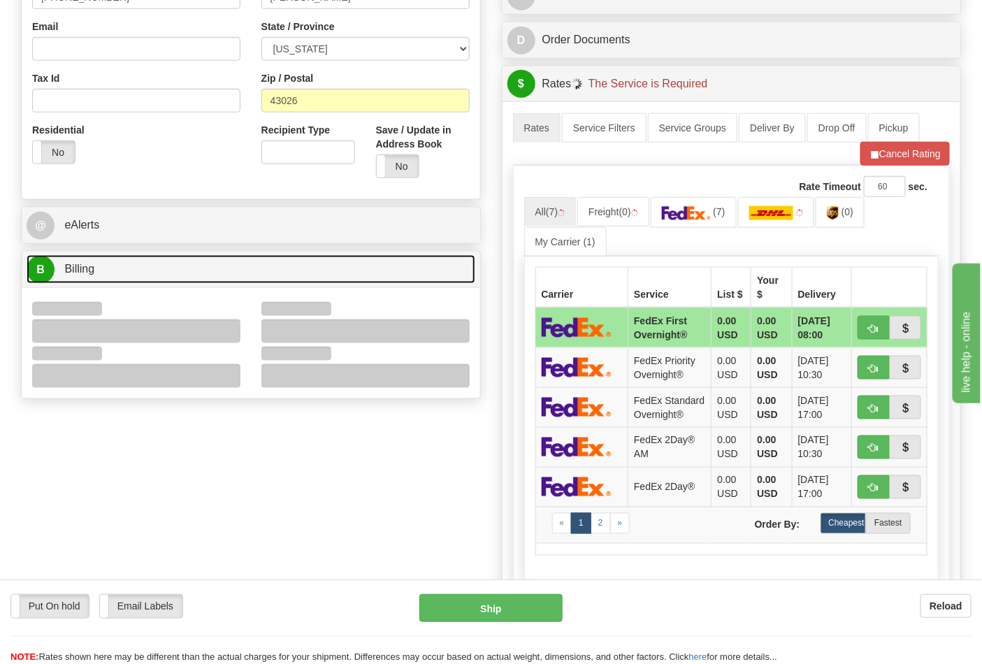
scroll to position [465, 0]
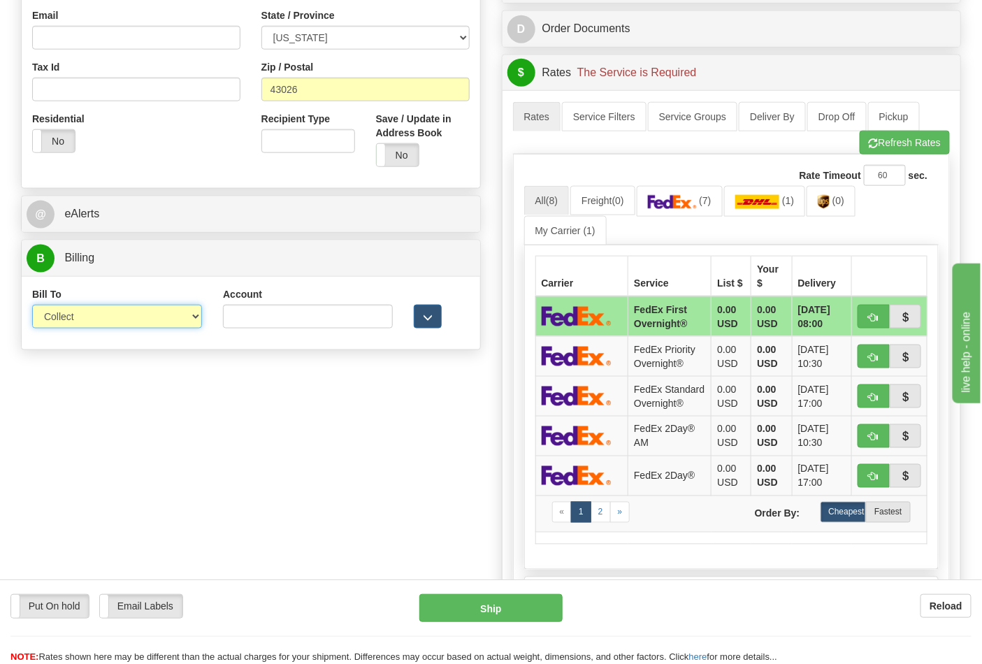
click at [101, 327] on select "Sender Recipient Third Party Collect" at bounding box center [117, 317] width 170 height 24
select select "2"
click at [32, 306] on select "Sender Recipient Third Party Collect" at bounding box center [117, 317] width 170 height 24
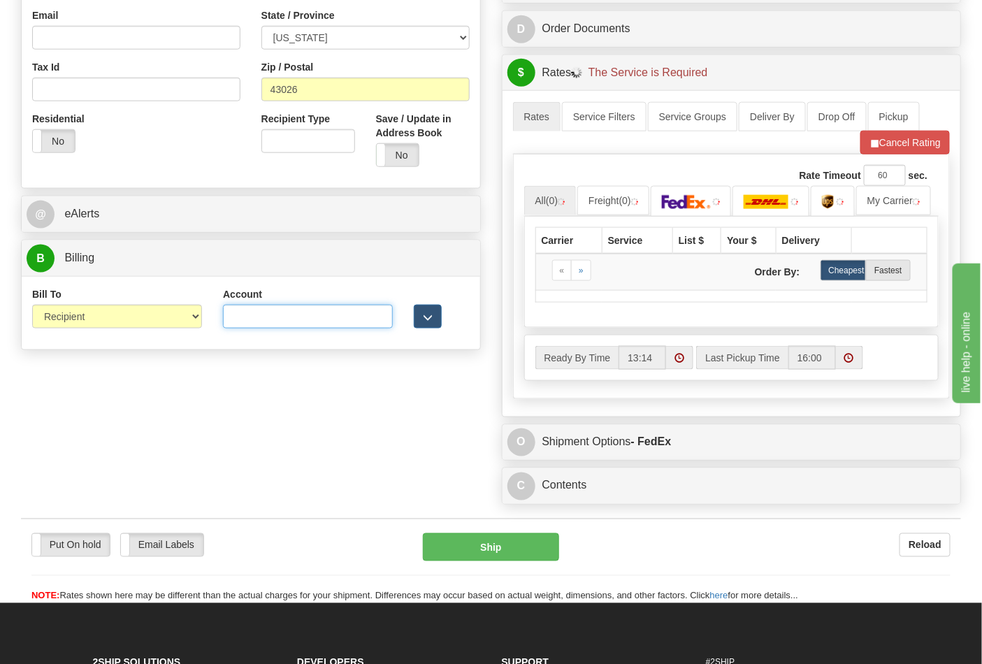
drag, startPoint x: 229, startPoint y: 319, endPoint x: 253, endPoint y: 322, distance: 23.9
click at [231, 319] on input "Account" at bounding box center [308, 317] width 170 height 24
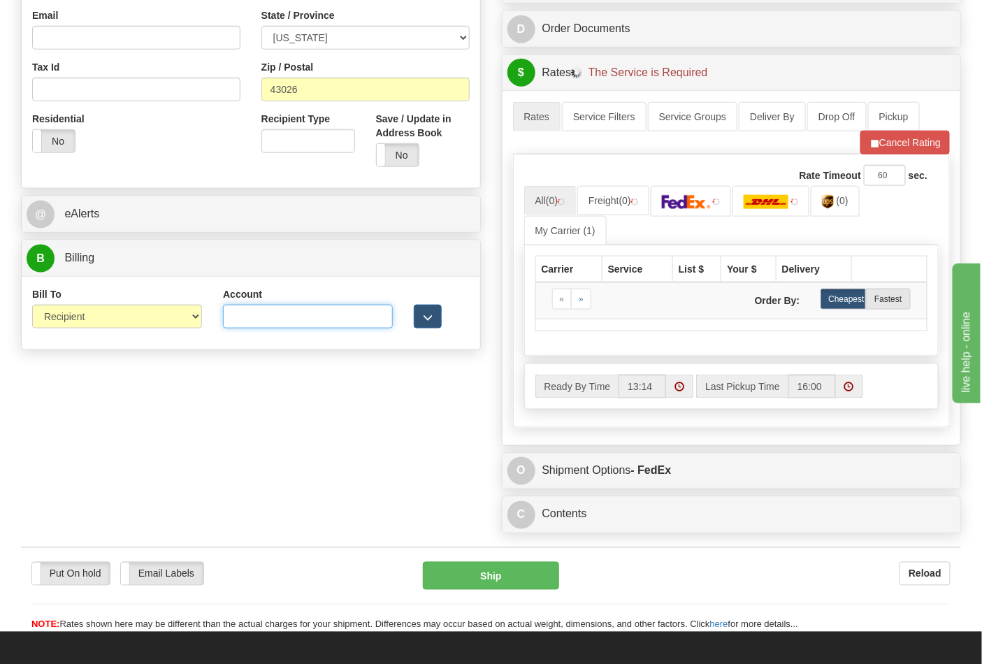
type input "473367"
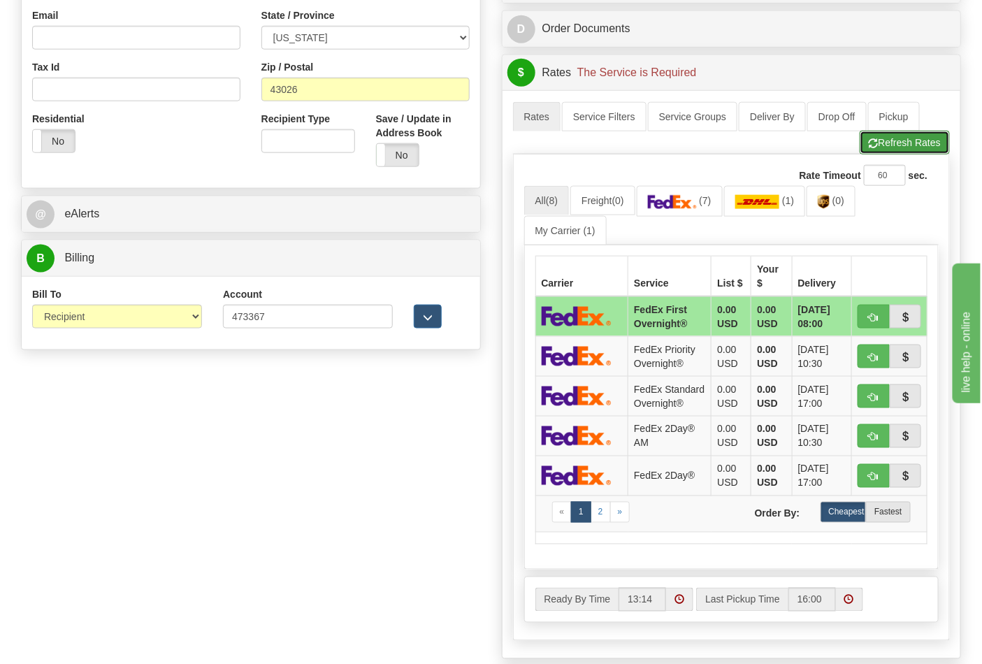
click at [897, 154] on button "Refresh Rates" at bounding box center [905, 143] width 90 height 24
click at [835, 208] on img at bounding box center [829, 202] width 12 height 14
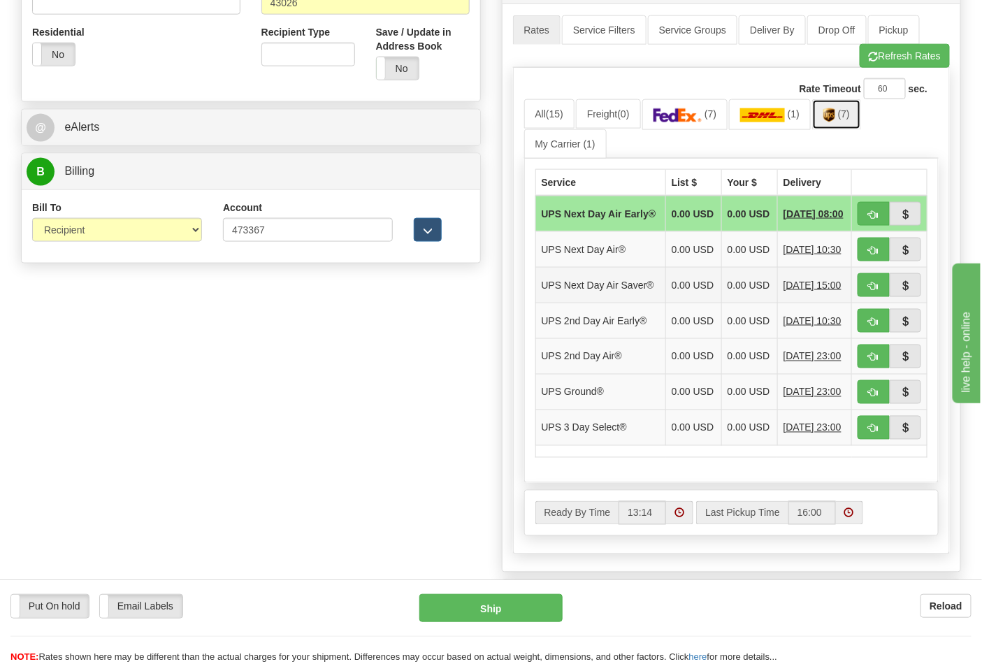
scroll to position [621, 0]
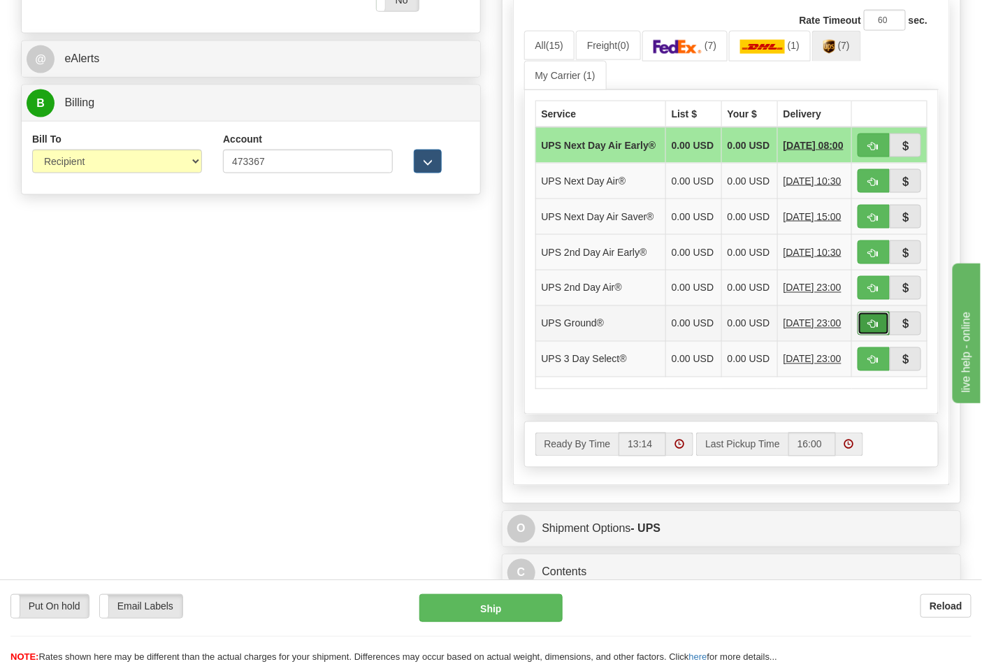
click at [874, 329] on span "button" at bounding box center [874, 324] width 10 height 9
type input "03"
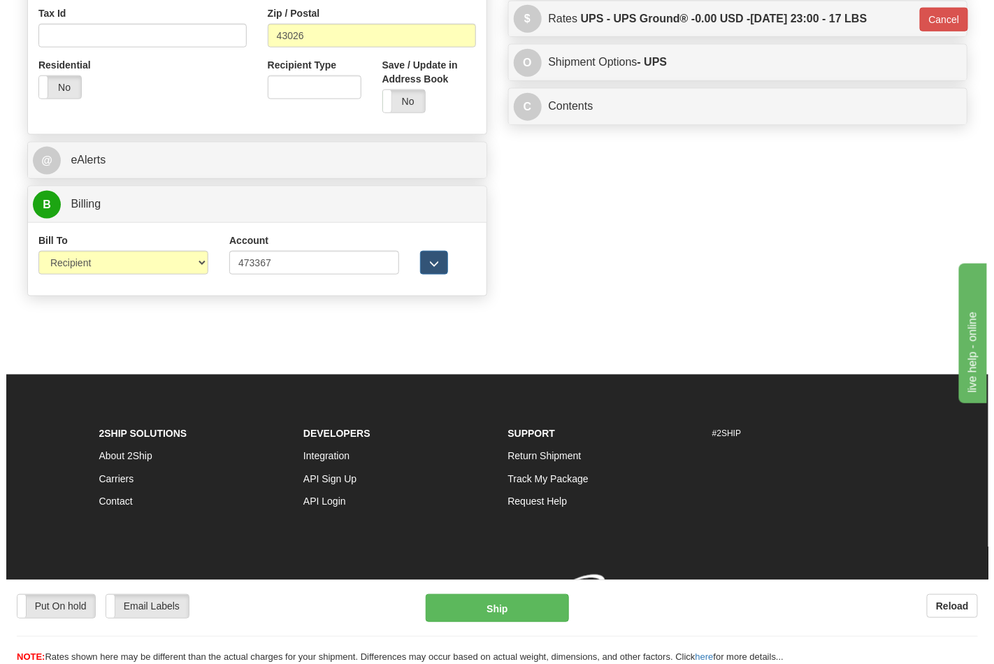
scroll to position [542, 0]
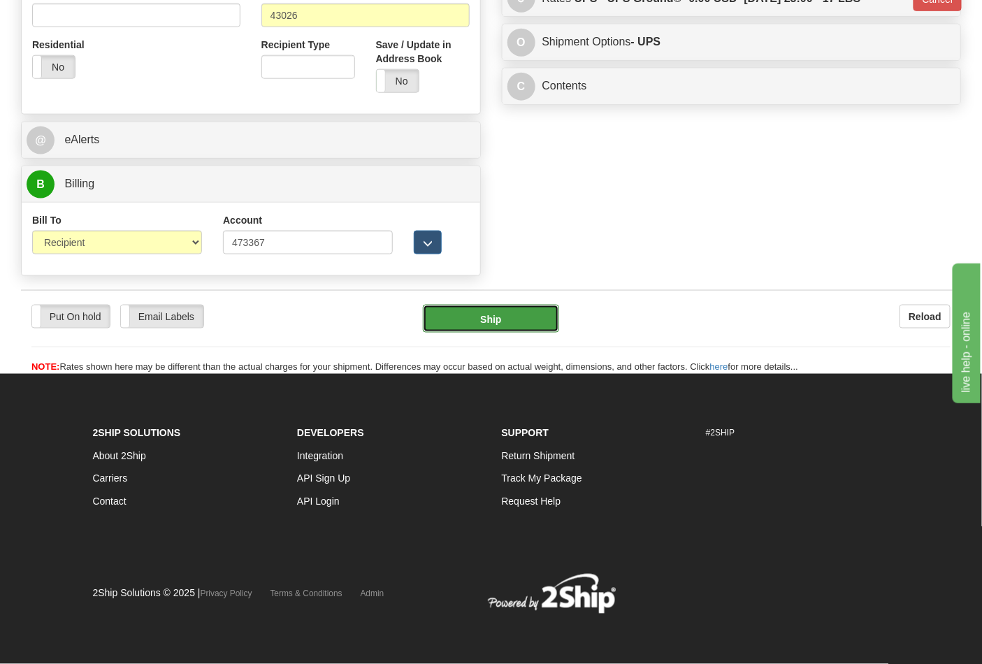
click at [526, 326] on button "Ship" at bounding box center [491, 319] width 136 height 28
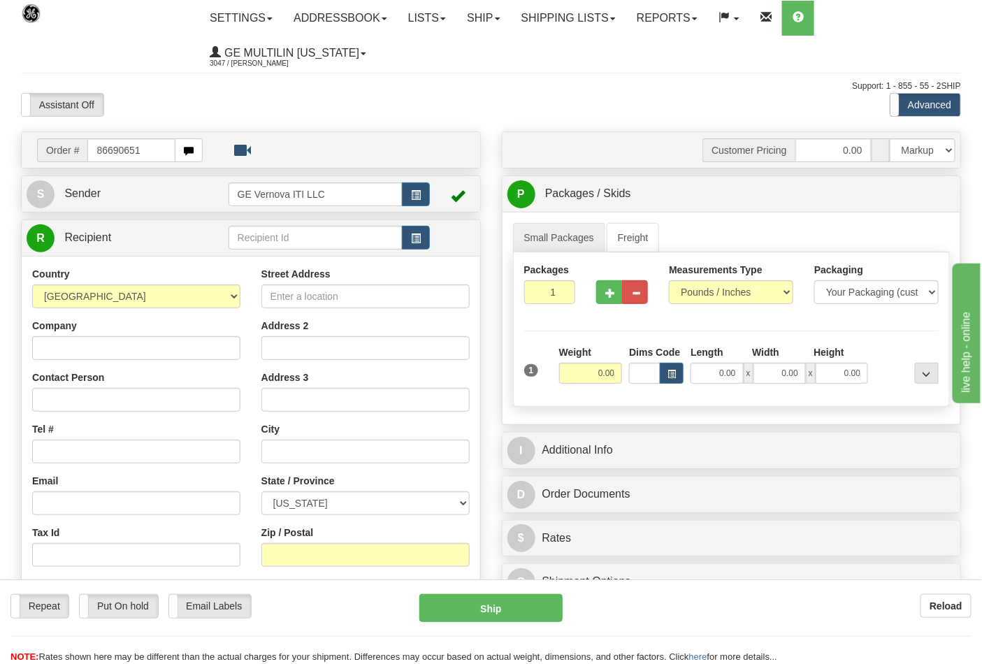
type input "86690651"
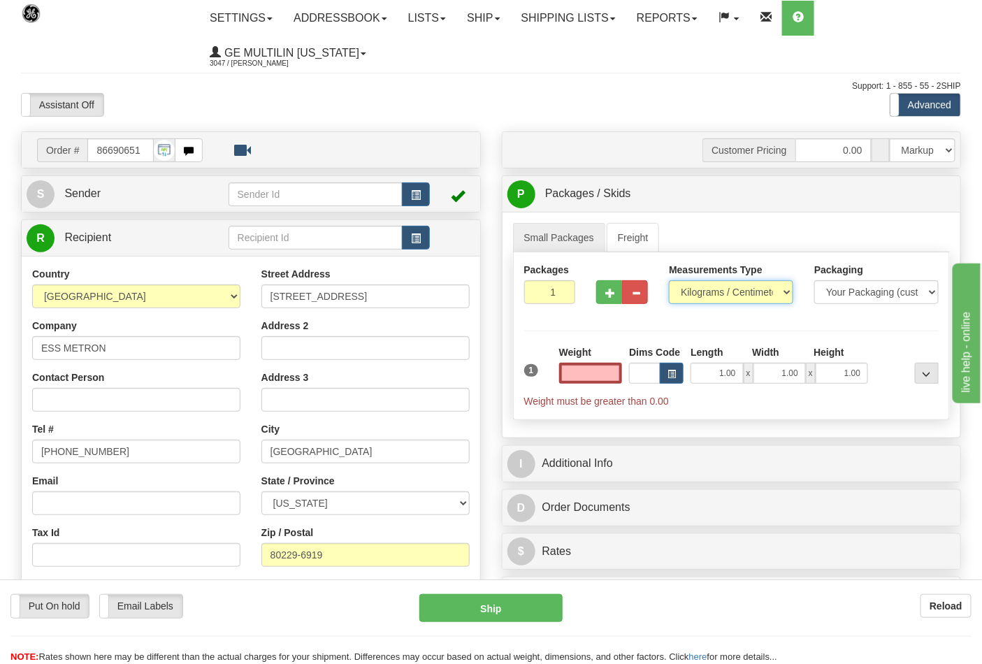
type input "0.00"
drag, startPoint x: 720, startPoint y: 301, endPoint x: 712, endPoint y: 304, distance: 8.8
click at [720, 301] on select "Pounds / Inches Kilograms / Centimeters" at bounding box center [731, 292] width 124 height 24
select select "0"
click at [669, 281] on select "Pounds / Inches Kilograms / Centimeters" at bounding box center [731, 292] width 124 height 24
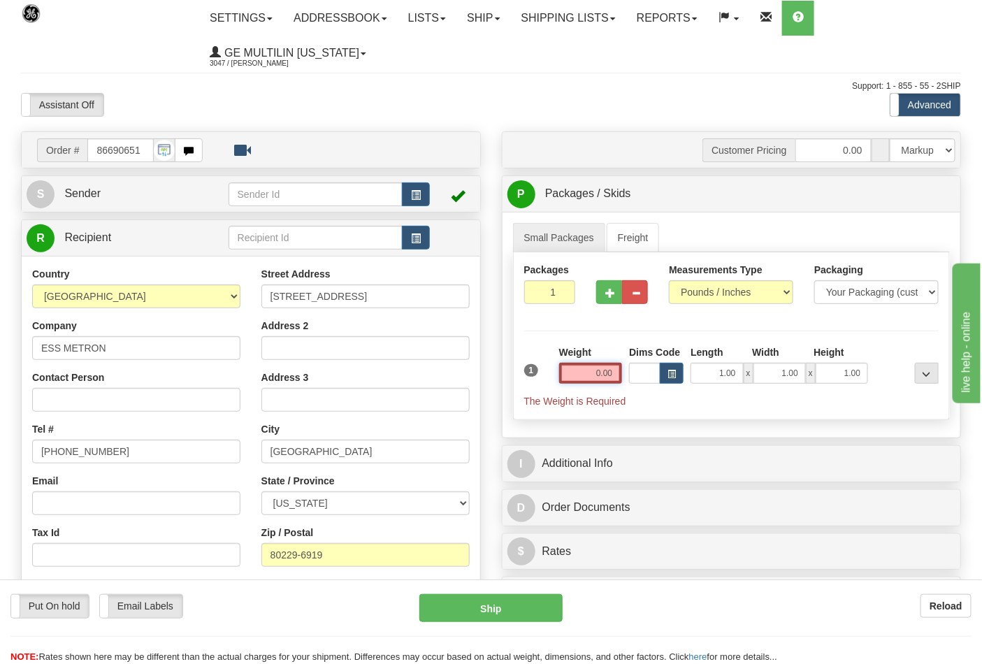
click at [609, 374] on input "0.00" at bounding box center [591, 373] width 64 height 21
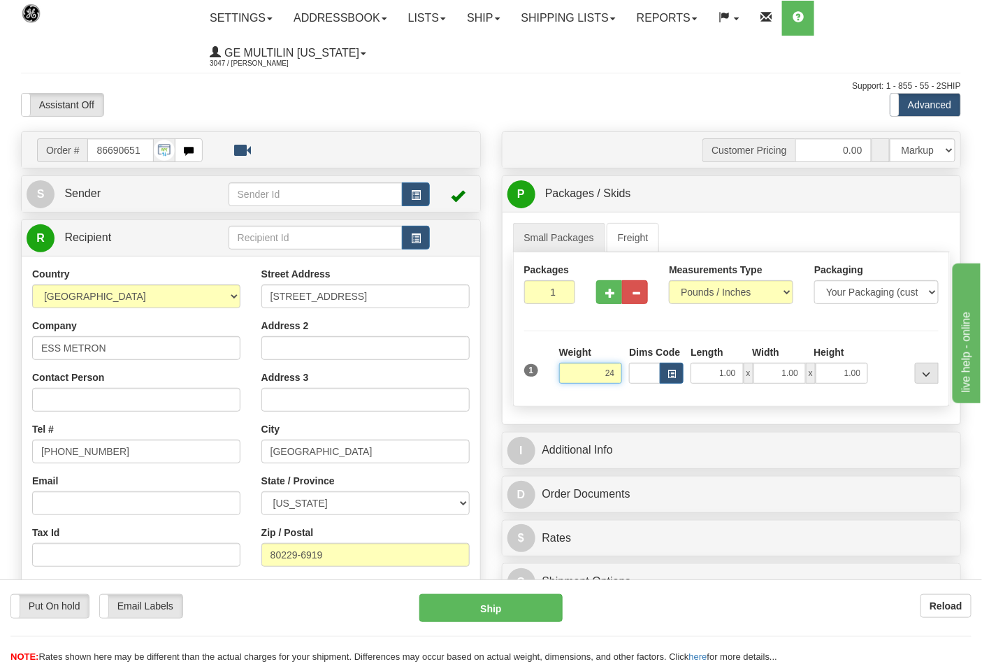
click button "Delete" at bounding box center [0, 0] width 0 height 0
type input "24.00"
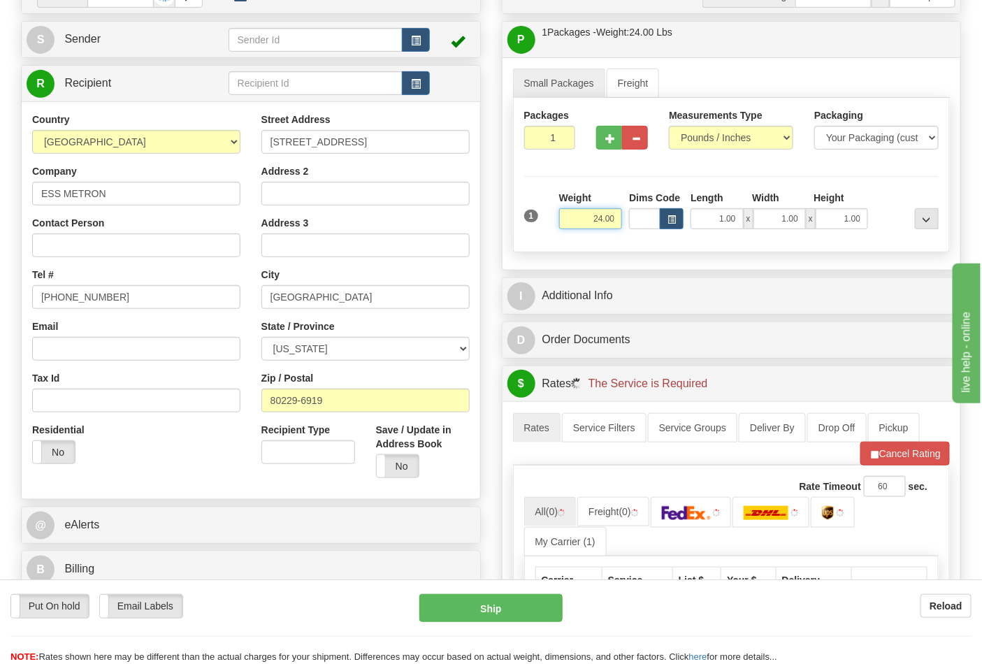
scroll to position [310, 0]
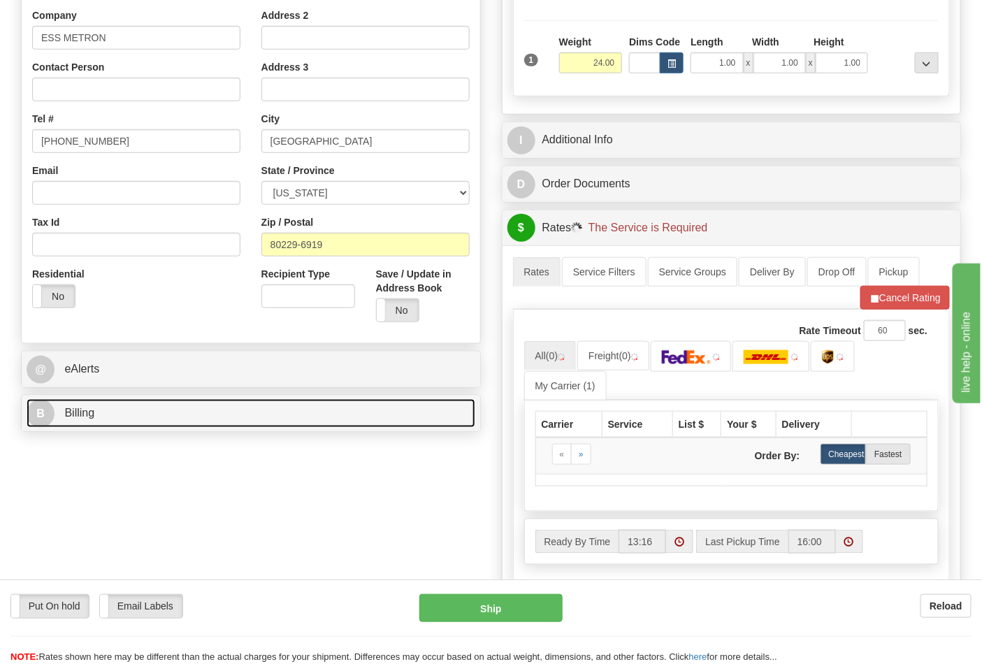
click at [192, 417] on link "B Billing" at bounding box center [251, 413] width 449 height 29
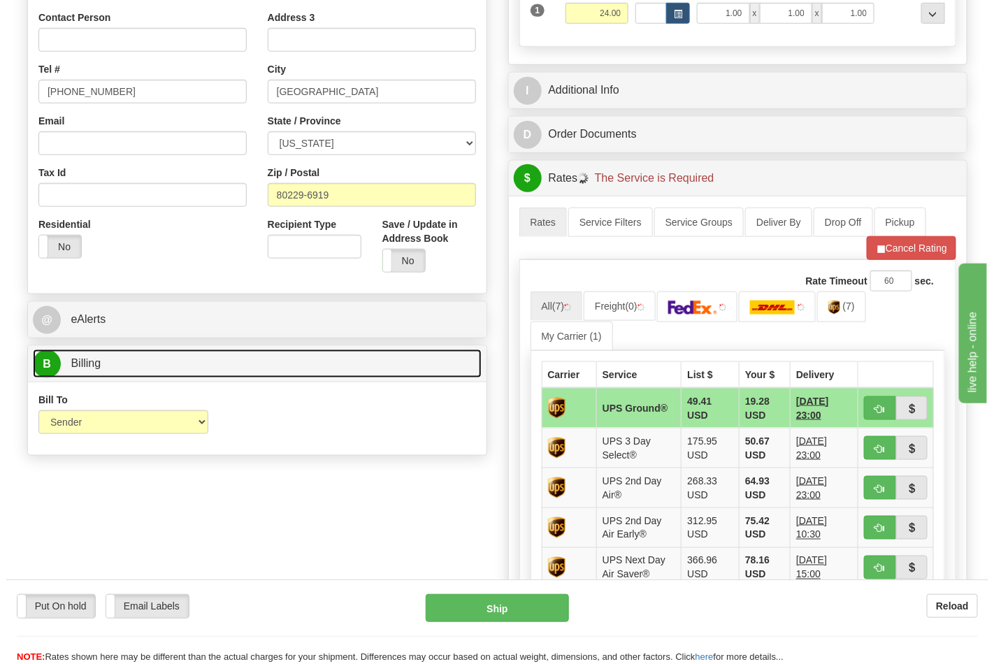
scroll to position [388, 0]
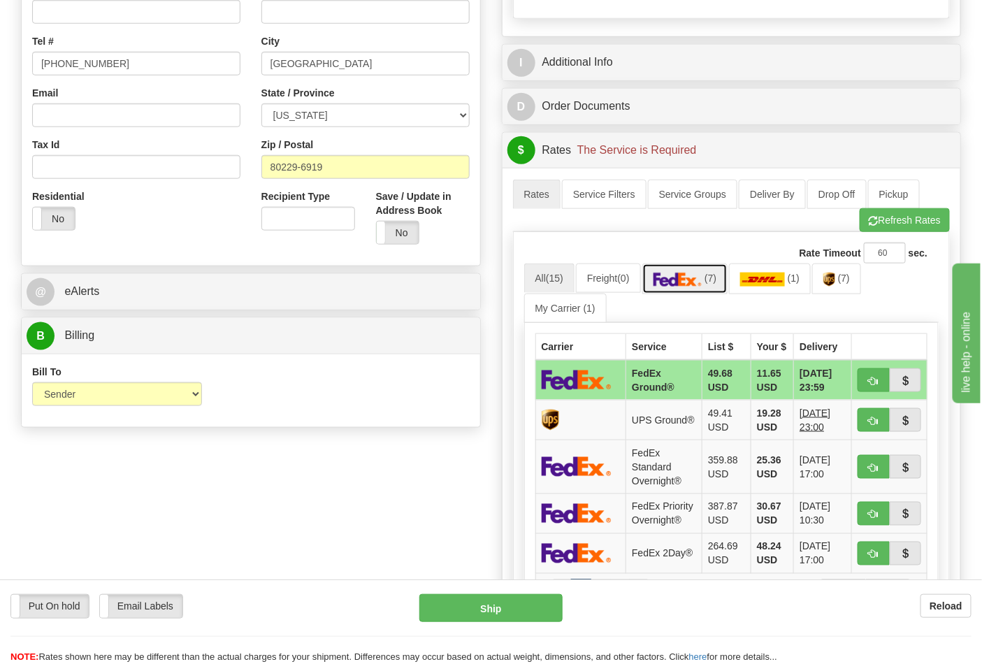
click at [700, 280] on img at bounding box center [678, 280] width 49 height 14
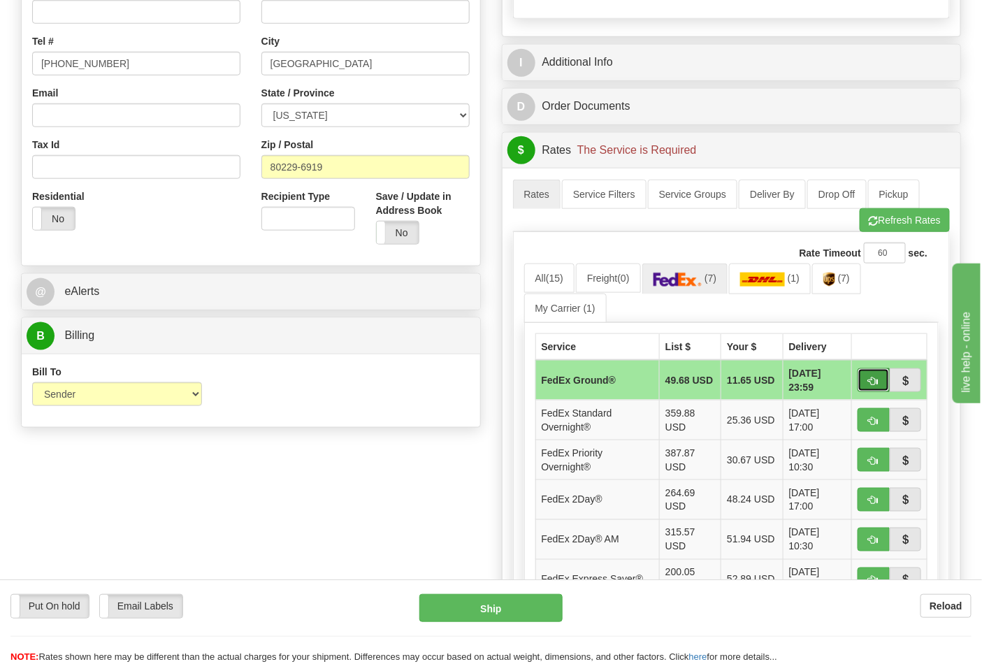
click at [874, 382] on span "button" at bounding box center [874, 381] width 10 height 9
type input "92"
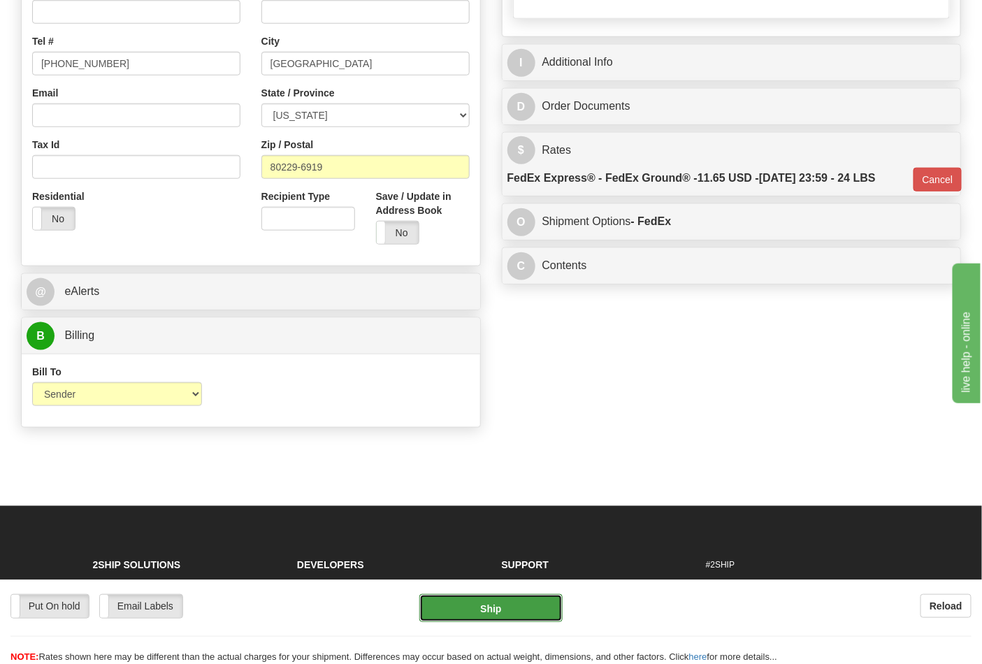
click at [508, 620] on button "Ship" at bounding box center [490, 608] width 143 height 28
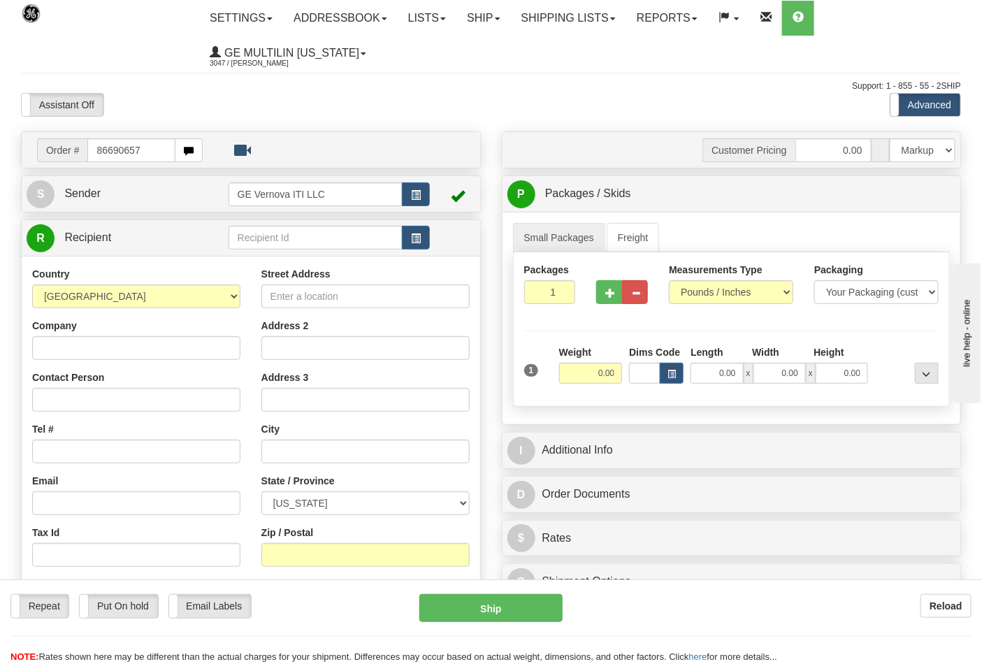
type input "86690657"
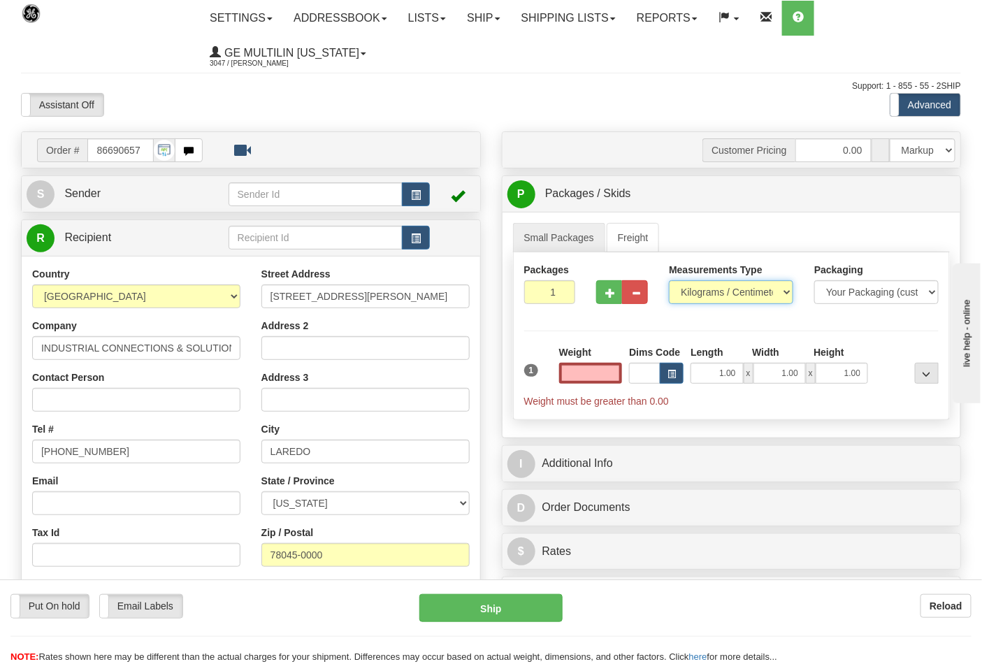
type input "0.00"
click at [693, 299] on select "Pounds / Inches Kilograms / Centimeters" at bounding box center [731, 292] width 124 height 24
select select "0"
click at [669, 281] on select "Pounds / Inches Kilograms / Centimeters" at bounding box center [731, 292] width 124 height 24
click at [619, 369] on input "0.00" at bounding box center [591, 373] width 64 height 21
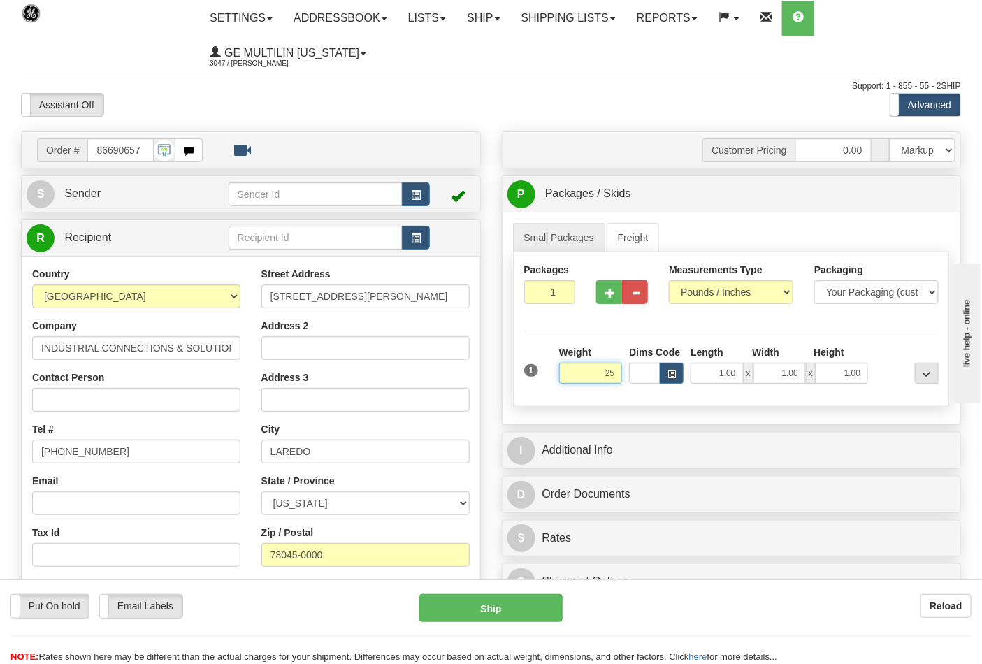
click button "Delete" at bounding box center [0, 0] width 0 height 0
type input "25.00"
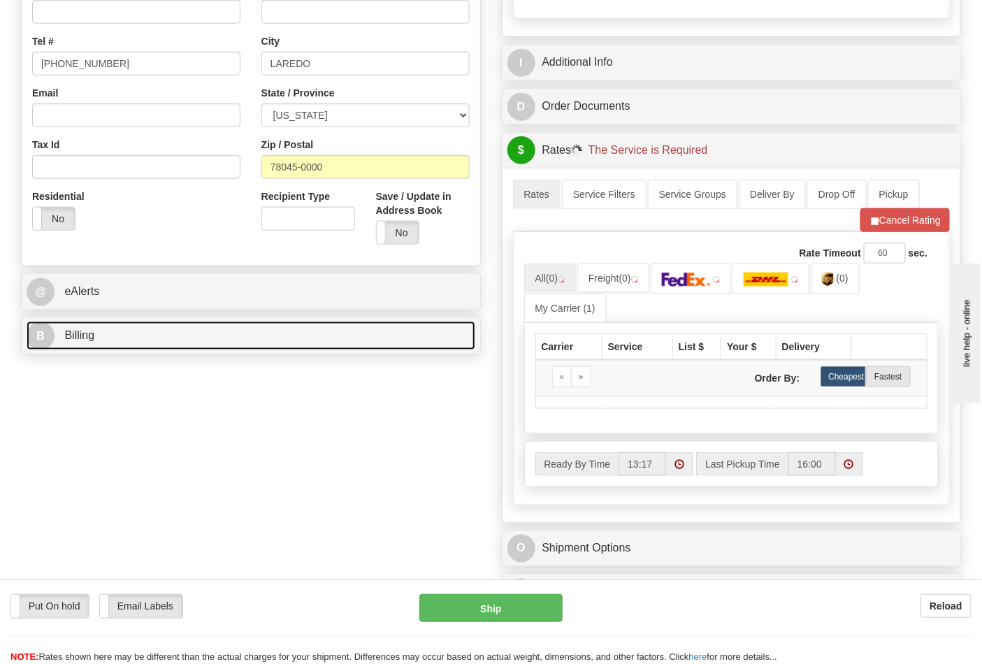
click at [120, 341] on link "B Billing" at bounding box center [251, 336] width 449 height 29
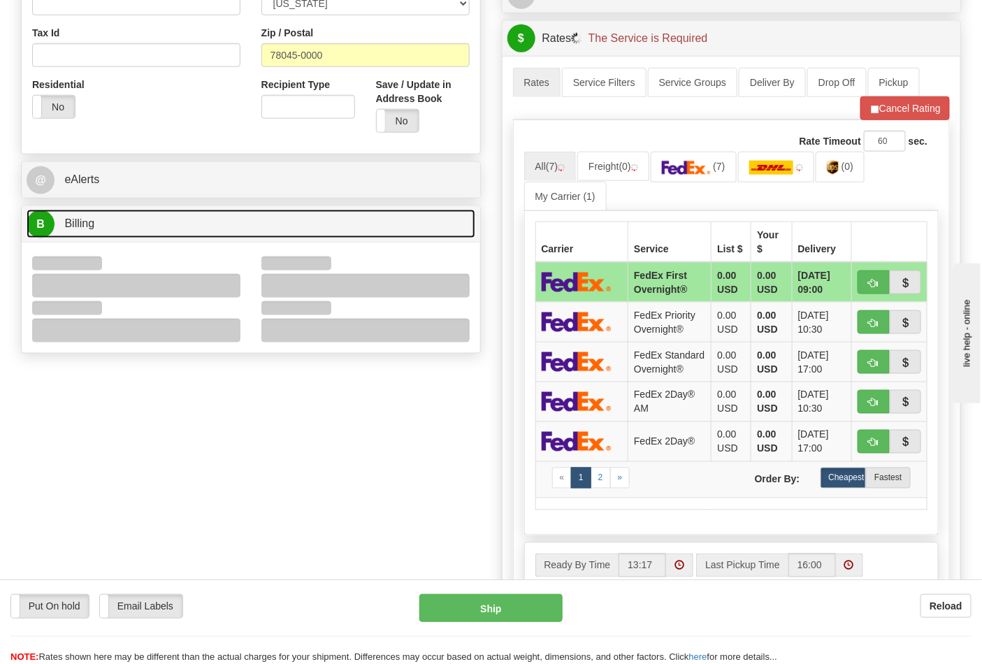
scroll to position [621, 0]
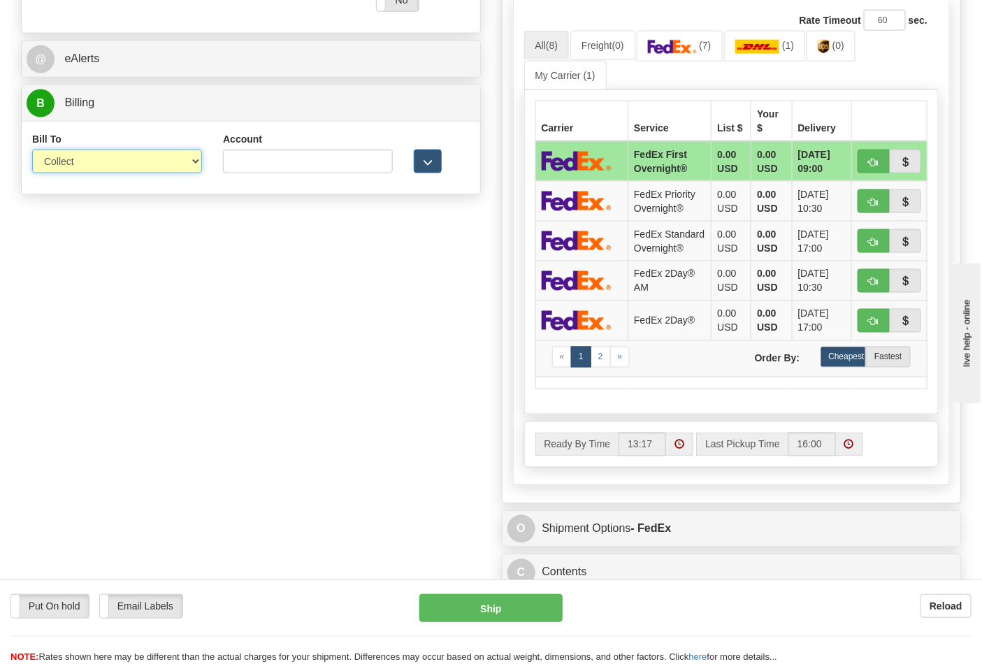
drag, startPoint x: 81, startPoint y: 164, endPoint x: 86, endPoint y: 171, distance: 8.0
click at [81, 164] on select "Sender Recipient Third Party Collect" at bounding box center [117, 162] width 170 height 24
select select "2"
click at [32, 151] on select "Sender Recipient Third Party Collect" at bounding box center [117, 162] width 170 height 24
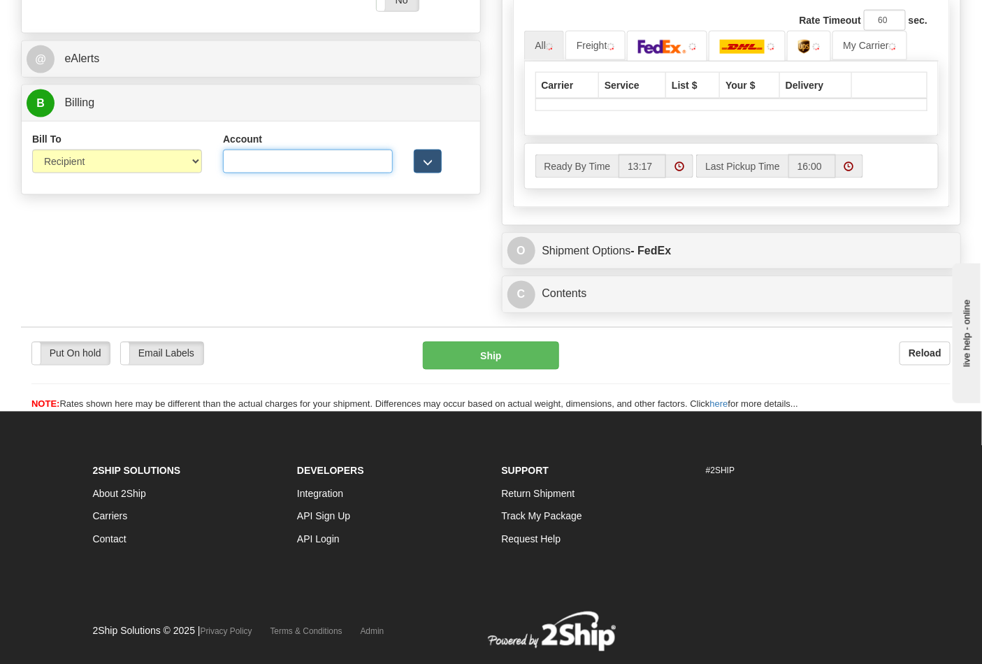
click at [227, 161] on input "Account" at bounding box center [308, 162] width 170 height 24
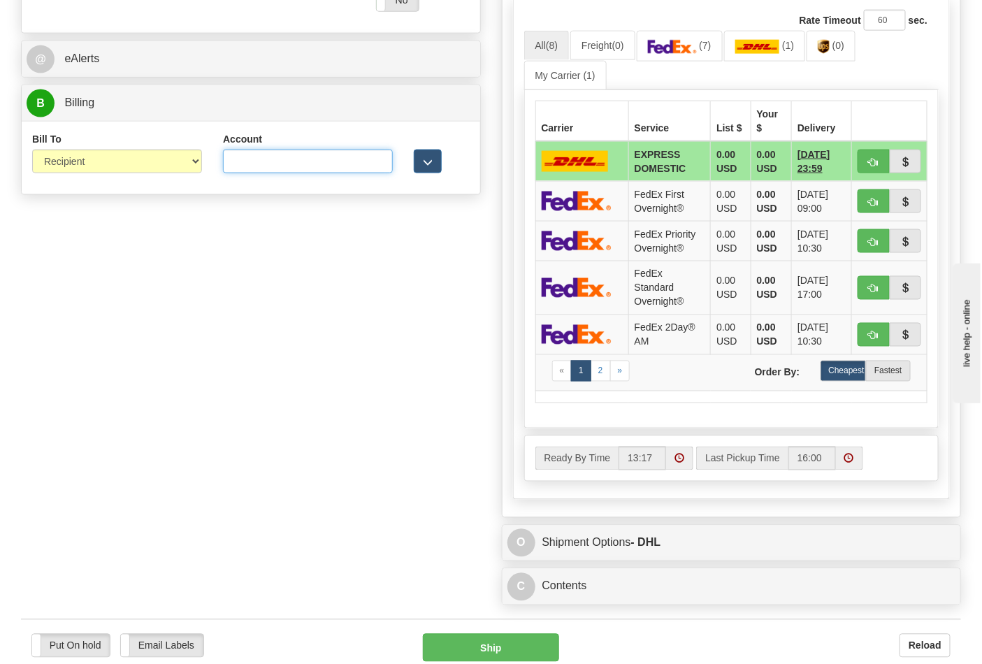
paste input "844904193"
type input "844904193"
click at [688, 56] on link "(7)" at bounding box center [680, 46] width 86 height 30
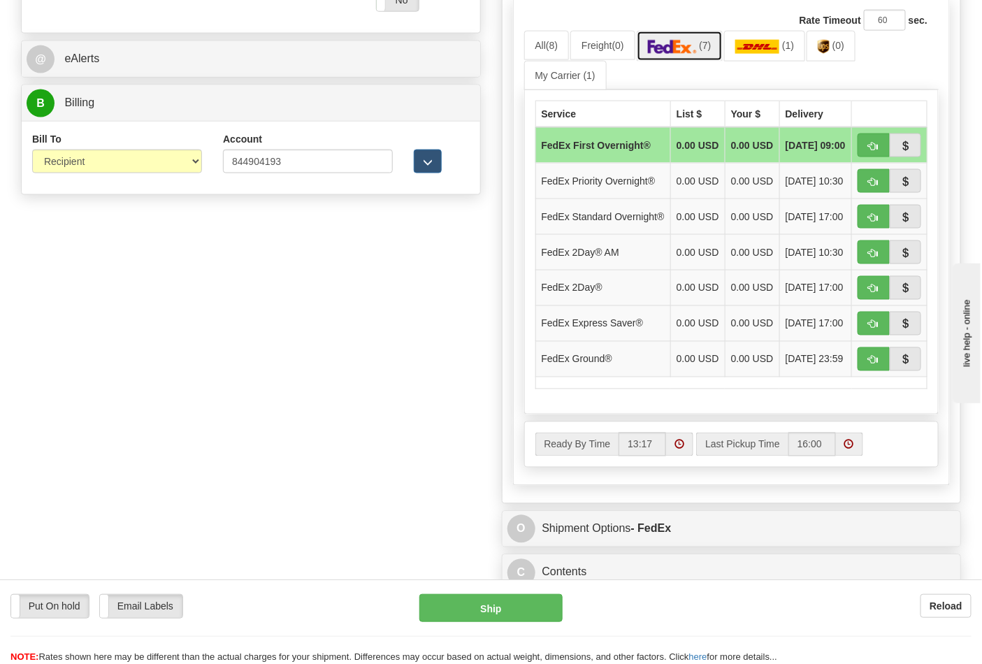
scroll to position [699, 0]
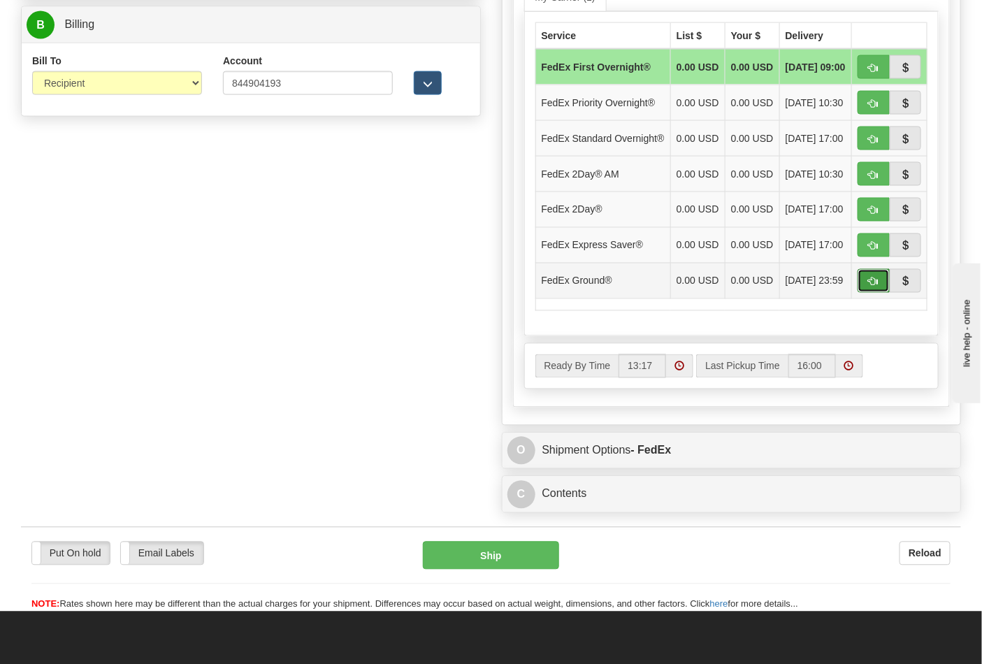
click at [869, 287] on span "button" at bounding box center [874, 281] width 10 height 9
type input "92"
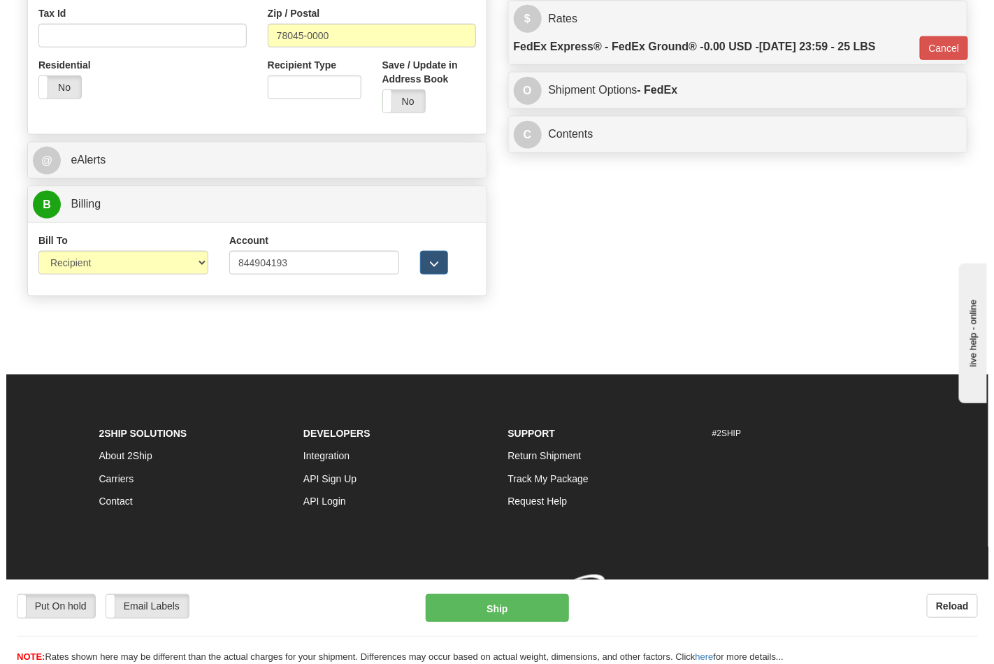
scroll to position [542, 0]
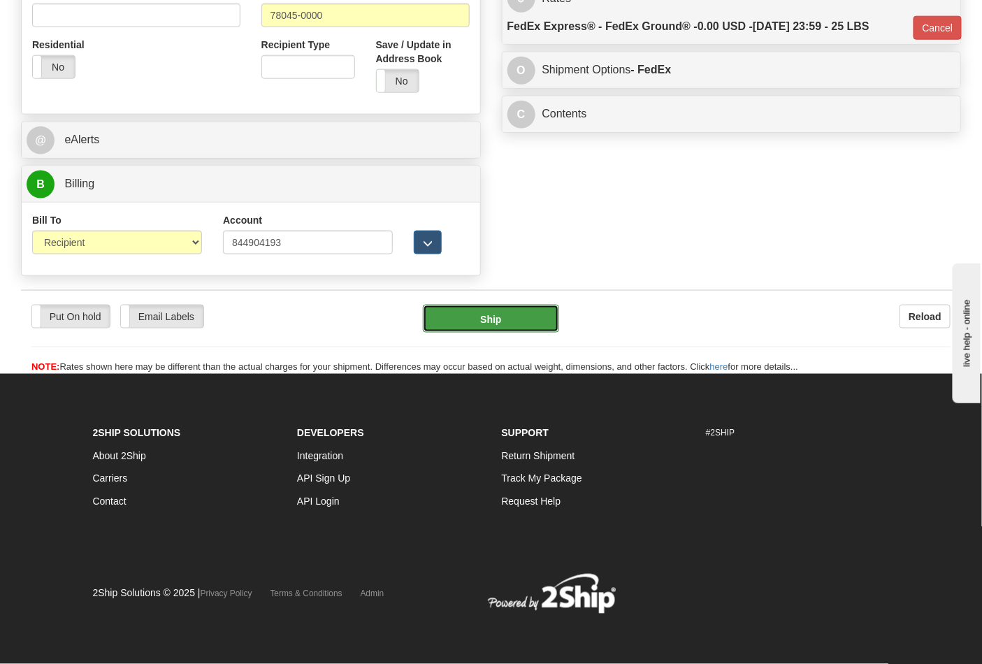
click at [523, 317] on button "Ship" at bounding box center [491, 319] width 136 height 28
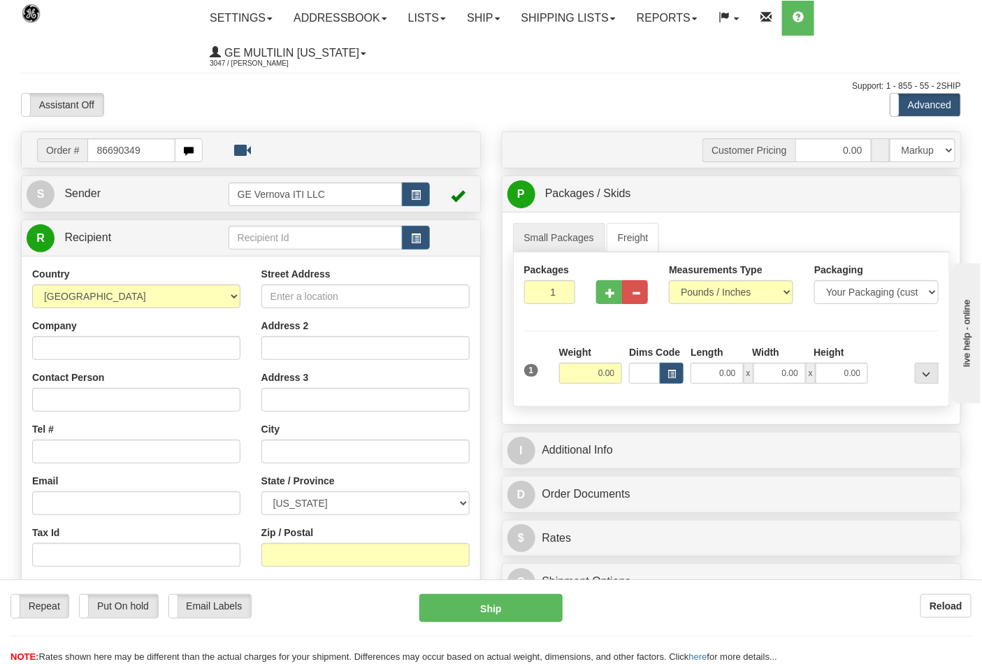
type input "86690349"
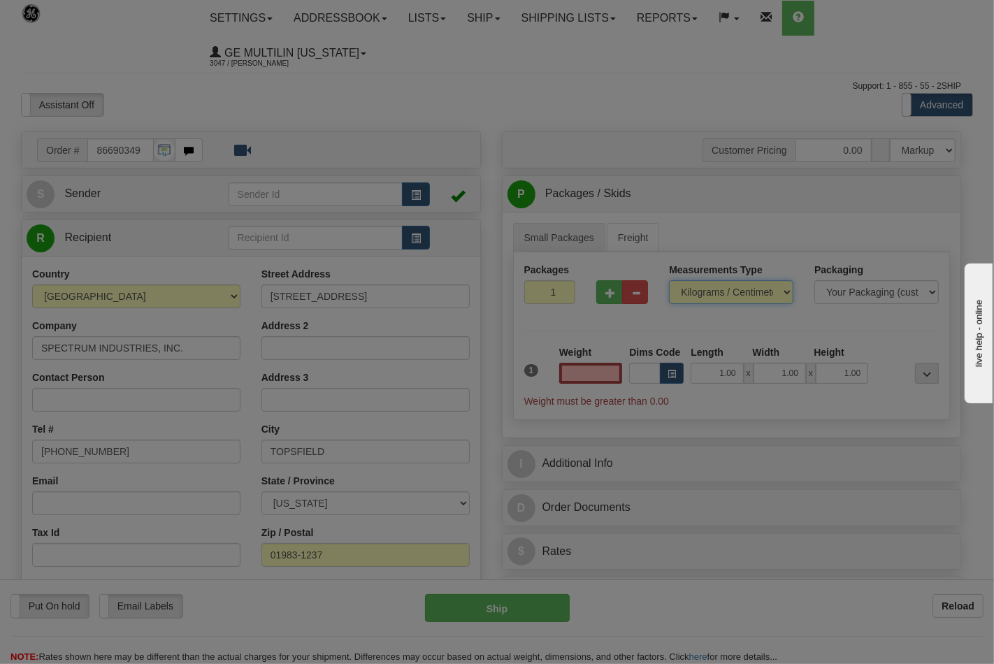
type input "0.00"
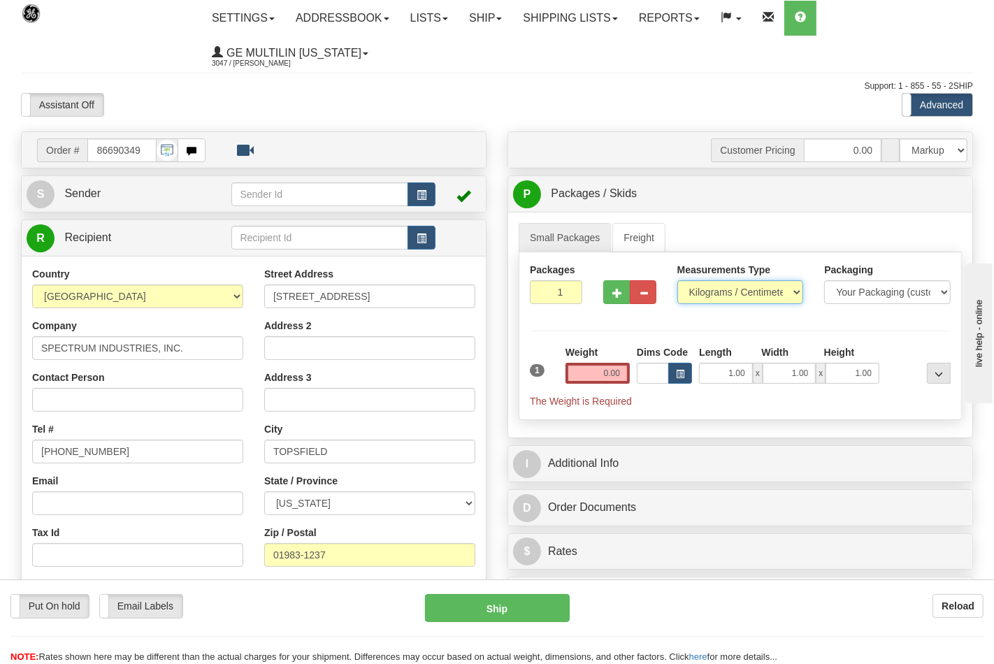
click at [714, 295] on select "Pounds / Inches Kilograms / Centimeters" at bounding box center [740, 292] width 127 height 24
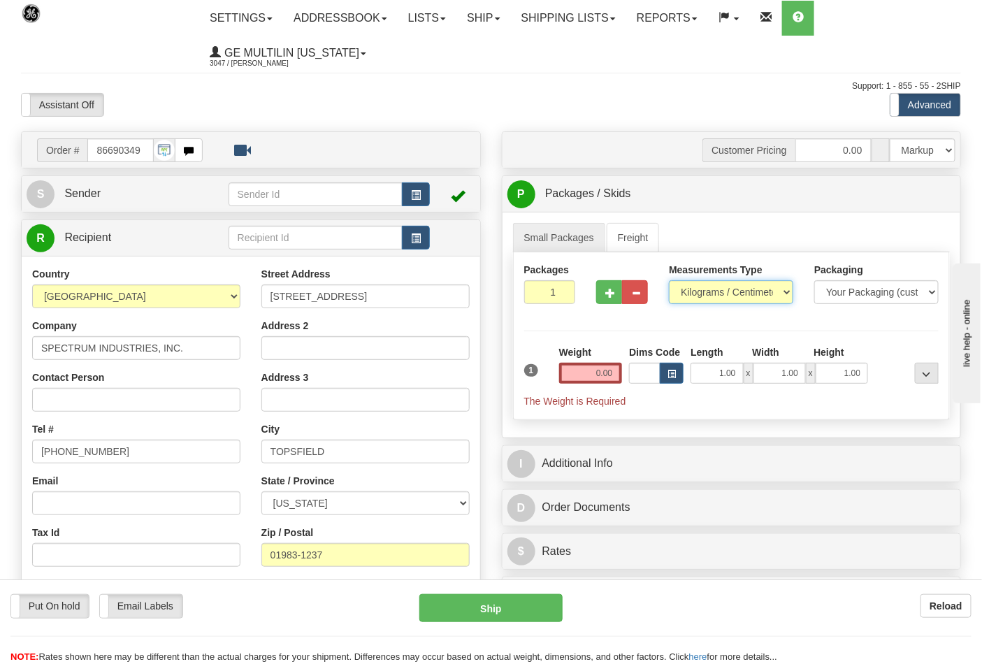
select select "0"
click at [669, 281] on select "Pounds / Inches Kilograms / Centimeters" at bounding box center [731, 292] width 124 height 24
click at [617, 296] on button "button" at bounding box center [609, 292] width 26 height 24
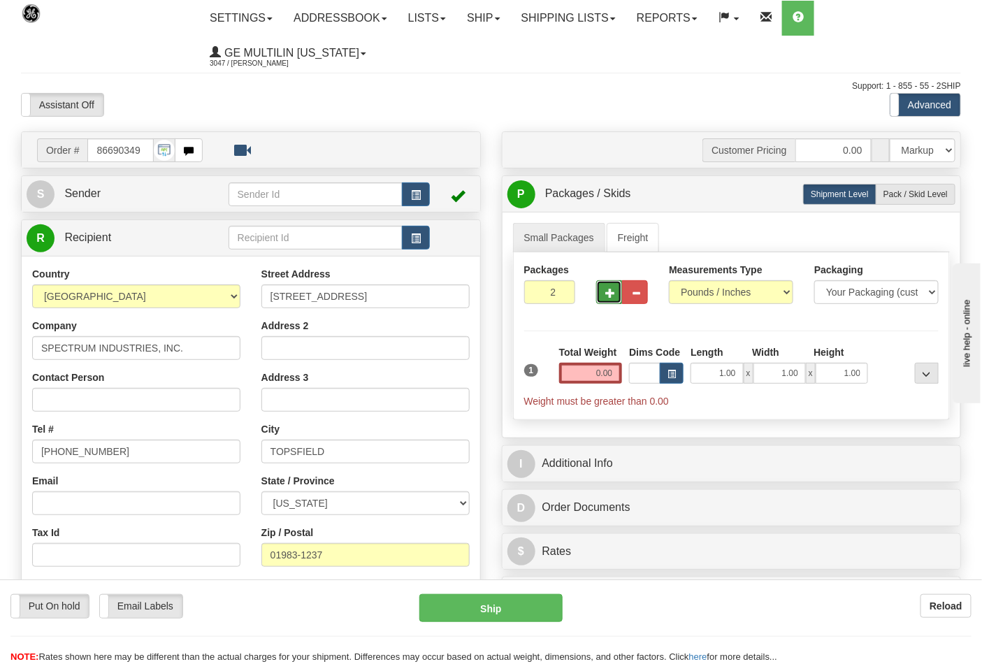
click at [609, 294] on span "button" at bounding box center [610, 293] width 10 height 9
type input "3"
click at [615, 374] on input "0.00" at bounding box center [591, 373] width 64 height 21
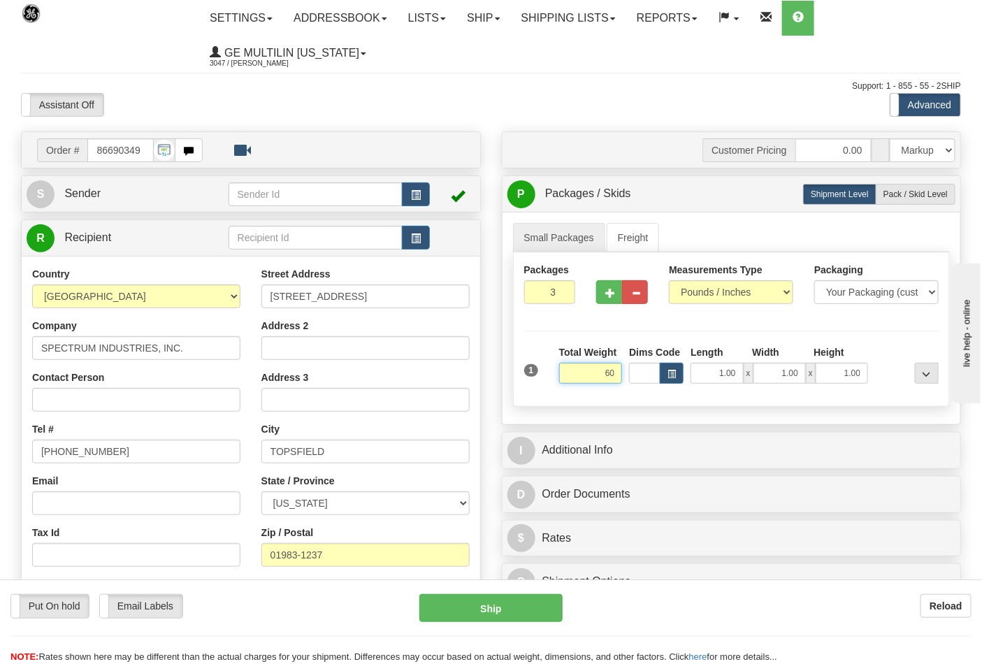
click button "Delete" at bounding box center [0, 0] width 0 height 0
type input "60.00"
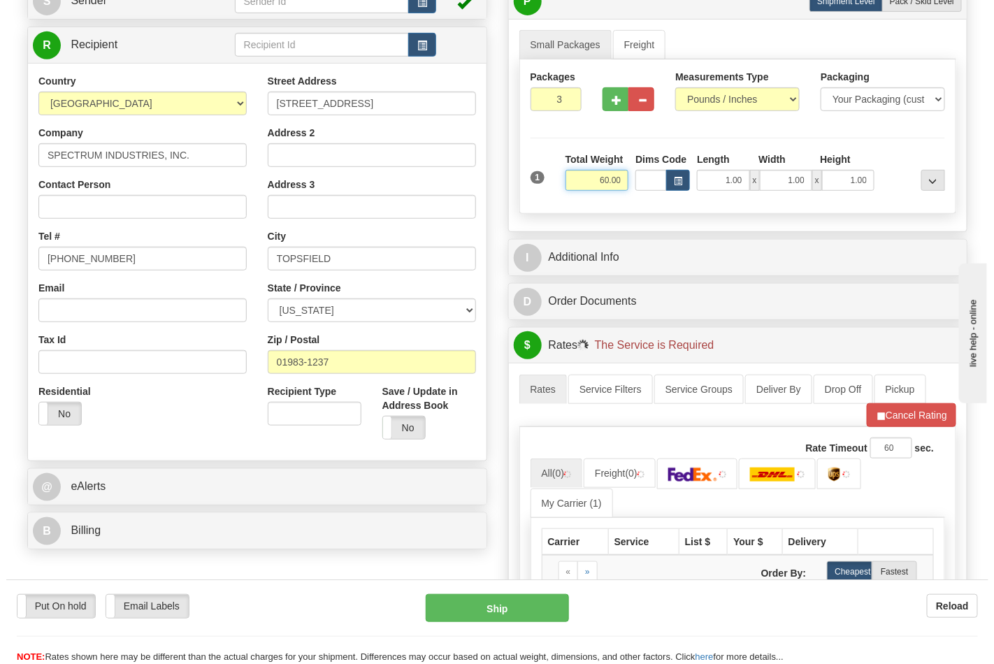
scroll to position [310, 0]
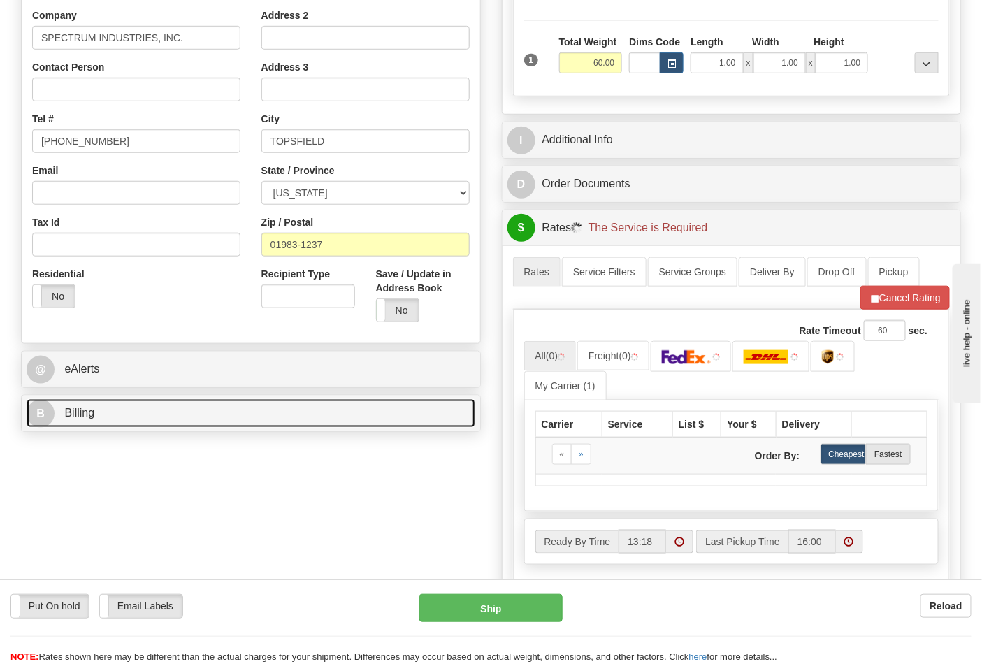
click at [127, 411] on link "B Billing" at bounding box center [251, 413] width 449 height 29
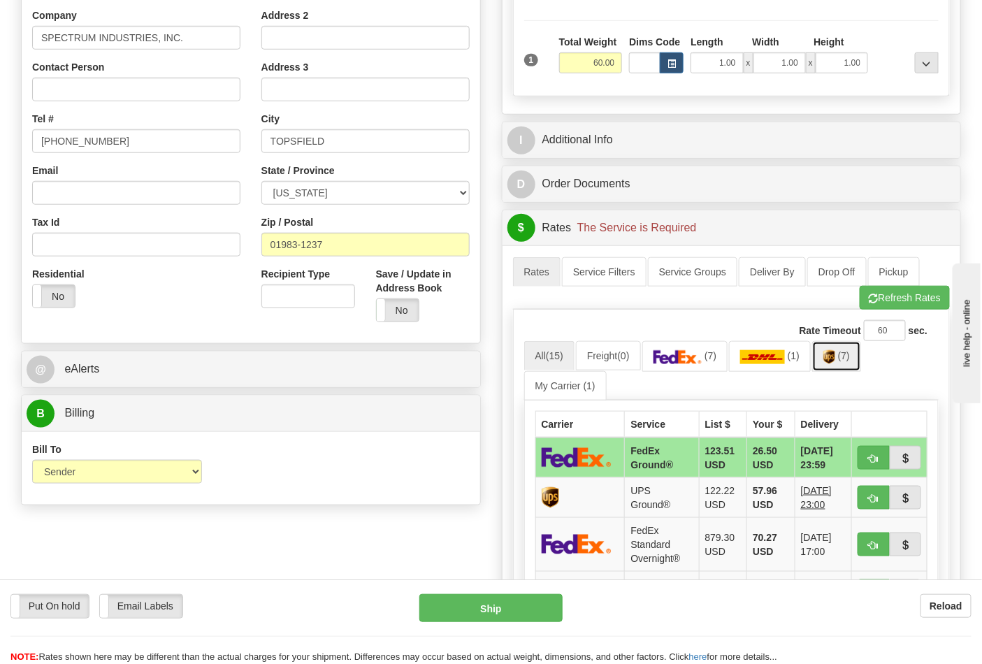
click at [829, 355] on img at bounding box center [829, 357] width 12 height 14
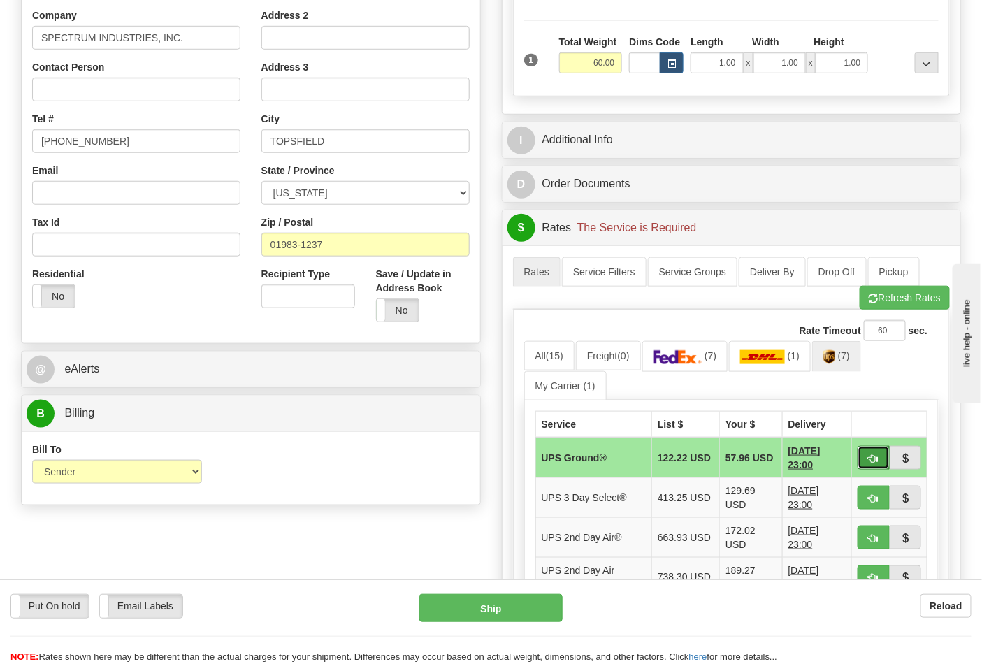
click at [869, 454] on span "button" at bounding box center [874, 458] width 10 height 9
type input "03"
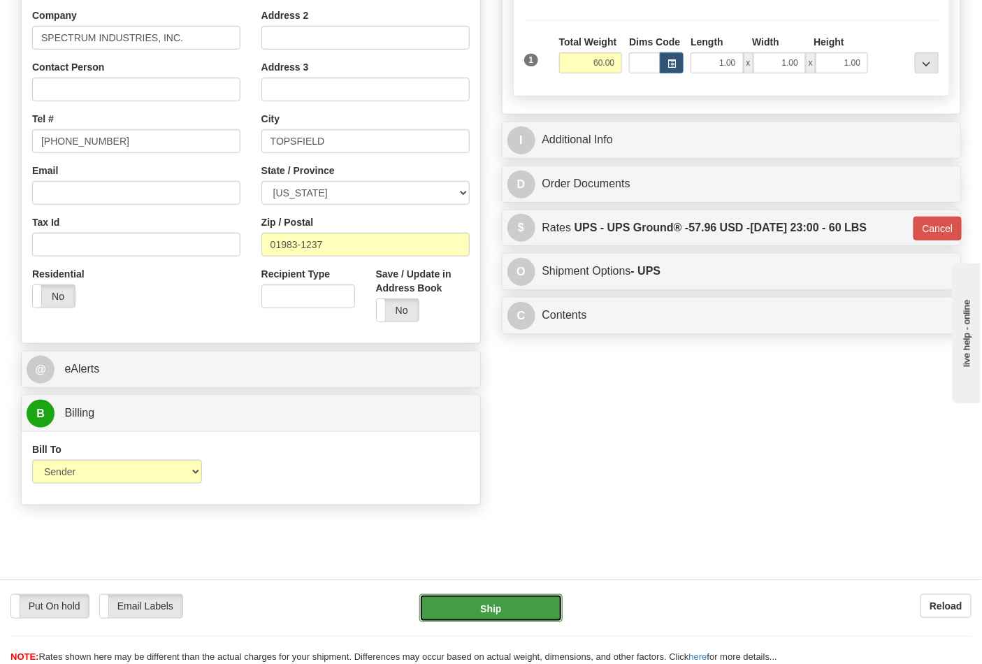
click at [517, 605] on button "Ship" at bounding box center [490, 608] width 143 height 28
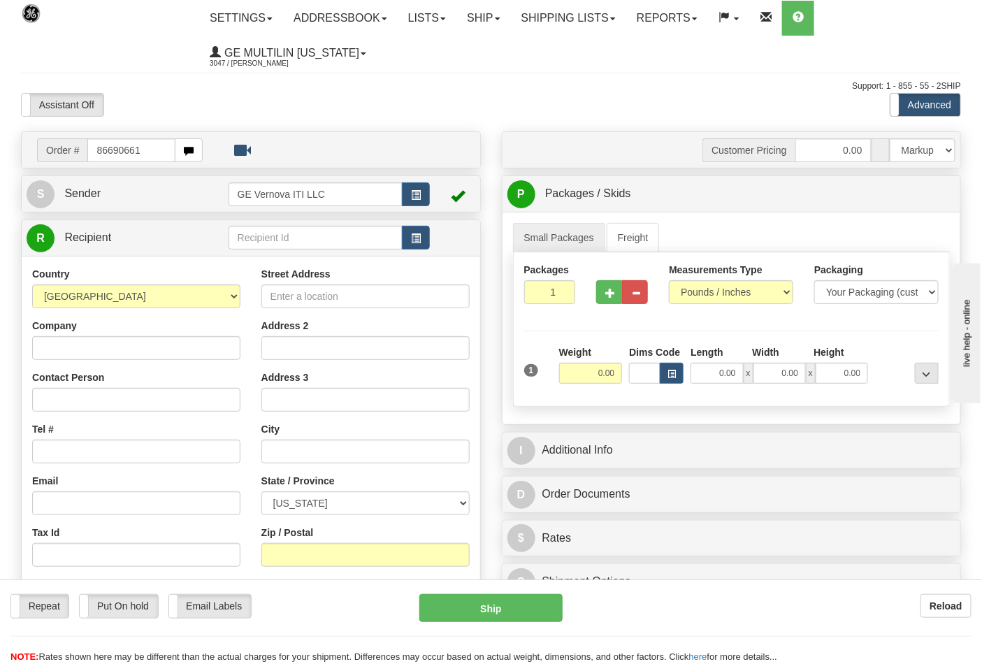
type input "86690661"
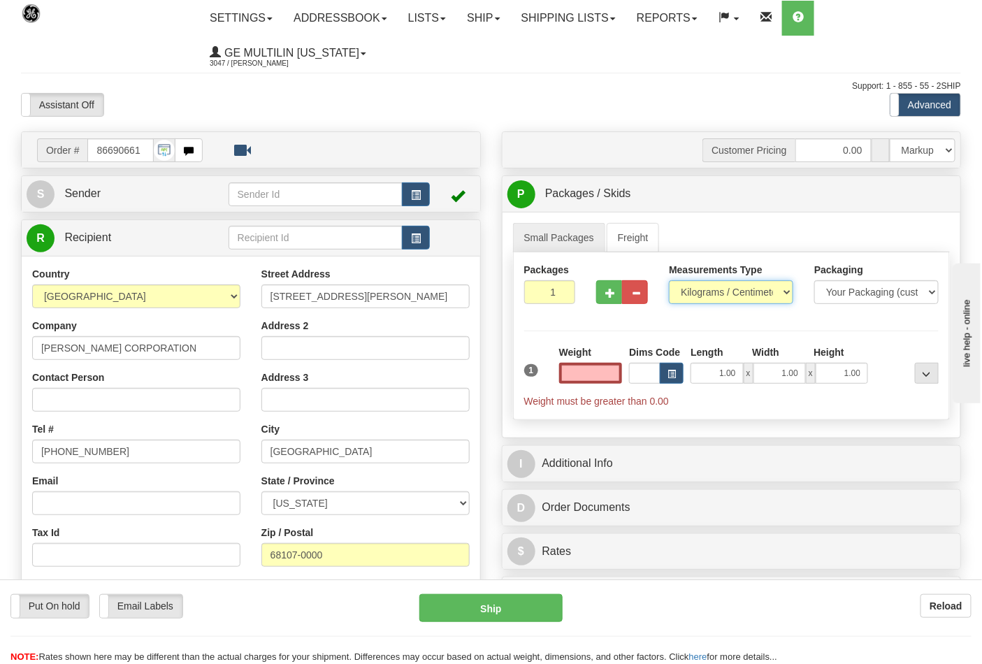
type input "0.00"
click at [694, 292] on select "Pounds / Inches Kilograms / Centimeters" at bounding box center [731, 292] width 124 height 24
select select "0"
click at [669, 281] on select "Pounds / Inches Kilograms / Centimeters" at bounding box center [731, 292] width 124 height 24
click at [609, 373] on input "0.00" at bounding box center [591, 373] width 64 height 21
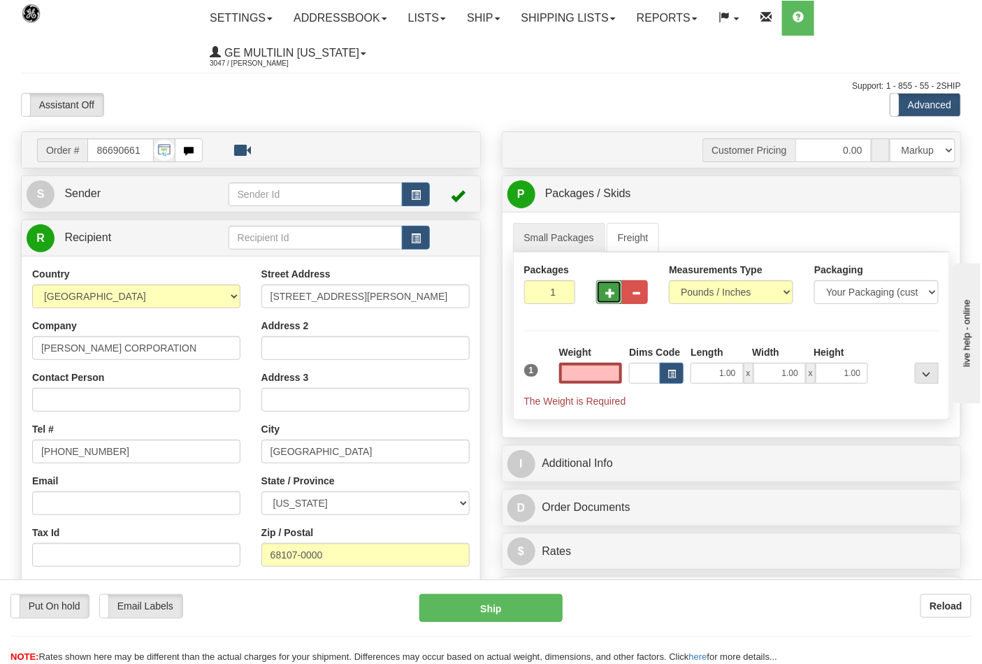
type input "0.00"
click at [622, 289] on button "button" at bounding box center [609, 292] width 26 height 24
type input "2"
click at [616, 375] on input "0.00" at bounding box center [591, 373] width 64 height 21
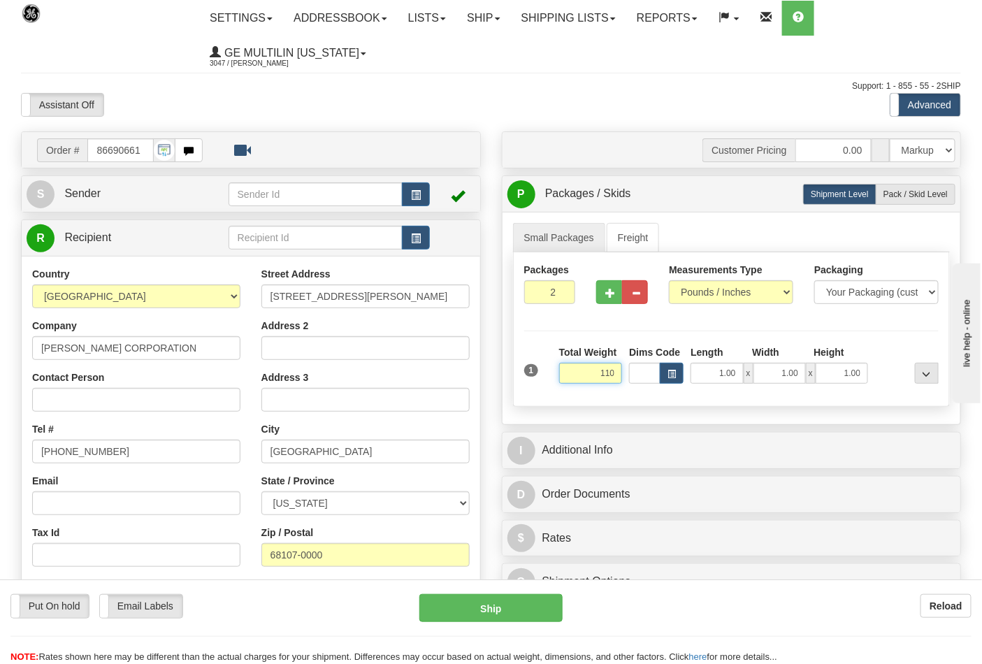
click button "Delete" at bounding box center [0, 0] width 0 height 0
type input "110.00"
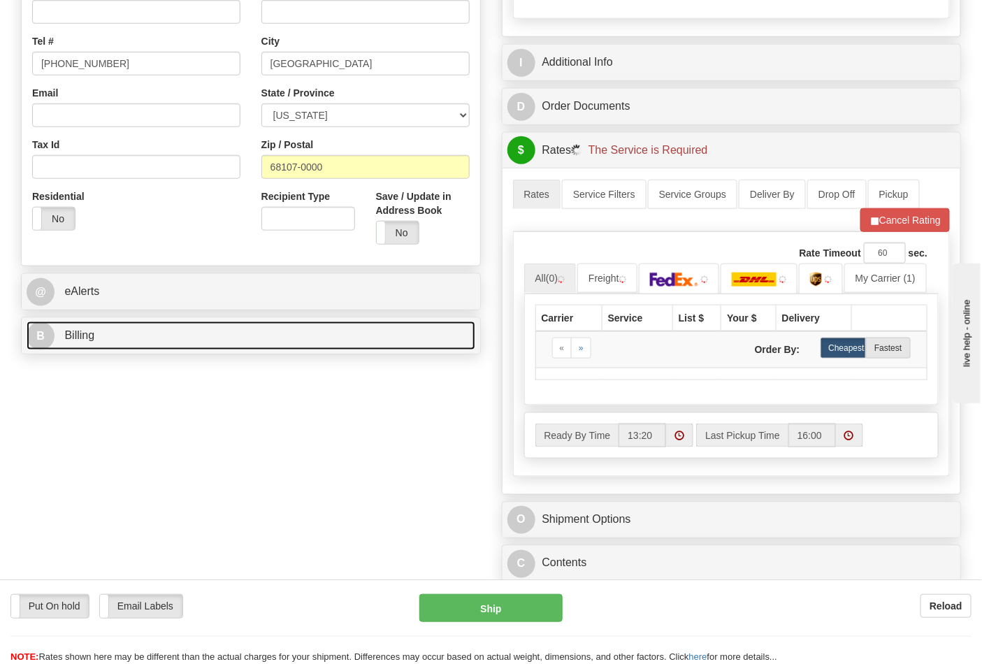
click at [152, 326] on link "B Billing" at bounding box center [251, 336] width 449 height 29
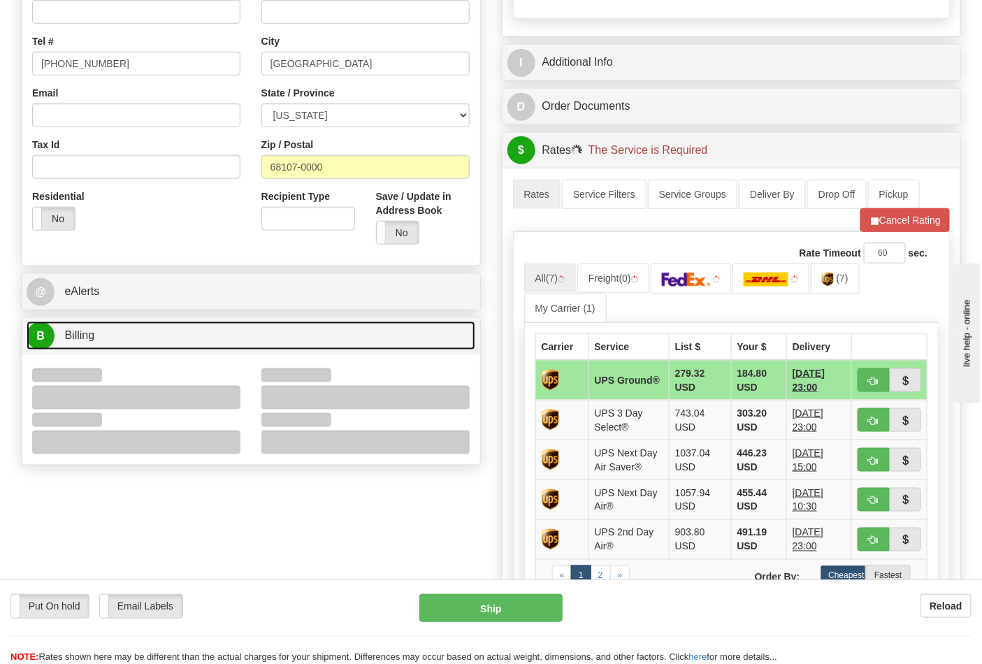
scroll to position [543, 0]
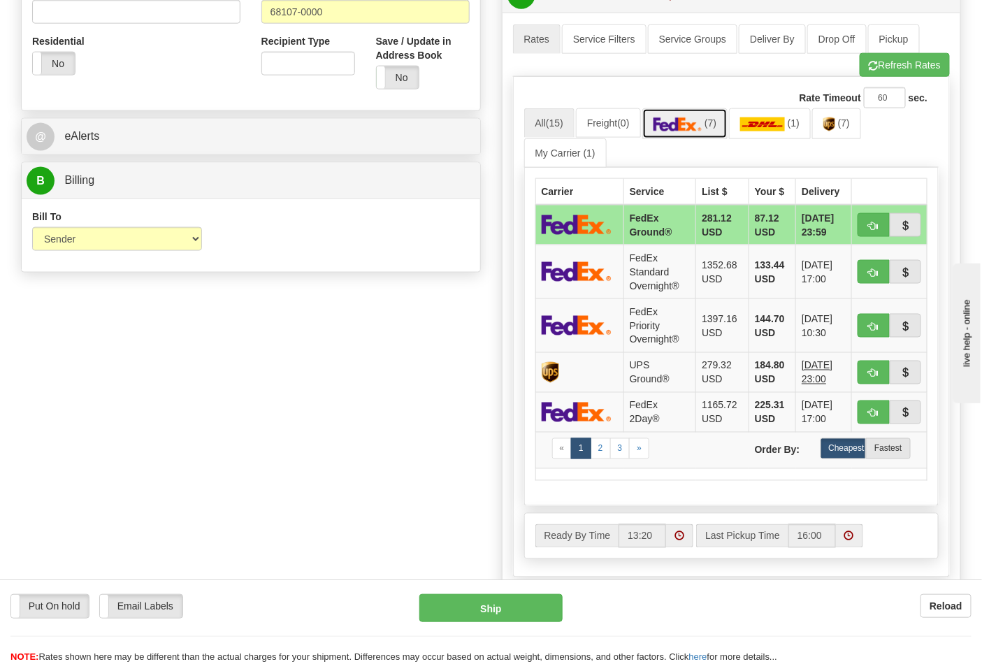
click at [702, 138] on link "(7)" at bounding box center [685, 123] width 86 height 30
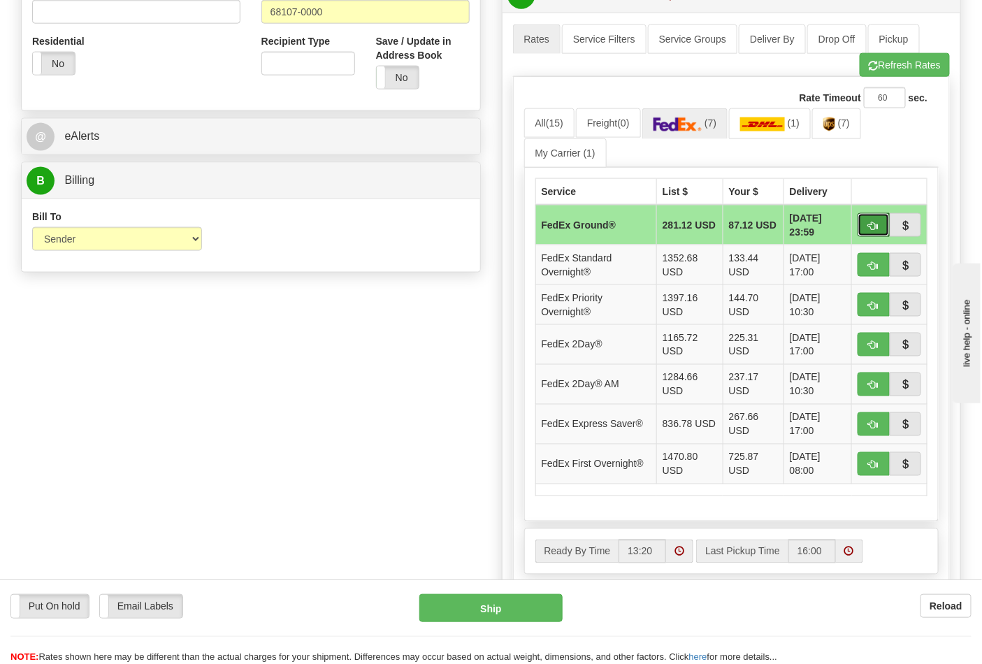
click at [869, 229] on span "button" at bounding box center [874, 226] width 10 height 9
type input "92"
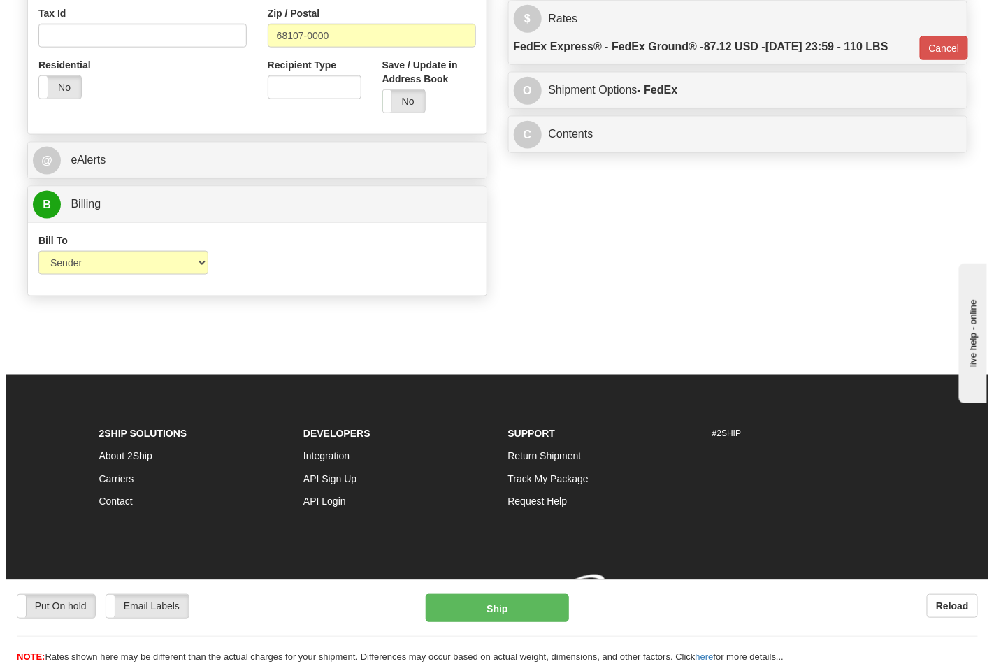
scroll to position [521, 0]
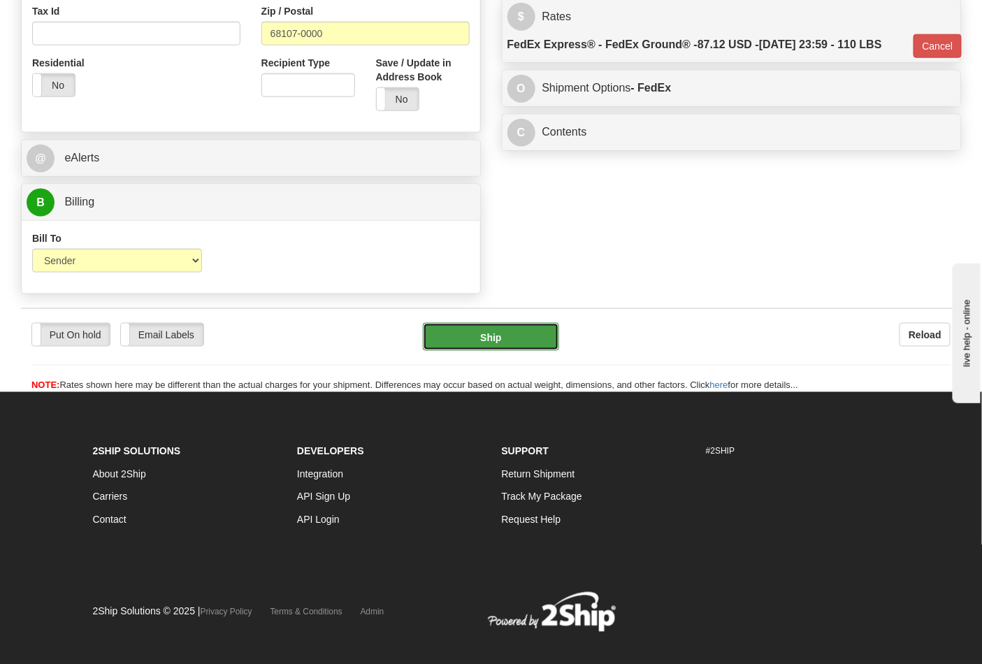
click at [495, 347] on button "Ship" at bounding box center [491, 337] width 136 height 28
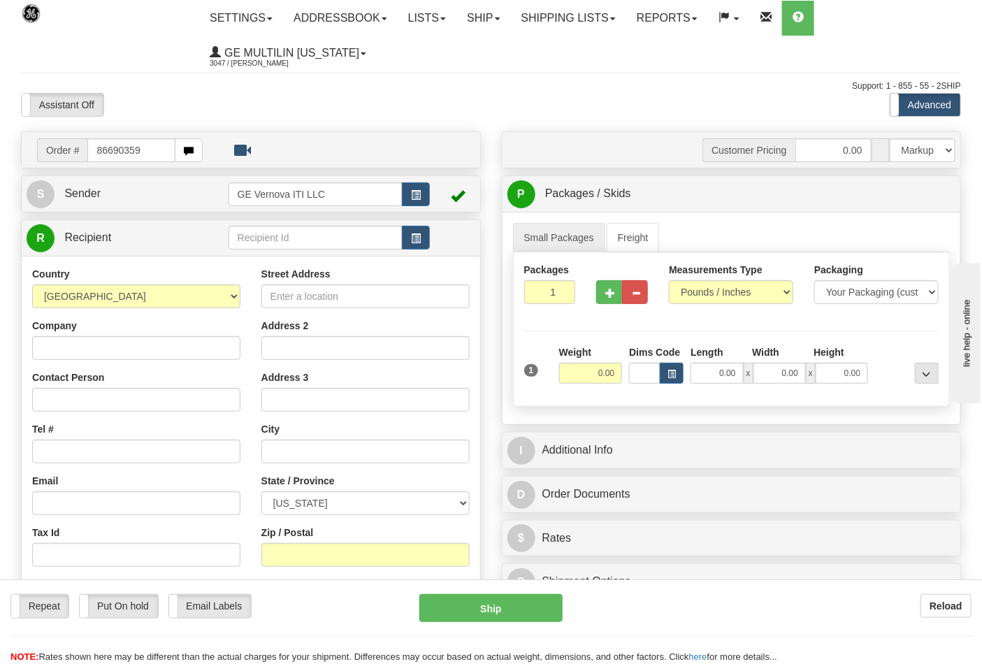
type input "86690359"
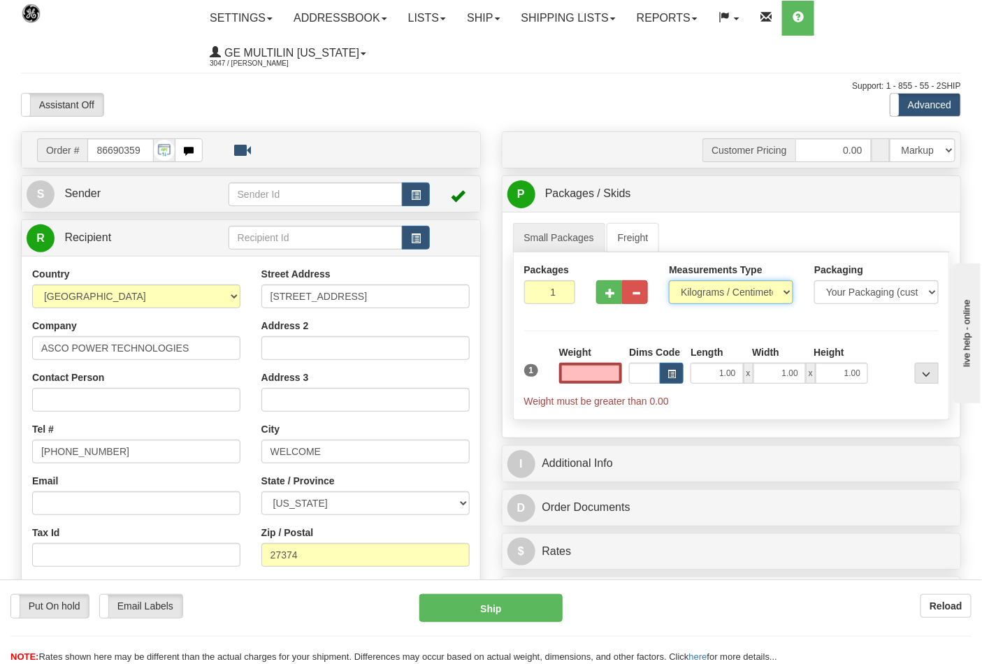
type input "0.00"
click at [709, 289] on select "Pounds / Inches Kilograms / Centimeters" at bounding box center [731, 292] width 124 height 24
select select "0"
click at [669, 281] on select "Pounds / Inches Kilograms / Centimeters" at bounding box center [731, 292] width 124 height 24
click at [609, 376] on input "0.00" at bounding box center [591, 373] width 64 height 21
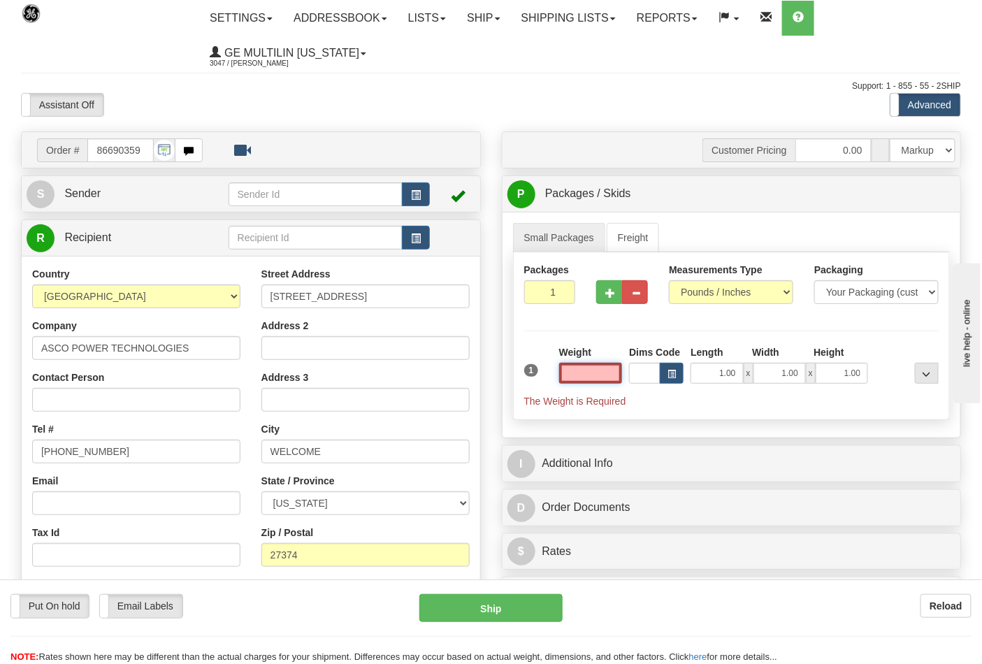
click at [611, 374] on input "text" at bounding box center [591, 373] width 64 height 21
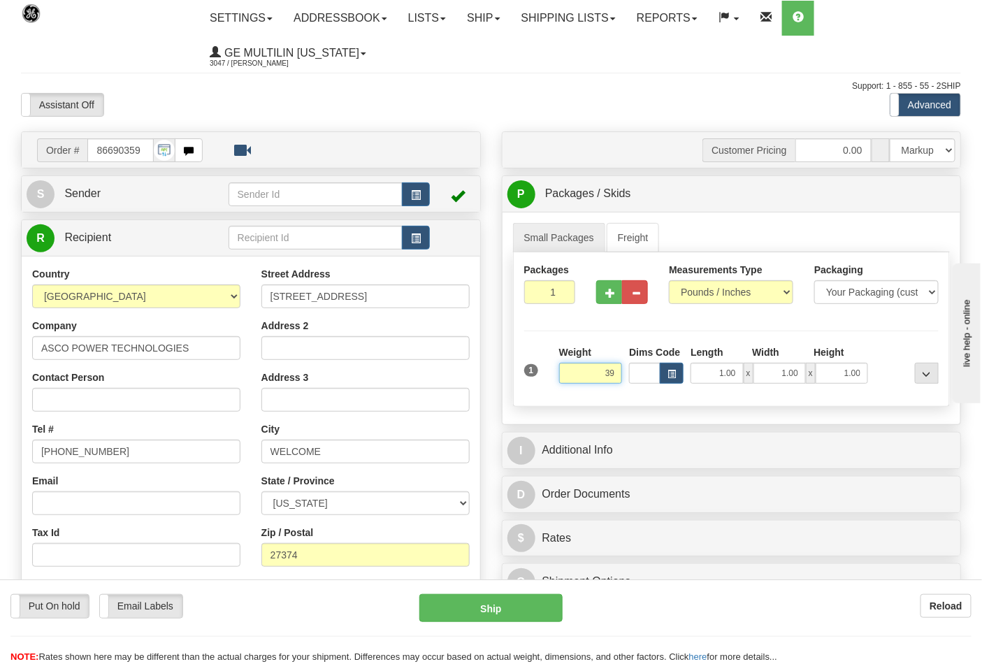
click button "Delete" at bounding box center [0, 0] width 0 height 0
type input "39.00"
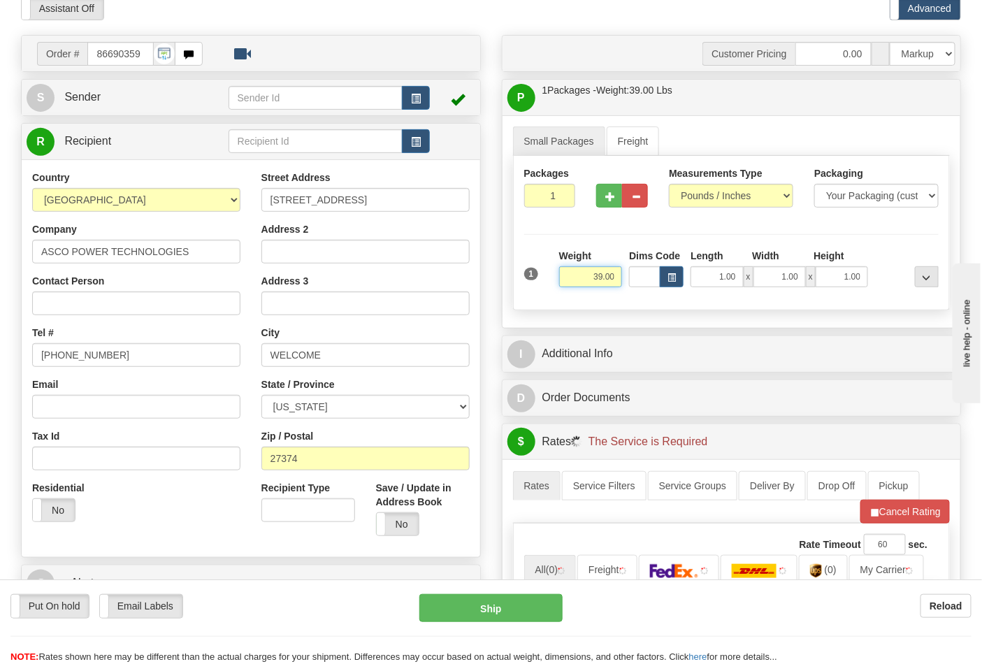
scroll to position [233, 0]
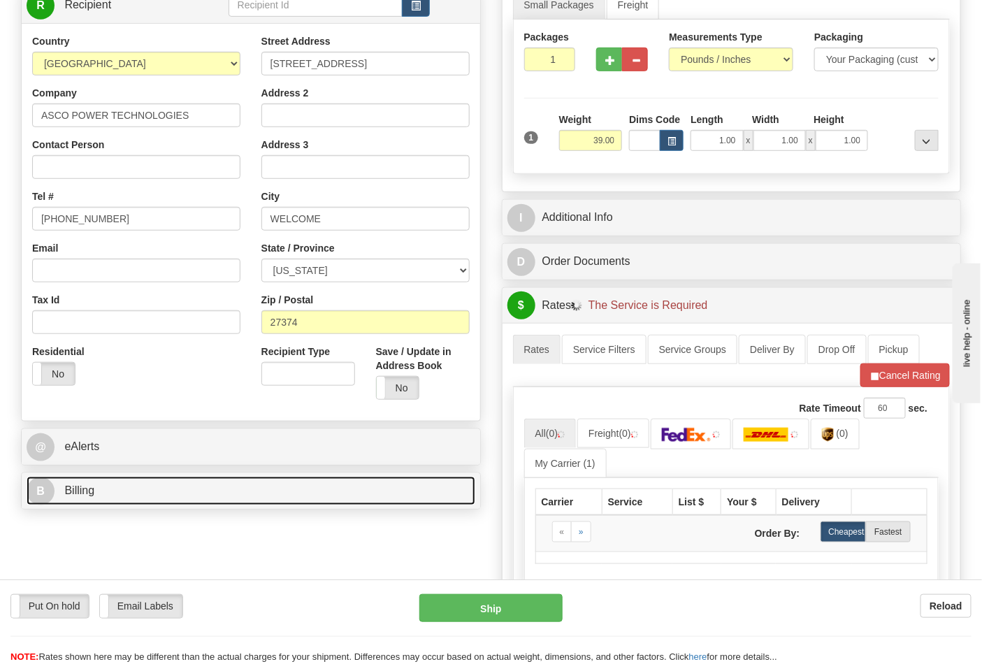
click at [163, 485] on link "B Billing" at bounding box center [251, 491] width 449 height 29
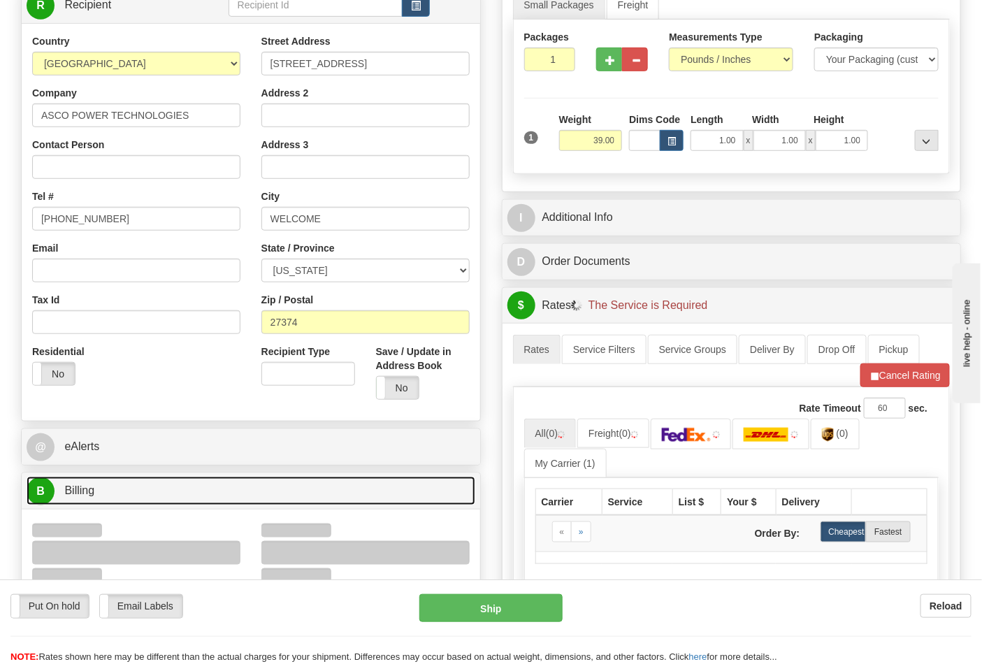
scroll to position [388, 0]
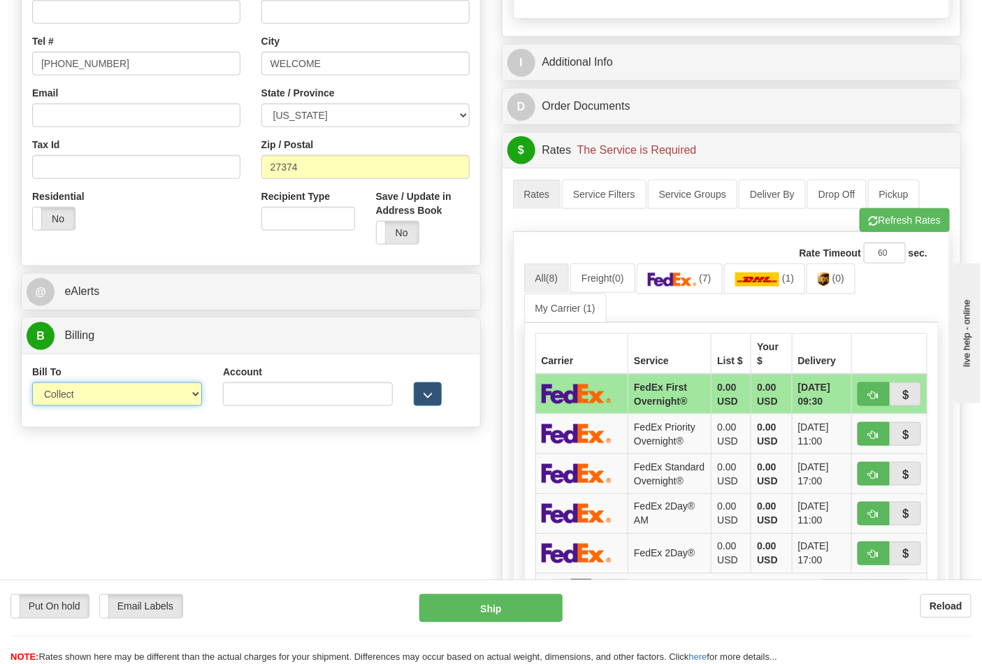
drag, startPoint x: 79, startPoint y: 396, endPoint x: 79, endPoint y: 407, distance: 11.2
click at [79, 396] on select "Sender Recipient Third Party Collect" at bounding box center [117, 394] width 170 height 24
select select "2"
click at [32, 384] on select "Sender Recipient Third Party Collect" at bounding box center [117, 394] width 170 height 24
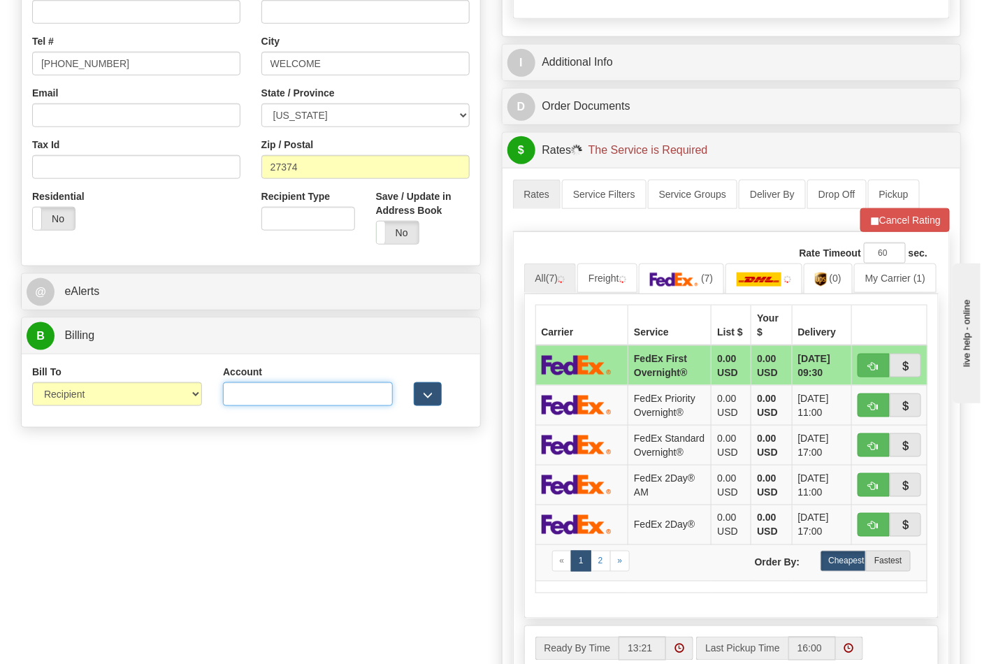
click at [275, 401] on input "Account" at bounding box center [308, 394] width 170 height 24
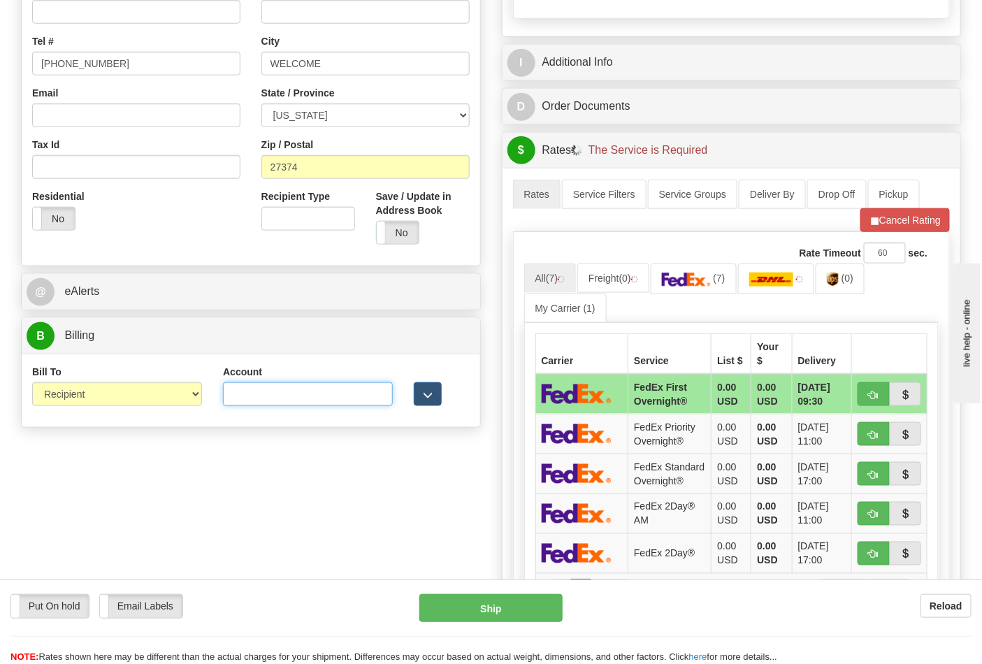
paste input "664421534"
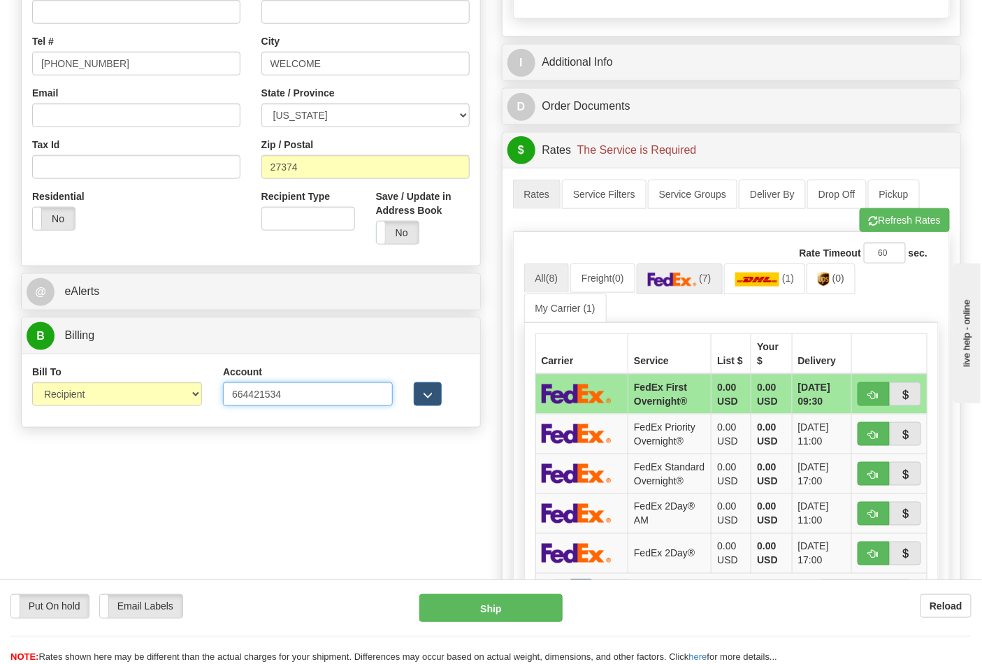
type input "664421534"
click at [682, 287] on img at bounding box center [672, 280] width 49 height 14
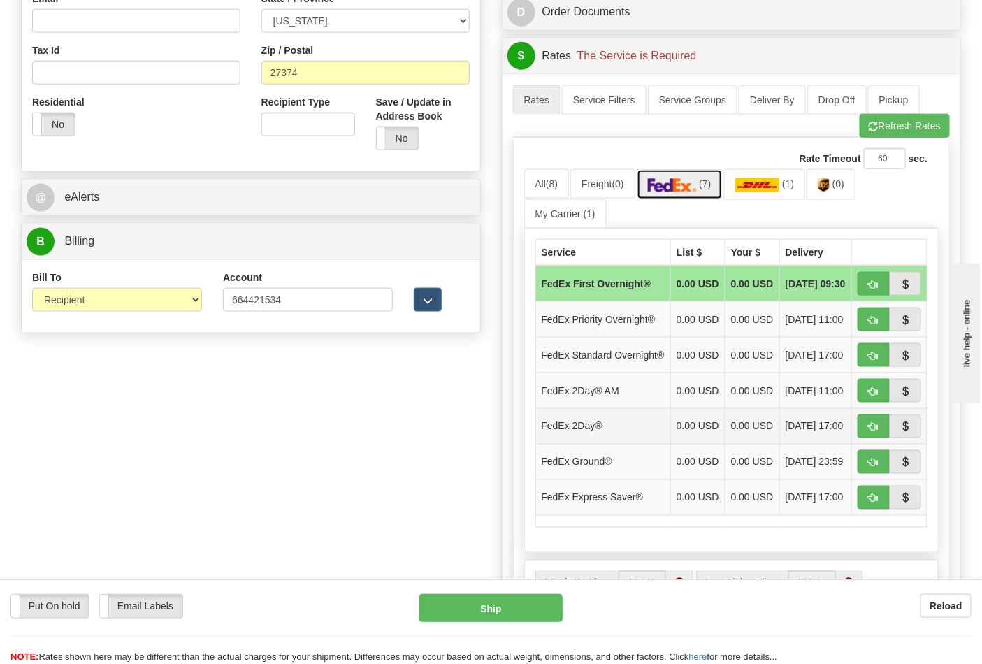
scroll to position [621, 0]
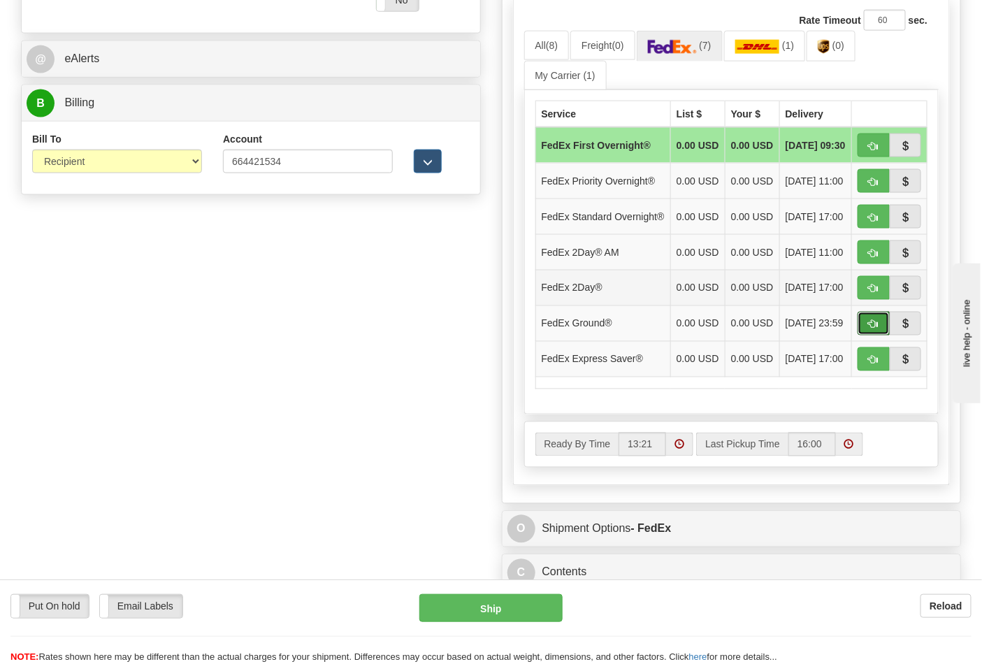
click at [876, 329] on span "button" at bounding box center [874, 324] width 10 height 9
type input "92"
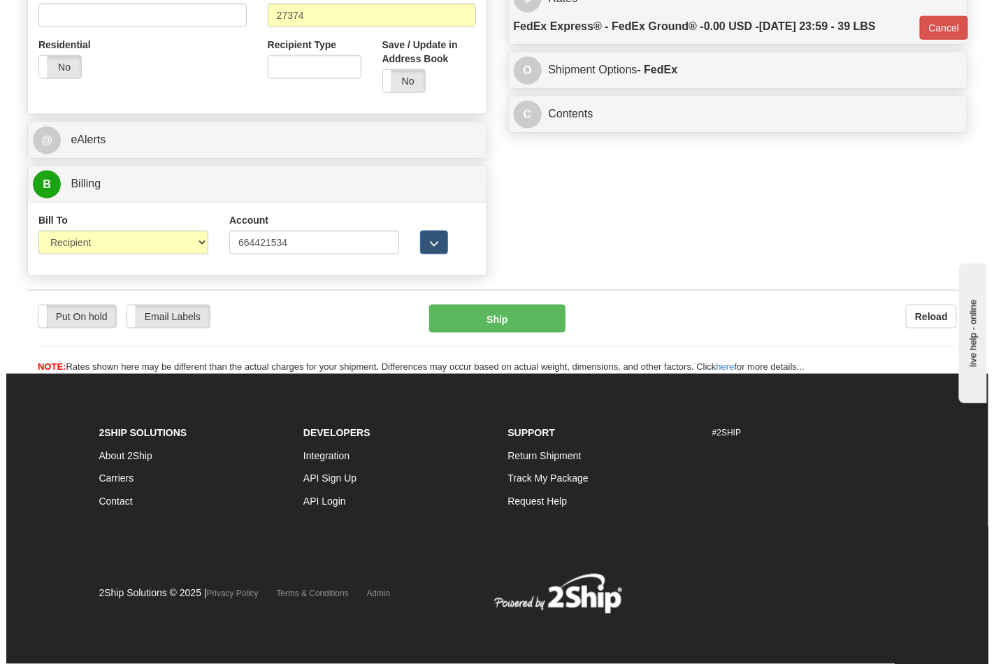
scroll to position [542, 0]
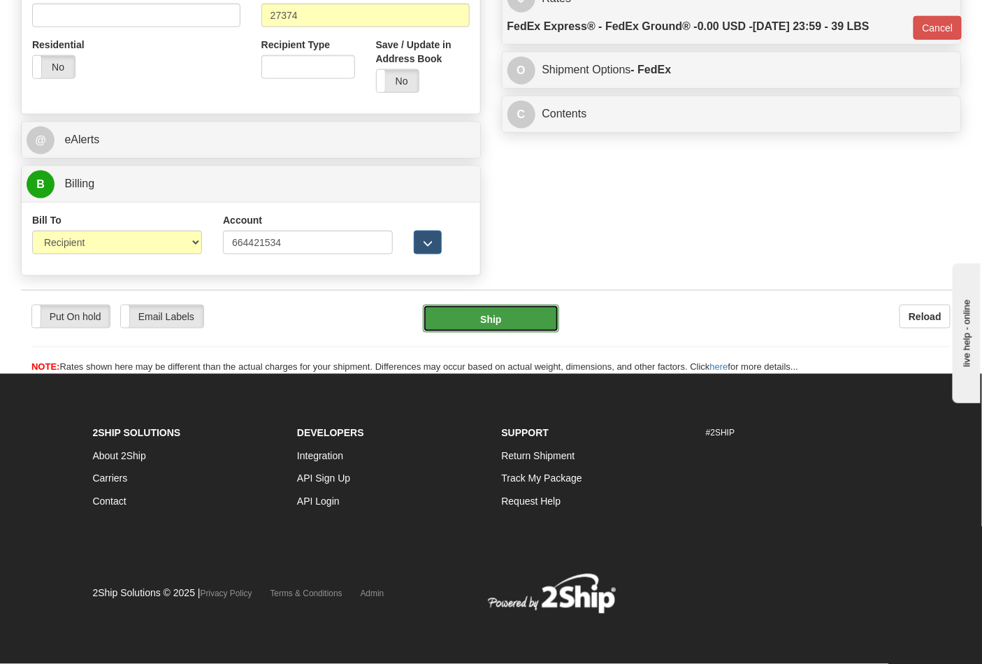
click at [479, 305] on button "Ship" at bounding box center [491, 319] width 136 height 28
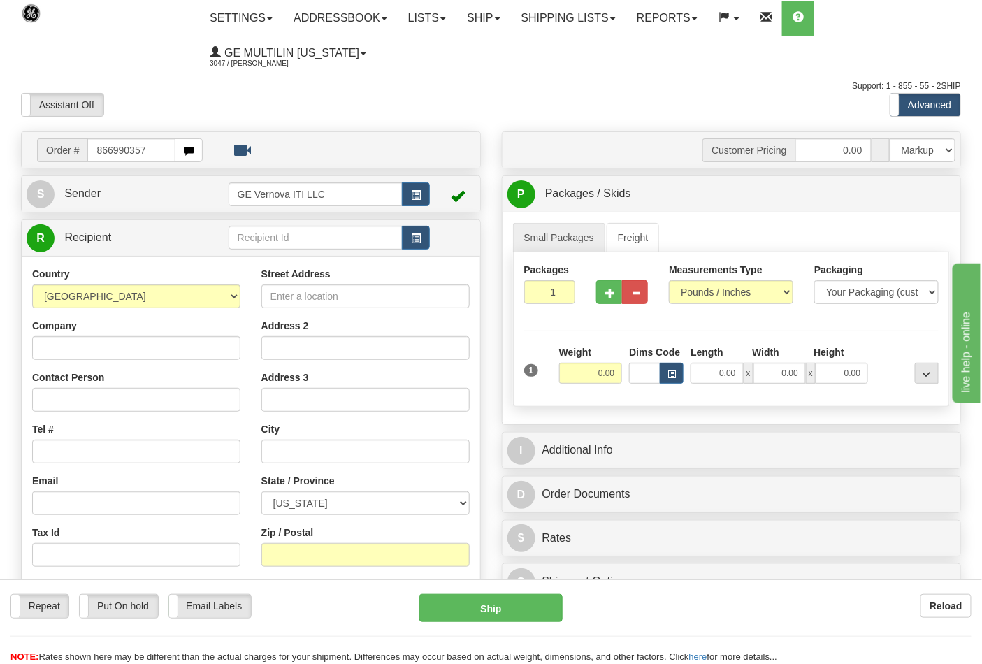
type input "866990357"
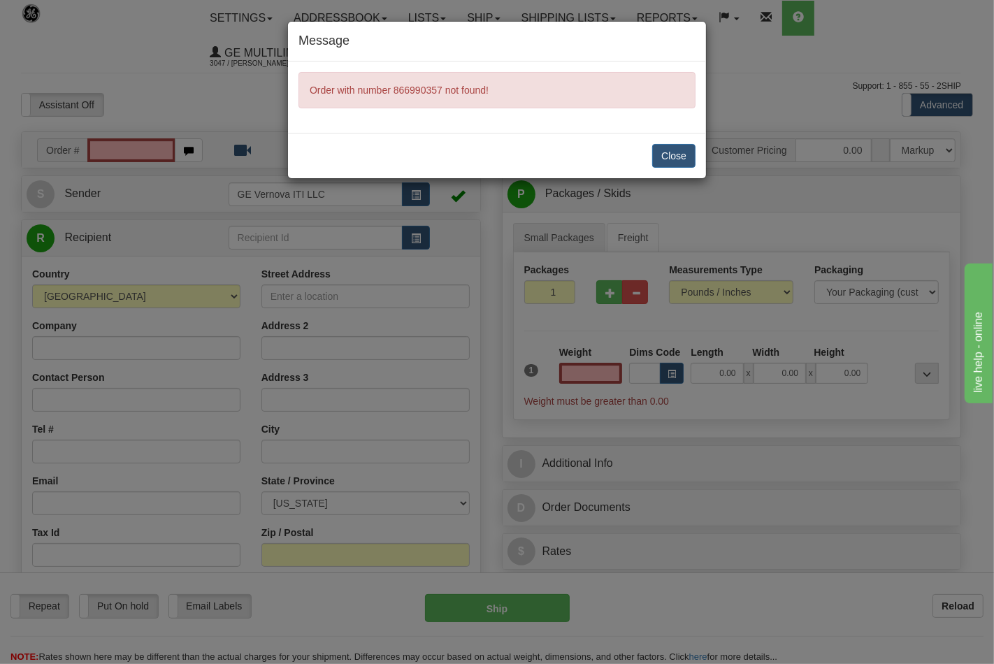
type input "0.00"
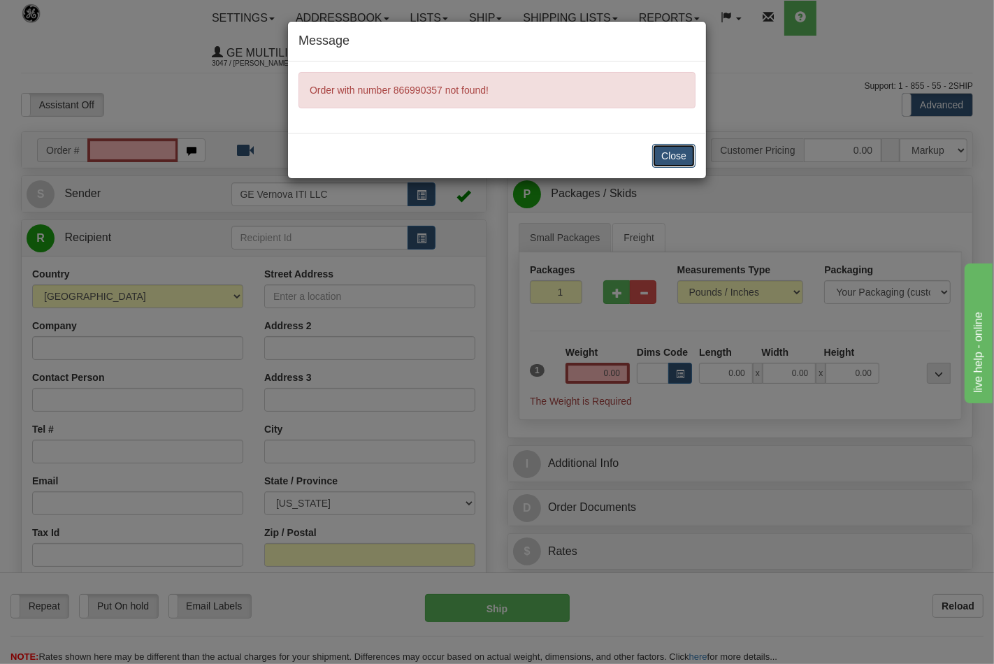
click at [674, 156] on button "Close" at bounding box center [673, 156] width 43 height 24
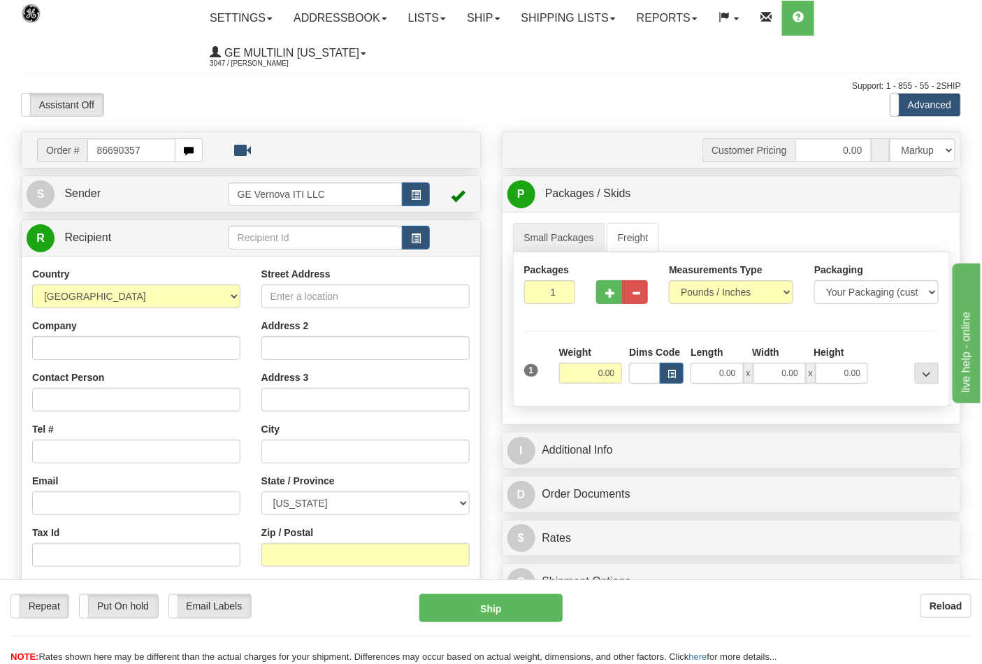
type input "86690357"
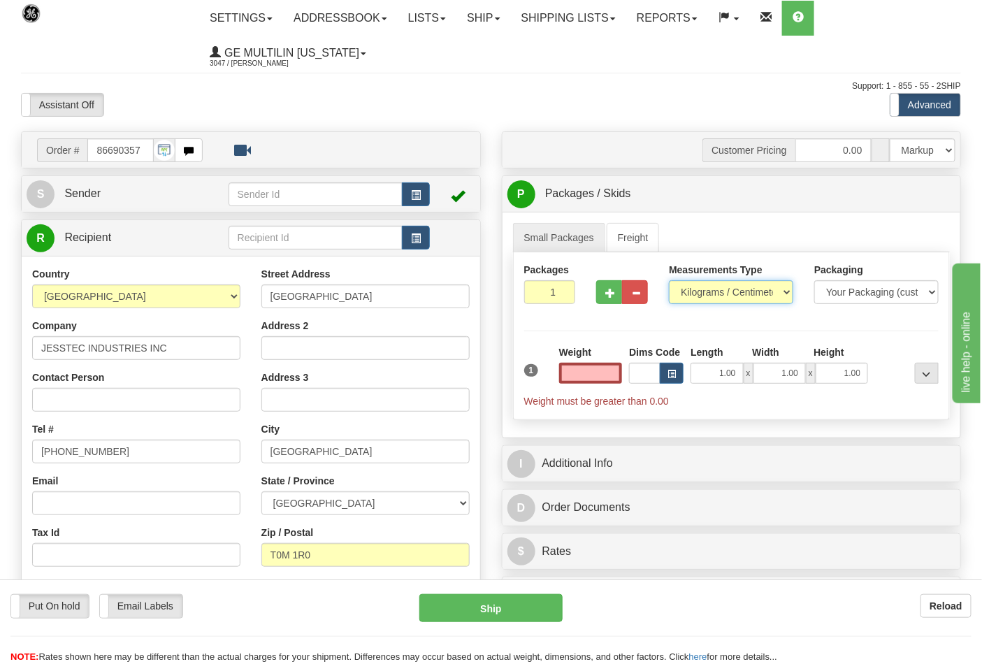
type input "0.00"
click at [689, 295] on select "Pounds / Inches Kilograms / Centimeters" at bounding box center [731, 292] width 124 height 24
select select "0"
click at [669, 281] on select "Pounds / Inches Kilograms / Centimeters" at bounding box center [731, 292] width 124 height 24
click at [617, 374] on input "0.00" at bounding box center [591, 373] width 64 height 21
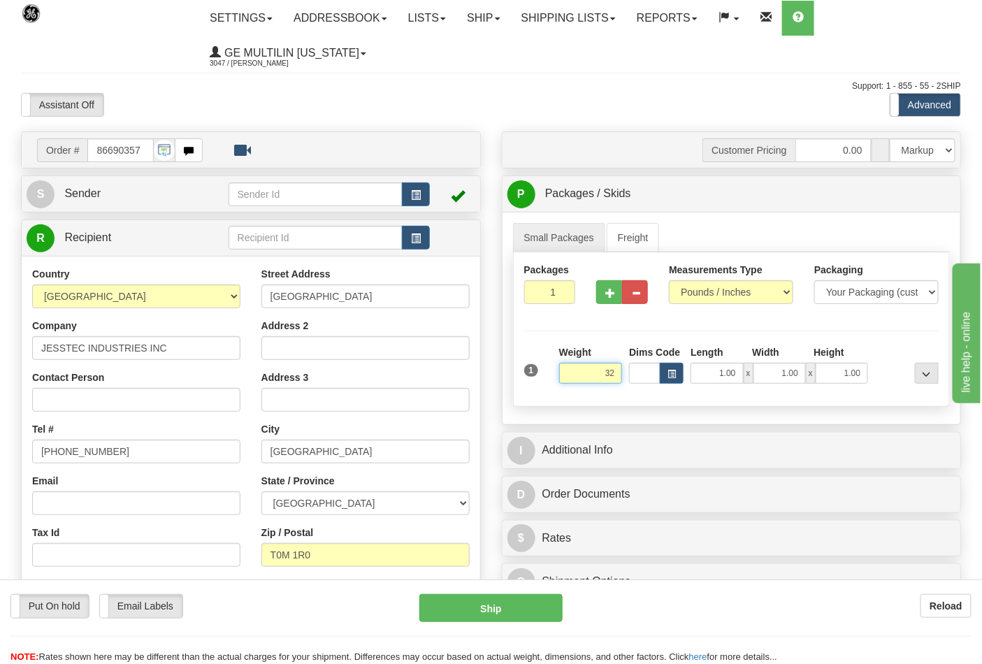
click button "Delete" at bounding box center [0, 0] width 0 height 0
type input "32.00"
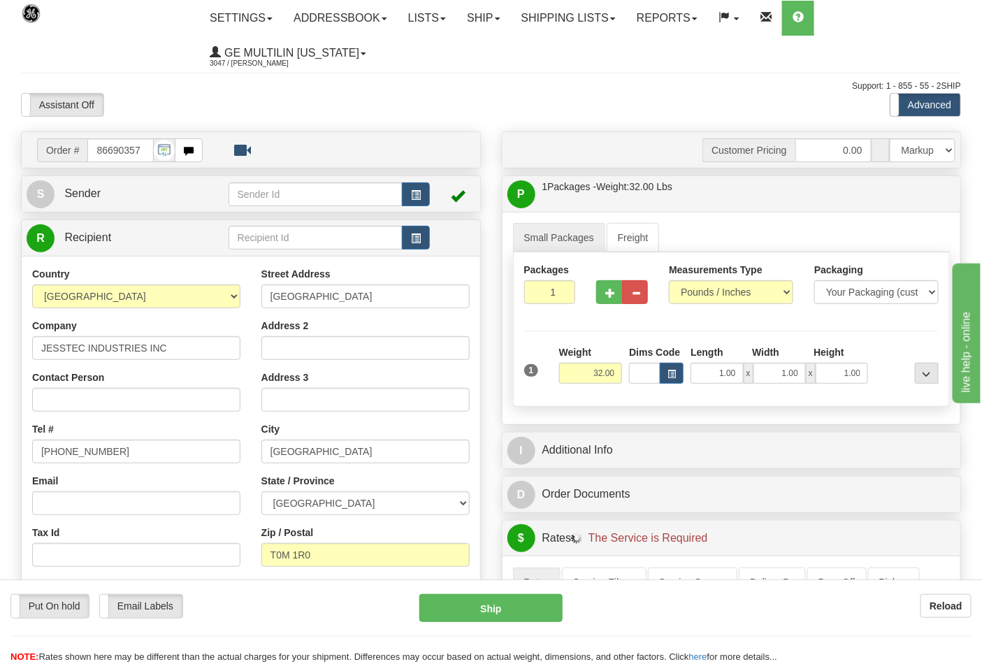
click at [611, 312] on div at bounding box center [622, 290] width 73 height 54
click at [611, 296] on span "button" at bounding box center [610, 293] width 10 height 9
type input "2"
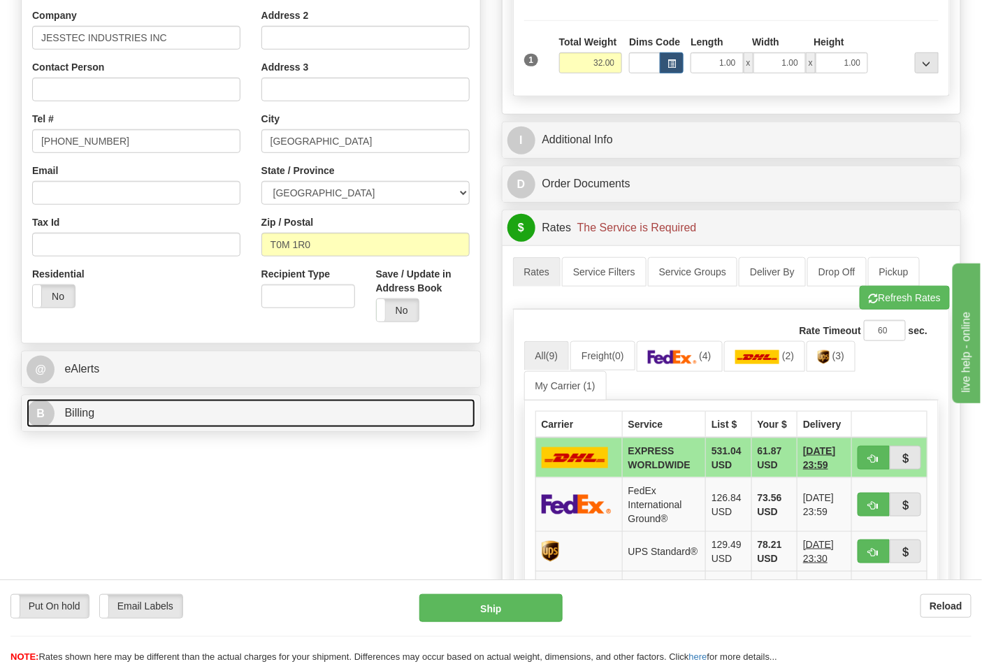
click at [143, 414] on link "B Billing" at bounding box center [251, 413] width 449 height 29
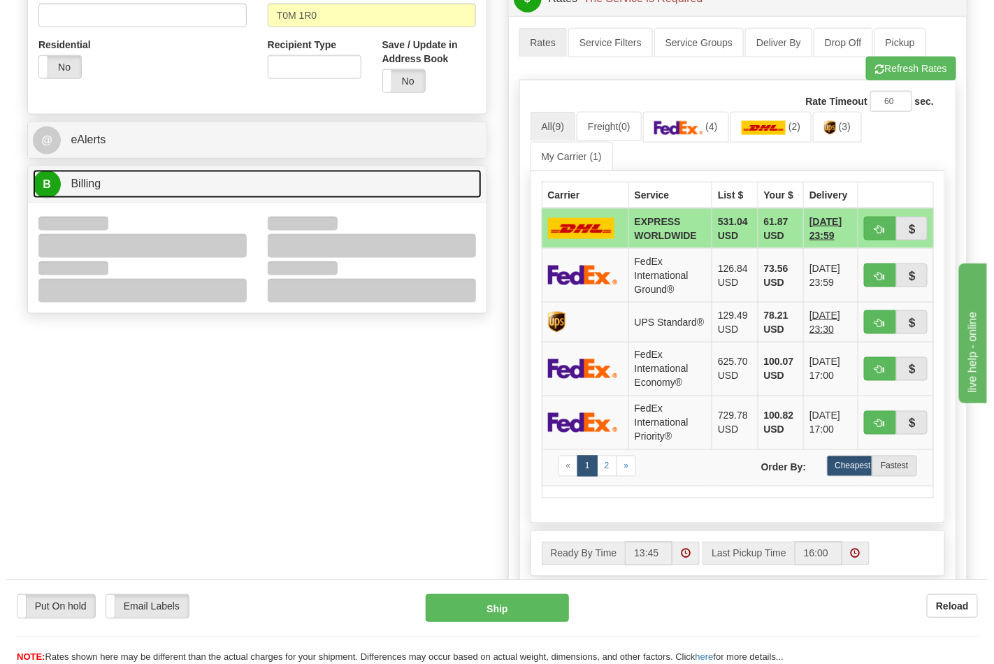
scroll to position [543, 0]
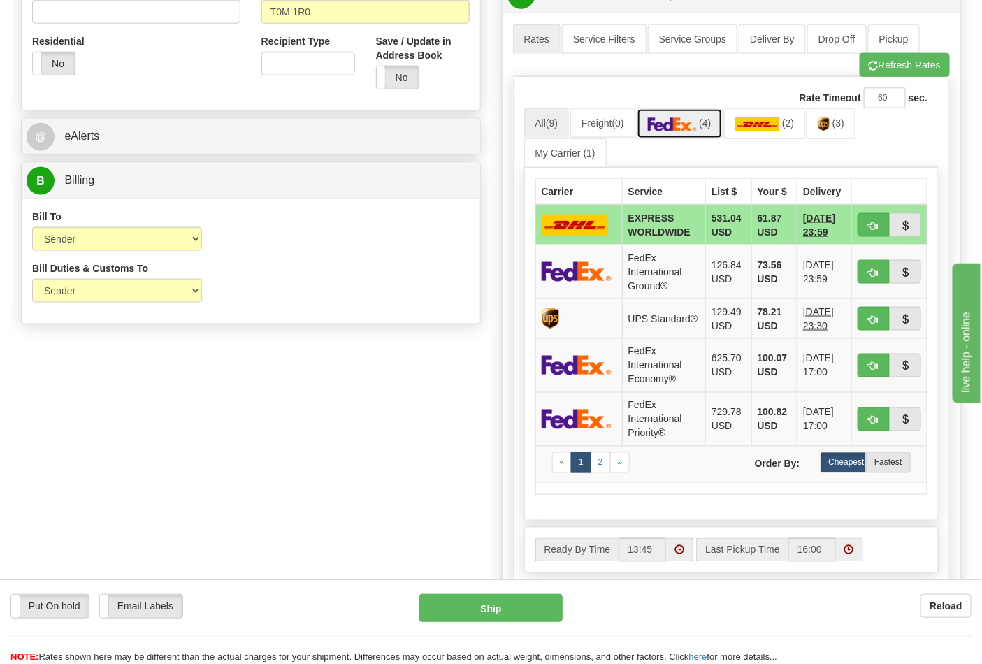
click at [692, 129] on img at bounding box center [672, 124] width 49 height 14
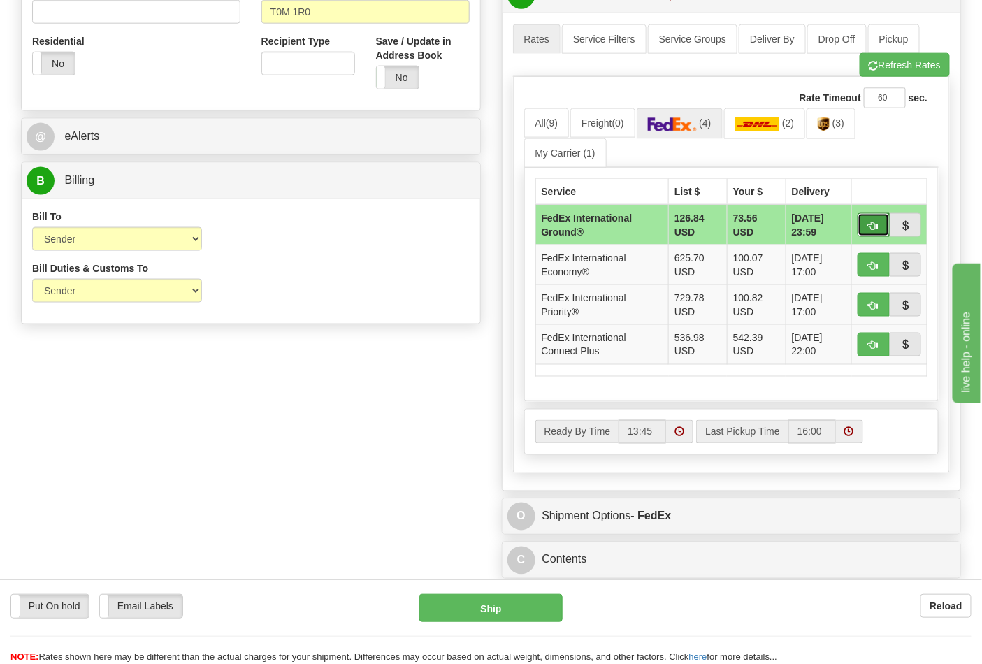
click at [876, 224] on span "button" at bounding box center [874, 226] width 10 height 9
type input "92"
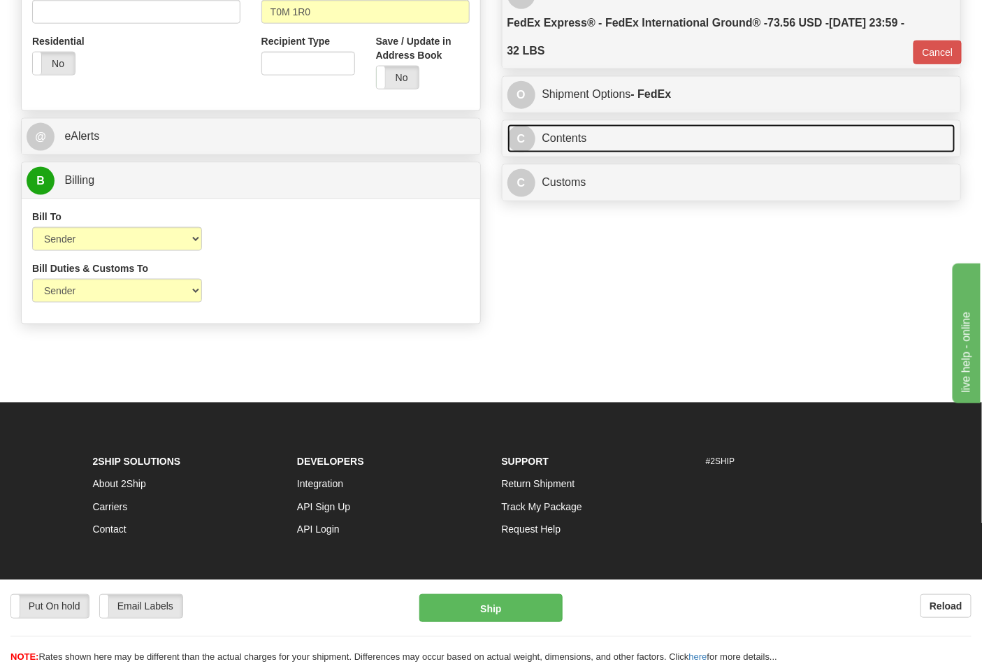
click at [677, 148] on link "C Contents" at bounding box center [731, 138] width 449 height 29
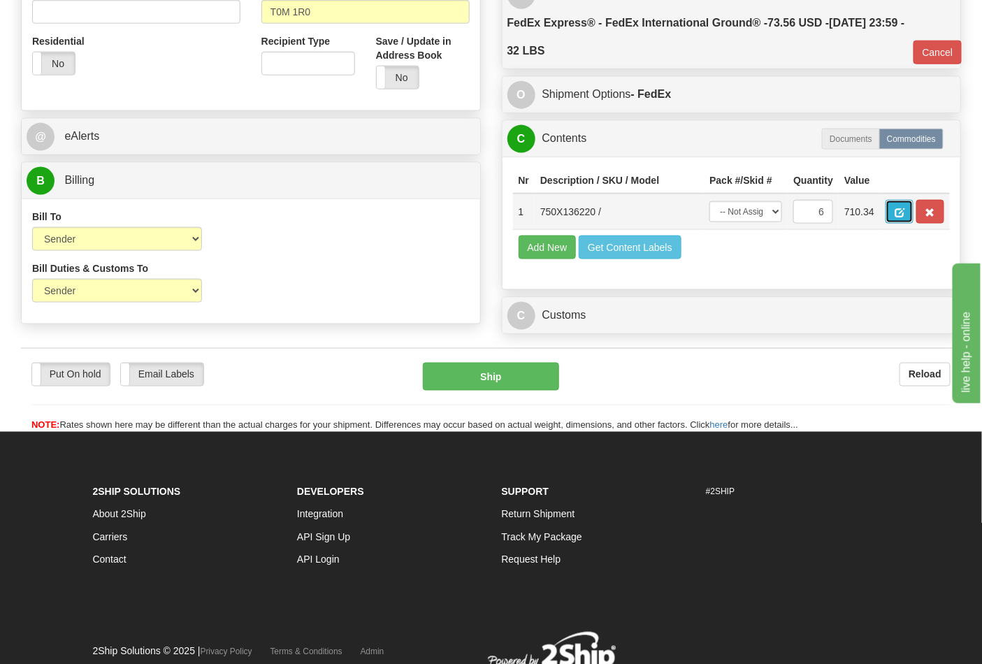
click at [904, 210] on span "button" at bounding box center [900, 212] width 10 height 9
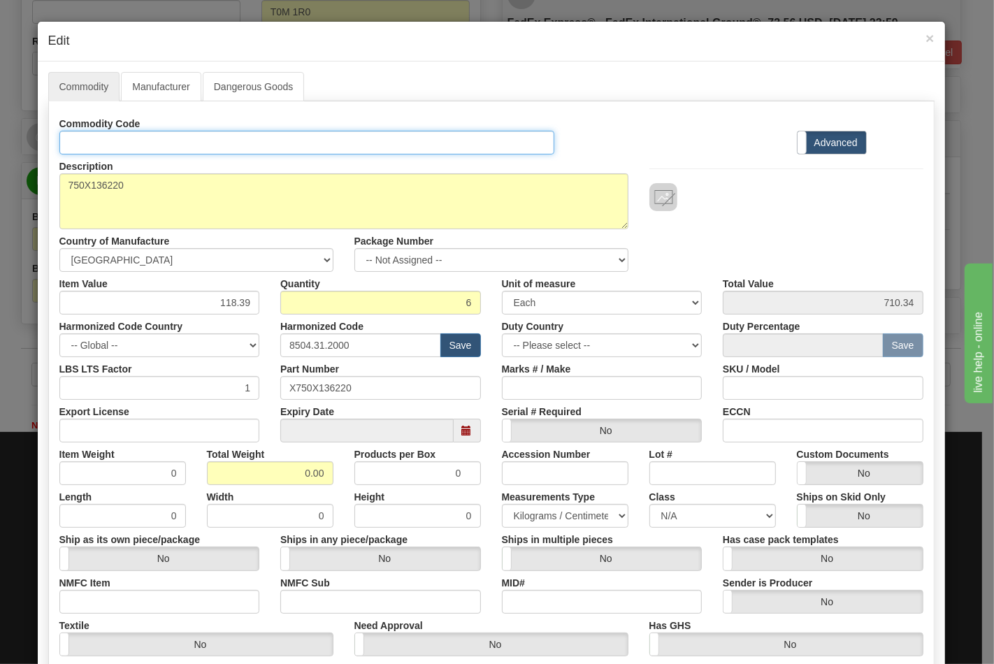
click at [152, 147] on input "Id" at bounding box center [307, 143] width 496 height 24
type input "TRANSFORMERS"
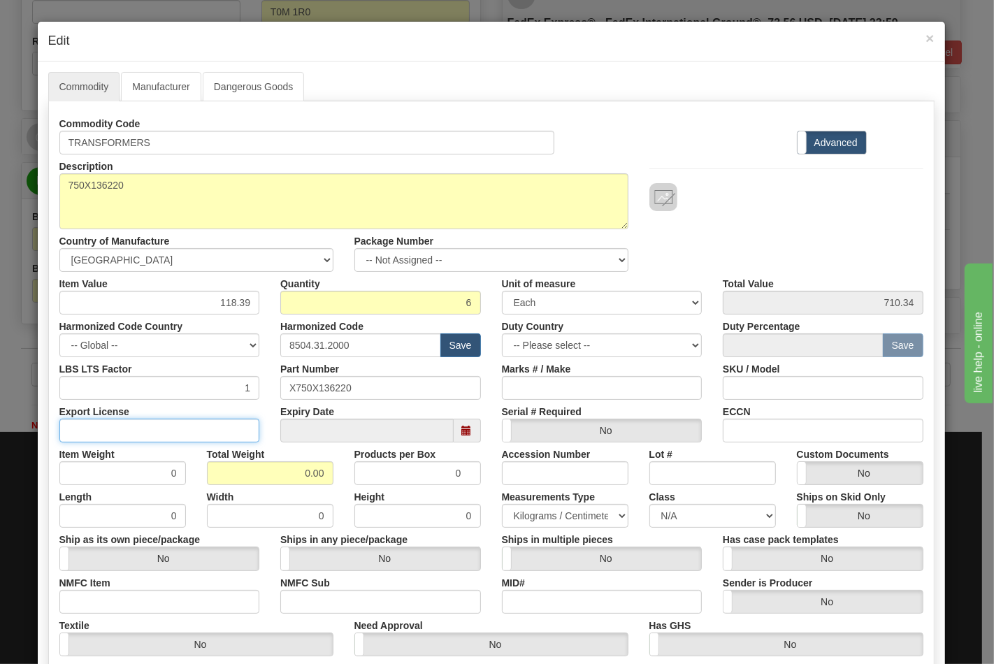
click at [208, 428] on input "Export License" at bounding box center [159, 431] width 201 height 24
type input "N/A"
drag, startPoint x: 267, startPoint y: 464, endPoint x: 348, endPoint y: 475, distance: 81.8
click at [348, 475] on div "Item Weight 0 Total Weight 0.00 Products per Box 0 Accession Number Lot # Custo…" at bounding box center [491, 463] width 885 height 43
type input "32"
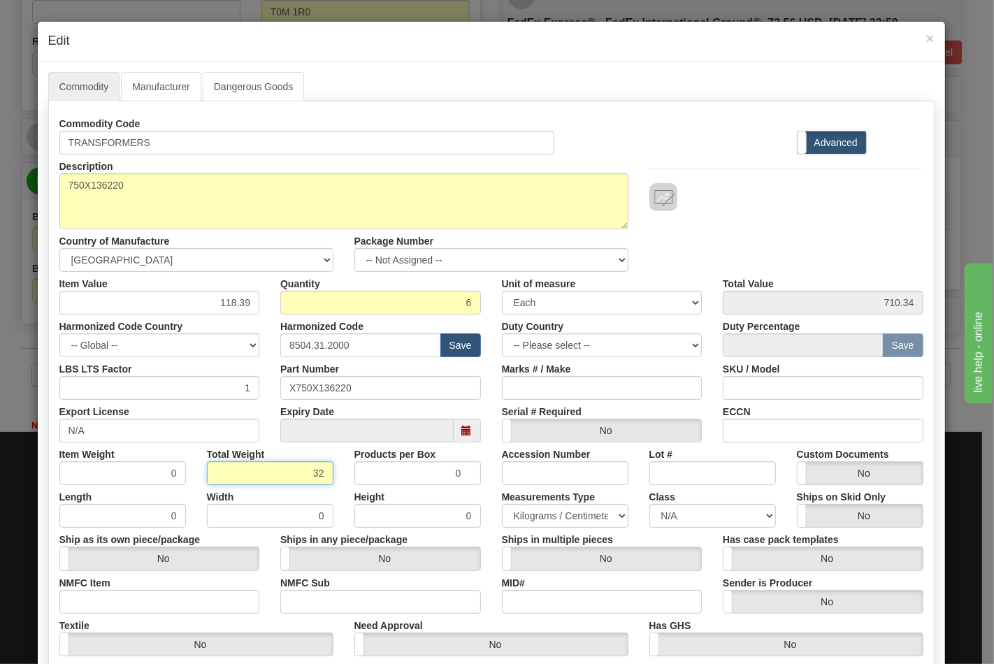
type input "5.3333"
click at [155, 599] on input "NMFC Item" at bounding box center [159, 602] width 201 height 24
type input "63170"
click at [312, 602] on input "NMFC Sub" at bounding box center [380, 602] width 201 height 24
type input "4"
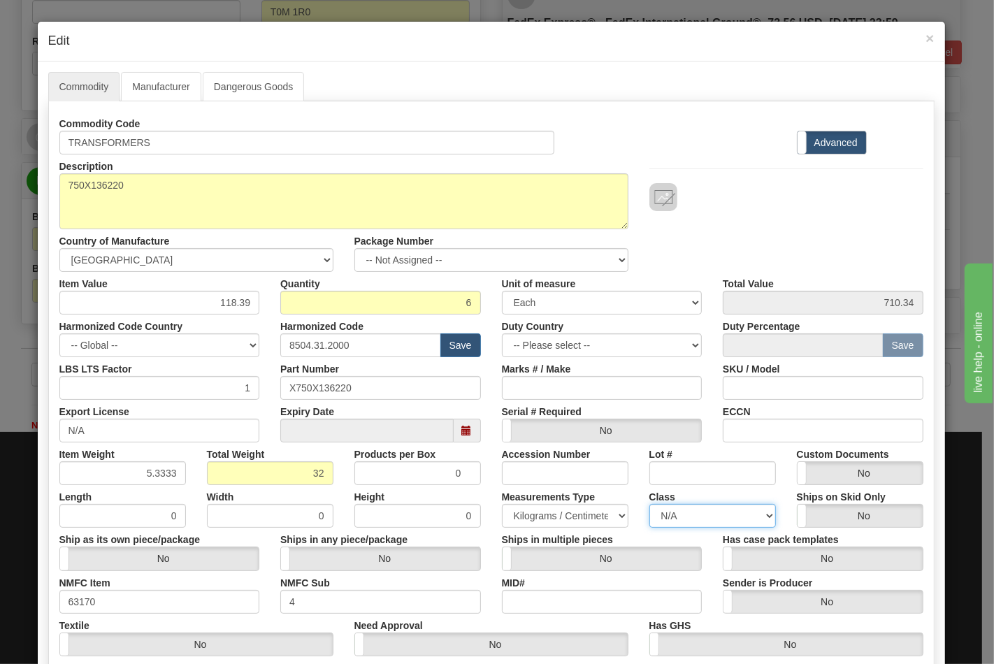
click at [679, 515] on select "N/A 50.0 55.0 60.0 65.0 70.0 85.0 92.5 100.0 125.0 175.0 250.0 300.0 400.0" at bounding box center [712, 516] width 127 height 24
select select "70.0"
click at [649, 504] on select "N/A 50.0 55.0 60.0 65.0 70.0 85.0 92.5 100.0 125.0 175.0 250.0 300.0 400.0" at bounding box center [712, 516] width 127 height 24
drag, startPoint x: 784, startPoint y: 431, endPoint x: 790, endPoint y: 436, distance: 8.0
click at [784, 431] on input "ECCN" at bounding box center [823, 431] width 201 height 24
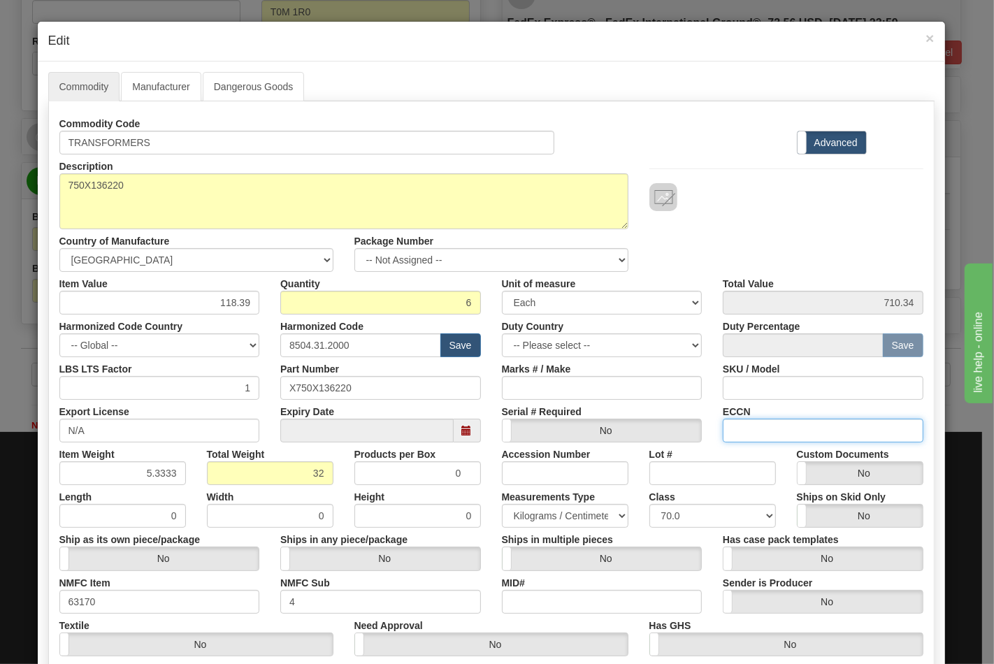
type input "EAR99"
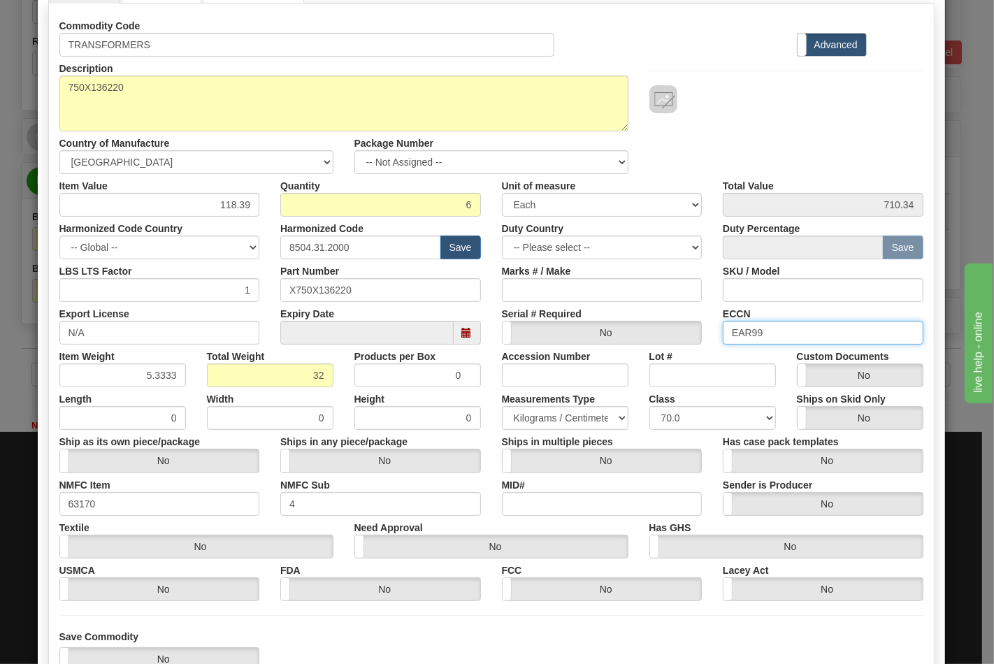
scroll to position [201, 0]
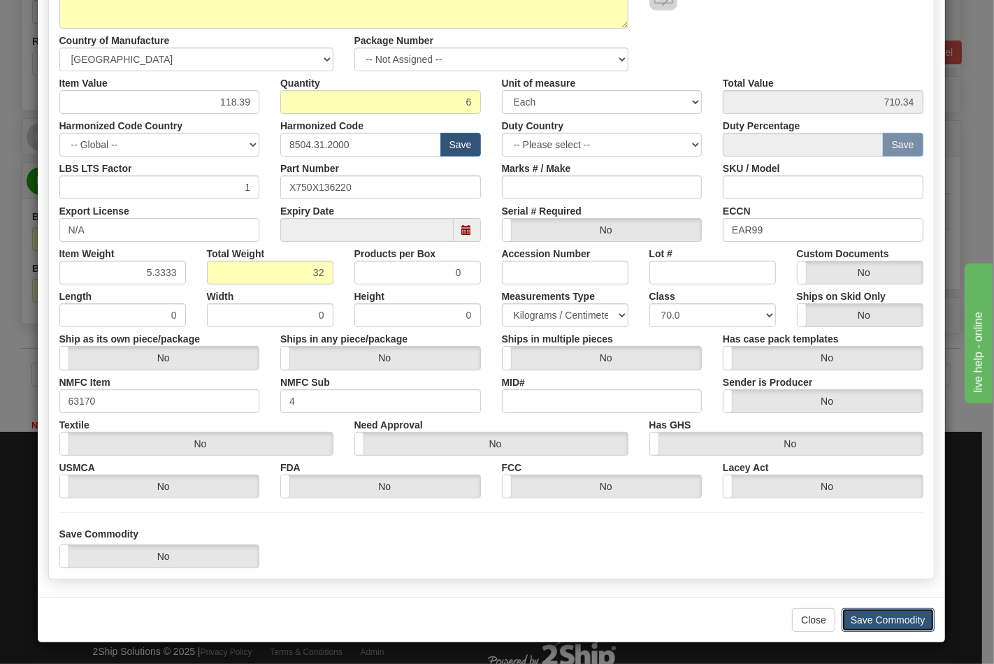
click at [856, 620] on button "Save Commodity" at bounding box center [888, 620] width 93 height 24
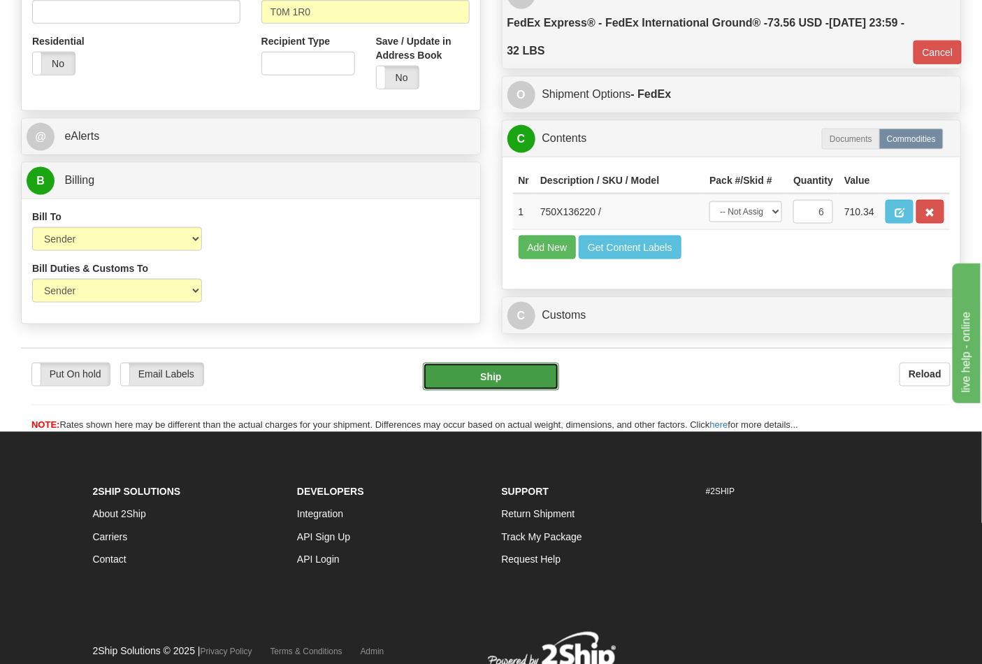
click at [492, 391] on button "Ship" at bounding box center [491, 377] width 136 height 28
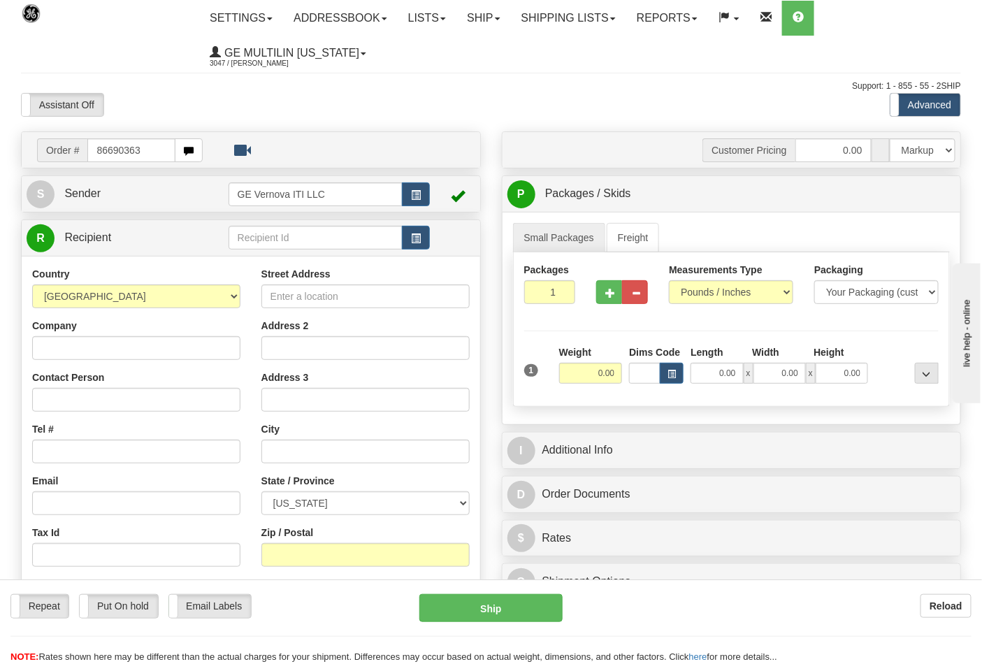
type input "86690363"
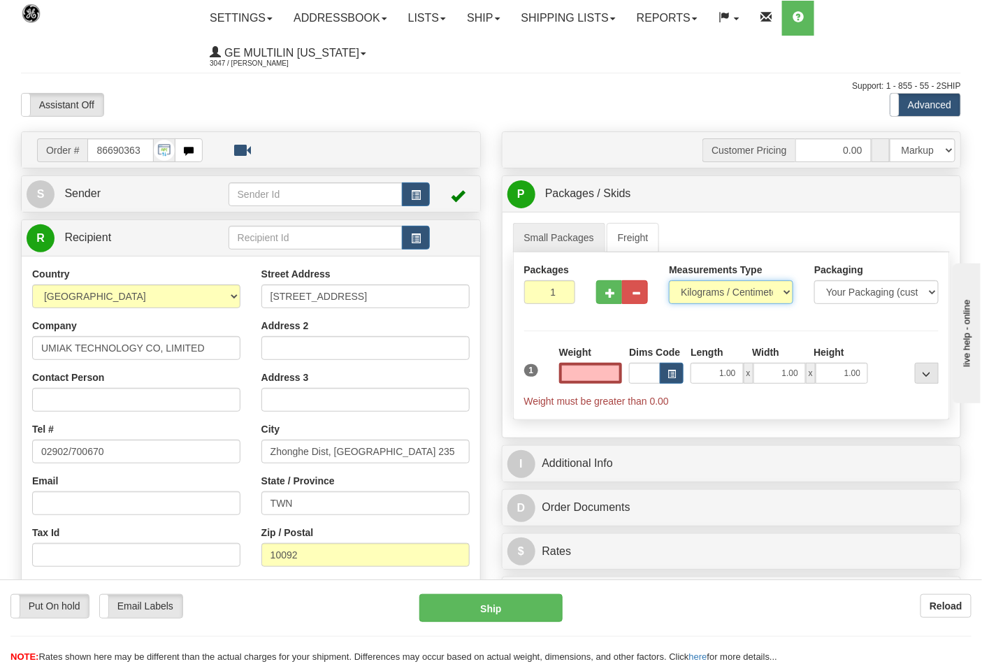
type input "0.00"
click at [709, 292] on select "Pounds / Inches Kilograms / Centimeters" at bounding box center [731, 292] width 124 height 24
select select "0"
click at [669, 281] on select "Pounds / Inches Kilograms / Centimeters" at bounding box center [731, 292] width 124 height 24
click at [610, 381] on input "0.00" at bounding box center [591, 373] width 64 height 21
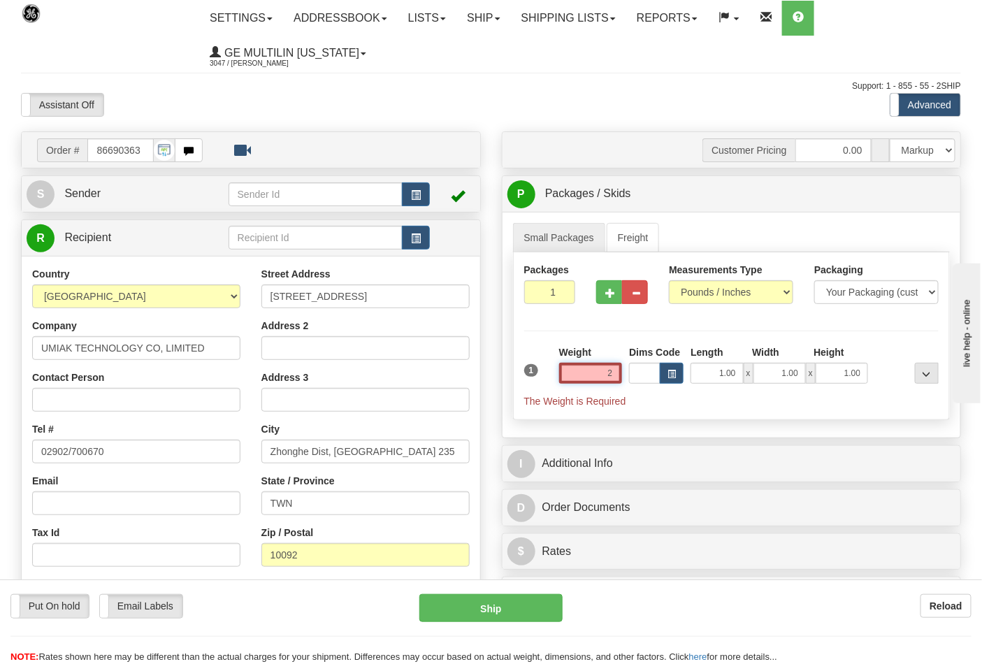
click button "Delete" at bounding box center [0, 0] width 0 height 0
type input "2.00"
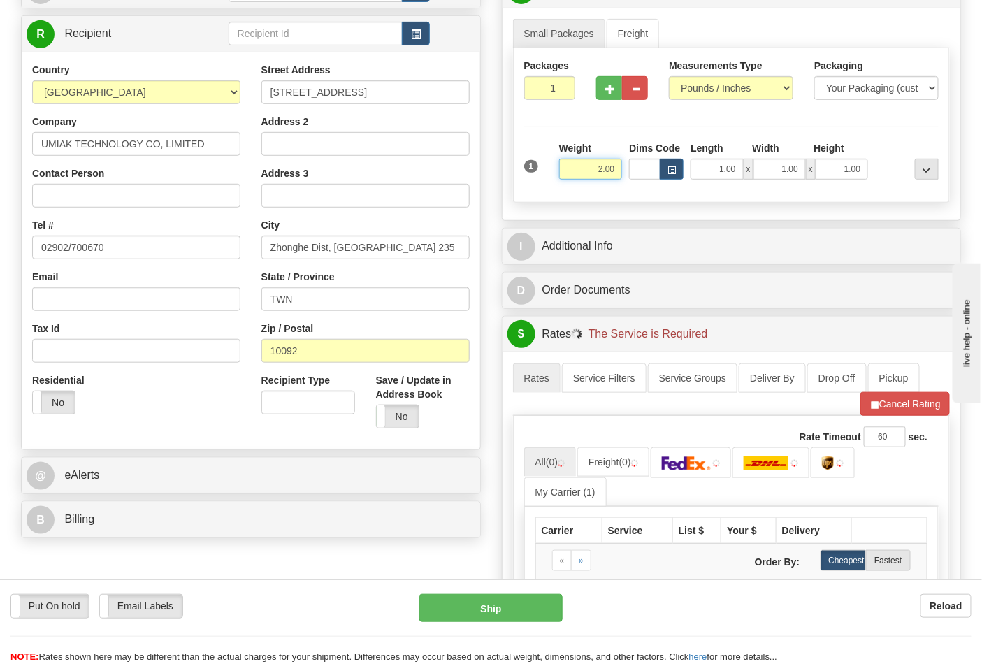
scroll to position [310, 0]
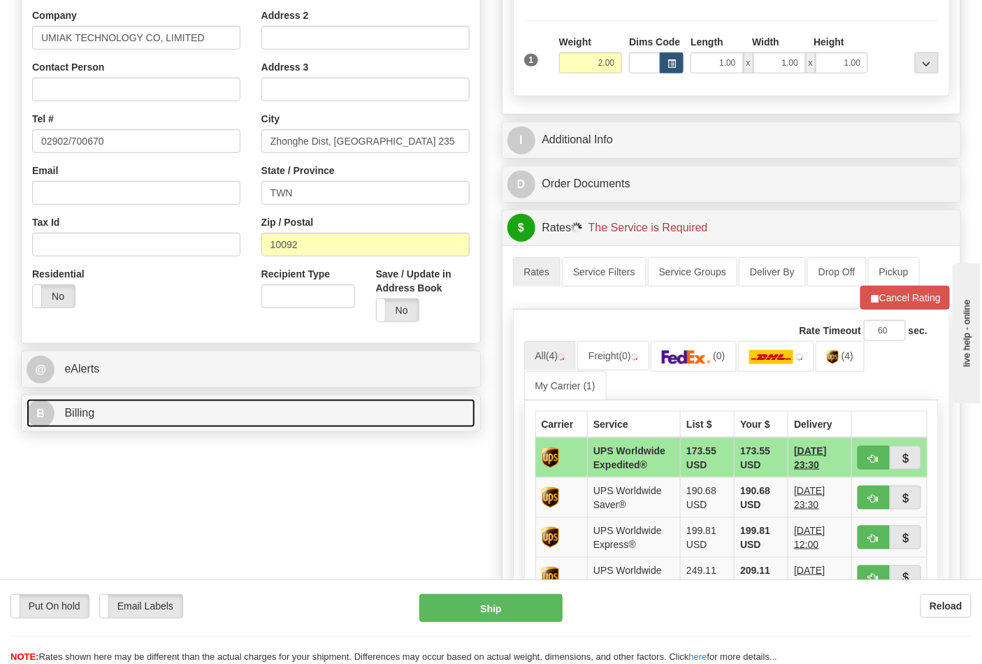
click at [152, 421] on link "B Billing" at bounding box center [251, 413] width 449 height 29
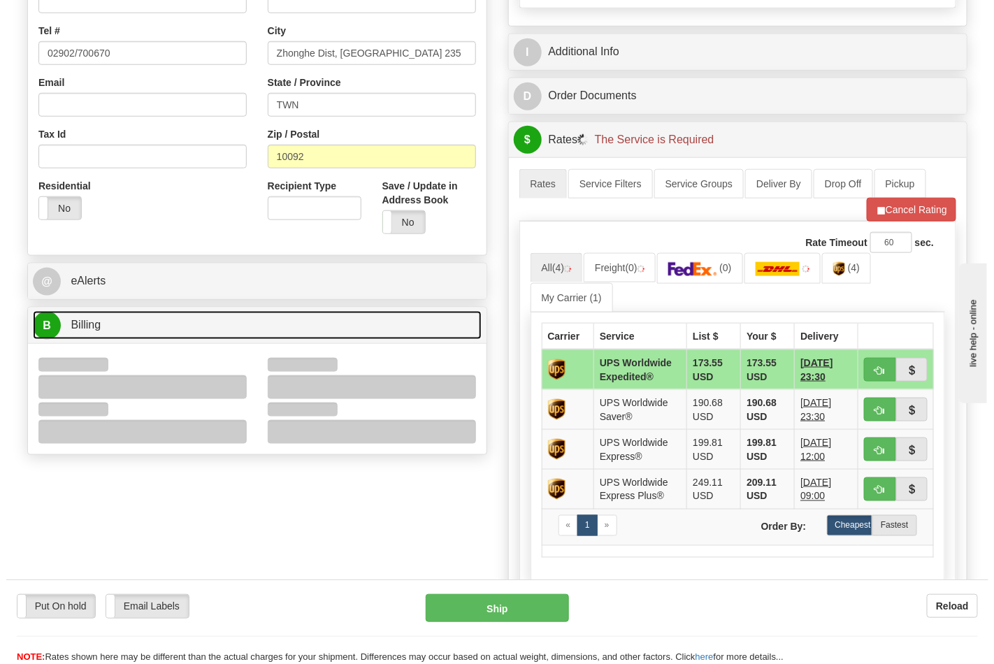
scroll to position [465, 0]
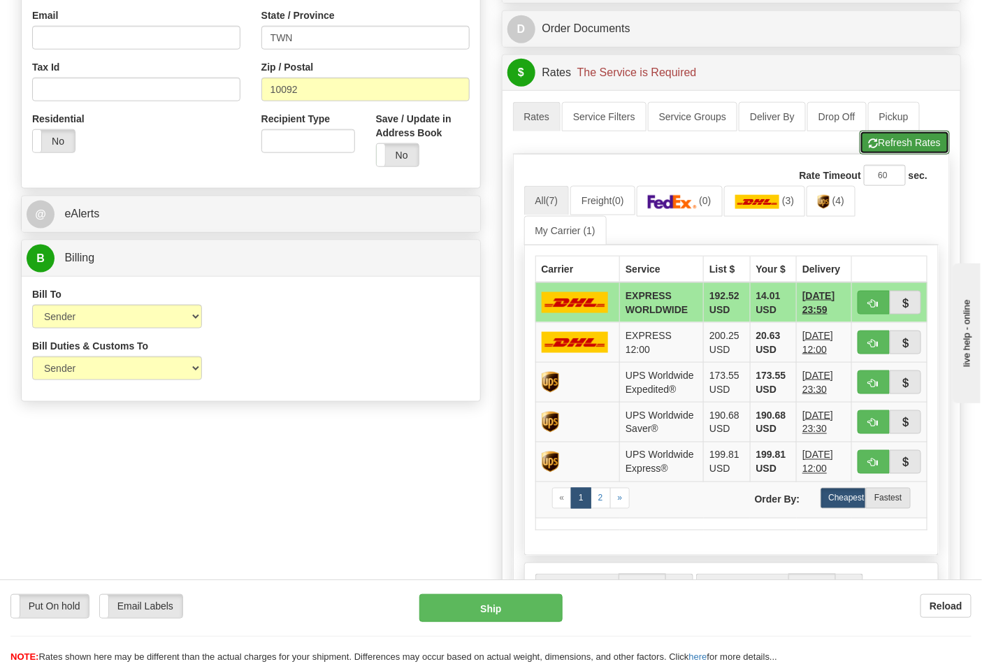
click at [900, 141] on button "Refresh Rates" at bounding box center [905, 143] width 90 height 24
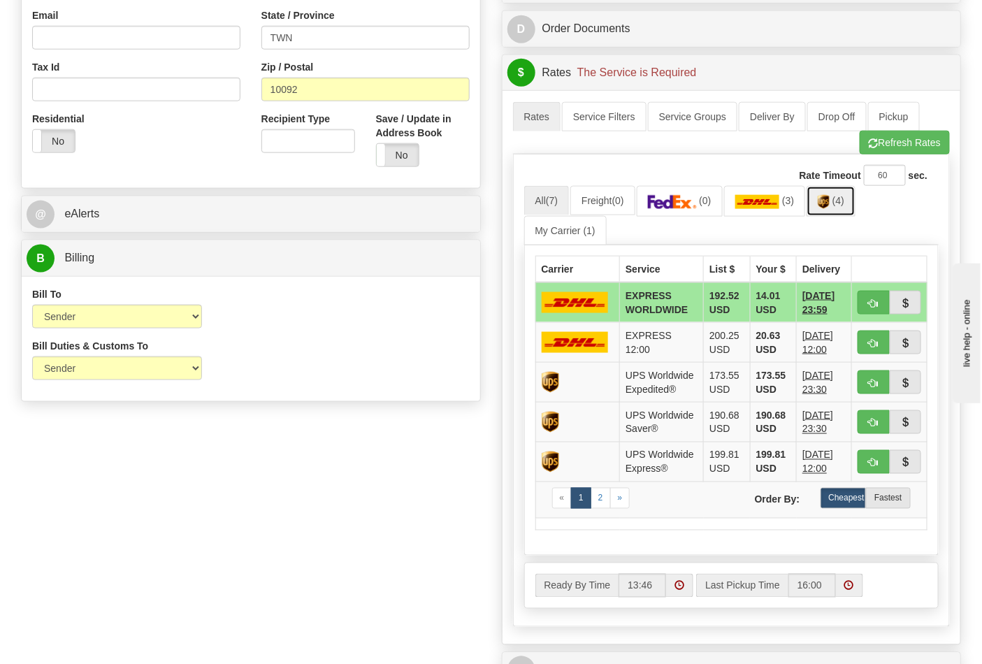
click at [844, 212] on link "(4)" at bounding box center [831, 201] width 49 height 30
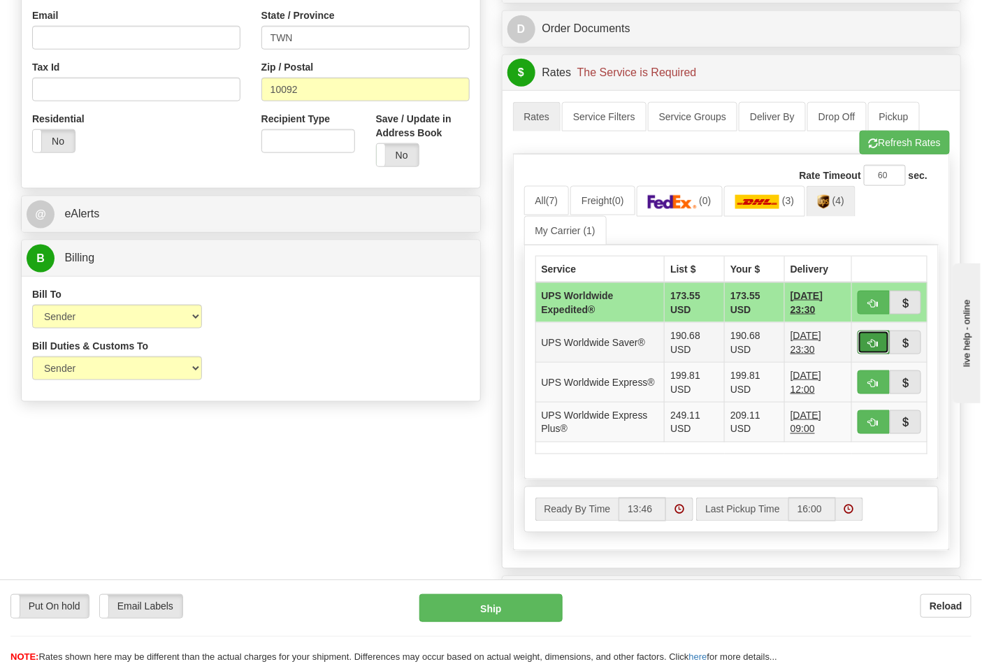
click at [864, 338] on button "button" at bounding box center [874, 343] width 32 height 24
type input "65"
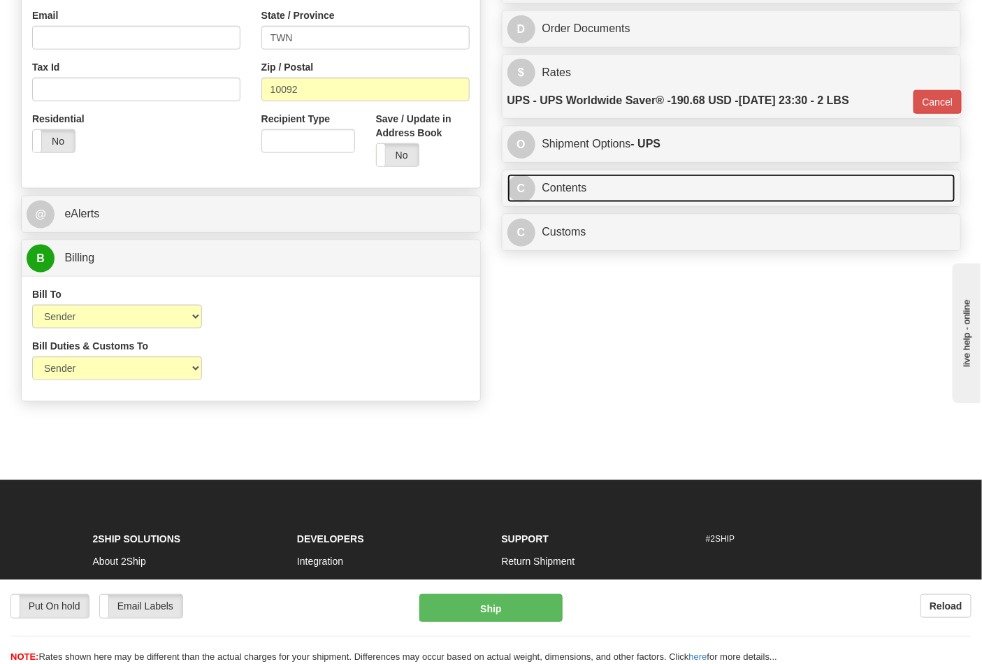
click at [645, 200] on link "C Contents" at bounding box center [731, 188] width 449 height 29
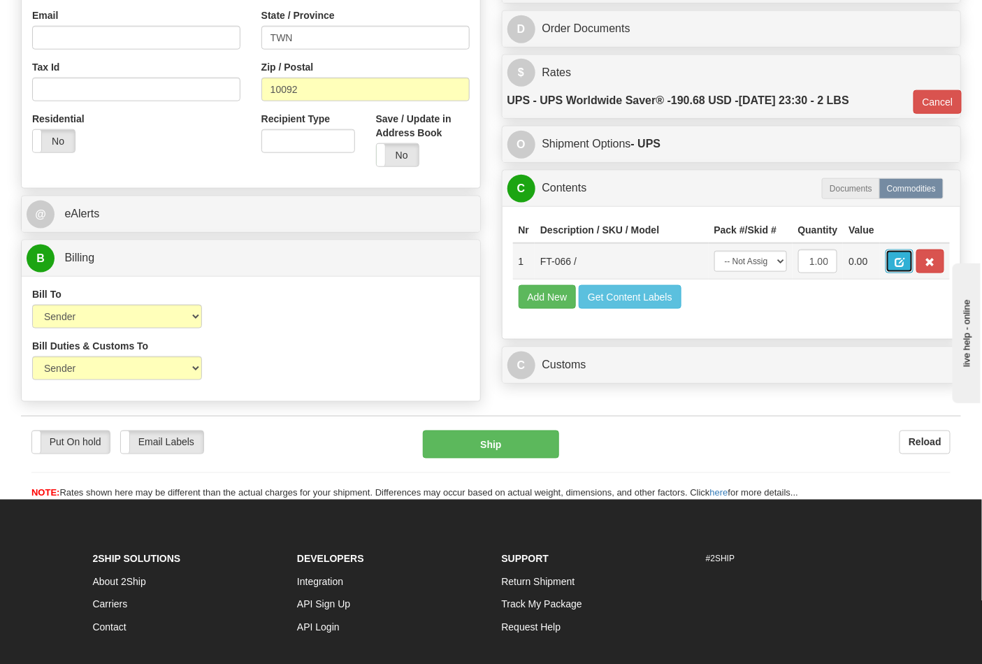
click at [914, 263] on button "button" at bounding box center [900, 262] width 28 height 24
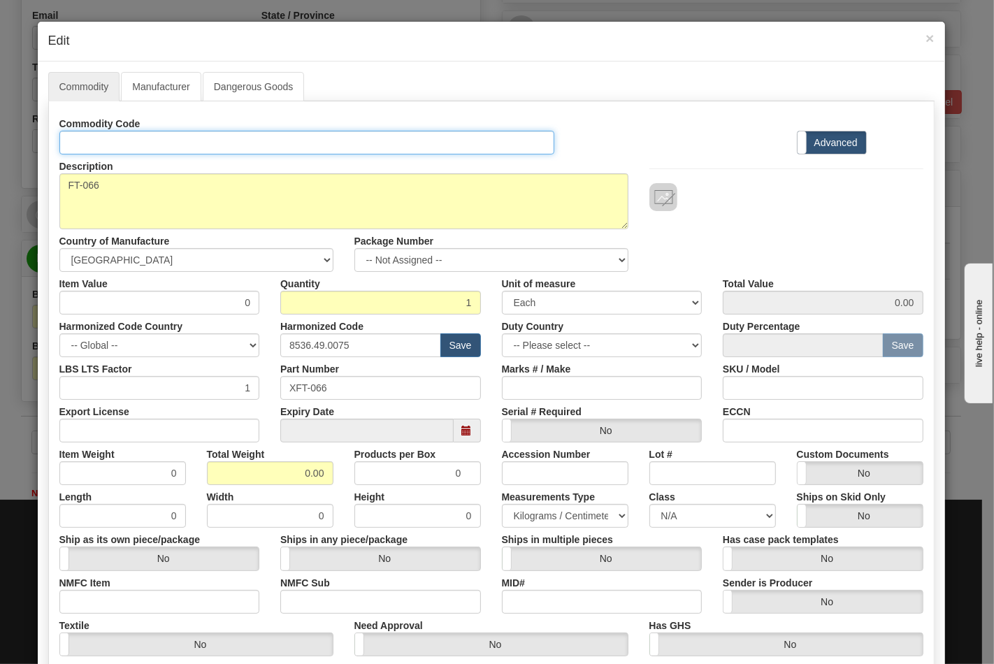
click at [141, 149] on input "Id" at bounding box center [307, 143] width 496 height 24
type input "TRANSFORMERS"
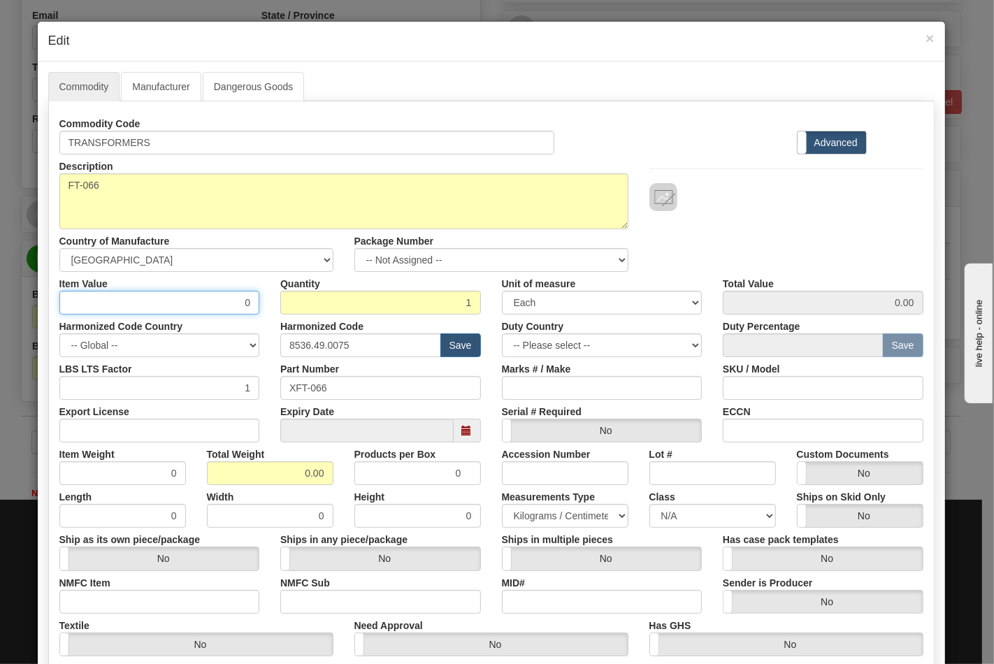
drag, startPoint x: 217, startPoint y: 308, endPoint x: 269, endPoint y: 306, distance: 52.4
click at [269, 306] on div "Item Value 0 Quantity 1 Unit of measure 3 Thousand Square Inches Adjustments 56…" at bounding box center [491, 293] width 885 height 43
type input "72.93"
click at [185, 426] on input "Export License" at bounding box center [159, 431] width 201 height 24
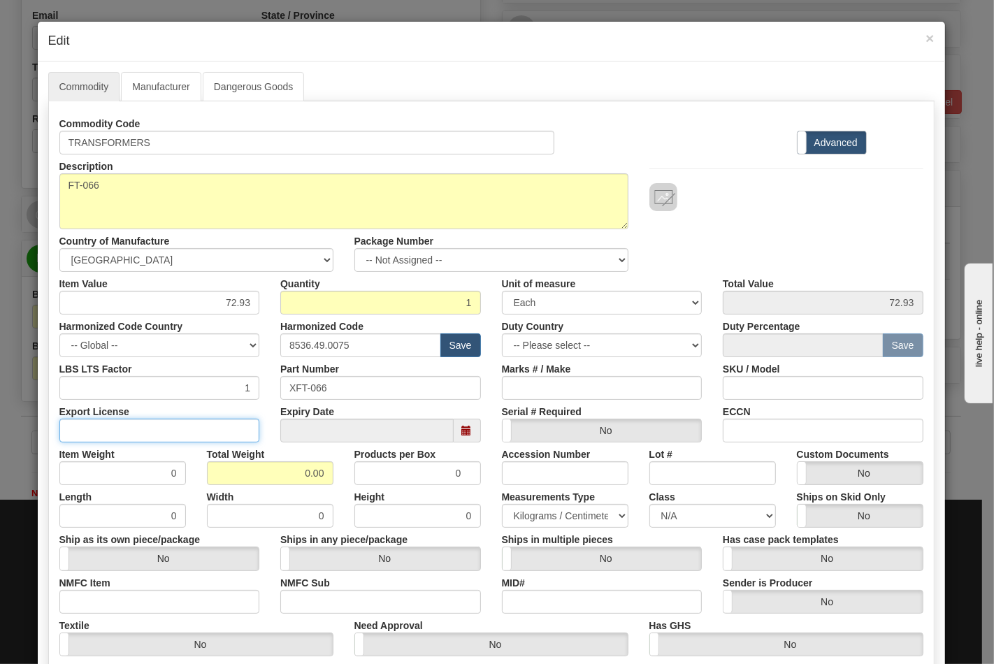
type input "N/A"
drag, startPoint x: 260, startPoint y: 472, endPoint x: 365, endPoint y: 470, distance: 104.8
click at [365, 470] on div "Item Weight 0 Total Weight 0.00 Products per Box 0 Accession Number Lot # Custo…" at bounding box center [491, 463] width 885 height 43
type input "2"
type input "2.0000"
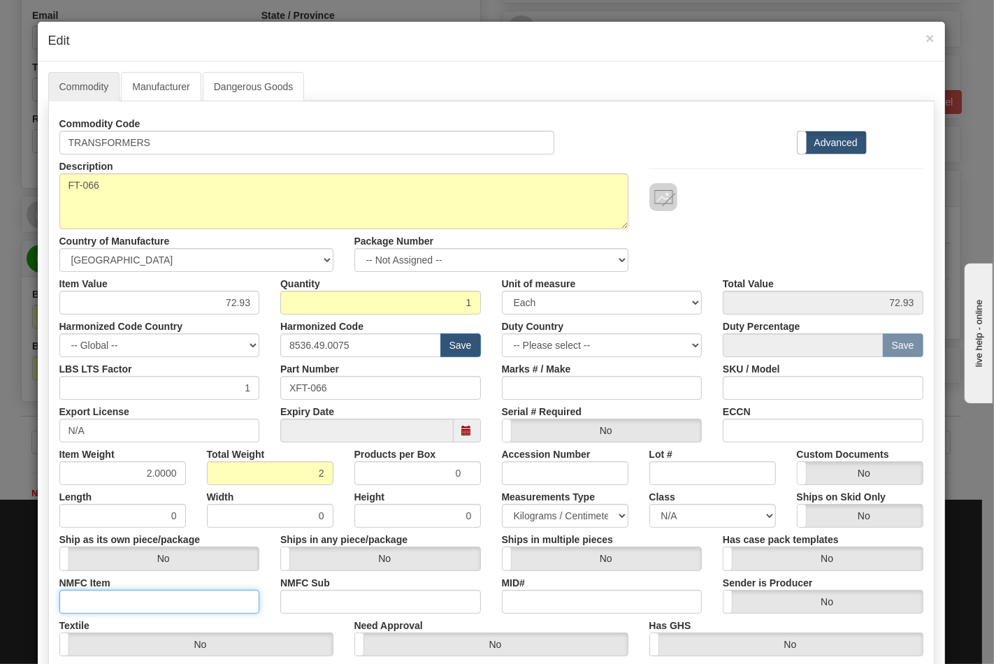
click at [150, 605] on input "NMFC Item" at bounding box center [159, 602] width 201 height 24
type input "63170"
drag, startPoint x: 282, startPoint y: 600, endPoint x: 299, endPoint y: 603, distance: 17.8
click at [284, 600] on input "NMFC Sub" at bounding box center [380, 602] width 201 height 24
type input "4"
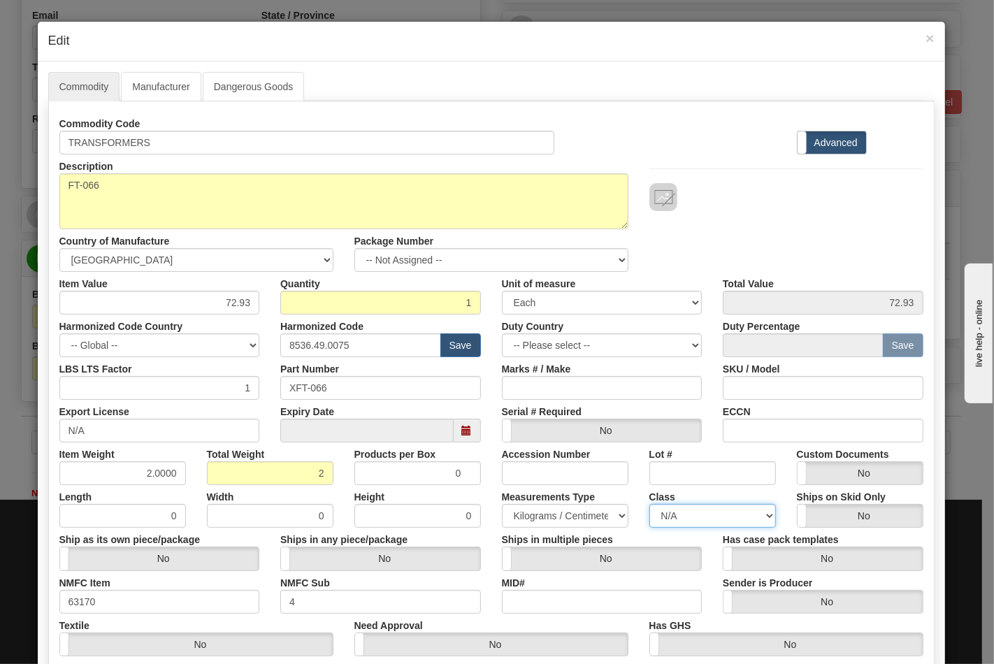
click at [670, 519] on select "N/A 50.0 55.0 60.0 65.0 70.0 85.0 92.5 100.0 125.0 175.0 250.0 300.0 400.0" at bounding box center [712, 516] width 127 height 24
select select "70.0"
click at [649, 504] on select "N/A 50.0 55.0 60.0 65.0 70.0 85.0 92.5 100.0 125.0 175.0 250.0 300.0 400.0" at bounding box center [712, 516] width 127 height 24
drag, startPoint x: 781, startPoint y: 429, endPoint x: 809, endPoint y: 443, distance: 31.9
click at [781, 429] on input "ECCN" at bounding box center [823, 431] width 201 height 24
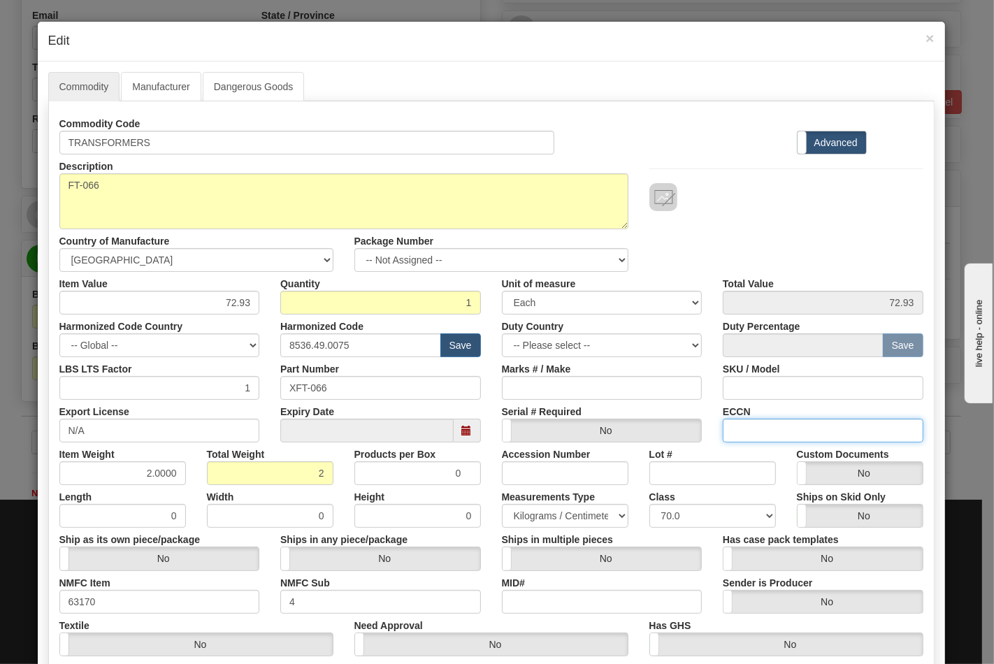
type input "EAR99"
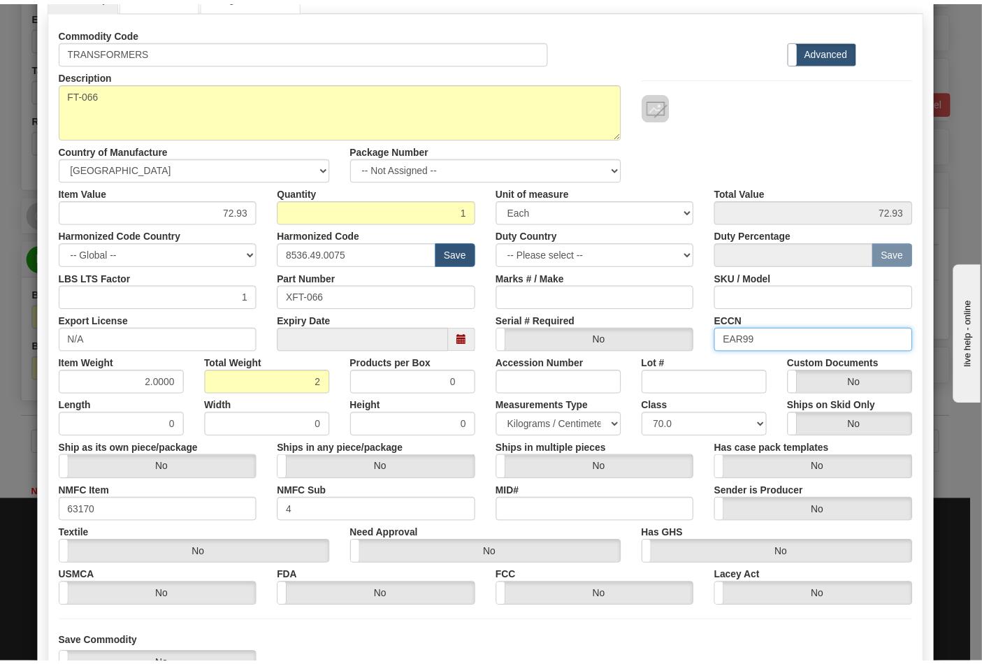
scroll to position [201, 0]
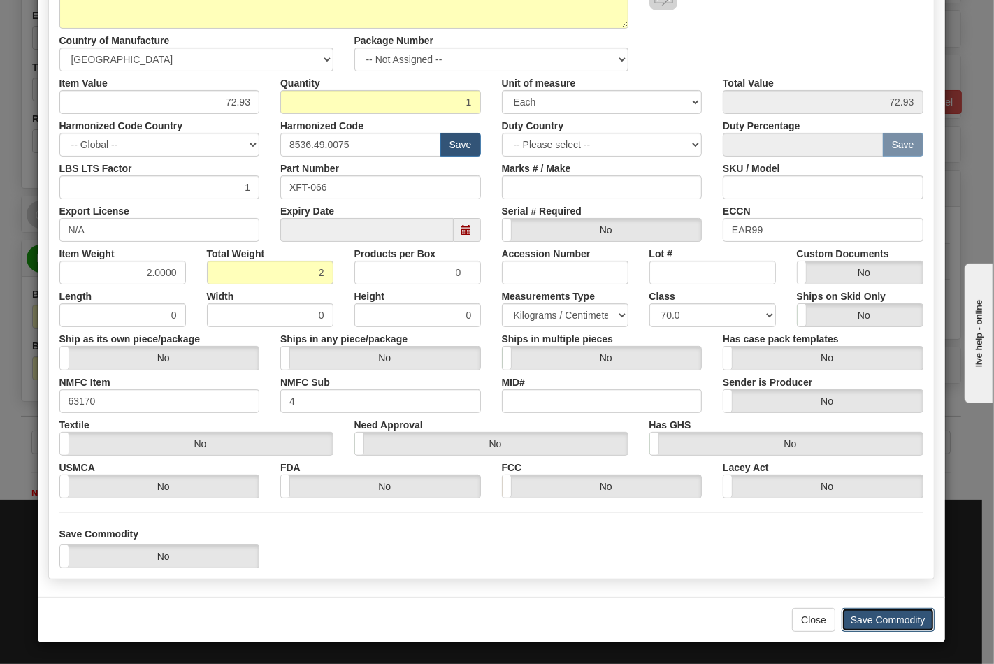
click at [853, 616] on button "Save Commodity" at bounding box center [888, 620] width 93 height 24
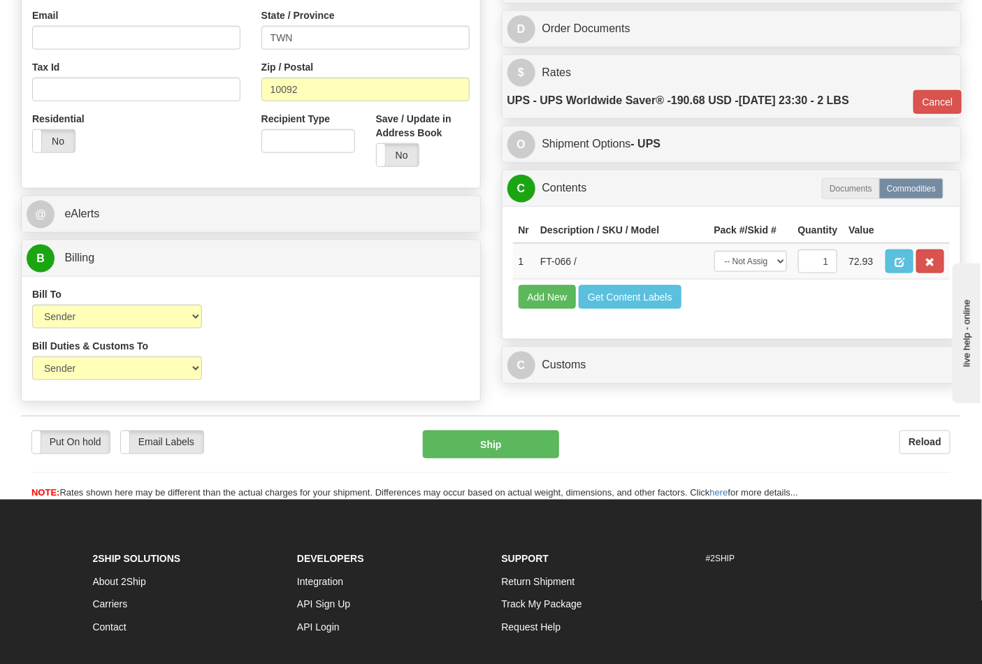
click at [470, 438] on div "Put On hold Put On hold Email Labels Email Labels Edit Reload Ship Reload" at bounding box center [491, 458] width 940 height 85
click at [494, 459] on button "Ship" at bounding box center [491, 445] width 136 height 28
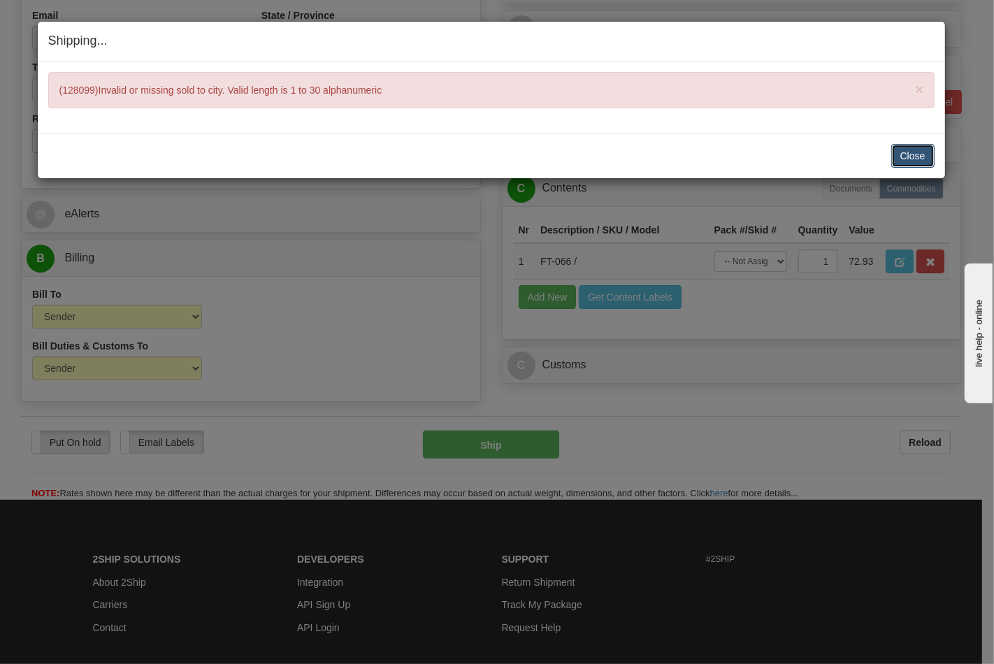
click at [911, 151] on button "Close" at bounding box center [912, 156] width 43 height 24
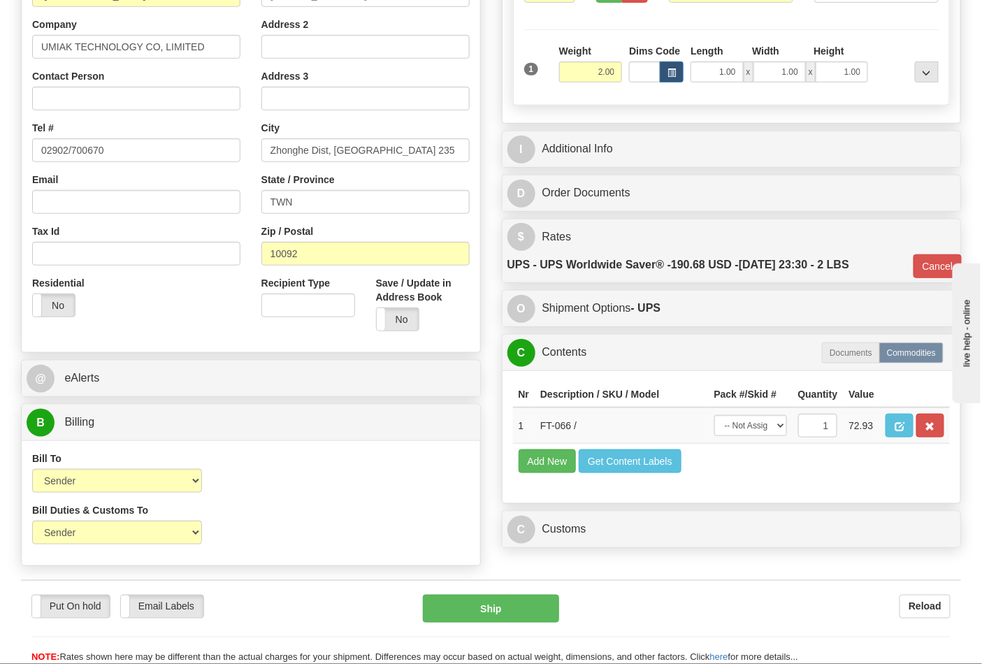
scroll to position [155, 0]
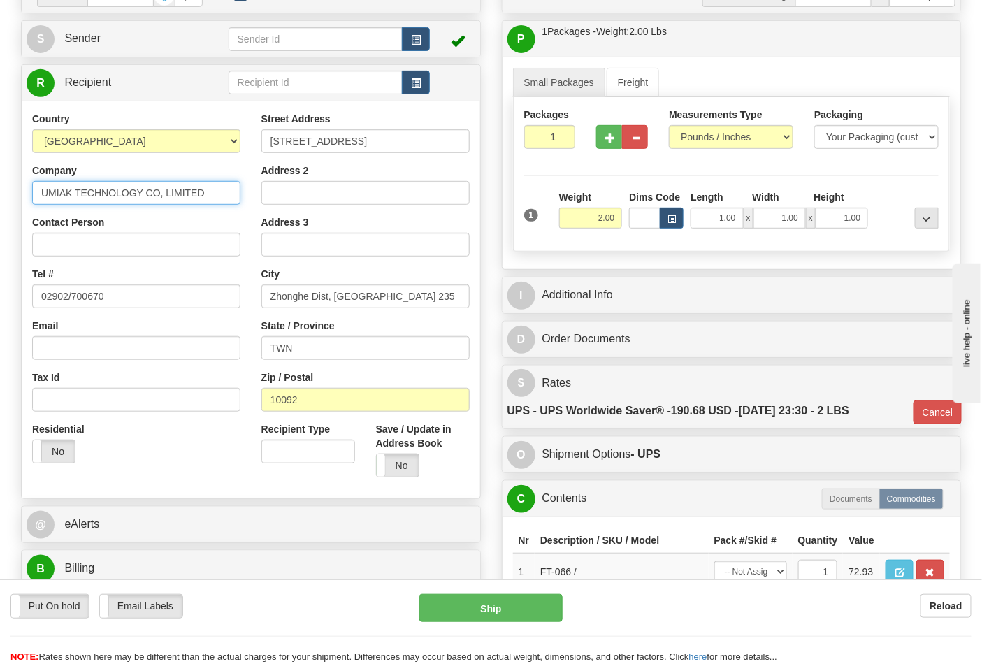
drag, startPoint x: 212, startPoint y: 189, endPoint x: 17, endPoint y: 208, distance: 196.5
click at [17, 208] on div "Order # 86690363 S" at bounding box center [250, 347] width 481 height 742
click at [60, 245] on input "Contact Person" at bounding box center [136, 245] width 208 height 24
paste input "UMIAK TECHNOLOGY CO, LIMITED"
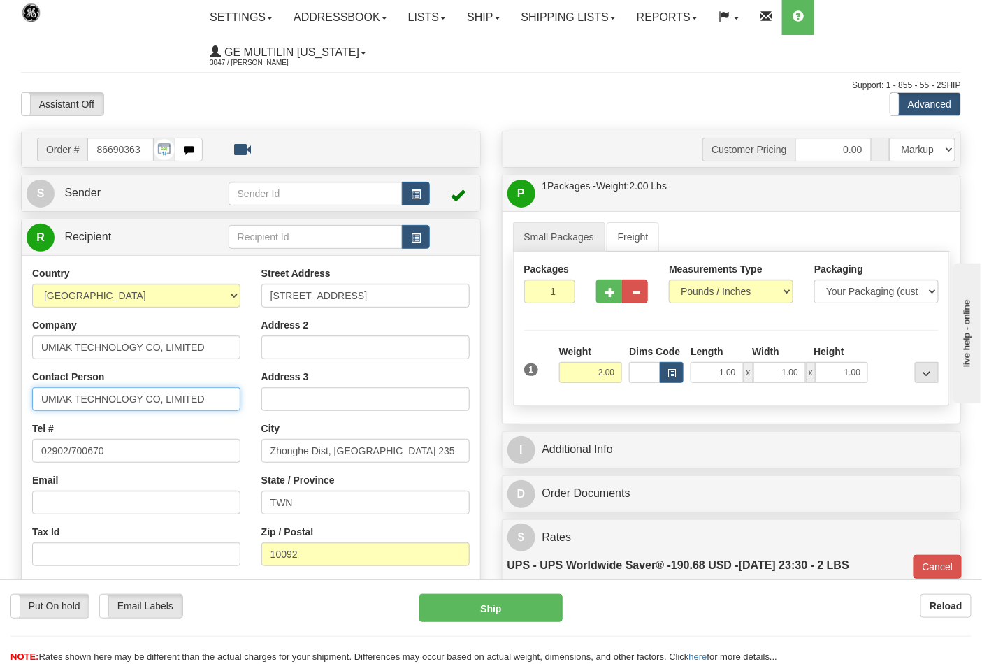
scroll to position [0, 0]
type input "UMIAK TECHNOLOGY CO, LIMITED"
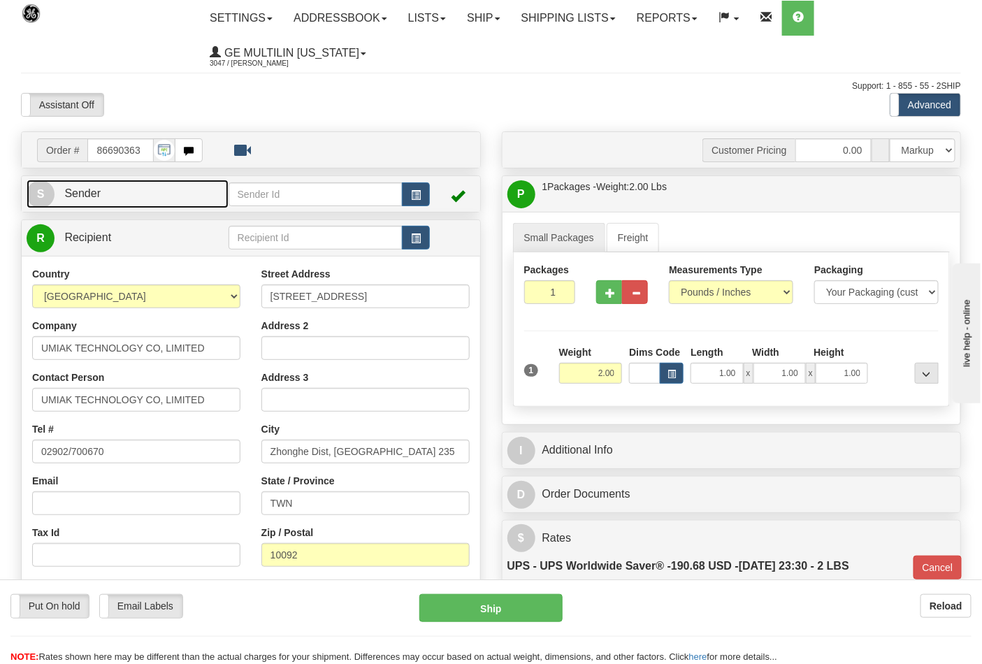
click at [95, 203] on link "S Sender" at bounding box center [128, 194] width 202 height 29
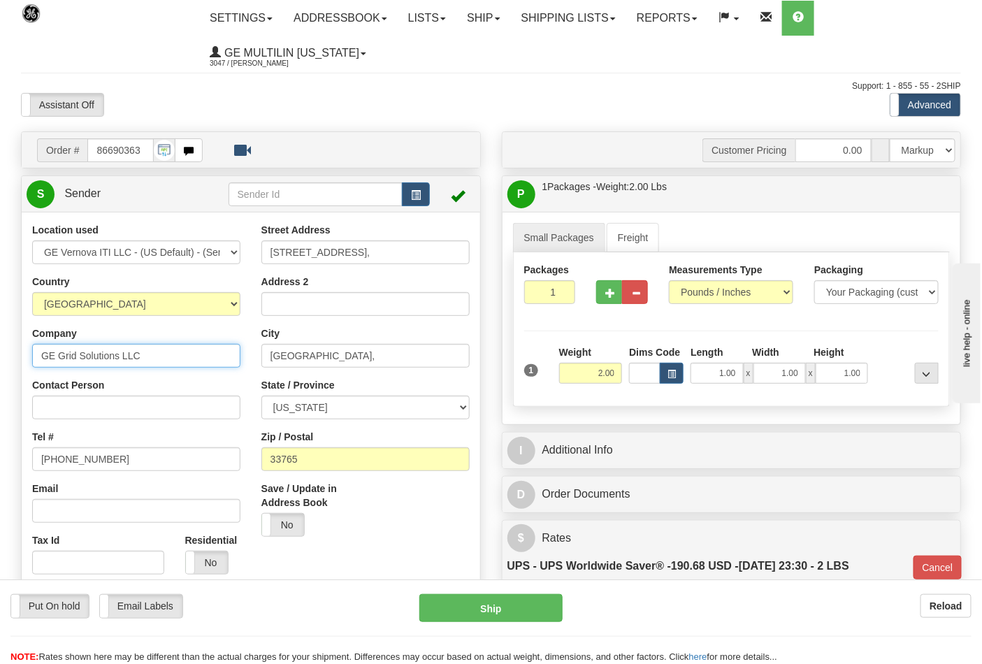
drag, startPoint x: 157, startPoint y: 352, endPoint x: 0, endPoint y: 350, distance: 157.3
click at [68, 399] on input "Contact Person" at bounding box center [136, 408] width 208 height 24
paste input "GE Grid Solutions LLC"
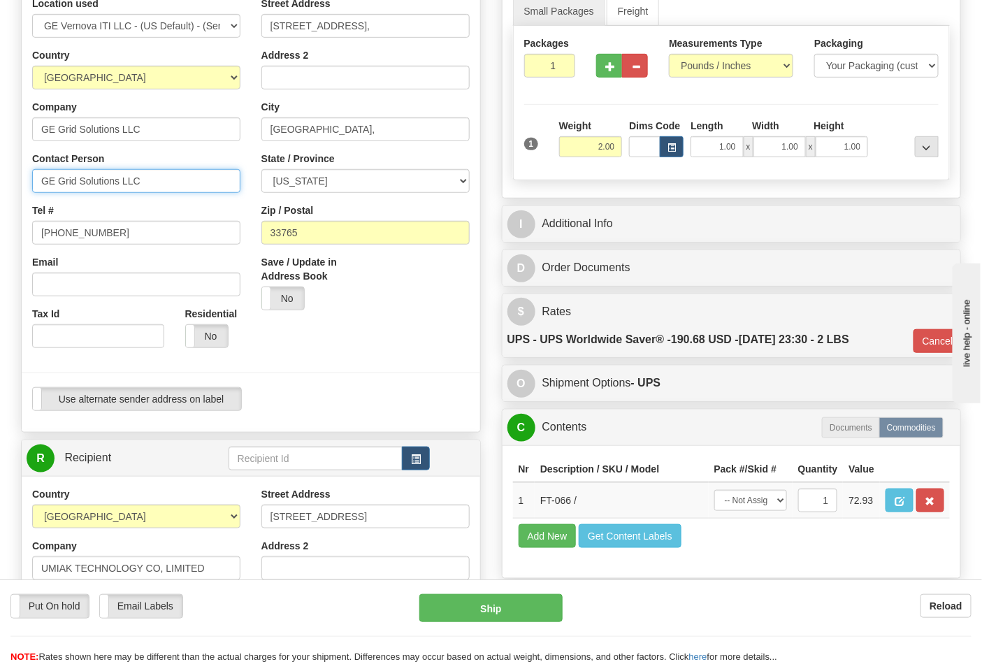
scroll to position [233, 0]
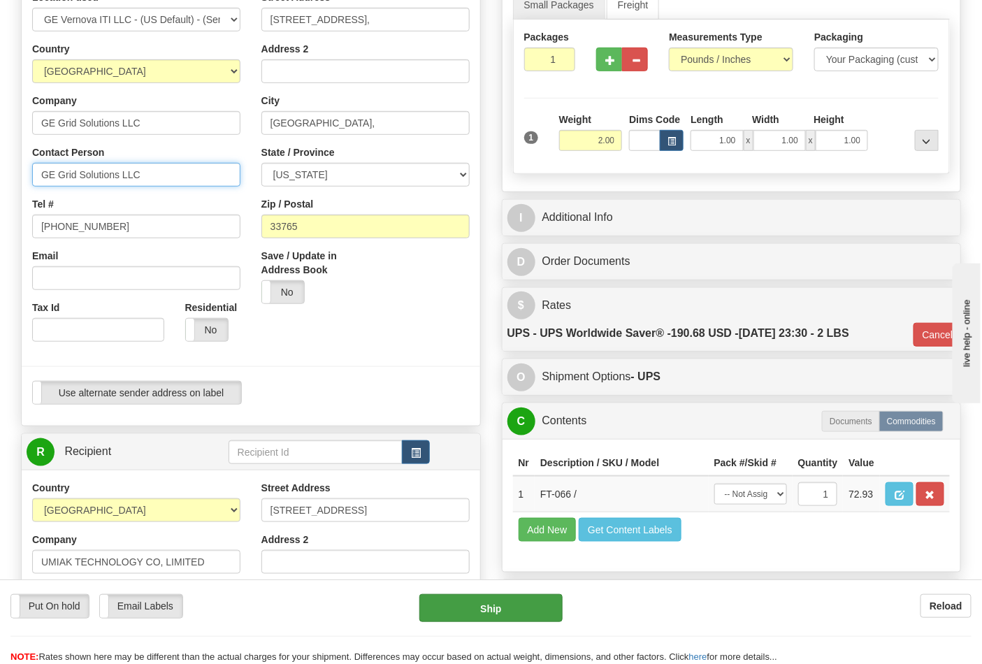
type input "GE Grid Solutions LLC"
click at [493, 607] on button "Ship" at bounding box center [490, 608] width 143 height 28
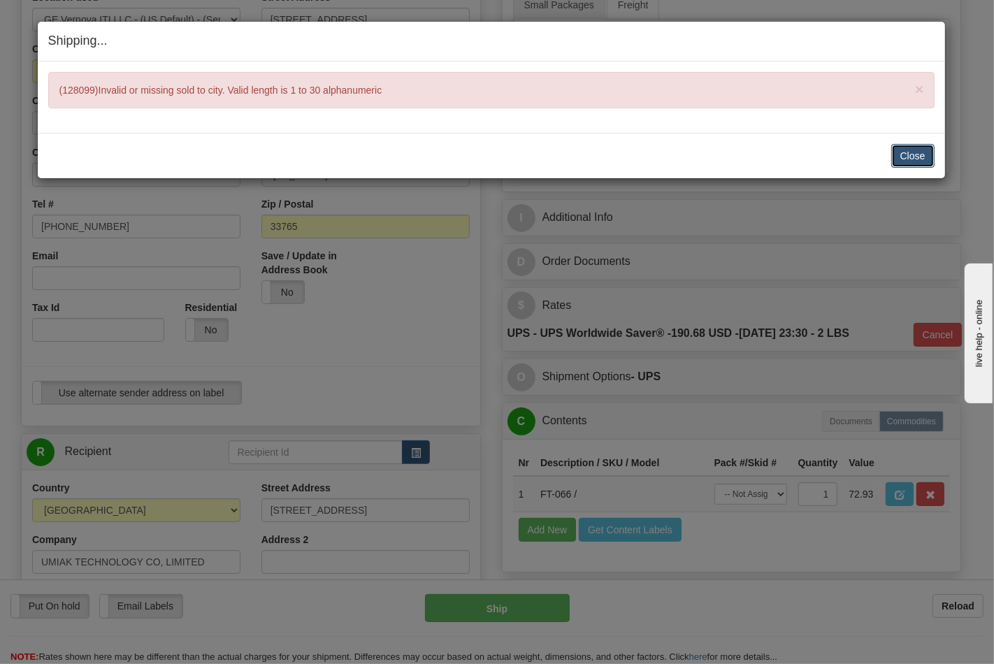
click at [903, 156] on button "Close" at bounding box center [912, 156] width 43 height 24
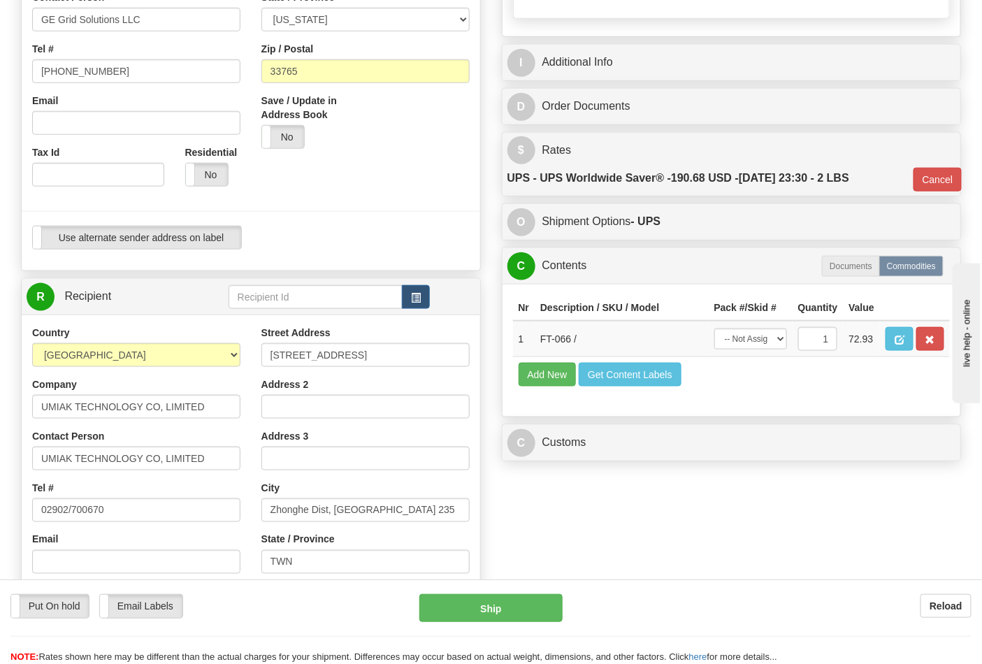
scroll to position [699, 0]
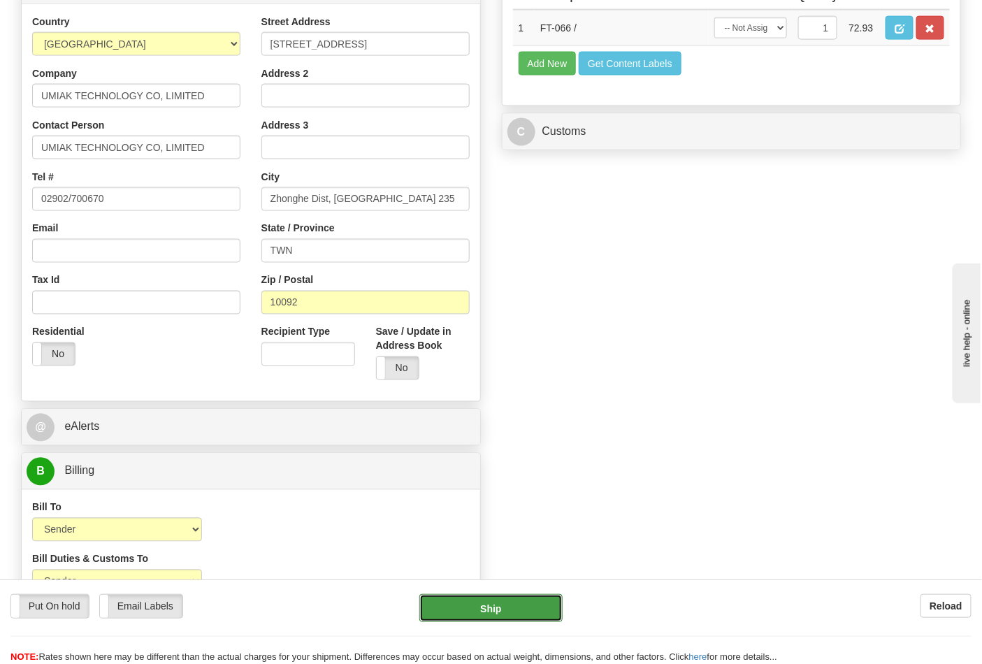
click at [510, 599] on button "Ship" at bounding box center [490, 608] width 143 height 28
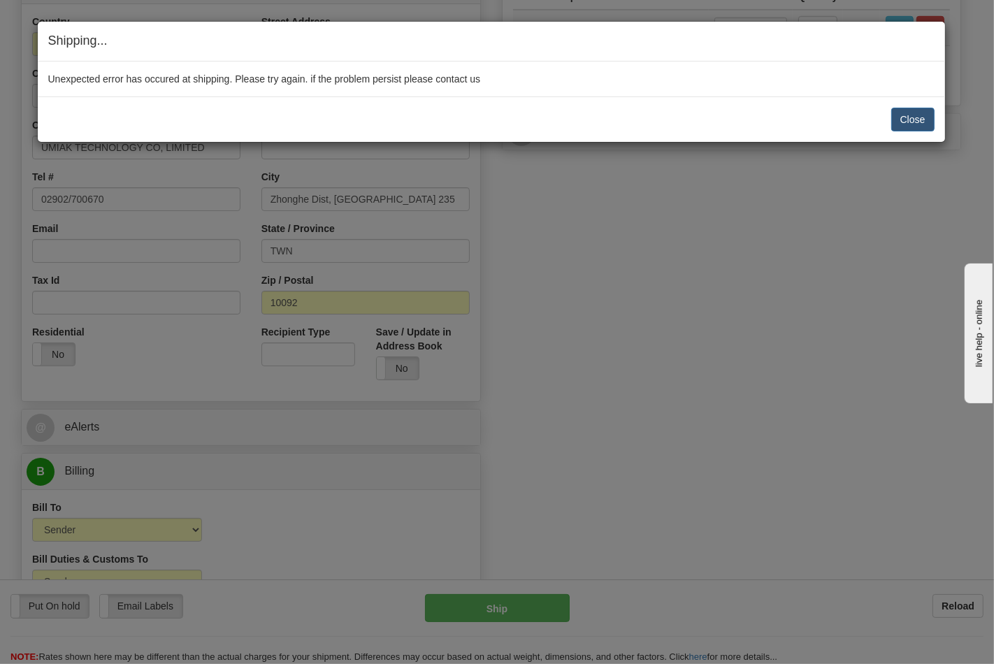
click at [890, 115] on div "Close Cancel" at bounding box center [491, 120] width 886 height 24
click at [907, 128] on button "Close" at bounding box center [912, 120] width 43 height 24
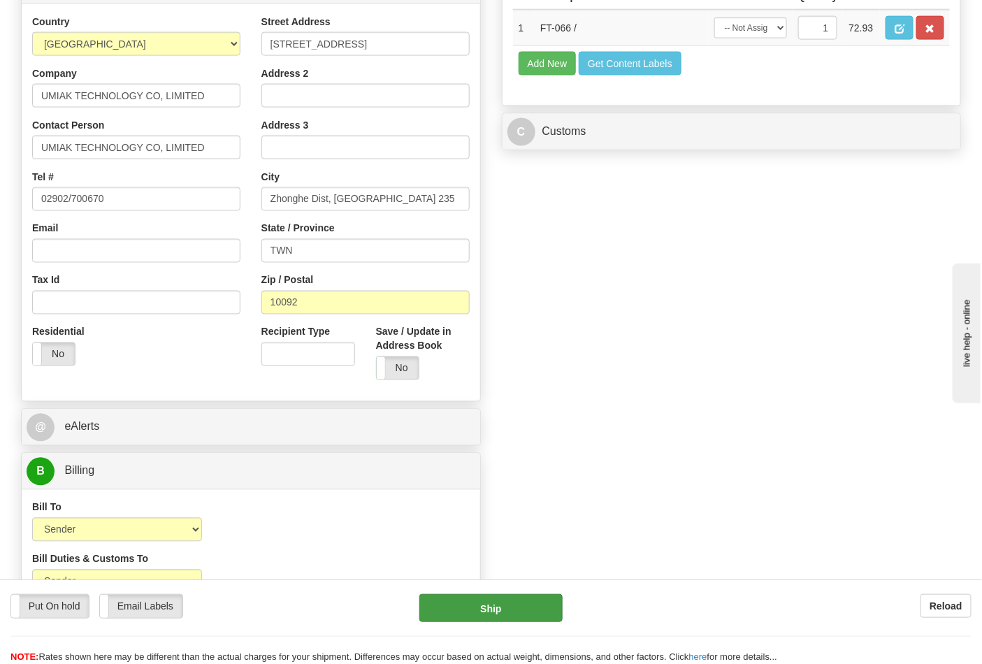
drag, startPoint x: 535, startPoint y: 589, endPoint x: 533, endPoint y: 610, distance: 21.8
click at [535, 589] on div "Put On hold Put On hold Email Labels Email Labels Edit Reload Ship Reload" at bounding box center [491, 621] width 982 height 85
click at [534, 609] on button "Ship" at bounding box center [490, 608] width 143 height 28
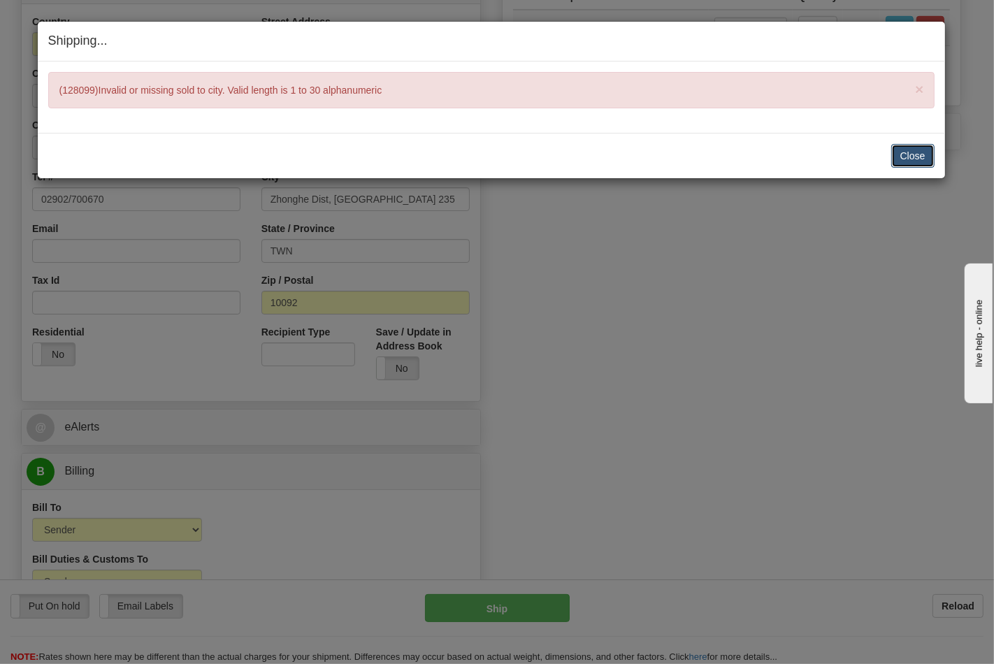
click at [909, 152] on button "Close" at bounding box center [912, 156] width 43 height 24
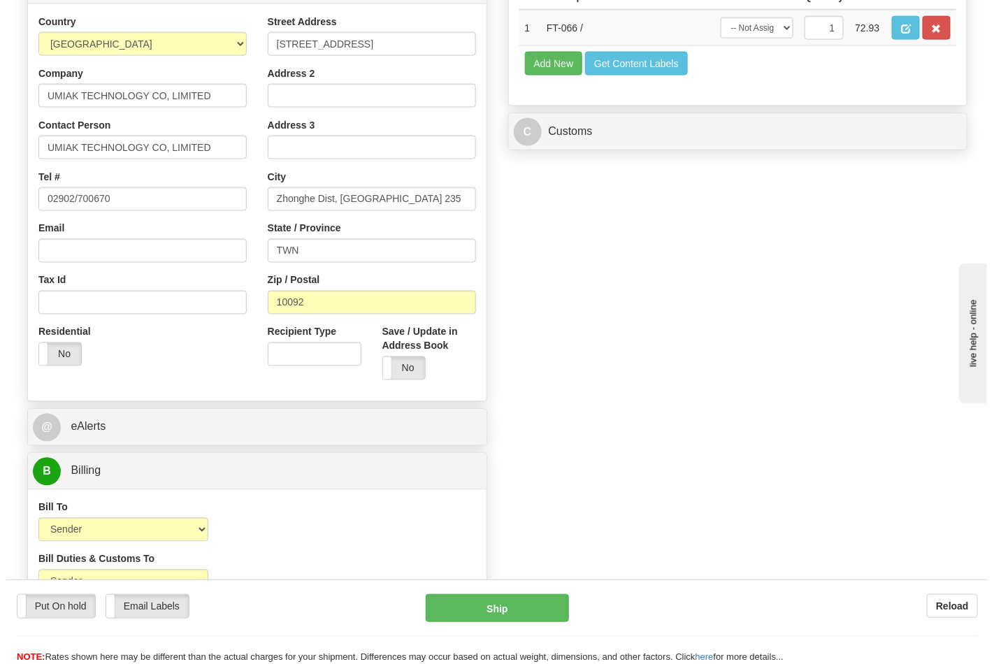
scroll to position [465, 0]
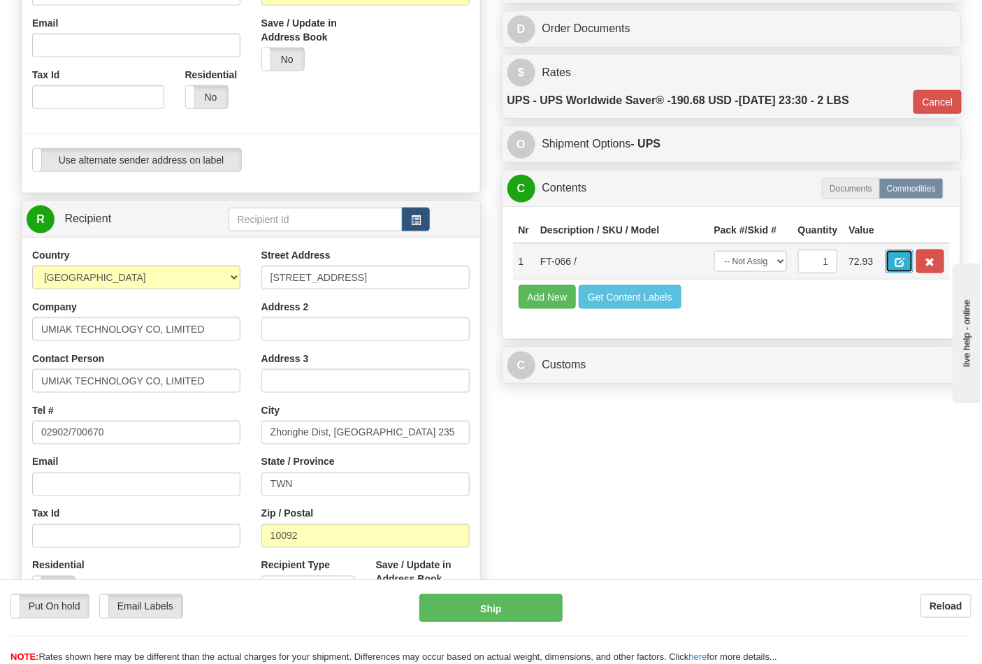
click at [914, 262] on button "button" at bounding box center [900, 262] width 28 height 24
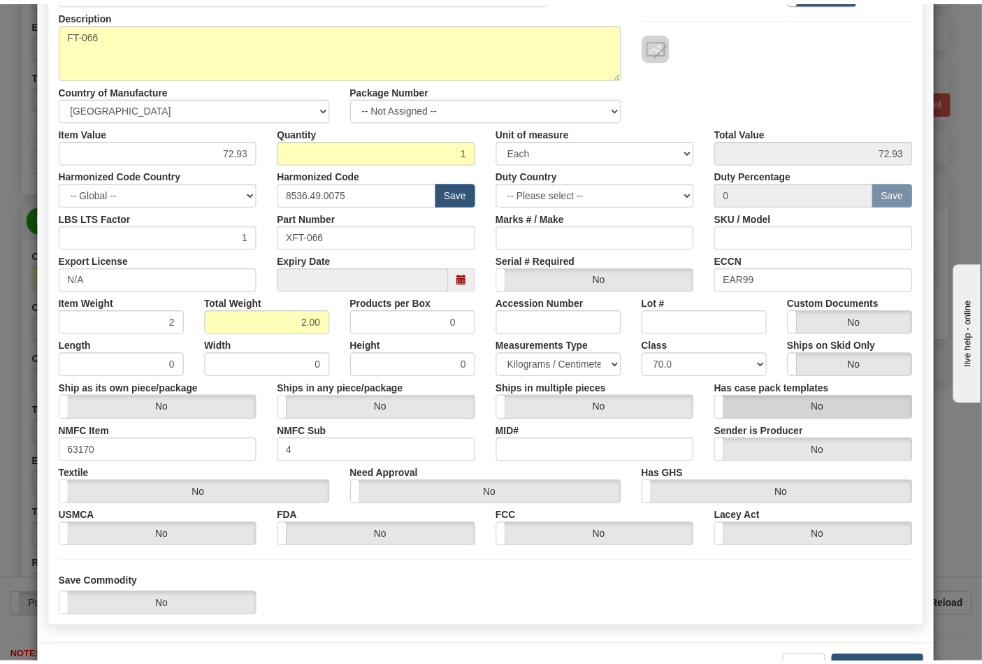
scroll to position [155, 0]
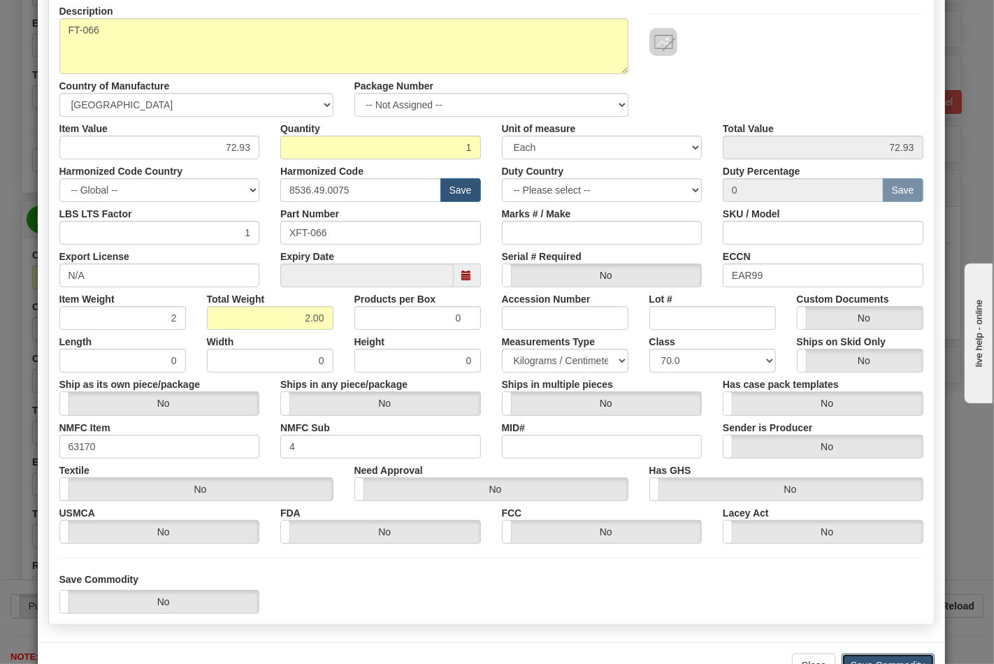
click at [886, 654] on button "Save Commodity" at bounding box center [888, 666] width 93 height 24
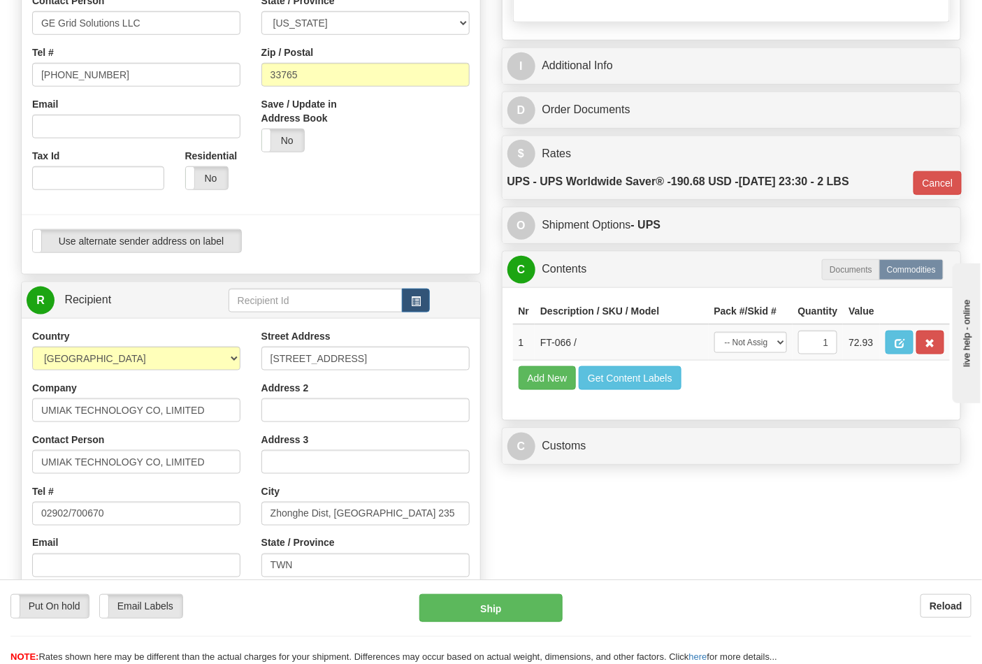
scroll to position [233, 0]
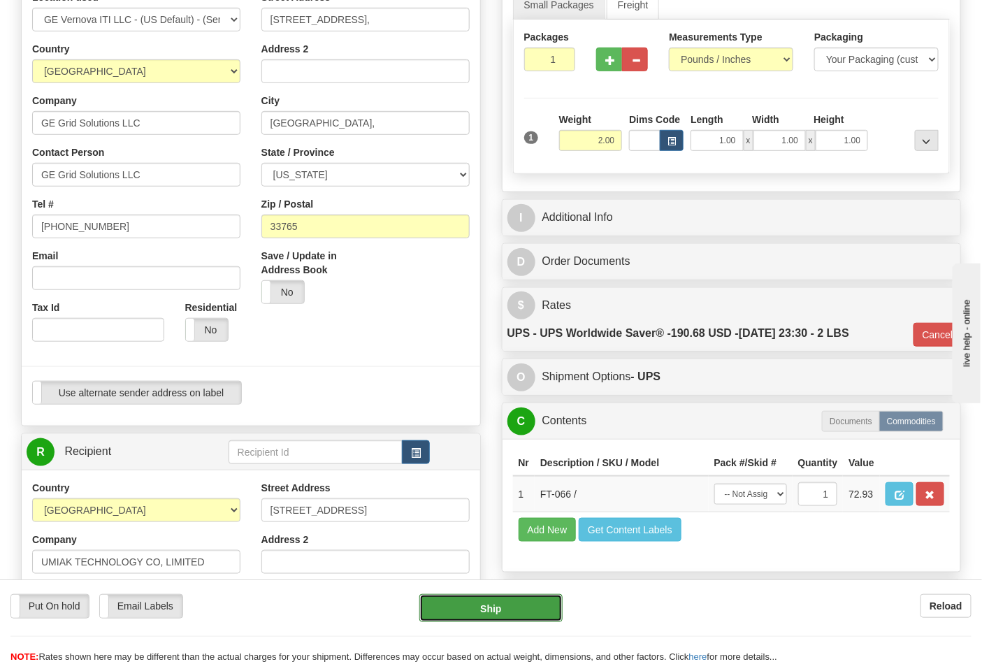
click at [505, 609] on button "Ship" at bounding box center [490, 608] width 143 height 28
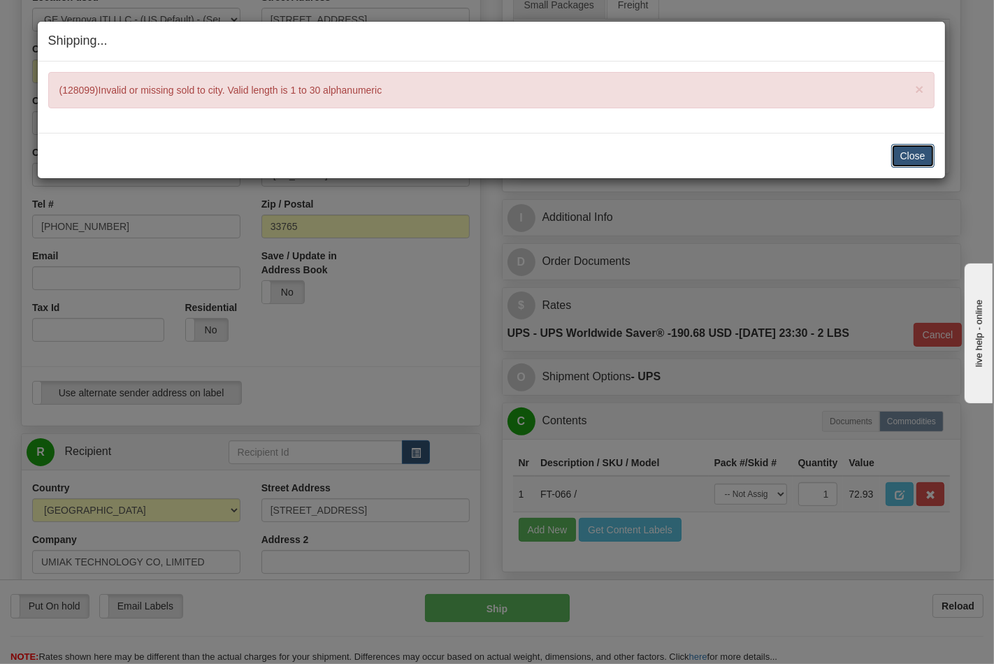
click at [899, 149] on button "Close" at bounding box center [912, 156] width 43 height 24
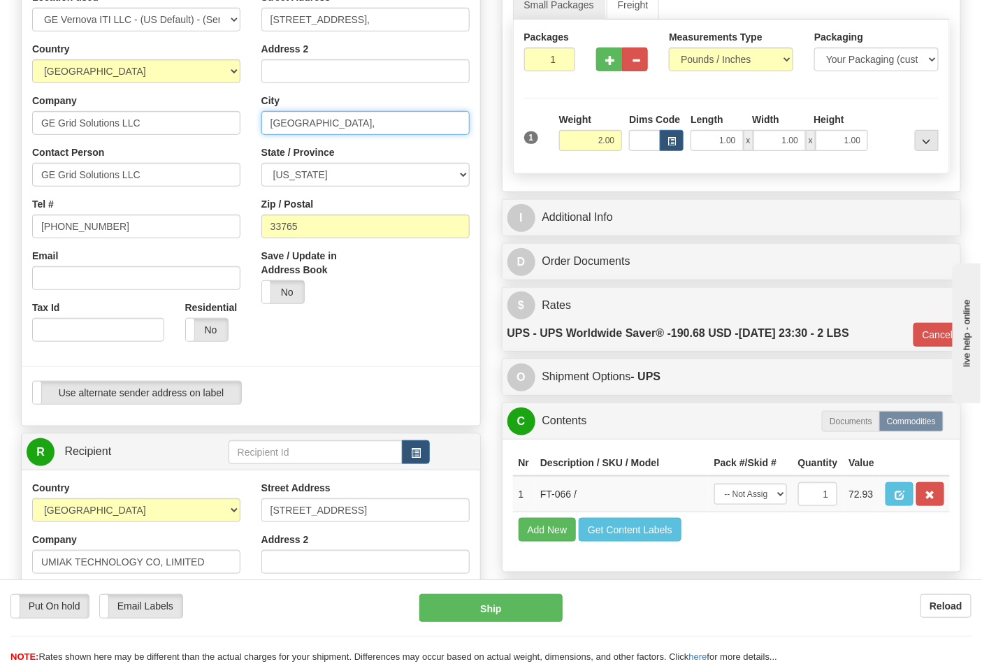
click at [333, 122] on input "Clearwater," at bounding box center [365, 123] width 208 height 24
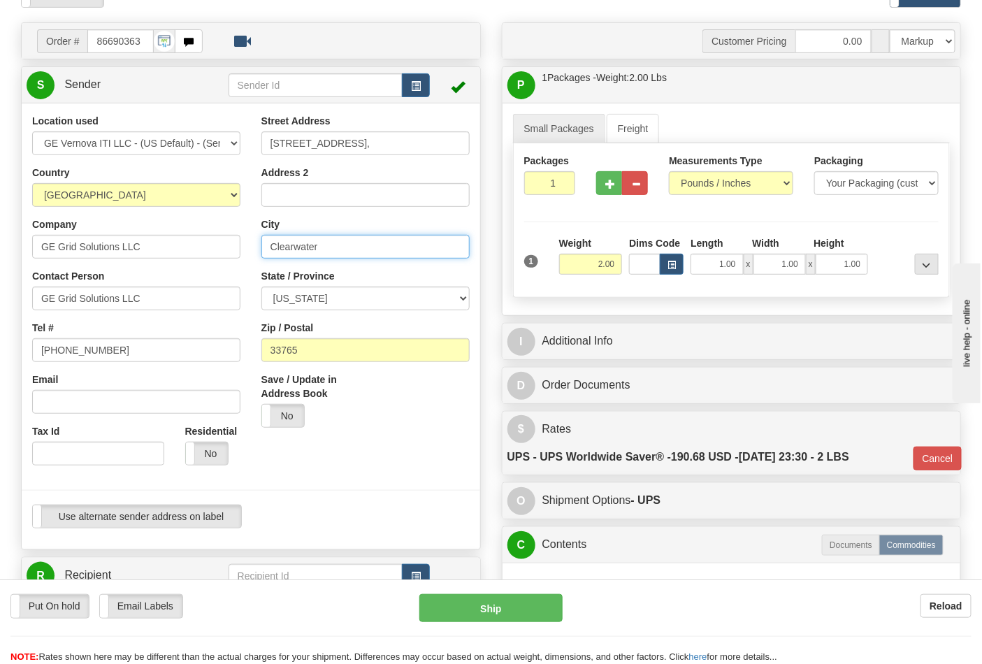
scroll to position [0, 0]
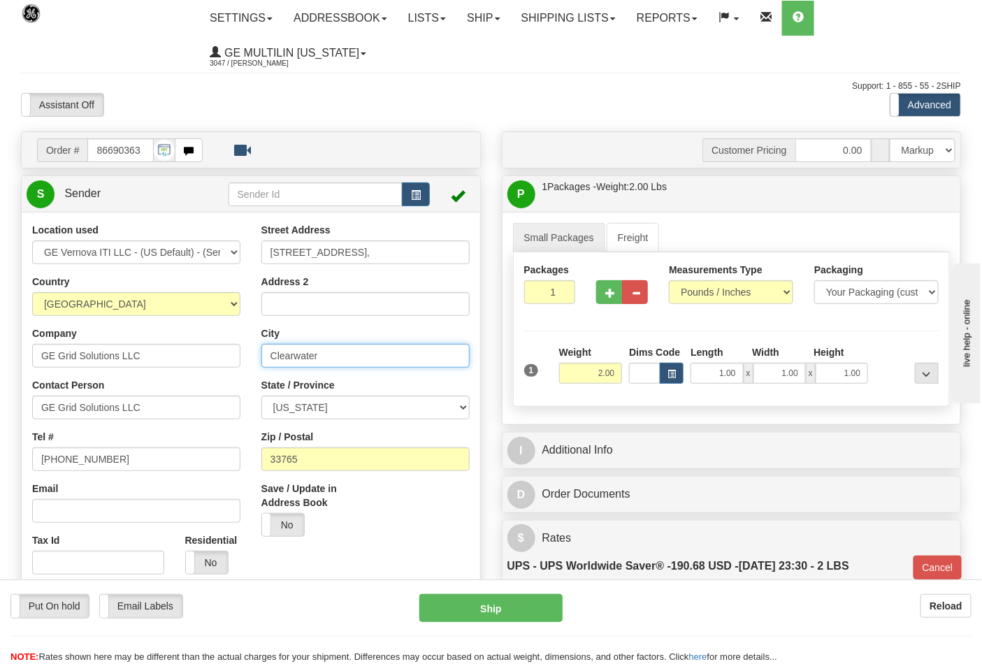
type input "Clearwater"
click at [126, 200] on link "S Sender" at bounding box center [128, 194] width 202 height 29
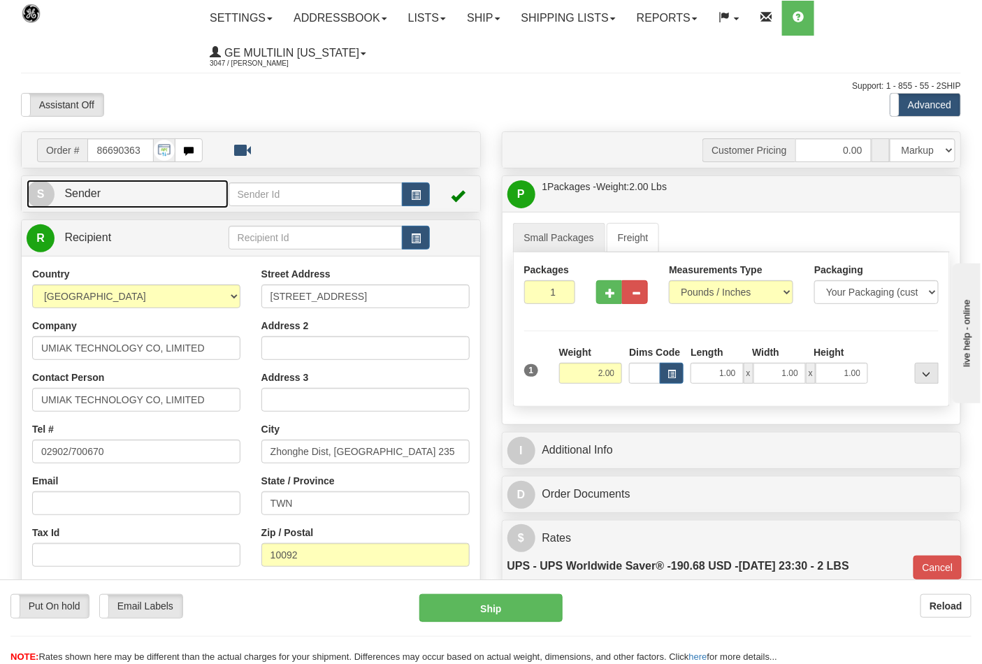
click at [98, 198] on span "Sender" at bounding box center [82, 193] width 36 height 12
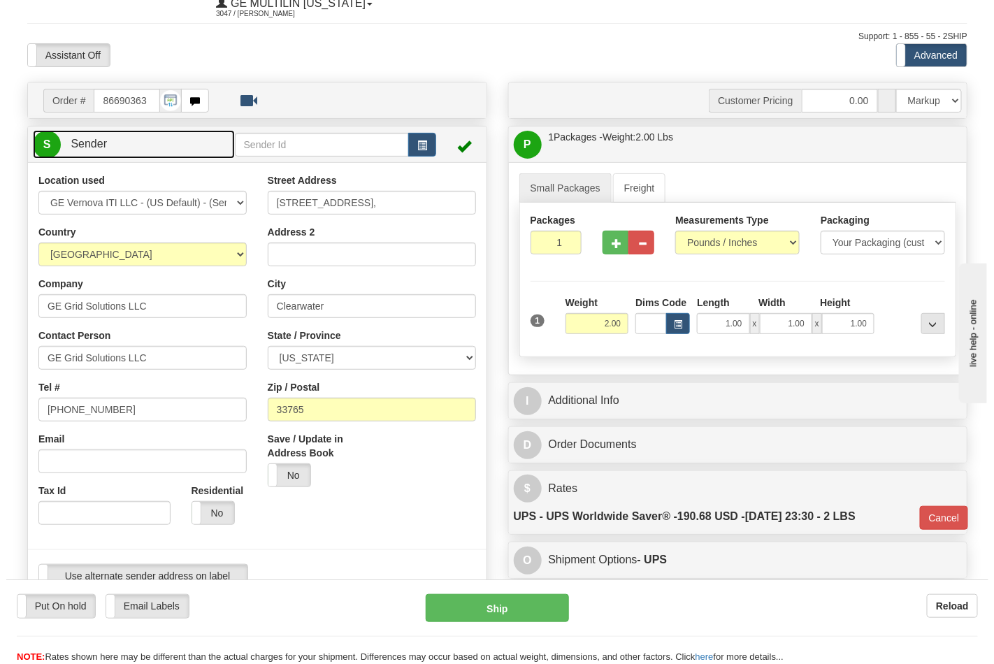
scroll to position [78, 0]
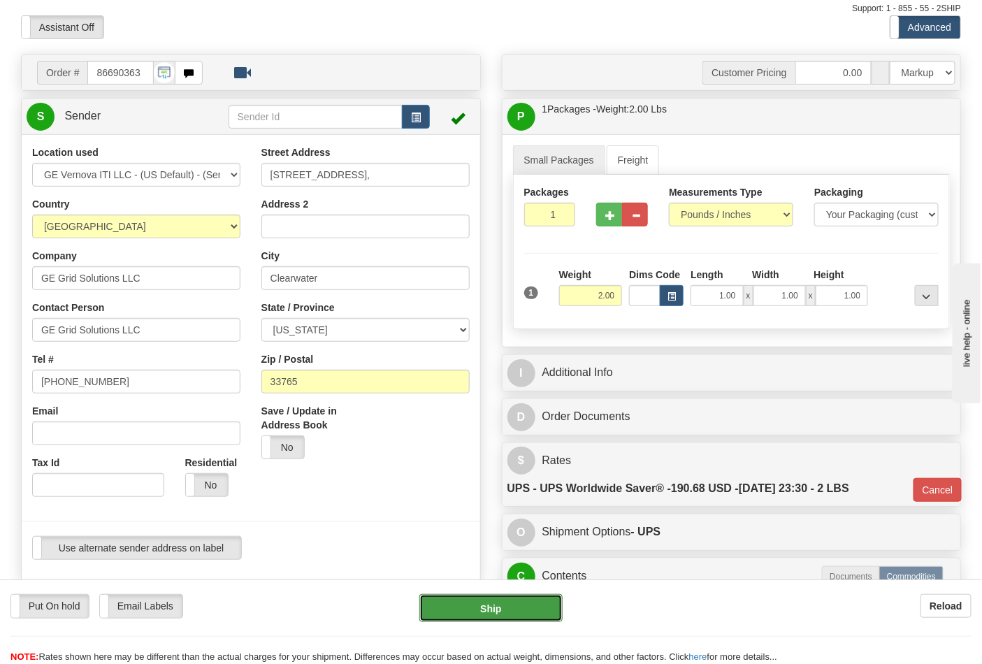
click at [486, 621] on button "Ship" at bounding box center [490, 608] width 143 height 28
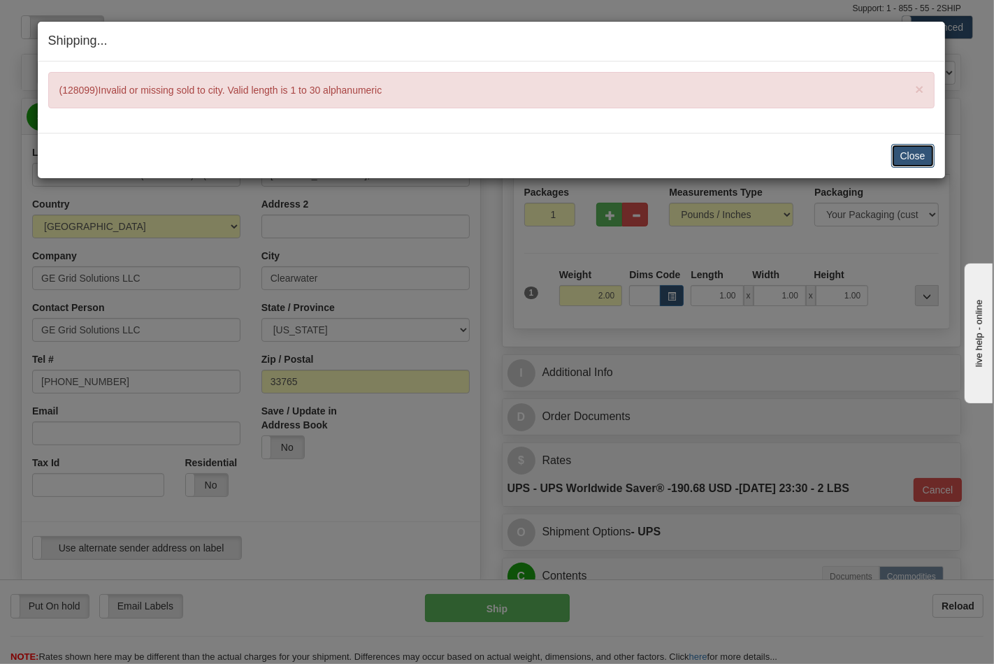
click at [895, 161] on button "Close" at bounding box center [912, 156] width 43 height 24
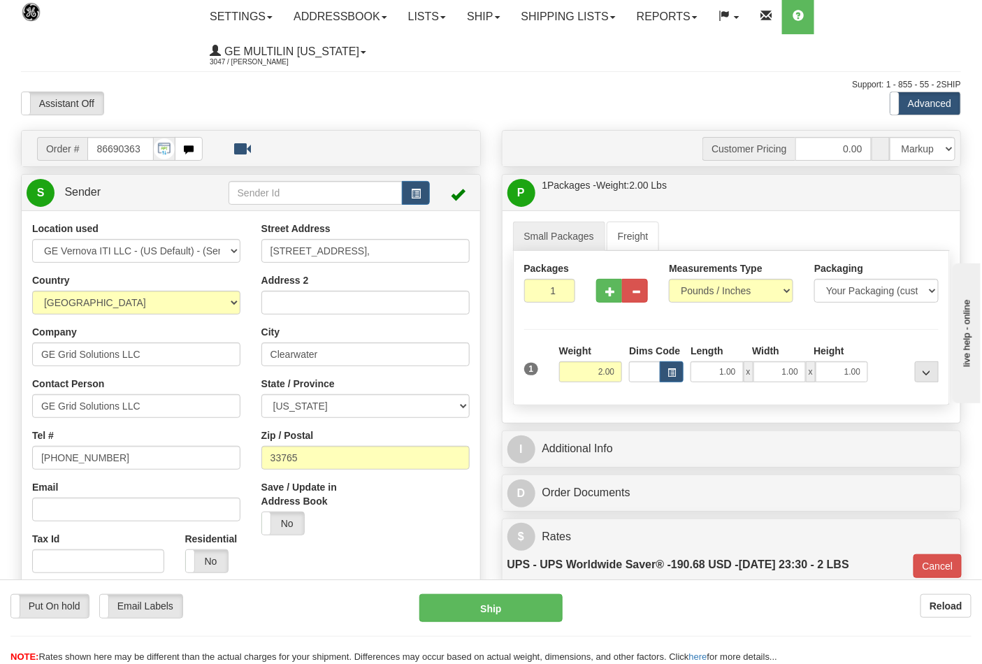
scroll to position [0, 0]
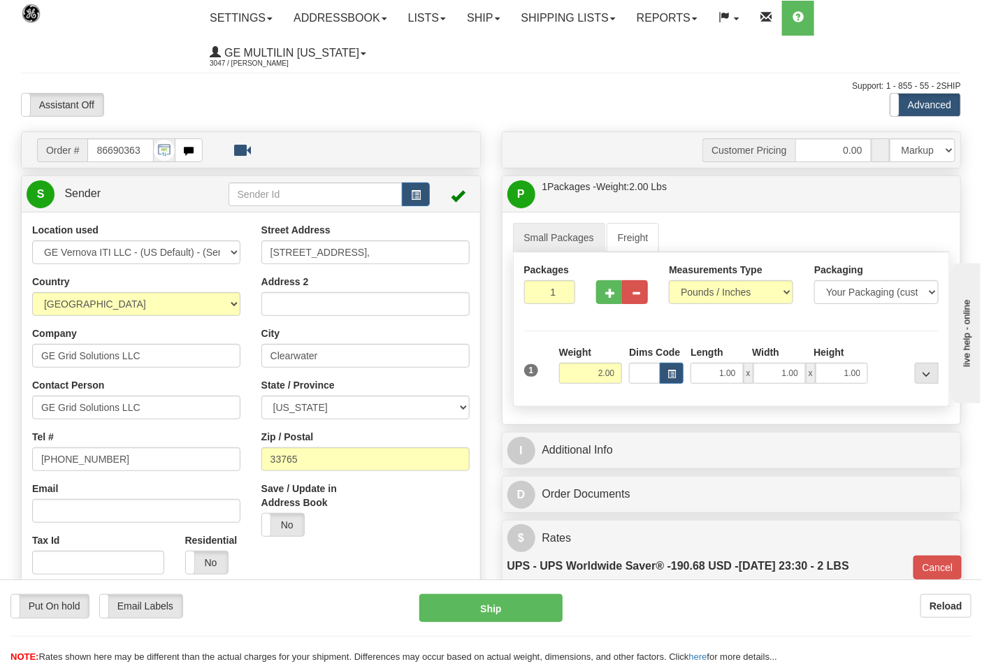
click at [168, 229] on div "Location used GE Vernova ITI LLC - (US Default) - (Sender Default)" at bounding box center [136, 243] width 208 height 41
click at [131, 201] on link "S Sender" at bounding box center [128, 194] width 202 height 29
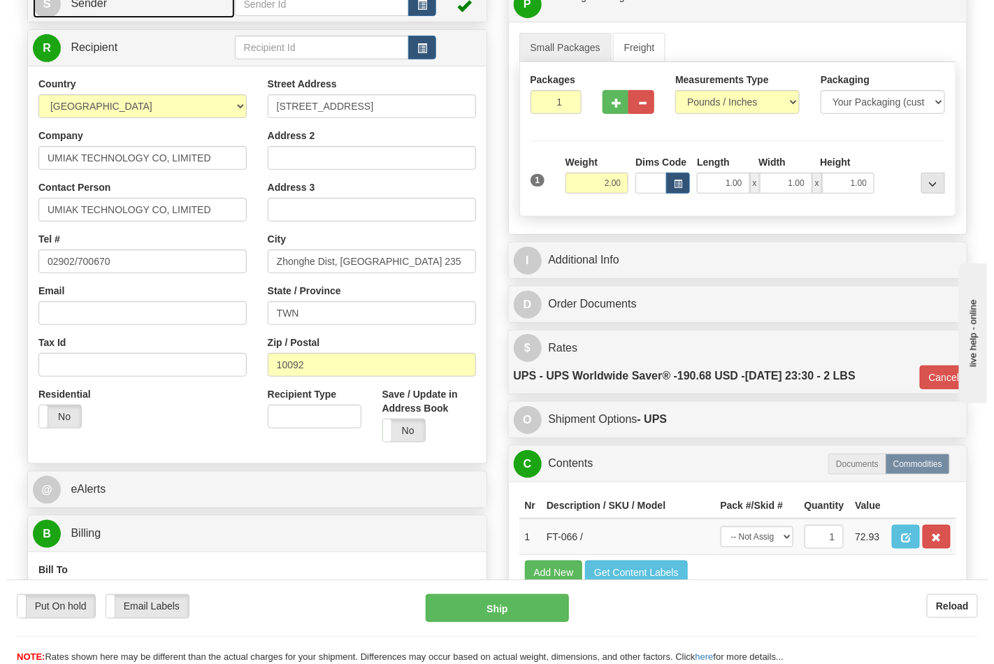
scroll to position [308, 0]
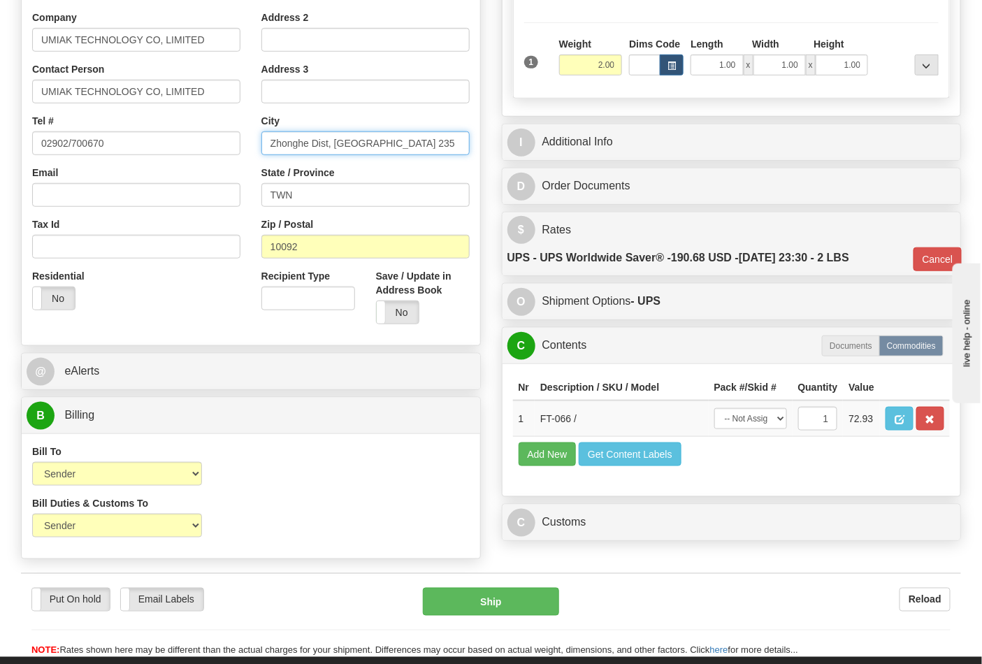
click at [438, 149] on input "Zhonghe Dist, New Taipei City 235" at bounding box center [365, 143] width 208 height 24
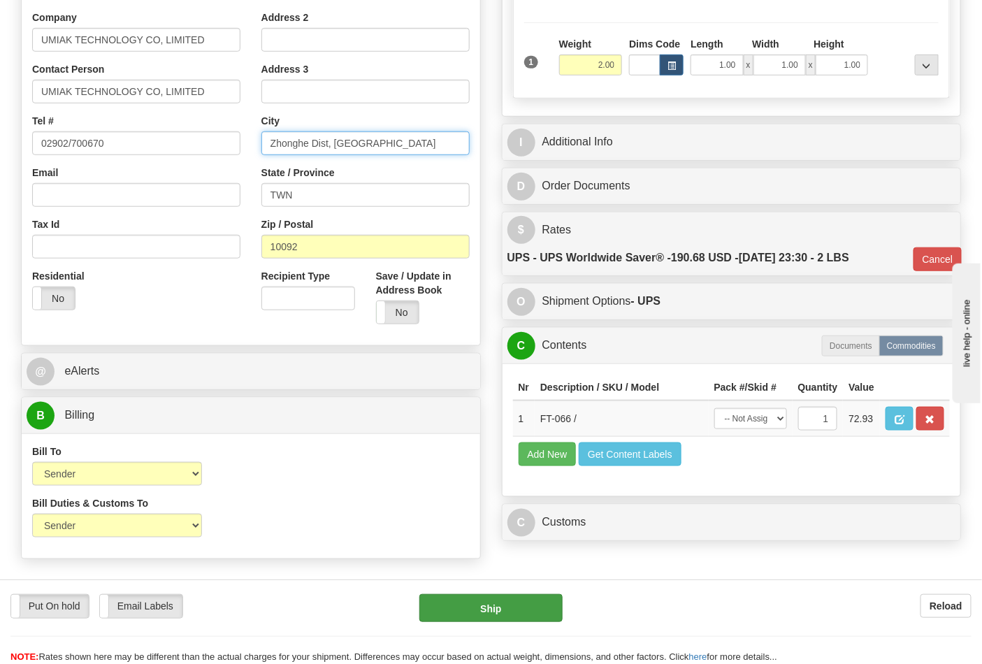
type input "Zhonghe Dist, New Taipei City"
click at [507, 607] on button "Ship" at bounding box center [490, 608] width 143 height 28
